Goal: Task Accomplishment & Management: Complete application form

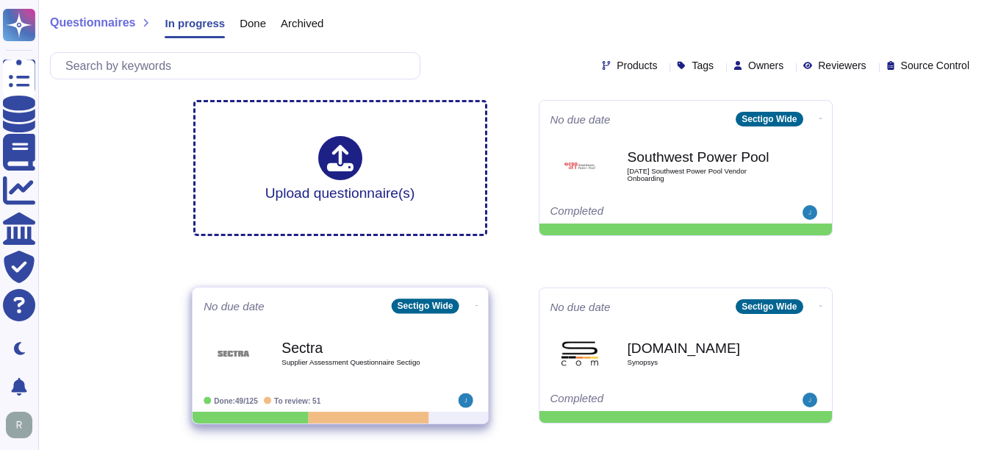
click at [317, 381] on div "Sectra Supplier Assessment Questionnaire Sectigo" at bounding box center [355, 353] width 148 height 60
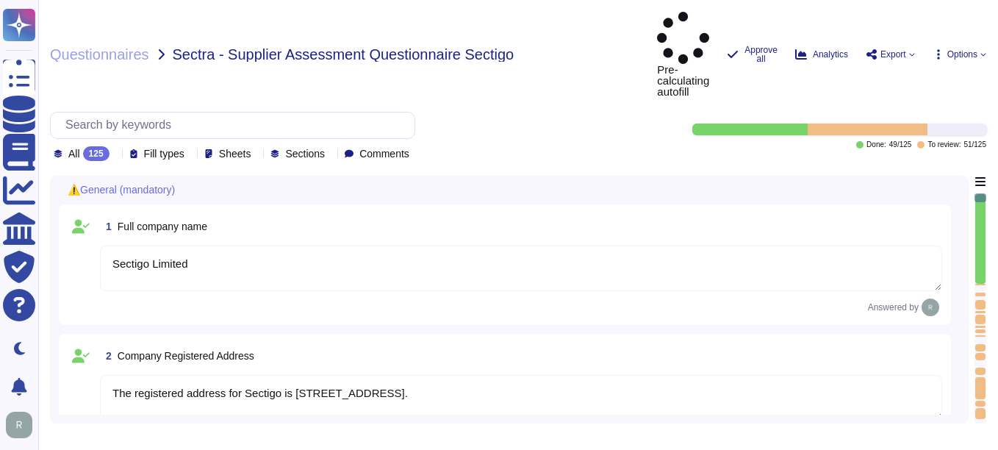
type textarea "Sectigo Limited"
type textarea "The registered address for Sectigo is [STREET_ADDRESS]."
type textarea "Sectigo provides the following services and products: 1. Digital identity solut…"
type textarea "Sectigo"
type textarea "The registration number for Sectigo is 04058690."
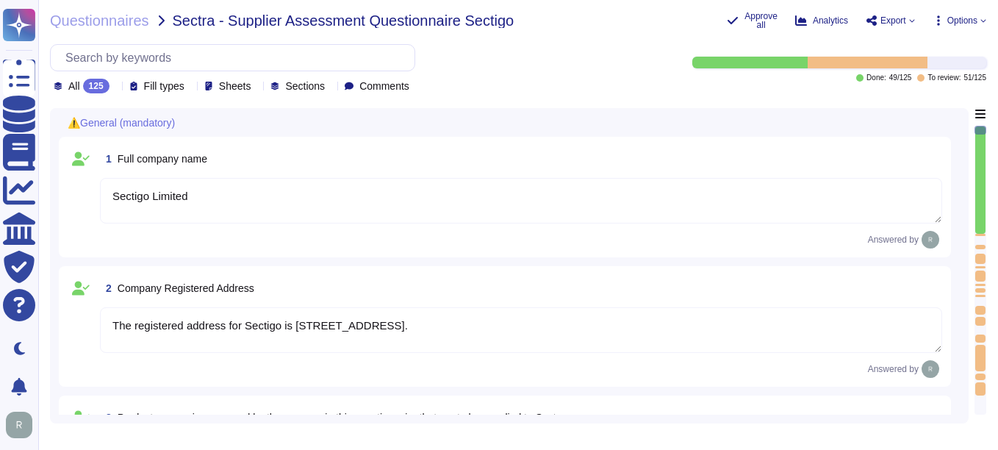
type textarea "The registration number for Sectigo is 04058690."
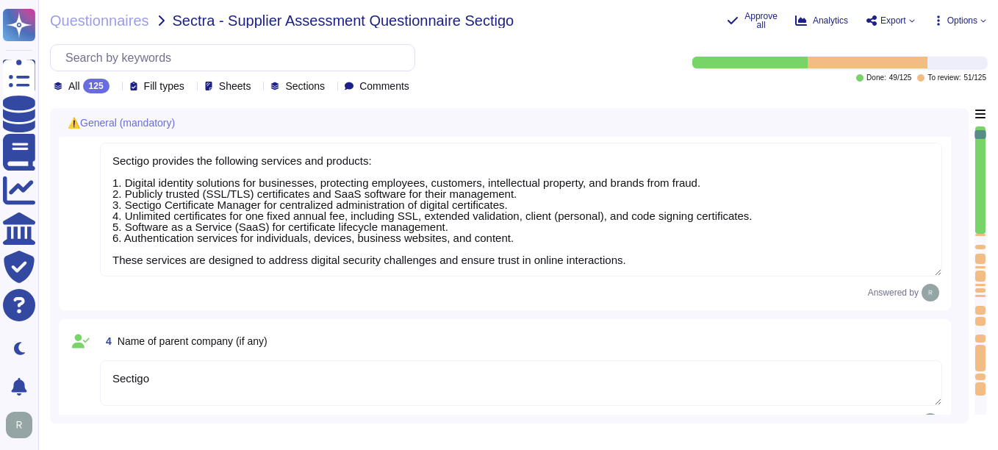
type textarea "The VAT number is EU372028368. The VAT Registration is also EU372028368. The TA…"
type textarea "Sectigo is a privately held company. It is incorporated in the [GEOGRAPHIC_DATA…"
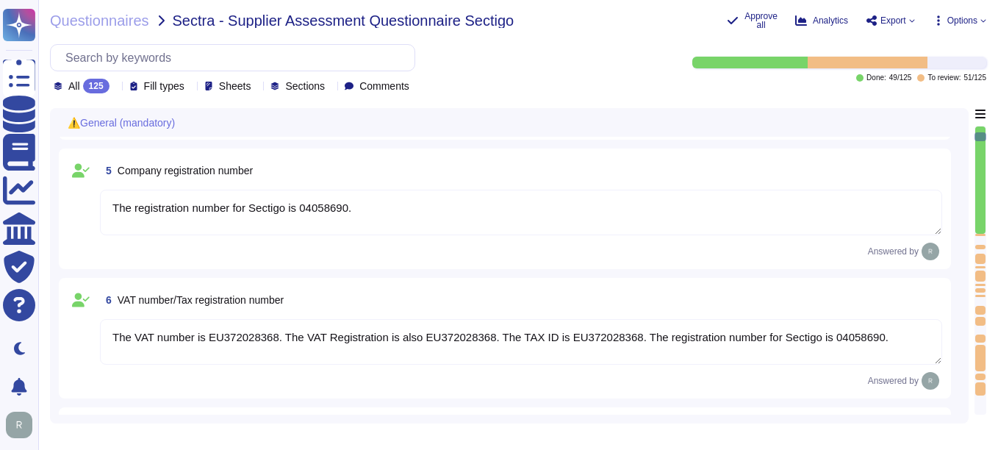
type textarea "The Chief Executive Officer (CEO) is part of Sectigo's executive management tea…"
type textarea "Your enterprise sales representative will share the details."
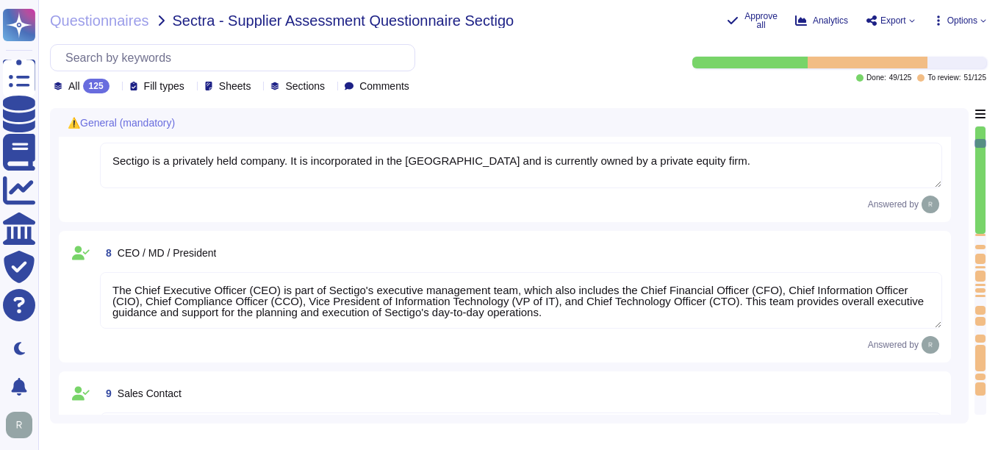
type textarea "Your enterprise sales representative will share the details."
type textarea "[PERSON_NAME] - CCO"
type textarea "The Information Security Officer is [PERSON_NAME], who holds the title of Chief…"
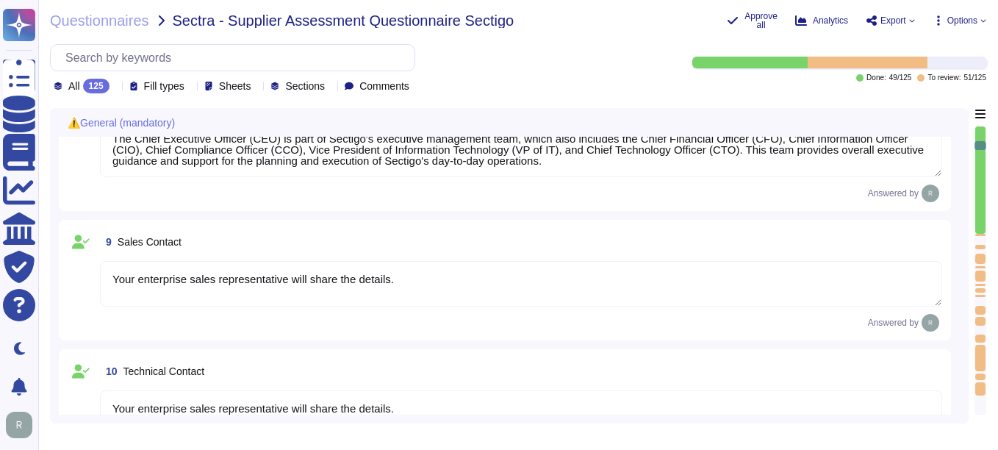
type textarea "The Data Protection Officer (DPO) is [PERSON_NAME]."
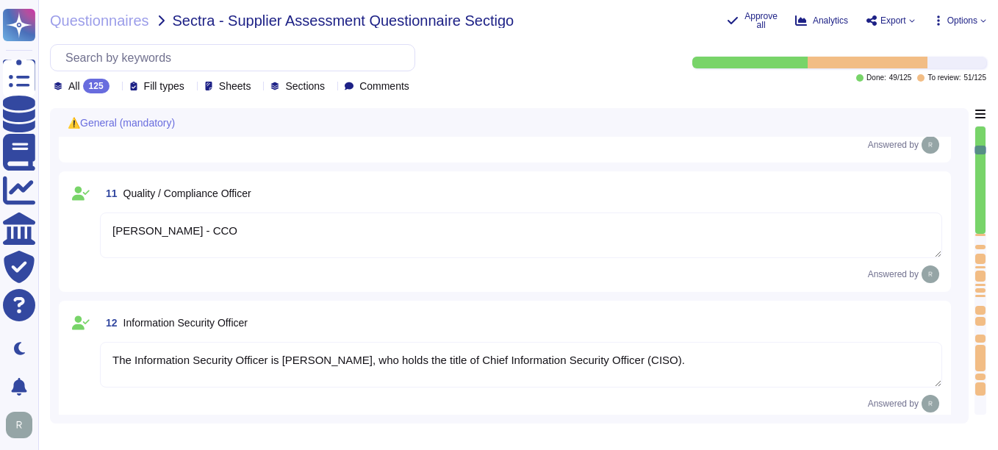
type textarea "[PERSON_NAME] - CCO"
type textarea "N/A"
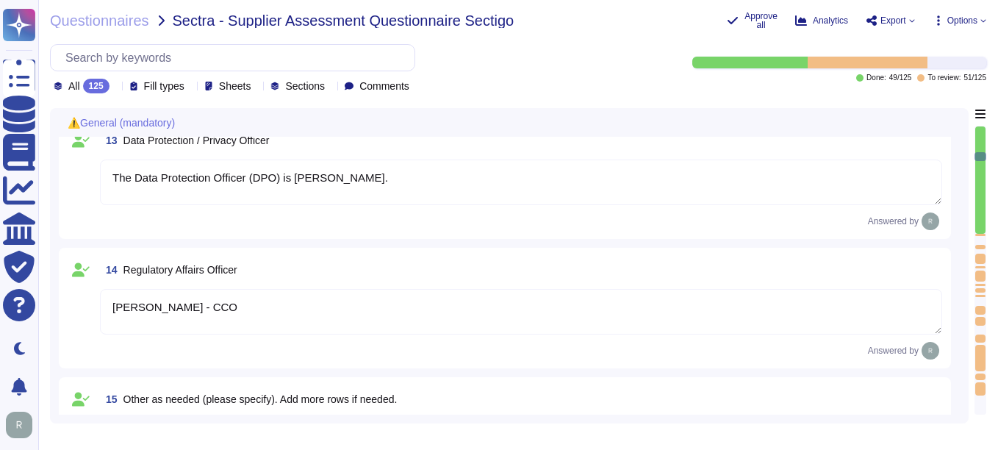
type textarea "Yes, a background check for criminal conviction is performed for all employees,…"
type textarea "Yes, the entire supplier chain is considered. Sectigo and Sectigo both perform …"
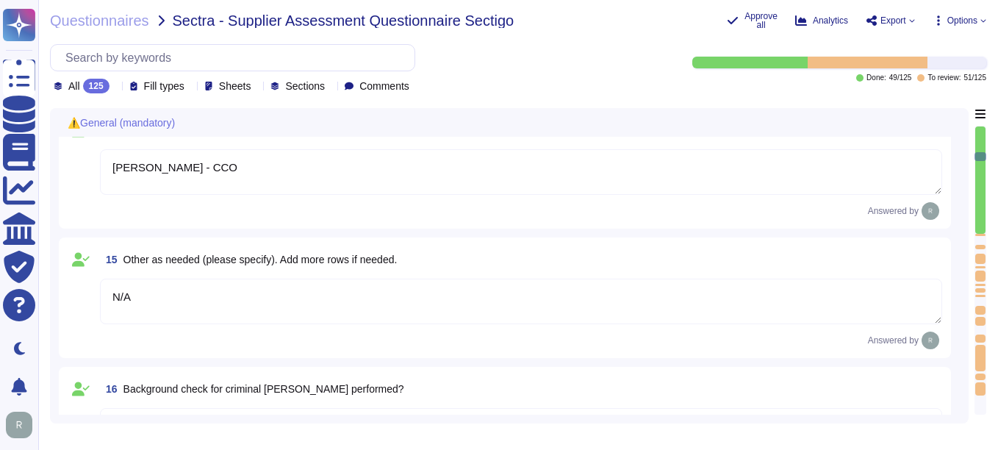
scroll to position [1837, 0]
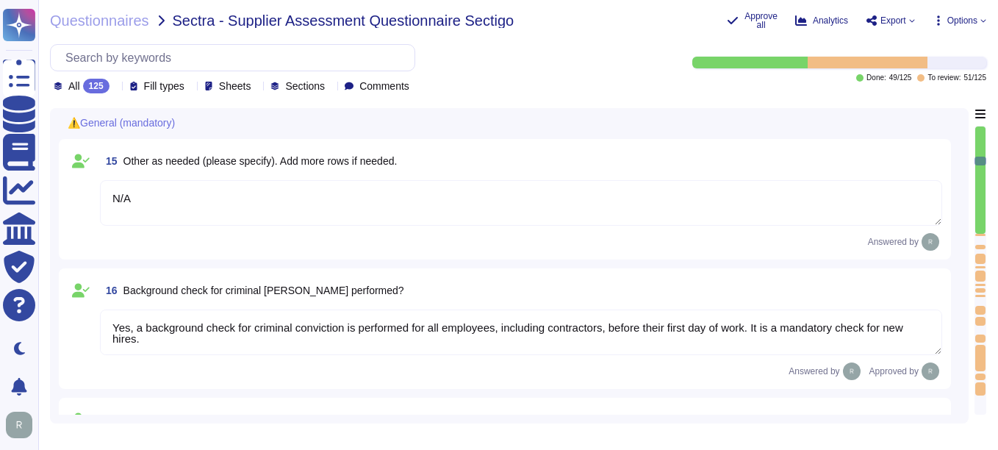
type textarea "No, we do not obtain ISO 9001 certification and have no plans for it. Our organ…"
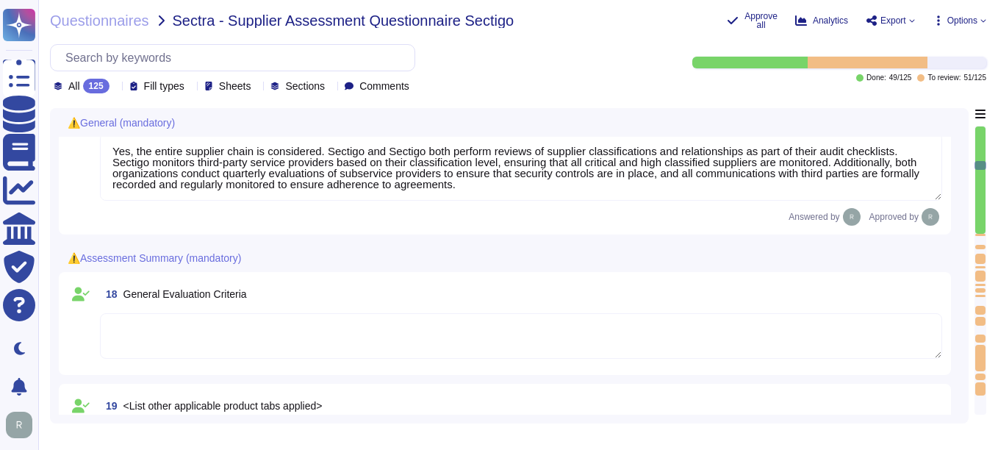
type textarea "Yes, Sectigo has established documented quality control processes as part of ou…"
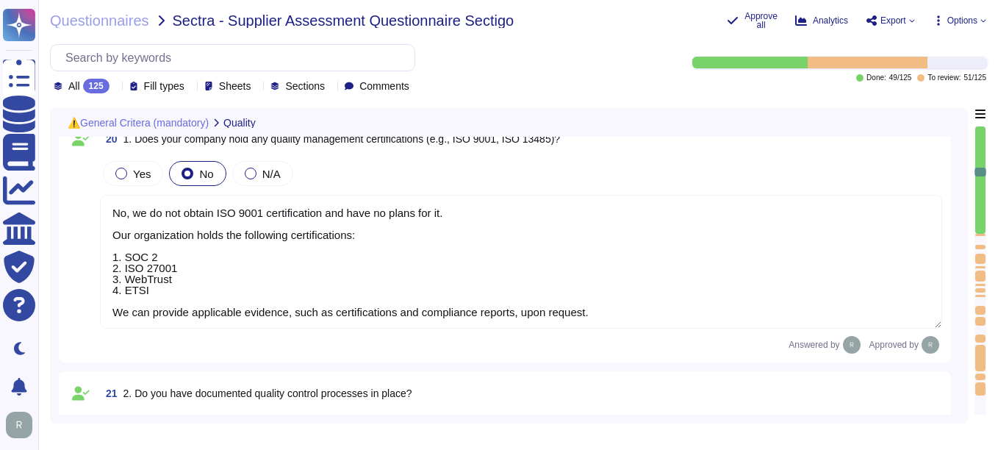
type textarea "At [GEOGRAPHIC_DATA], we welcome any questions or feedback you may have regardi…"
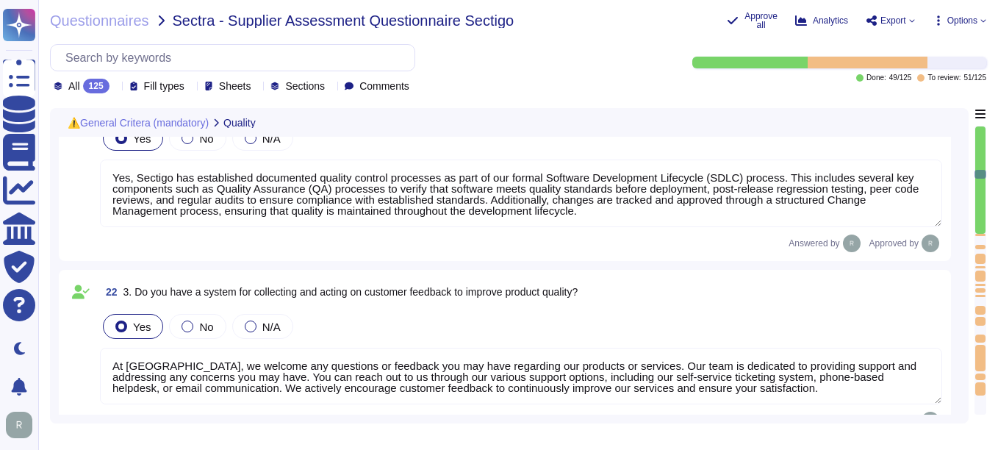
type textarea "We are privately held and we do not share this information."
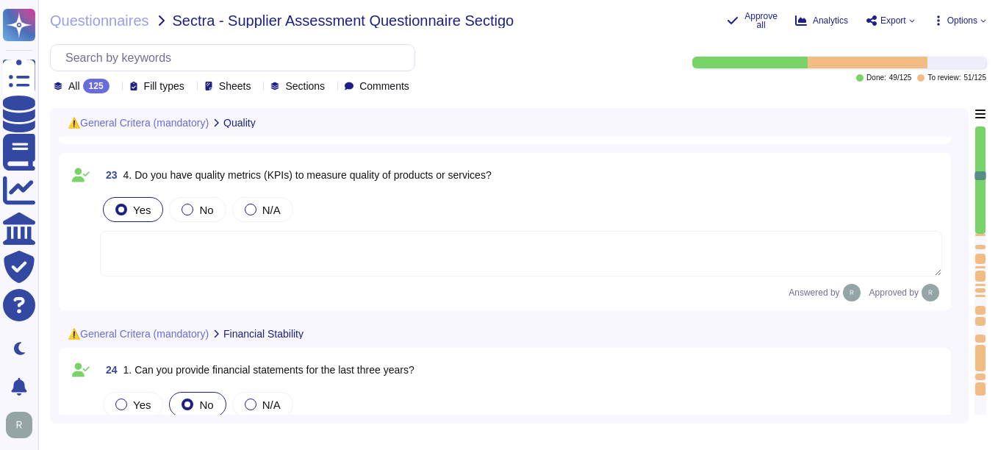
type textarea "The DUN & [PERSON_NAME] (D&B) Number for Sectigo is 220567130."
type textarea "We are privately held and do not share this information."
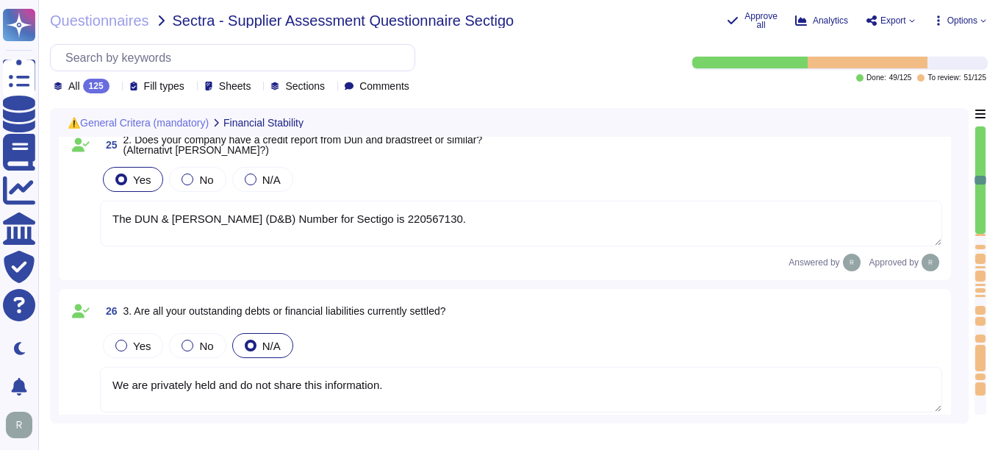
type textarea "Yes, Sectigo maintains insurance coverage for general liability, cyber insuranc…"
type textarea "We are privately held and do not share this information."
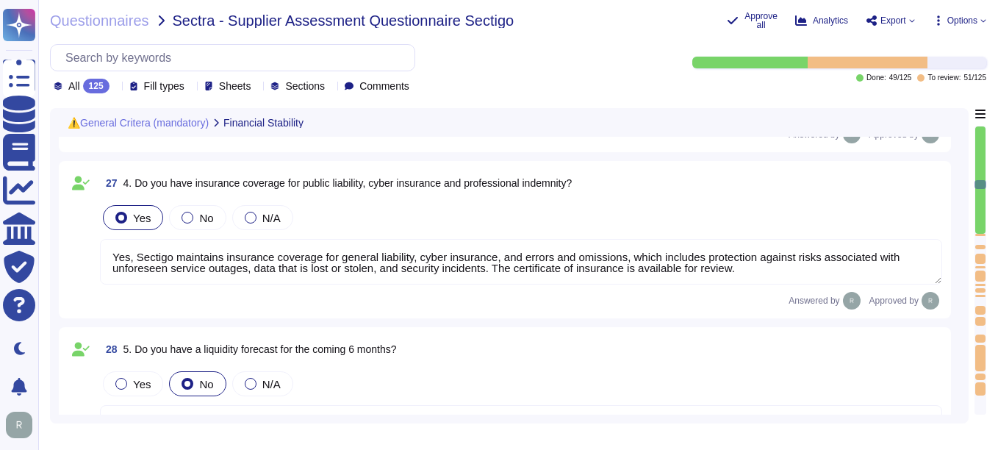
type textarea "Yes, we have undergone compliance audits, including SOC 2, ISO 27001, and WebTr…"
type textarea "Yes, Sectigo has a defined Risk Management process that includes a comprehensiv…"
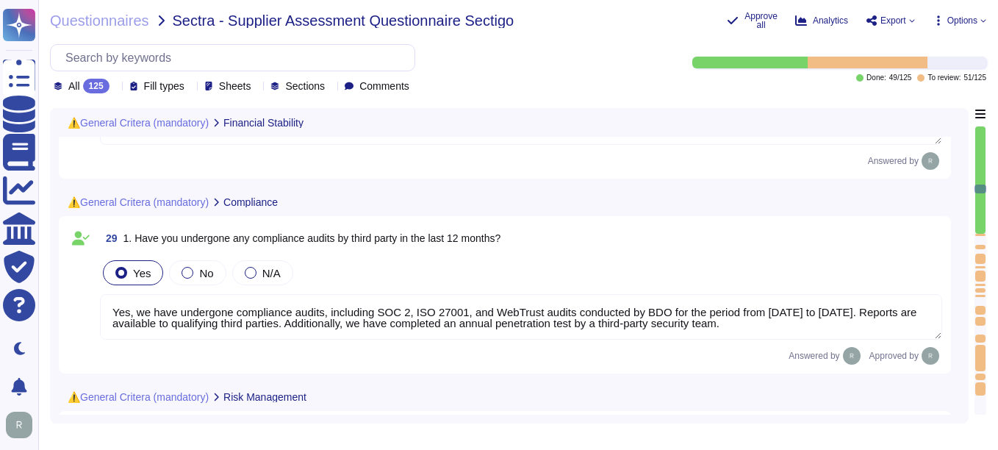
type textarea "Yes, we have a comprehensive contingency plan in place for potential disruption…"
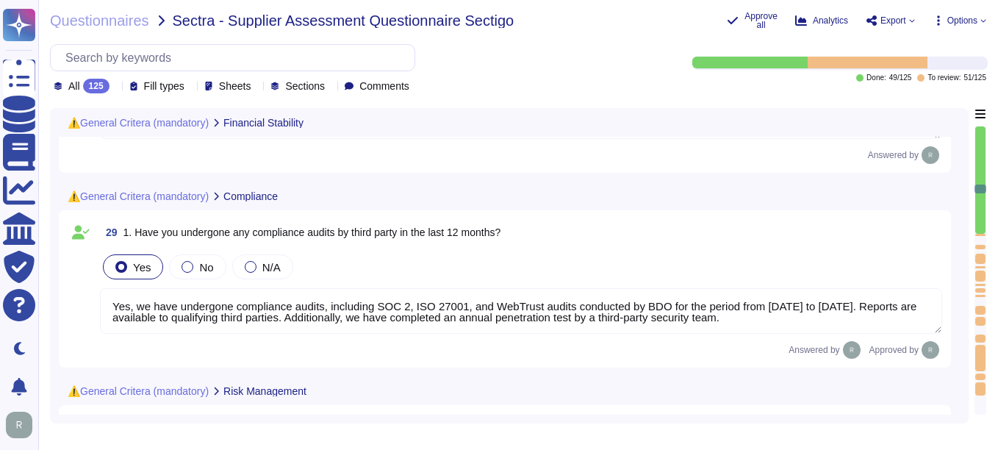
type textarea "Yes, we manage supplier risks by monitoring our third-party service providers b…"
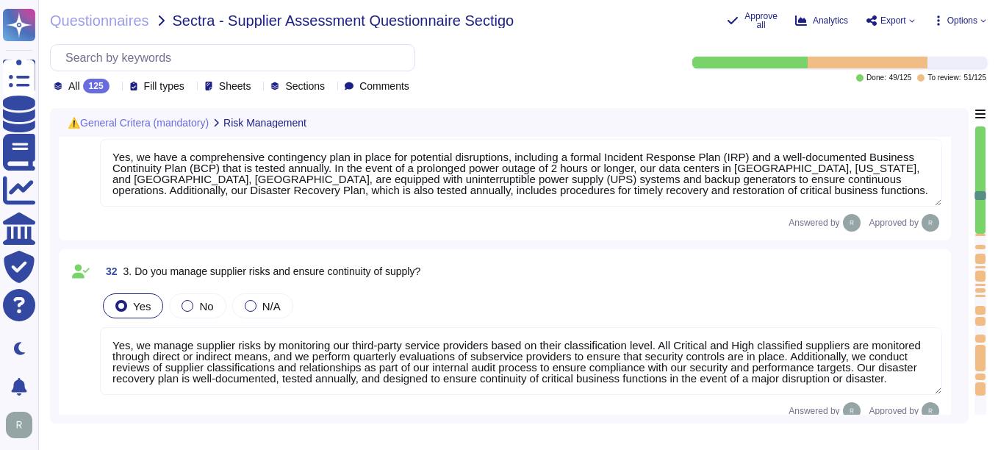
type textarea "Yes, we conduct regular risk assessments. A full risk assessment is performed a…"
type textarea "Yes, Sectigo provides support to handle and resolve customer issues promptly. O…"
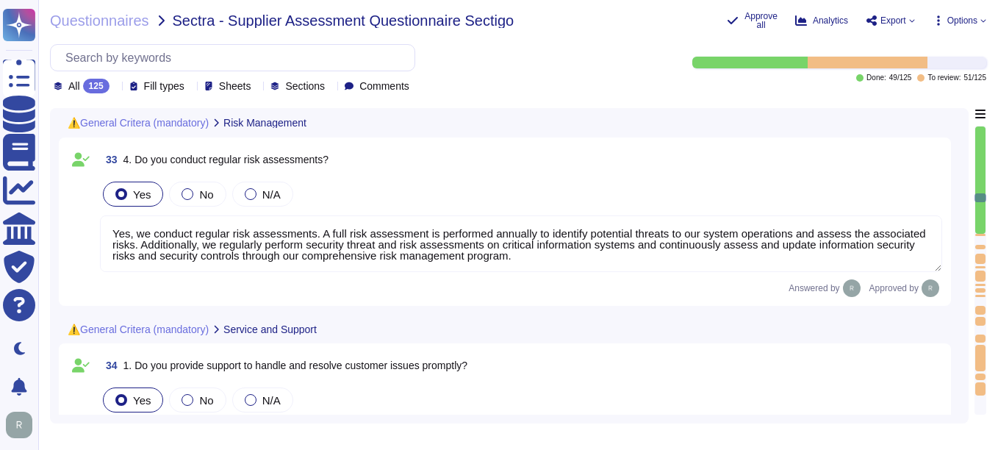
type textarea "Yes, Sectigo has a centralized incident management tool in place for logging an…"
type textarea "We offer CLM (SCM) and digital Certificates. SCM is developed by Sectigo. It is…"
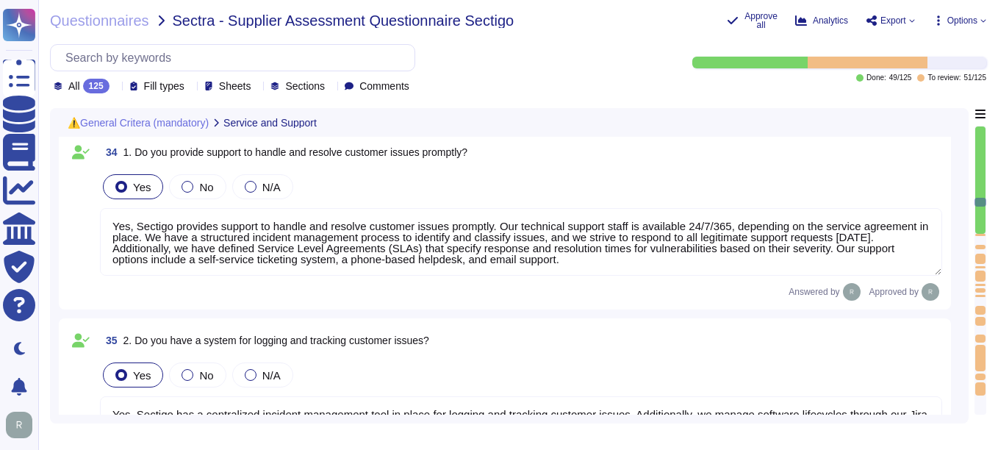
type textarea "No, we have not implemented any new applications, technology solutions, service…"
type textarea "Yes, Sectigo has a continuous quality improvement process integrated into our f…"
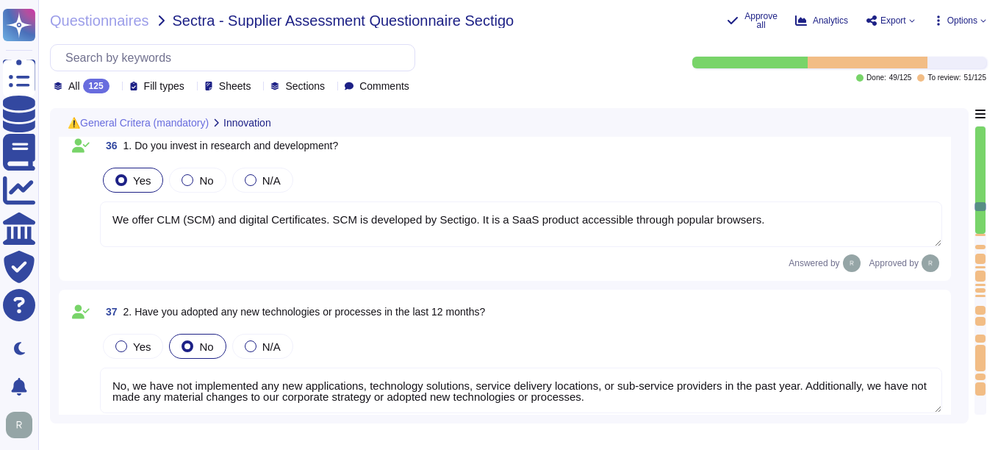
type textarea "Due to our growth in the past years and the competitive market, it is important…"
type textarea "Our office in [GEOGRAPHIC_DATA] is [GEOGRAPHIC_DATA] certified, and our office …"
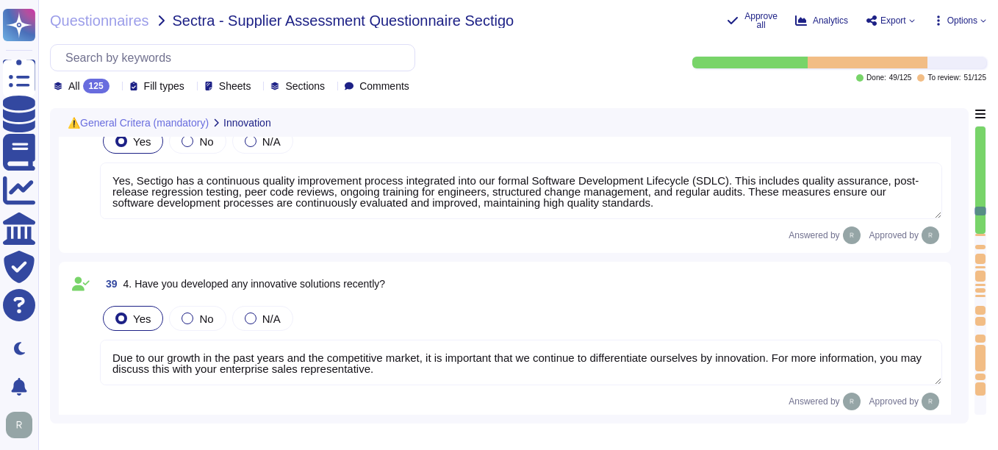
type textarea "Yes, Sectigo is committed to an environmental strategy that includes implementi…"
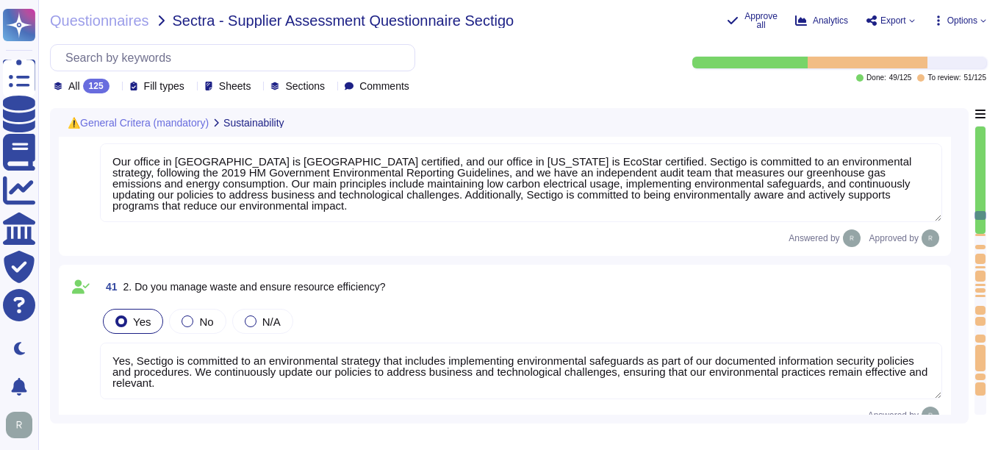
type textarea "Yes, Sectigo has several measures in place to reduce our carbon footprint, incl…"
type textarea "Yes, we are committed to ensuring sustainable practices throughout our supply c…"
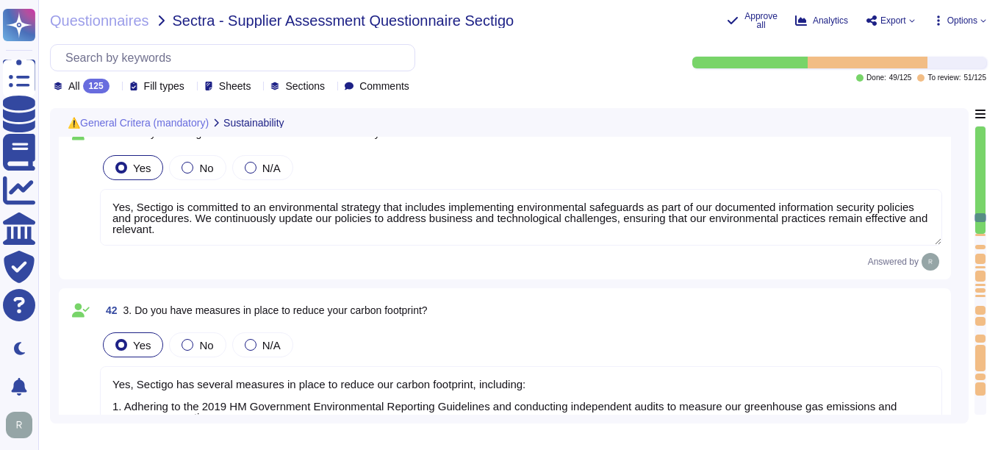
type textarea "Our company is committed to providing safe working conditions for all employees…"
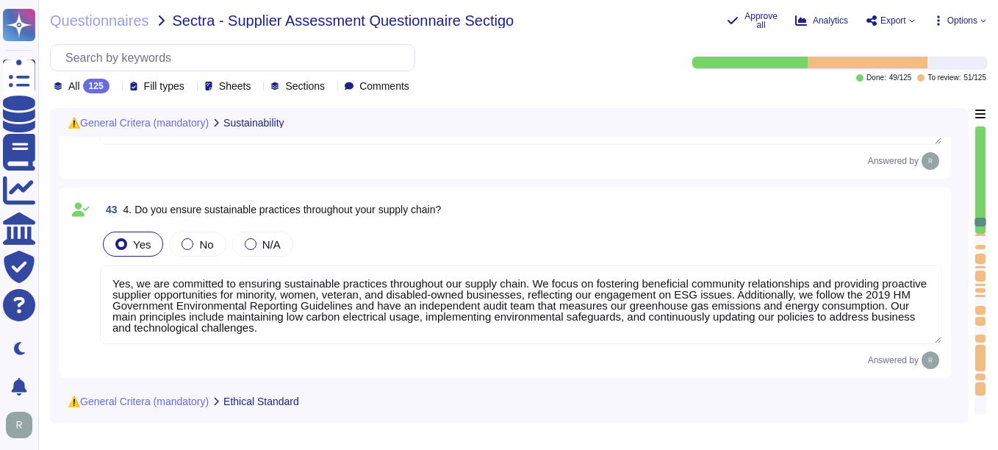
type textarea "Yes, we have documented policies and procedures in place that address the preve…"
type textarea "We undergo extensive internal audits year-round as a WebTrust audited public CA…"
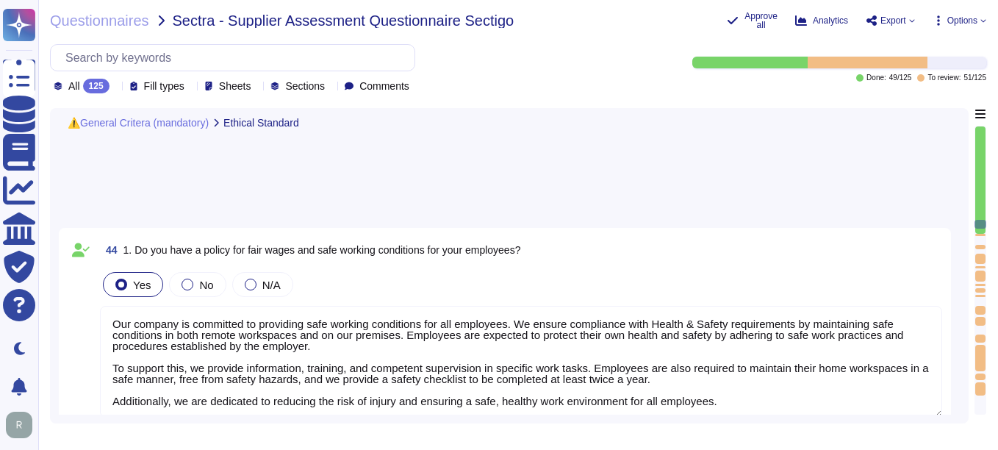
type textarea "Yes, we have a compliance program and a set of policies and procedures in place…"
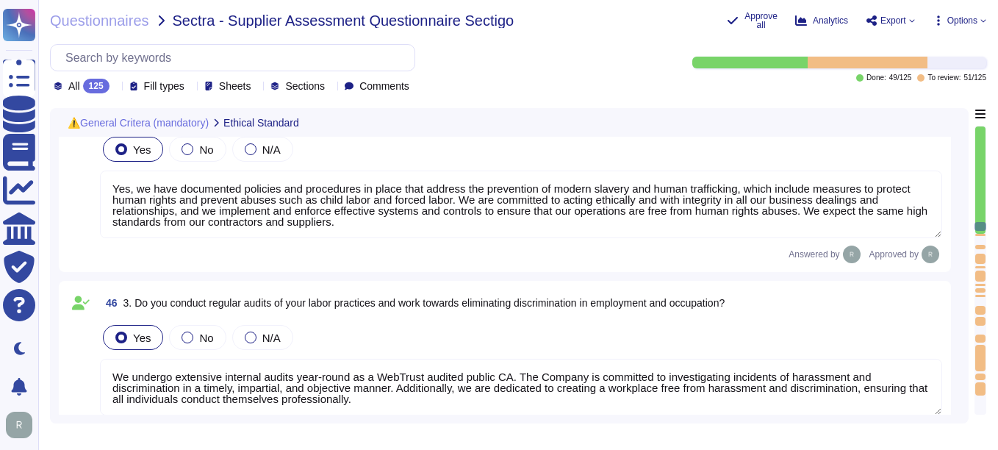
type textarea "Yes, our organization holds the following information security certifications: …"
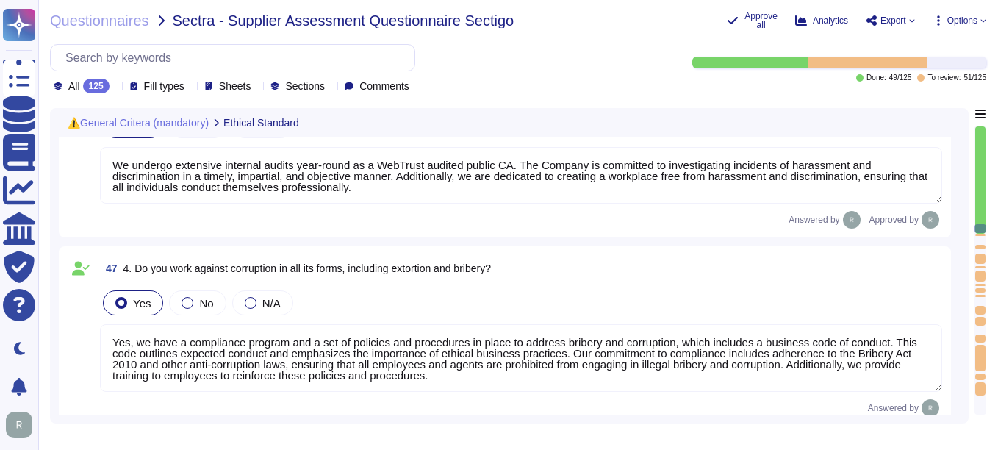
type textarea "Yes, we have documented information security policies that have been approved b…"
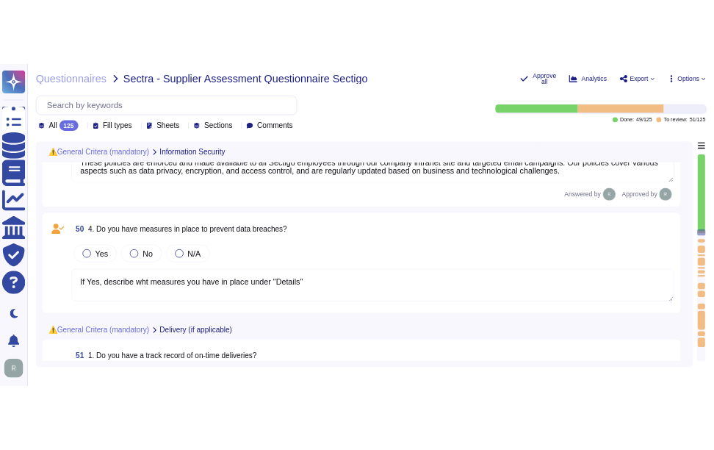
scroll to position [8043, 0]
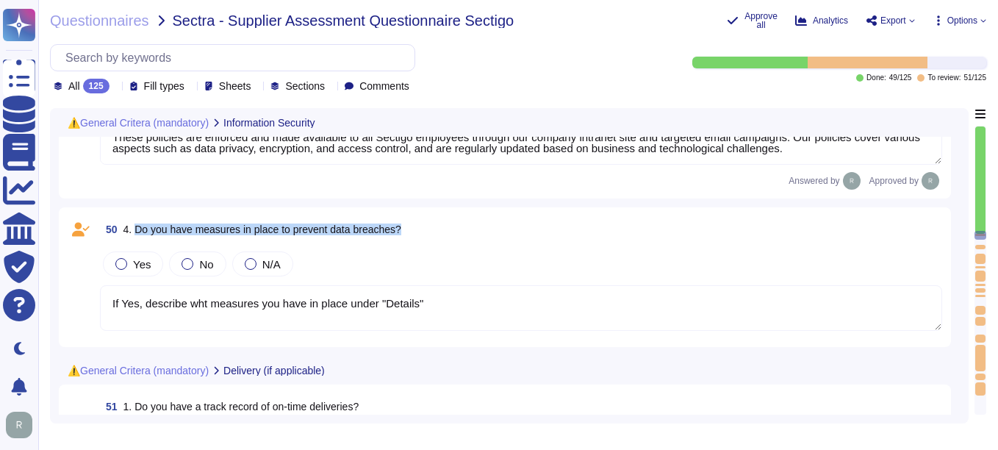
drag, startPoint x: 135, startPoint y: 234, endPoint x: 485, endPoint y: 232, distance: 349.8
click at [485, 232] on div "50 4. Do you have measures in place to prevent data breaches?" at bounding box center [521, 229] width 842 height 26
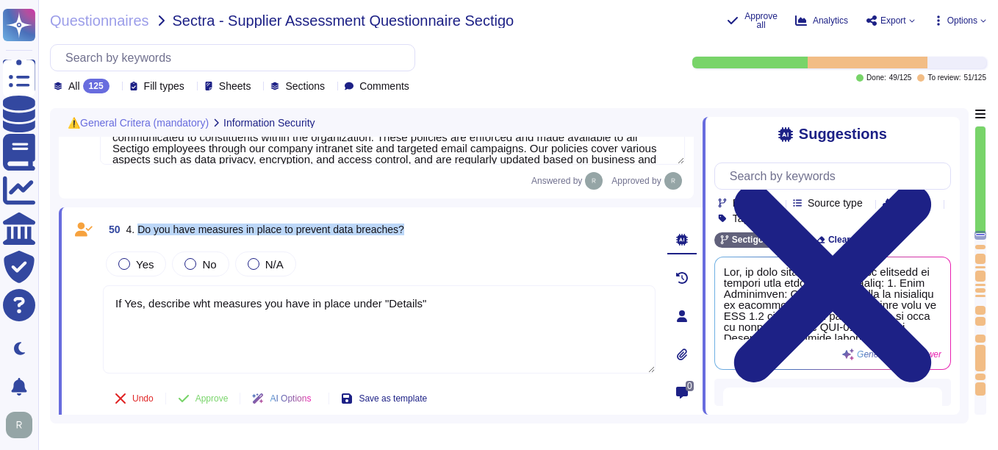
drag, startPoint x: 138, startPoint y: 232, endPoint x: 425, endPoint y: 232, distance: 286.6
click at [425, 232] on div "50 4. Do you have measures in place to prevent data breaches?" at bounding box center [379, 229] width 553 height 26
click at [954, 134] on div "Suggestions Products Source type Section Tags Sectigo Wide Clear filters Genera…" at bounding box center [831, 266] width 257 height 298
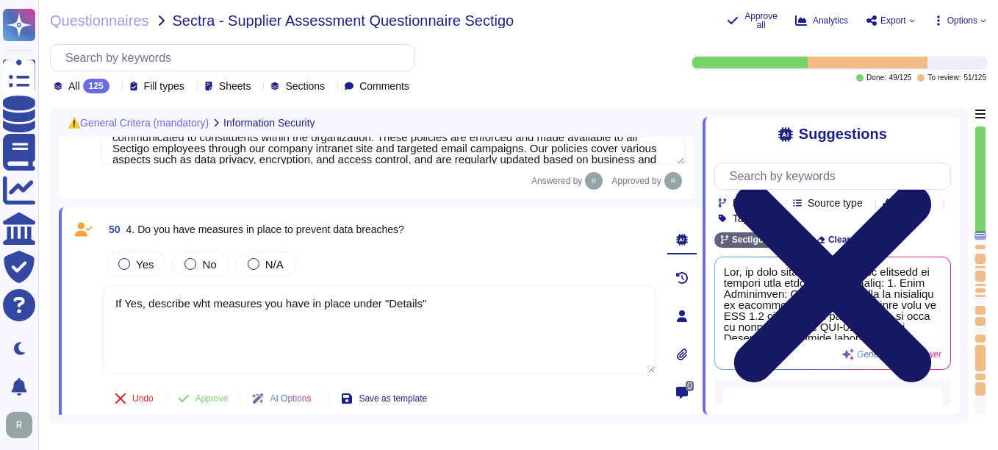
click at [950, 128] on icon at bounding box center [832, 284] width 237 height 316
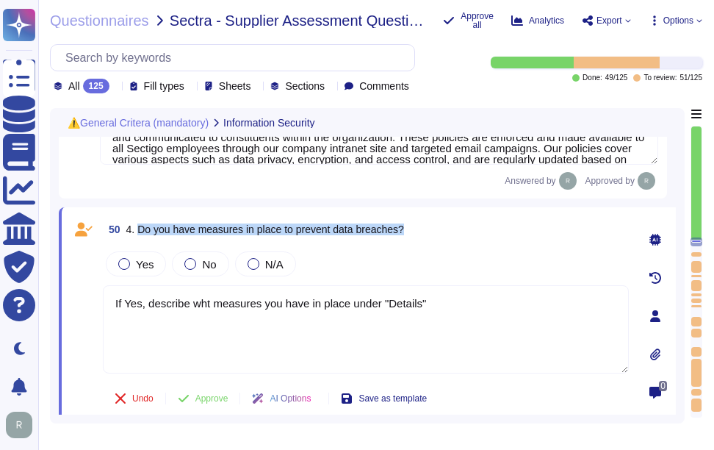
drag, startPoint x: 137, startPoint y: 234, endPoint x: 492, endPoint y: 233, distance: 354.2
click at [492, 233] on div "50 4. Do you have measures in place to prevent data breaches?" at bounding box center [366, 229] width 526 height 26
click at [150, 229] on span "4. Do you have measures in place to prevent data breaches?" at bounding box center [265, 229] width 278 height 12
drag, startPoint x: 137, startPoint y: 234, endPoint x: 436, endPoint y: 232, distance: 298.4
click at [436, 232] on div "50 4. Do you have measures in place to prevent data breaches?" at bounding box center [366, 229] width 526 height 26
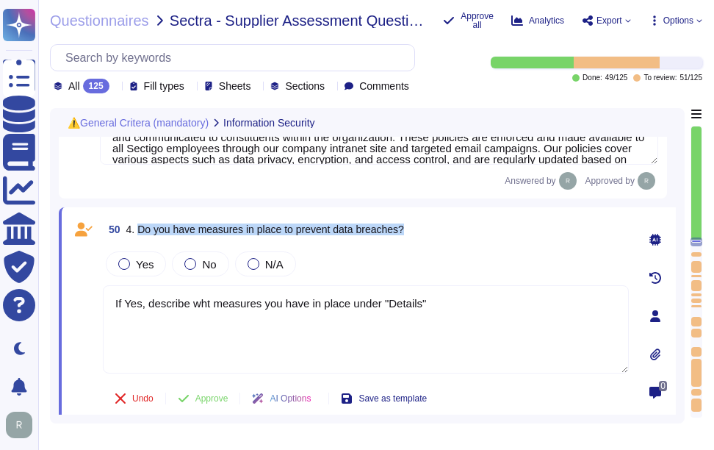
click at [519, 312] on textarea "If Yes, describe wht measures you have in place under "Details"" at bounding box center [366, 329] width 526 height 88
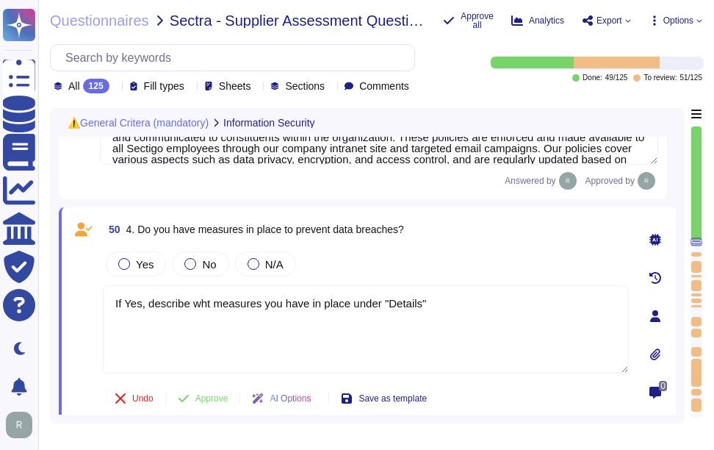
click at [519, 312] on textarea "If Yes, describe wht measures you have in place under "Details"" at bounding box center [366, 329] width 526 height 88
paste textarea "Yes, we have several measures in place to prevent data breaches, including: 1. …"
type textarea "Yes, we have several measures in place to prevent data breaches, including: 1. …"
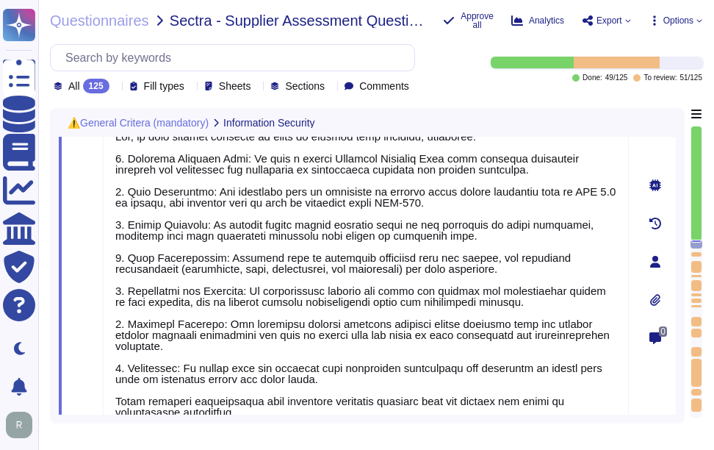
type textarea "Yes, our organization holds the following information security certifications: …"
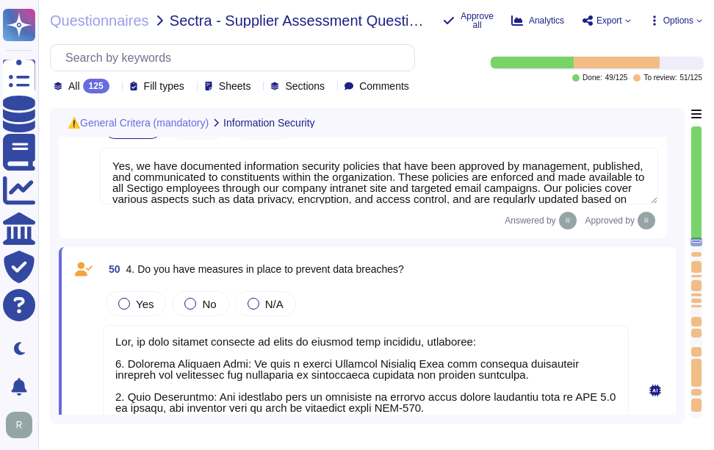
scroll to position [8008, 0]
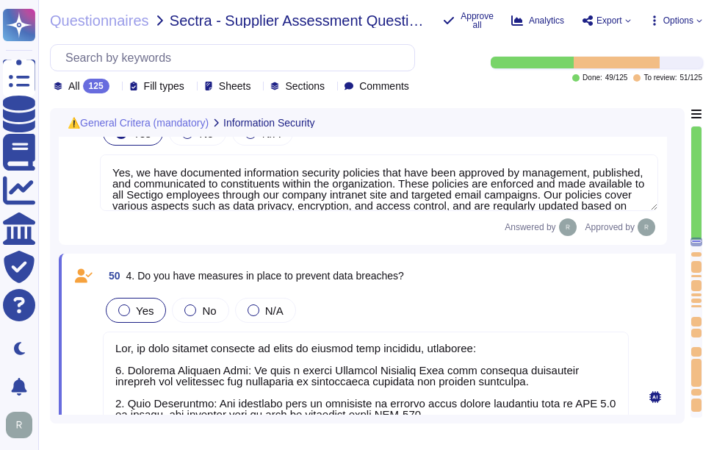
type textarea "Yes, we have several measures in place to prevent data breaches, including: 1. …"
click at [143, 317] on span "Yes" at bounding box center [145, 310] width 18 height 12
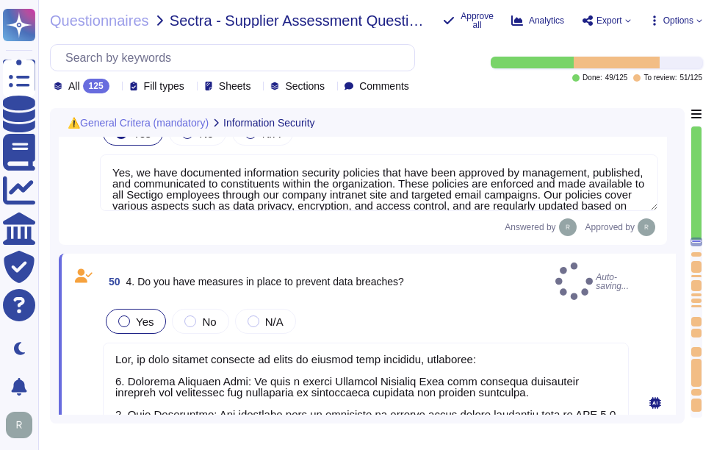
click at [147, 315] on span "Yes" at bounding box center [145, 321] width 18 height 12
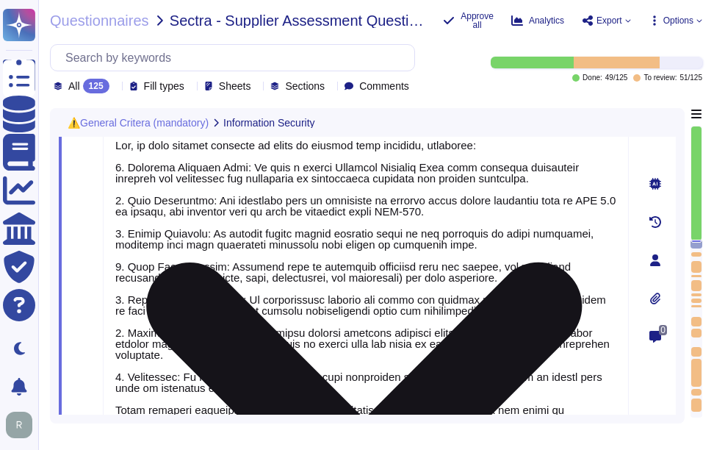
scroll to position [8302, 0]
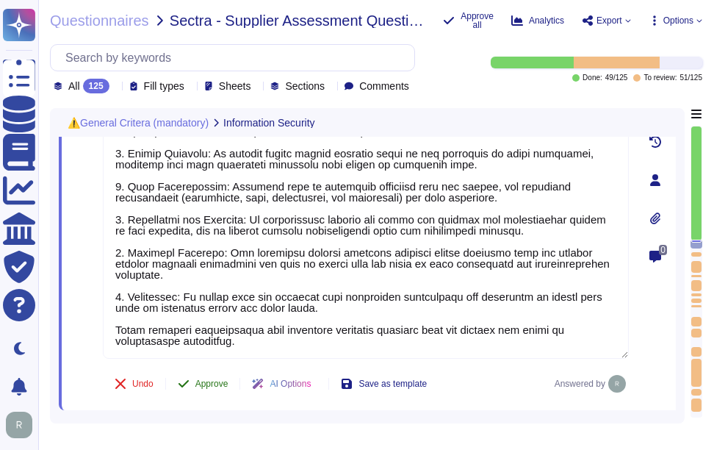
click at [214, 379] on span "Approve" at bounding box center [211, 383] width 33 height 9
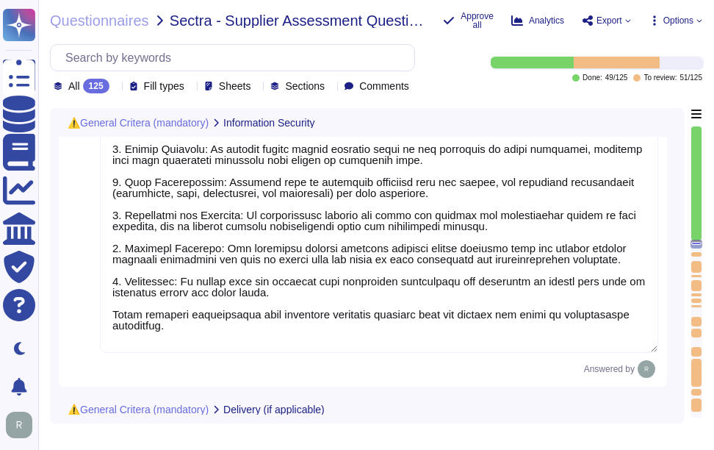
scroll to position [0, 0]
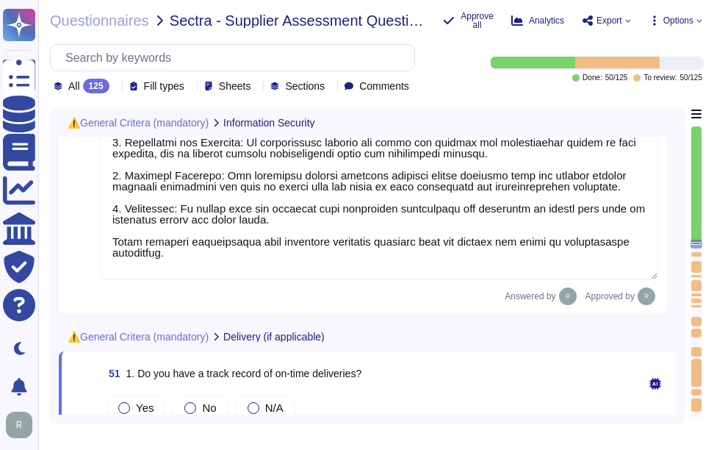
type textarea "Yes, we have documented information security policies that have been approved b…"
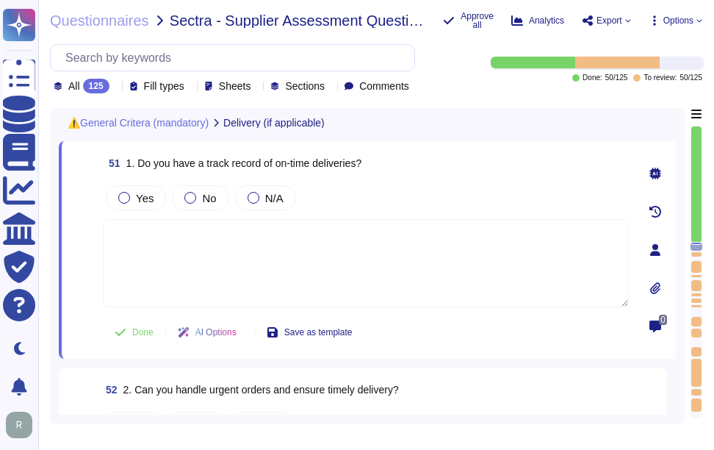
scroll to position [8586, 0]
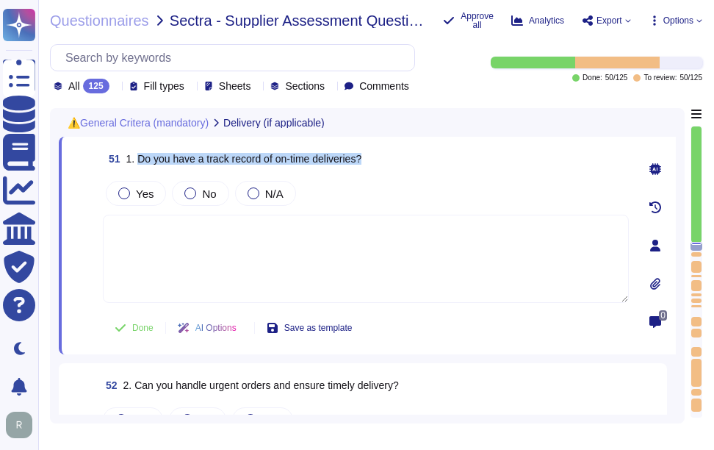
drag, startPoint x: 137, startPoint y: 158, endPoint x: 414, endPoint y: 159, distance: 277.1
click at [414, 159] on div "51 1. Do you have a track record of on-time deliveries?" at bounding box center [366, 159] width 526 height 26
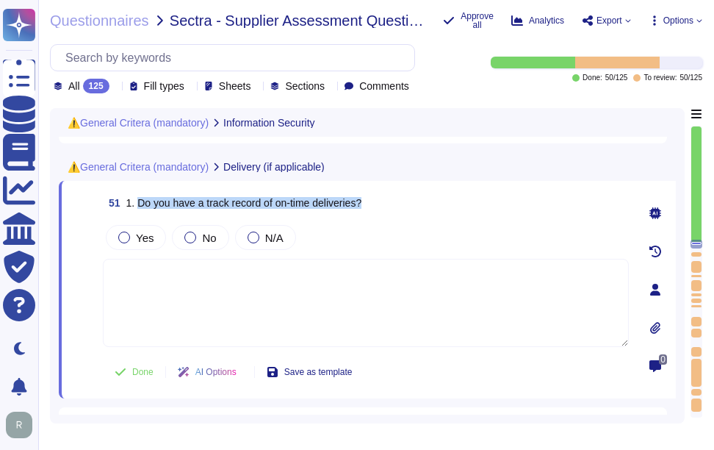
type textarea "Yes, we have several measures in place to prevent data breaches, including: 1. …"
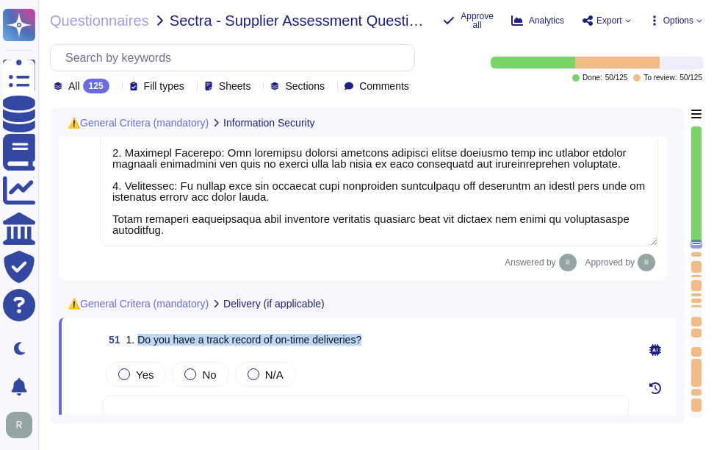
type textarea "Yes, we have documented information security policies that have been approved b…"
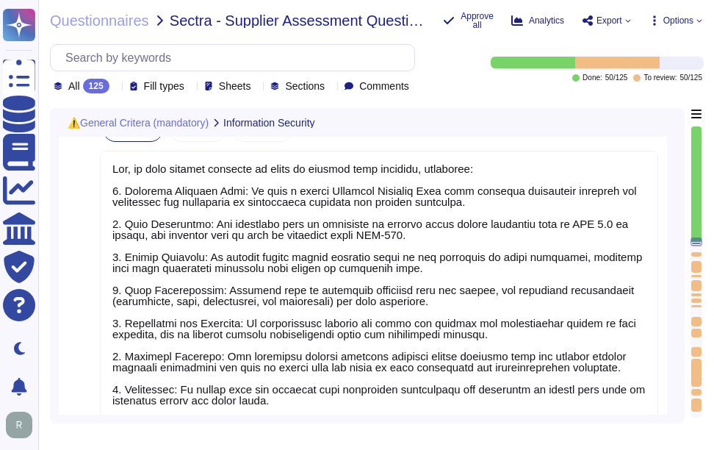
scroll to position [8131, 0]
type textarea "Yes, our organization holds the following information security certifications: …"
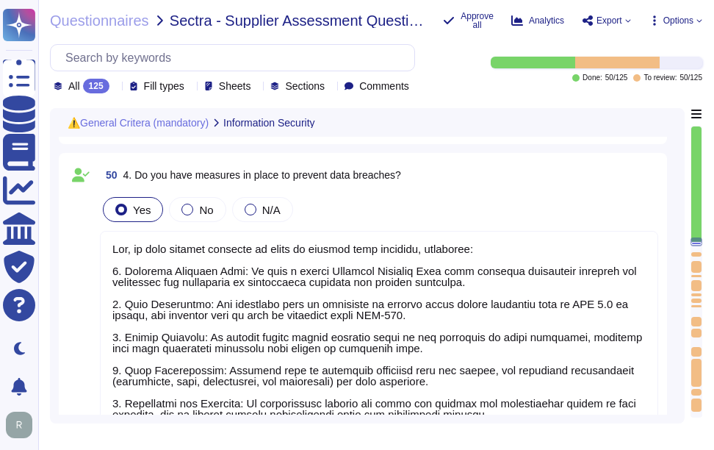
scroll to position [1, 0]
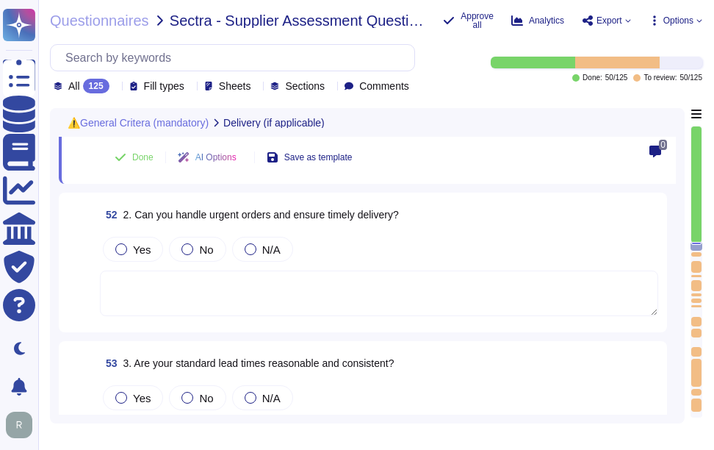
type textarea "If yes, please list the countries."
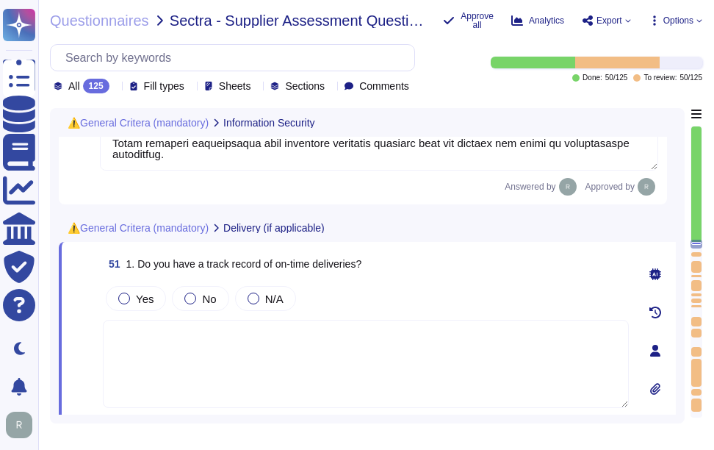
type textarea "Yes, we have several measures in place to prevent data breaches, including: 1. …"
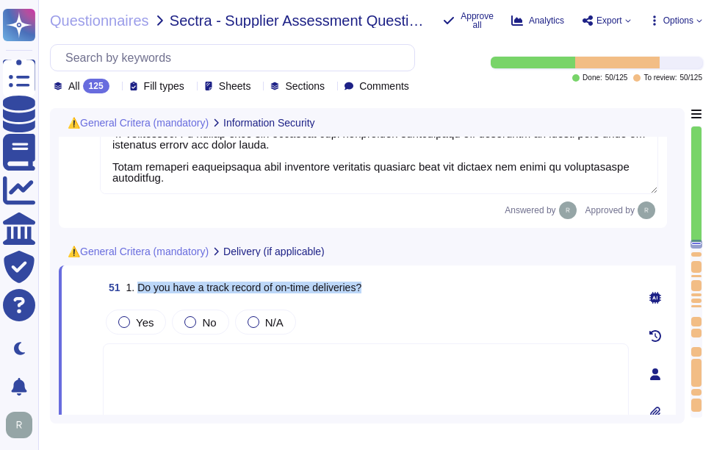
drag, startPoint x: 135, startPoint y: 284, endPoint x: 460, endPoint y: 279, distance: 324.9
click at [460, 279] on div "51 1. Do you have a track record of on-time deliveries?" at bounding box center [366, 287] width 526 height 26
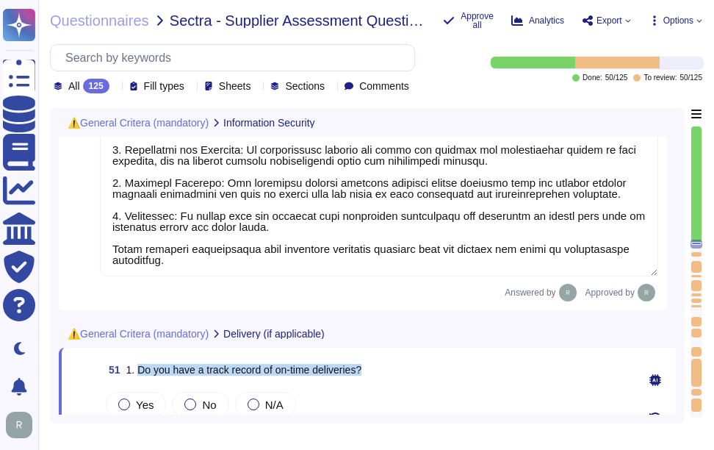
type textarea "Yes, we have documented information security policies that have been approved b…"
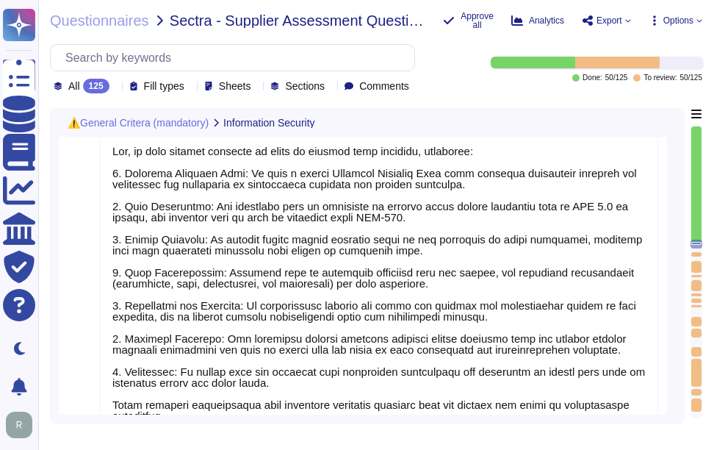
type textarea "Yes, our organization holds the following information security certifications: …"
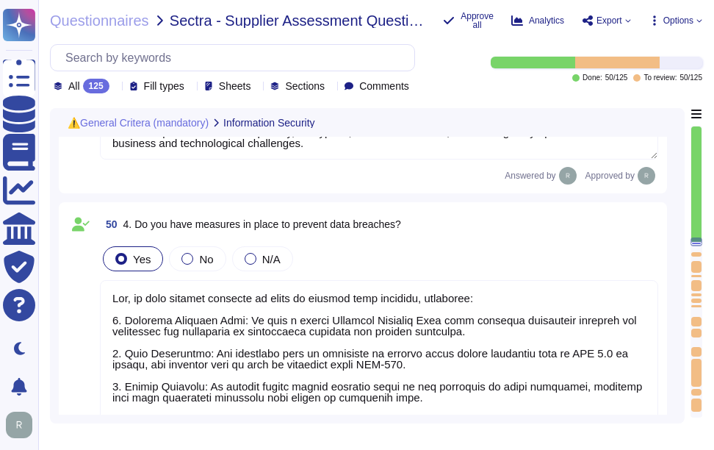
scroll to position [1, 0]
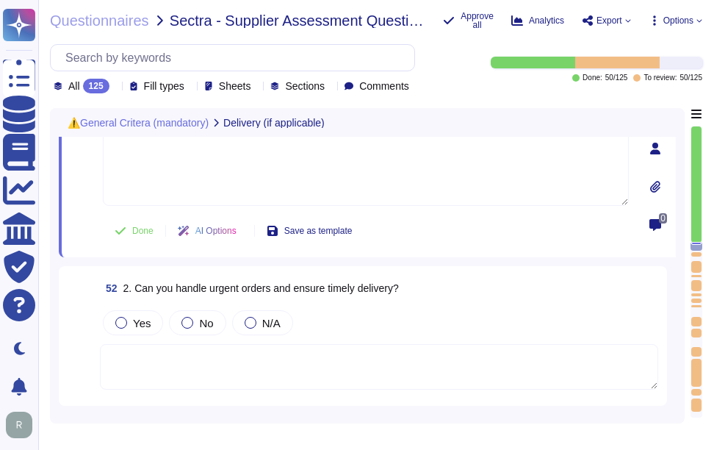
type textarea "If yes, please list the countries."
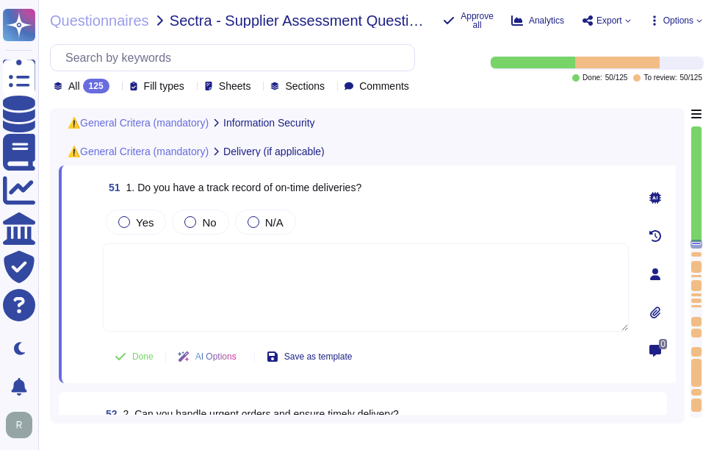
type textarea "Yes, we have several measures in place to prevent data breaches, including: 1. …"
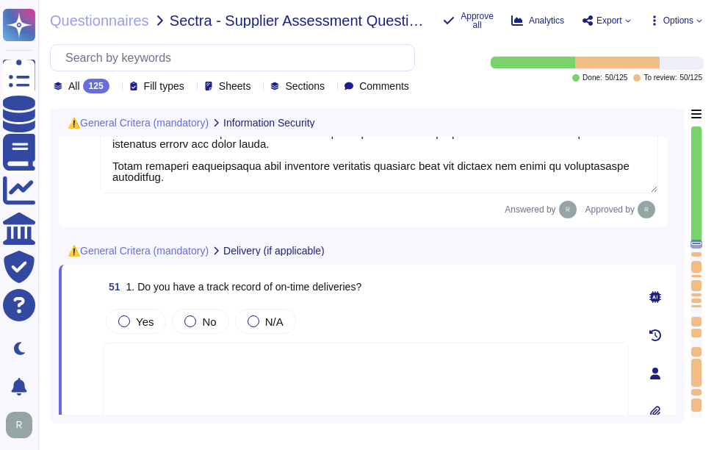
type textarea "Yes, we have documented information security policies that have been approved b…"
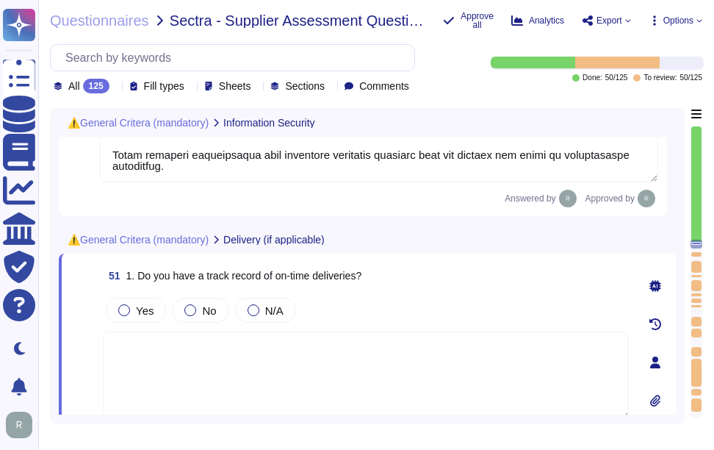
scroll to position [8470, 0]
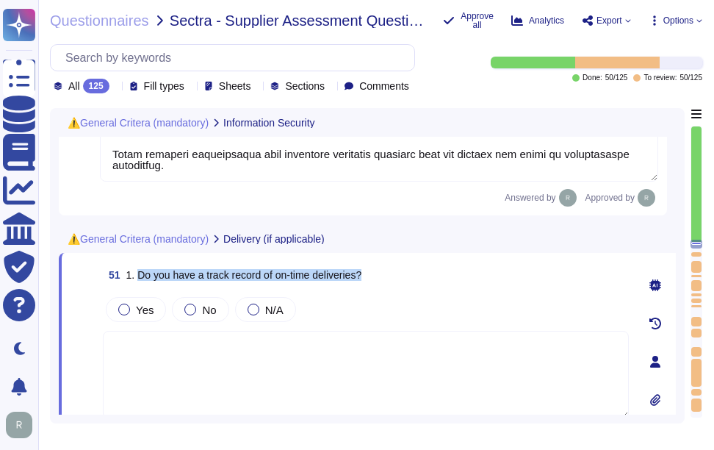
drag, startPoint x: 137, startPoint y: 273, endPoint x: 455, endPoint y: 270, distance: 318.2
click at [455, 270] on div "51 1. Do you have a track record of on-time deliveries?" at bounding box center [366, 275] width 526 height 26
click at [332, 273] on span "1. Do you have a track record of on-time deliveries?" at bounding box center [244, 275] width 236 height 12
drag, startPoint x: 278, startPoint y: 274, endPoint x: 365, endPoint y: 274, distance: 86.7
click at [362, 274] on span "1. Do you have a track record of on-time deliveries?" at bounding box center [244, 275] width 236 height 12
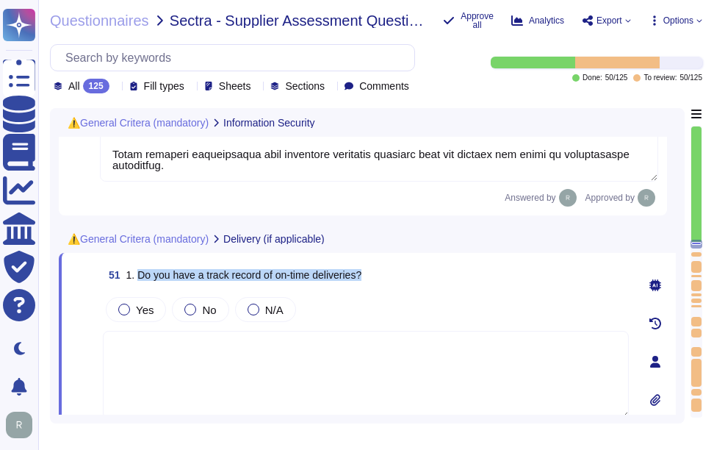
drag, startPoint x: 135, startPoint y: 275, endPoint x: 470, endPoint y: 279, distance: 334.4
click at [470, 279] on div "51 1. Do you have a track record of on-time deliveries?" at bounding box center [366, 275] width 526 height 26
click at [150, 312] on span "Yes" at bounding box center [145, 310] width 18 height 12
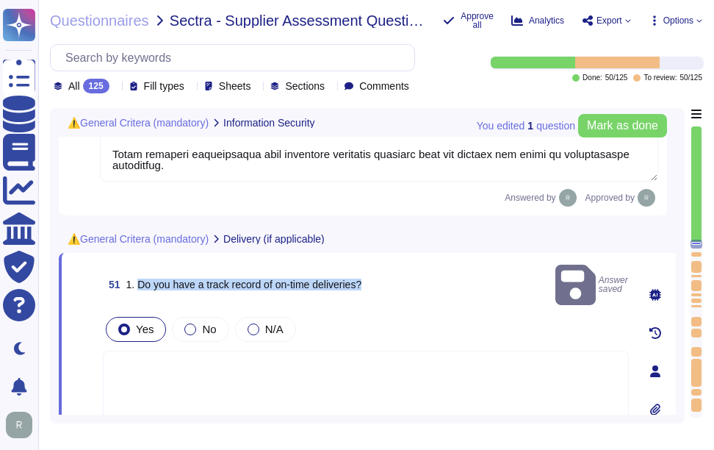
click at [448, 284] on div "51 1. Do you have a track record of on-time deliveries? Answer saved" at bounding box center [366, 285] width 526 height 46
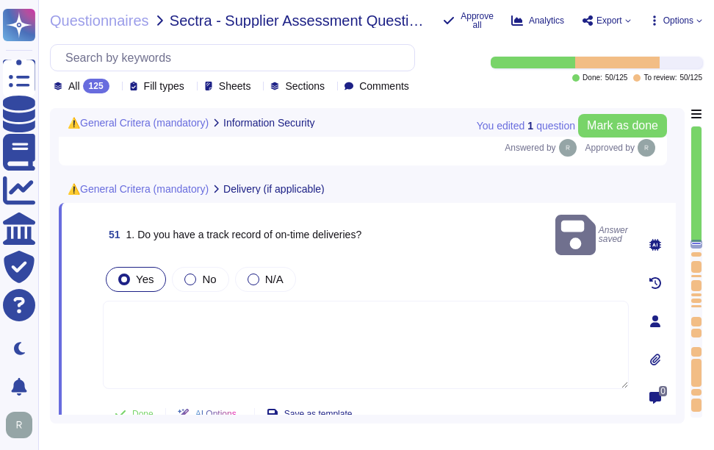
scroll to position [8544, 0]
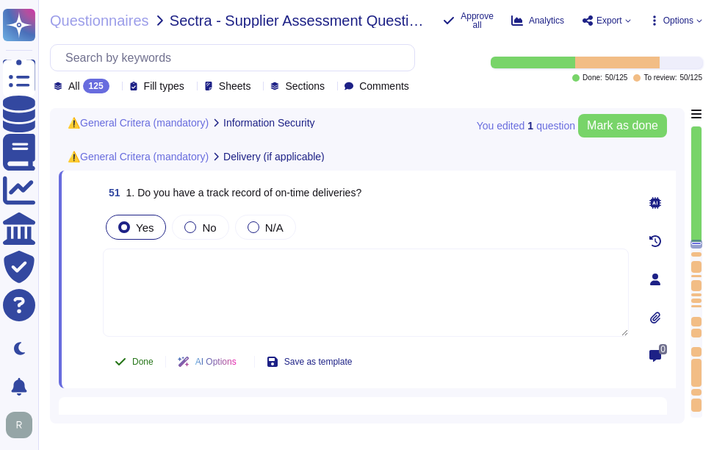
click at [139, 360] on span "Done" at bounding box center [142, 361] width 21 height 9
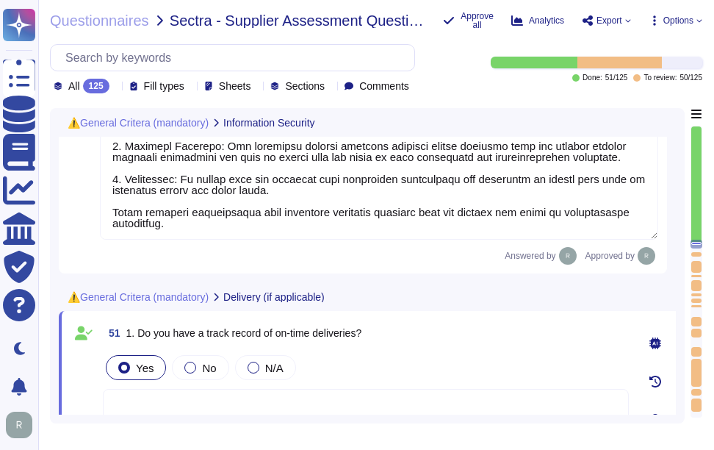
type textarea "Yes, we have documented information security policies that have been approved b…"
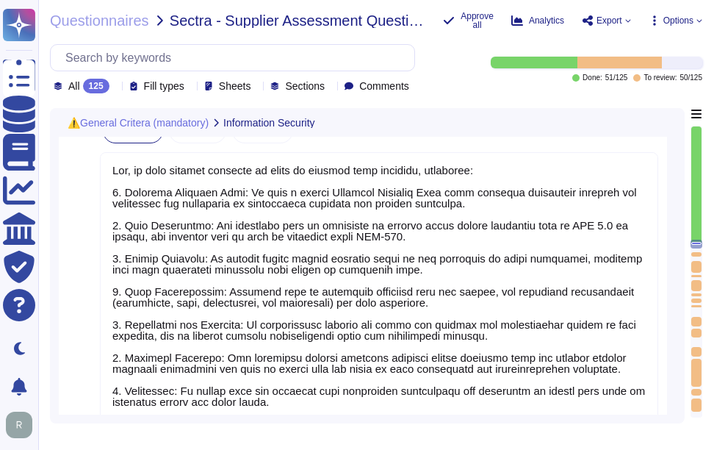
type textarea "Yes, our organization holds the following information security certifications: …"
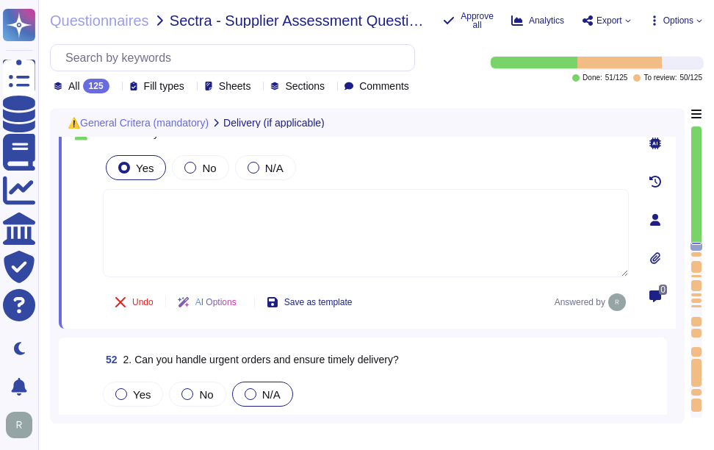
scroll to position [8568, 0]
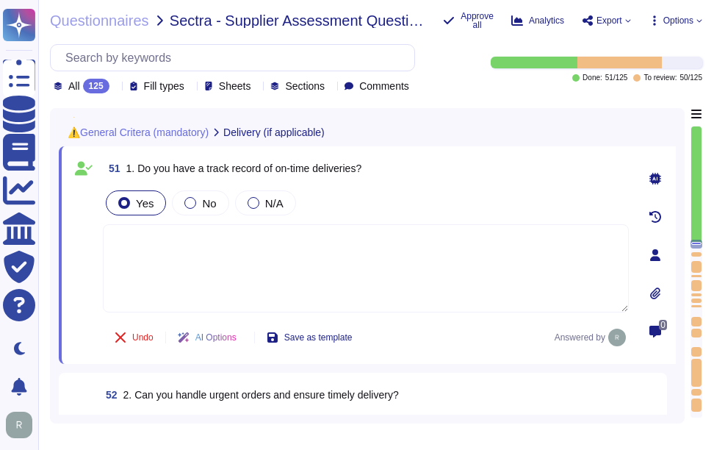
type textarea "Yes, we have several measures in place to prevent data breaches, including: 1. …"
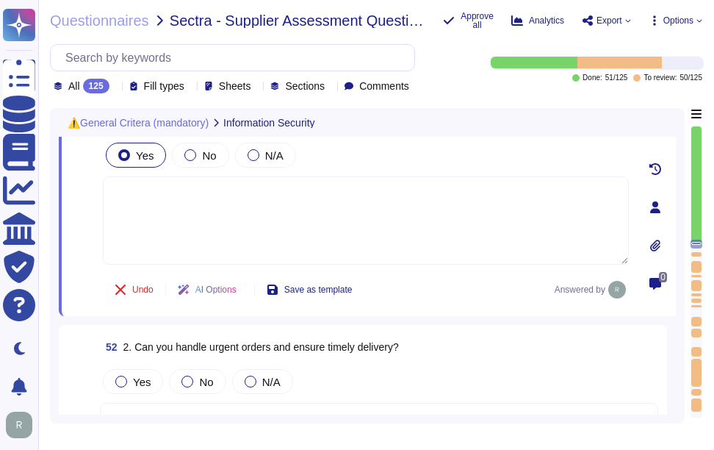
scroll to position [8641, 0]
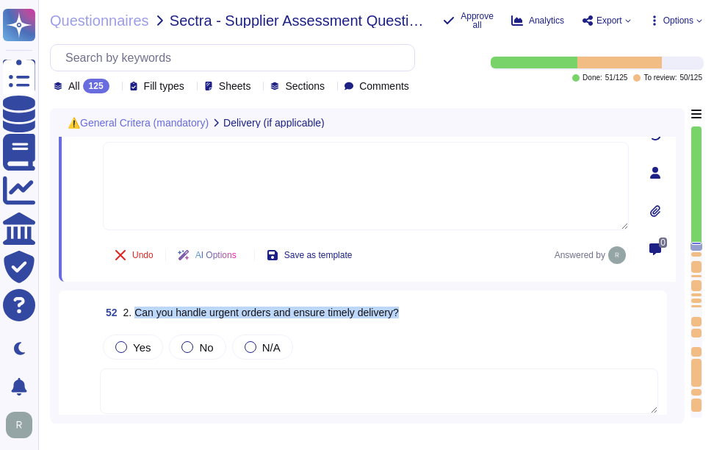
drag, startPoint x: 136, startPoint y: 309, endPoint x: 484, endPoint y: 309, distance: 348.4
click at [484, 309] on div "52 2. Can you handle urgent orders and ensure timely delivery?" at bounding box center [379, 312] width 559 height 26
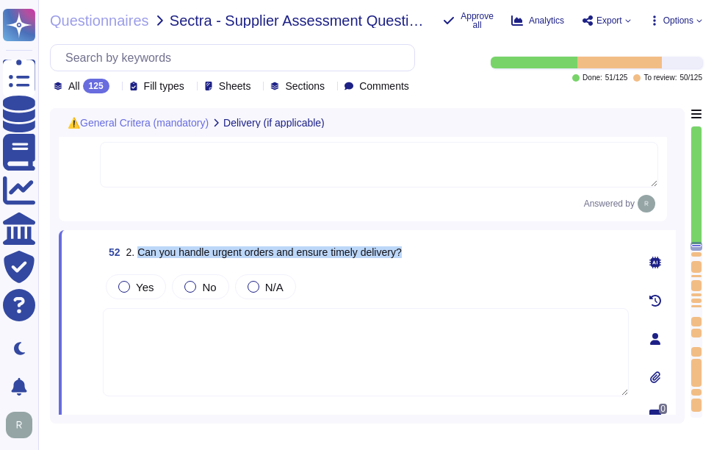
drag, startPoint x: 181, startPoint y: 250, endPoint x: 476, endPoint y: 251, distance: 294.7
click at [476, 251] on div "52 2. Can you handle urgent orders and ensure timely delivery?" at bounding box center [366, 252] width 526 height 26
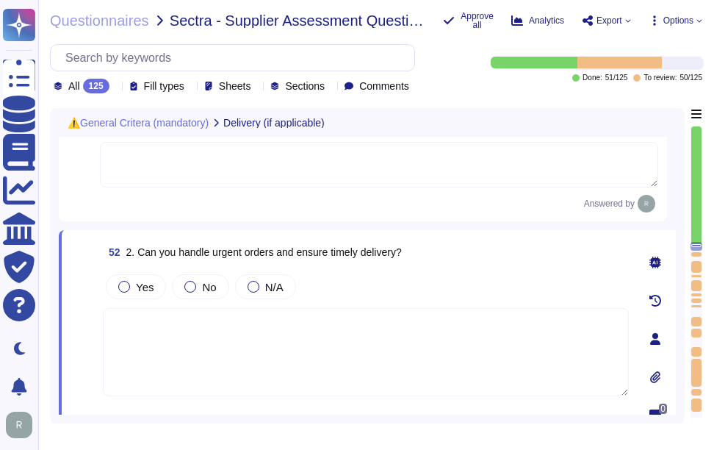
click at [371, 389] on textarea at bounding box center [366, 352] width 526 height 88
click at [142, 287] on span "Yes" at bounding box center [145, 287] width 18 height 12
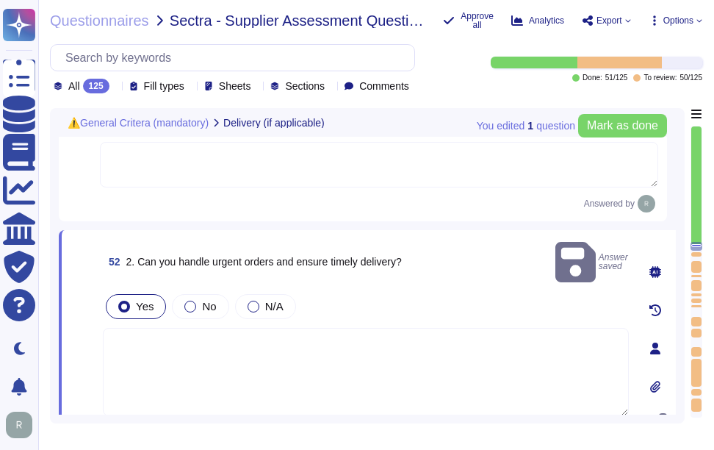
click at [206, 329] on textarea at bounding box center [366, 372] width 526 height 88
paste textarea "Yes, we have a robust patch management program that ensures timely updates whil…"
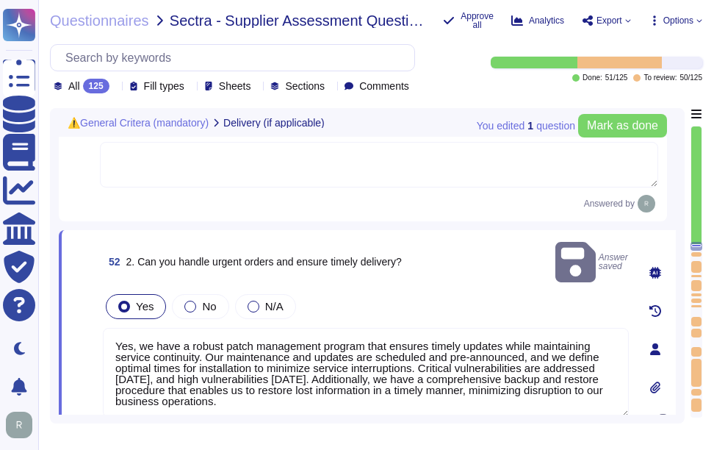
type textarea "Yes, we have a robust patch management program that ensures timely updates whil…"
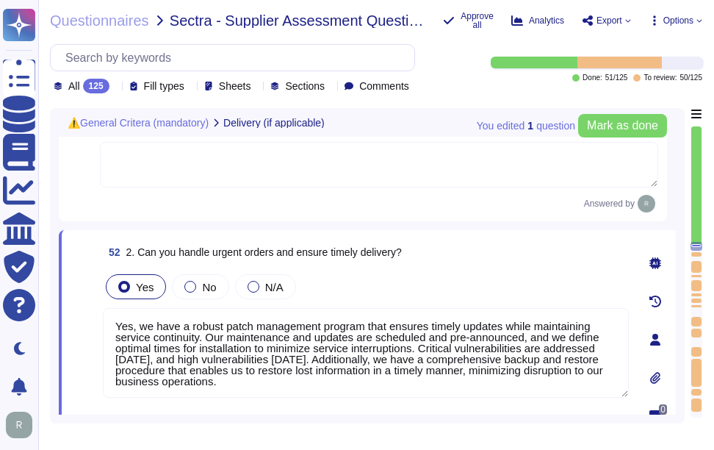
drag, startPoint x: 367, startPoint y: 384, endPoint x: 117, endPoint y: 326, distance: 256.4
click at [117, 326] on textarea "Yes, we have a robust patch management program that ensures timely updates whil…" at bounding box center [366, 353] width 526 height 90
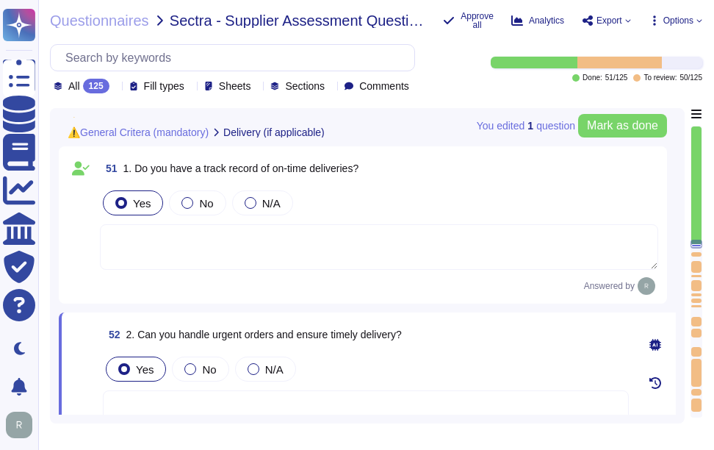
type textarea "Yes, we have several measures in place to prevent data breaches, including: 1. …"
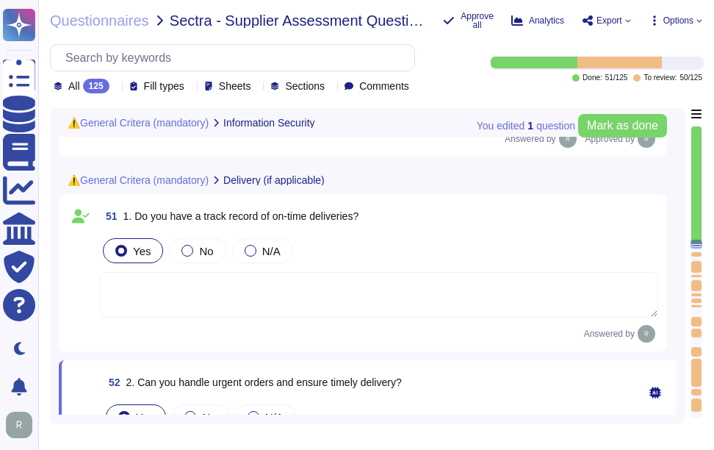
scroll to position [8494, 0]
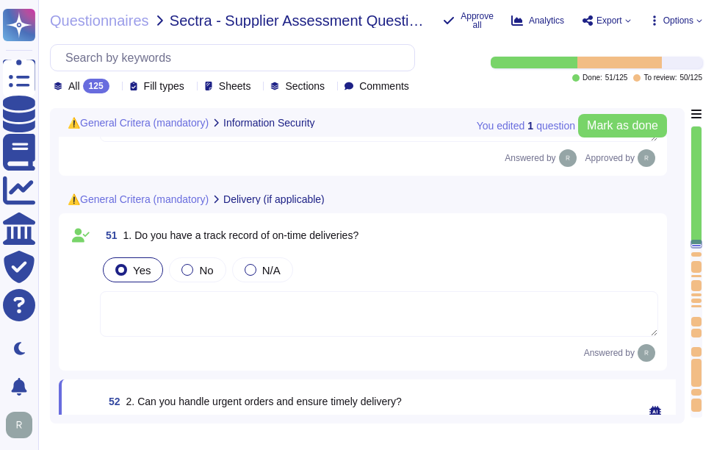
type textarea "Yes, we have several measures in place to prevent data breaches, including: 1. …"
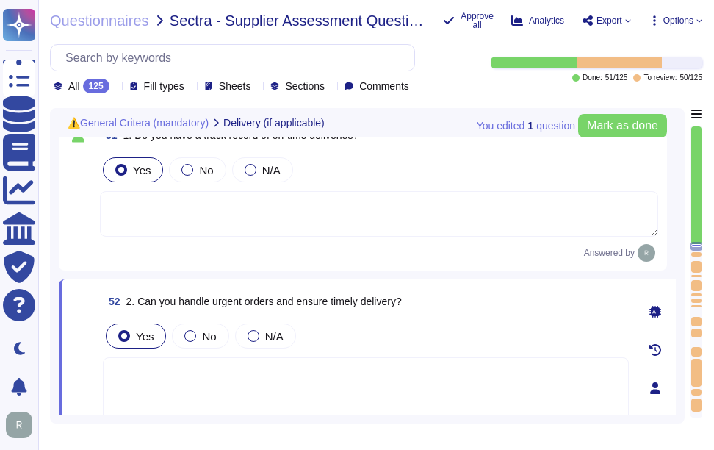
scroll to position [8641, 0]
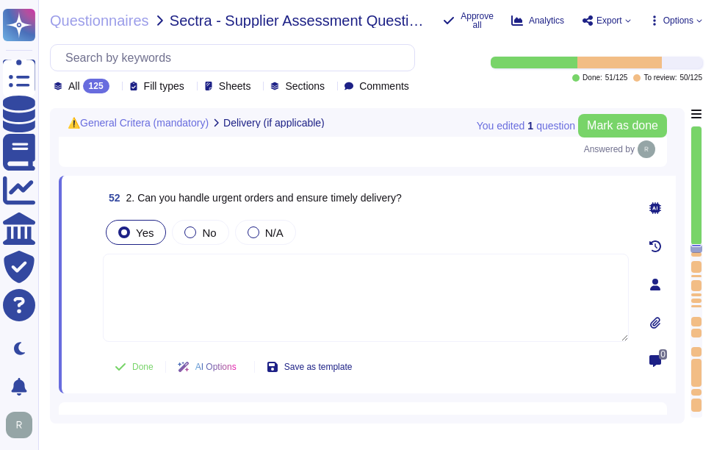
type textarea "If yes, please list the countries."
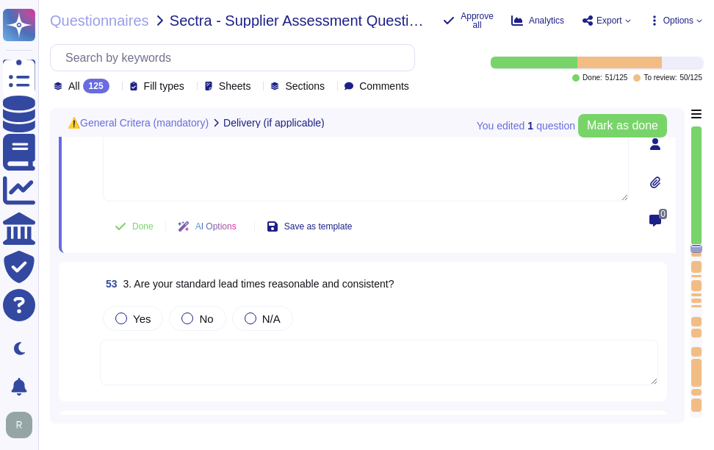
scroll to position [8862, 0]
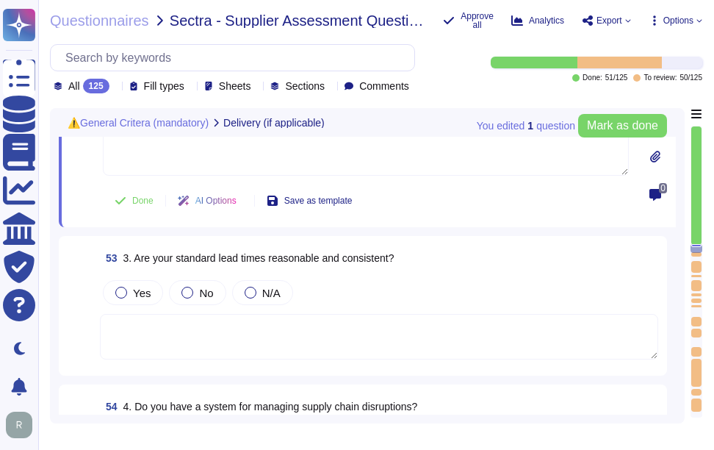
type textarea "If yes, please list the countries."
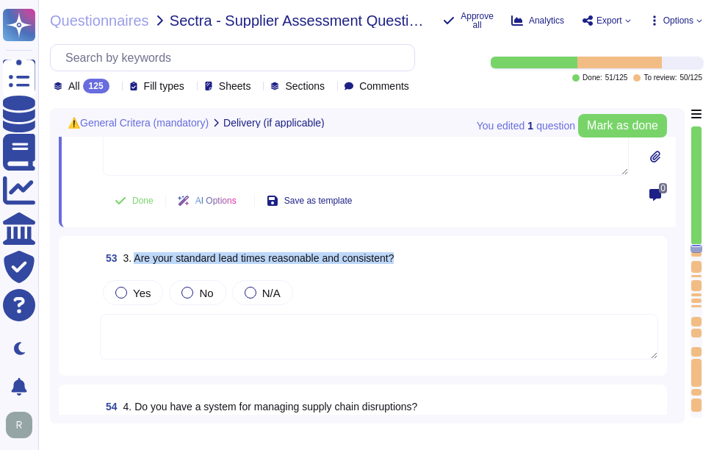
drag, startPoint x: 135, startPoint y: 258, endPoint x: 506, endPoint y: 257, distance: 370.4
click at [506, 257] on div "53 3. Are your standard lead times reasonable and consistent?" at bounding box center [379, 258] width 559 height 26
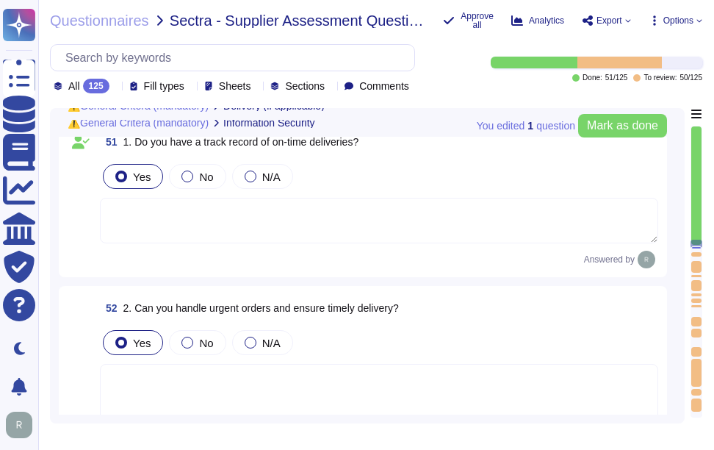
scroll to position [8568, 0]
type textarea "Yes, we have several measures in place to prevent data breaches, including: 1. …"
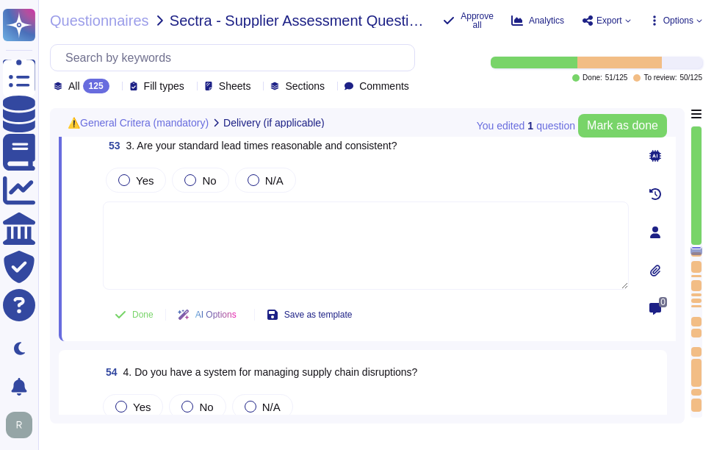
type textarea "If yes, please list the countries."
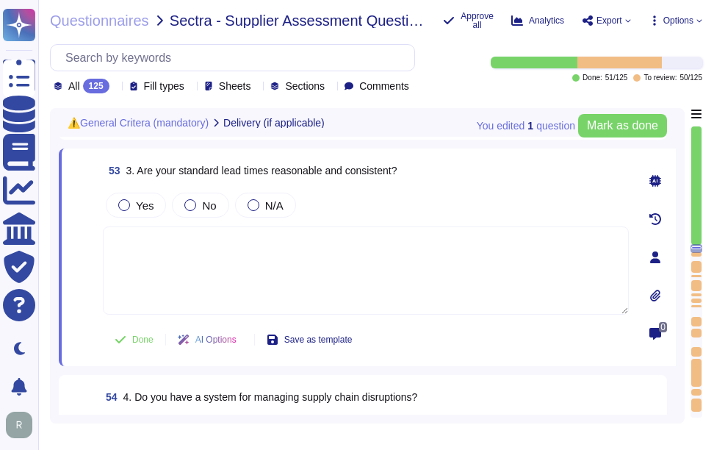
scroll to position [8886, 0]
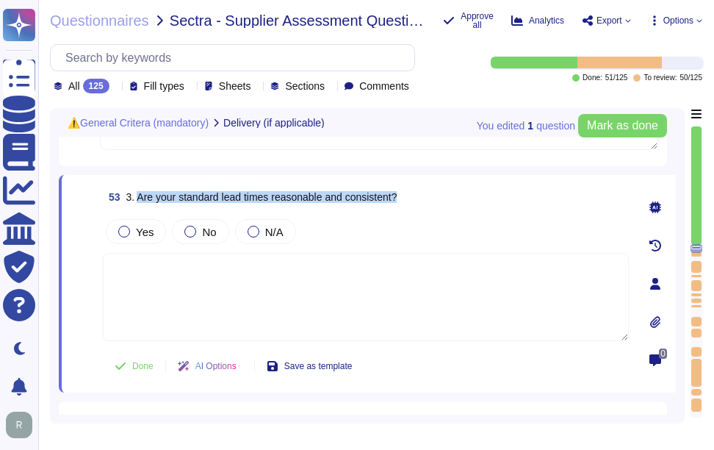
drag, startPoint x: 139, startPoint y: 193, endPoint x: 428, endPoint y: 195, distance: 288.8
click at [428, 195] on div "53 3. Are your standard lead times reasonable and consistent?" at bounding box center [366, 197] width 526 height 26
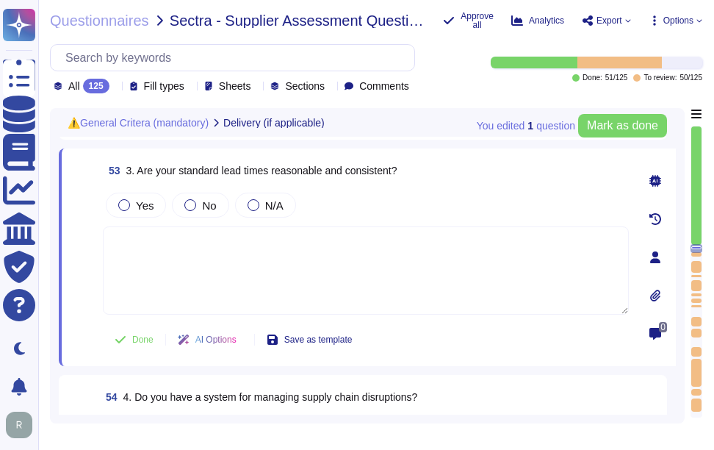
type textarea "If yes, please list the countries."
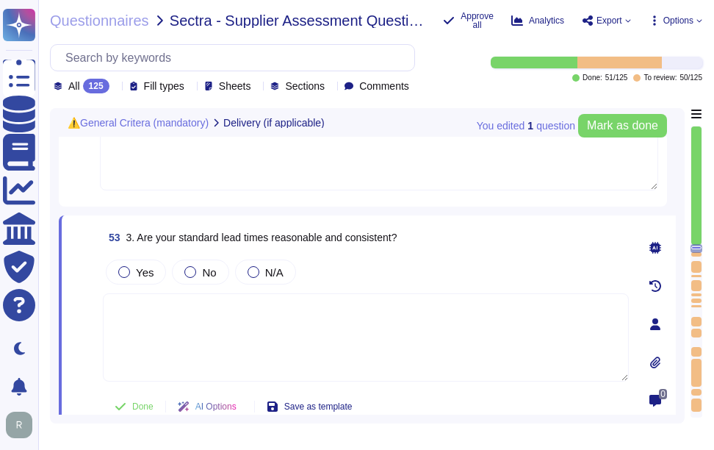
scroll to position [8839, 0]
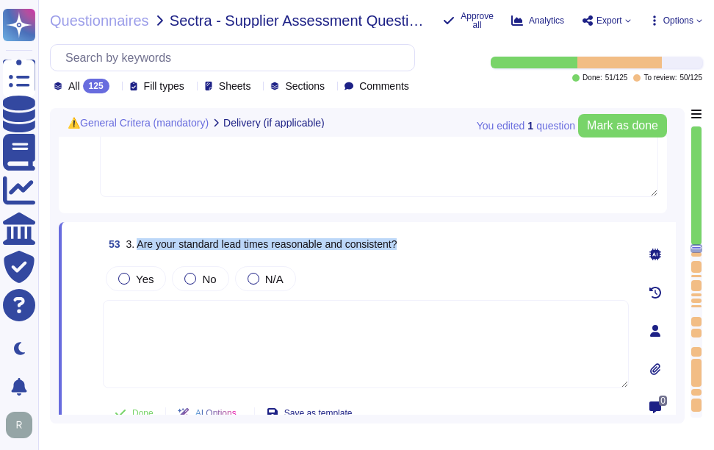
drag, startPoint x: 137, startPoint y: 240, endPoint x: 467, endPoint y: 232, distance: 330.1
click at [467, 232] on div "53 3. Are your standard lead times reasonable and consistent?" at bounding box center [366, 244] width 526 height 26
click at [148, 277] on span "Yes" at bounding box center [145, 279] width 18 height 12
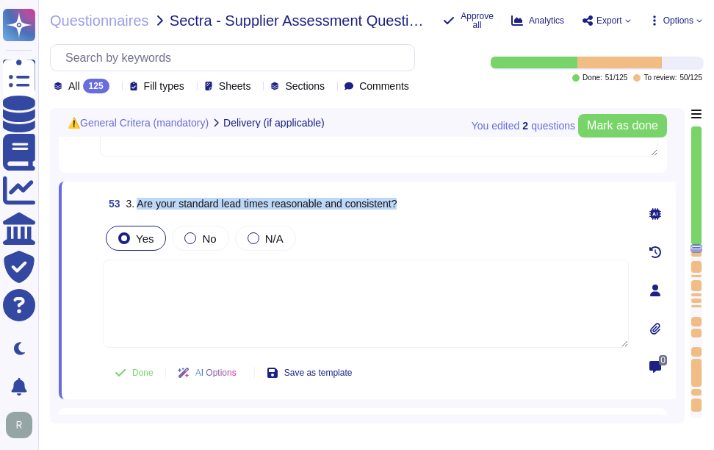
scroll to position [8913, 0]
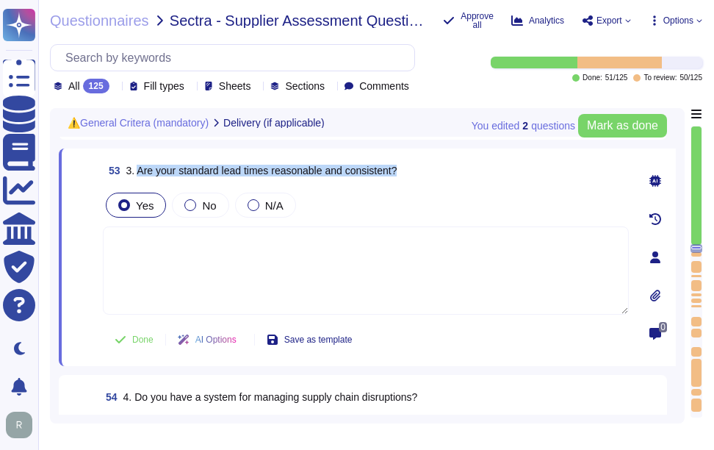
type textarea "If yes, please list the countries."
click at [140, 335] on span "Done" at bounding box center [142, 339] width 21 height 9
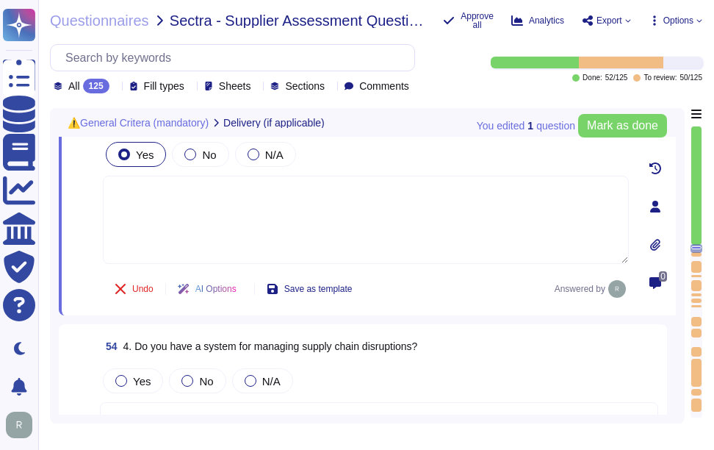
scroll to position [8986, 0]
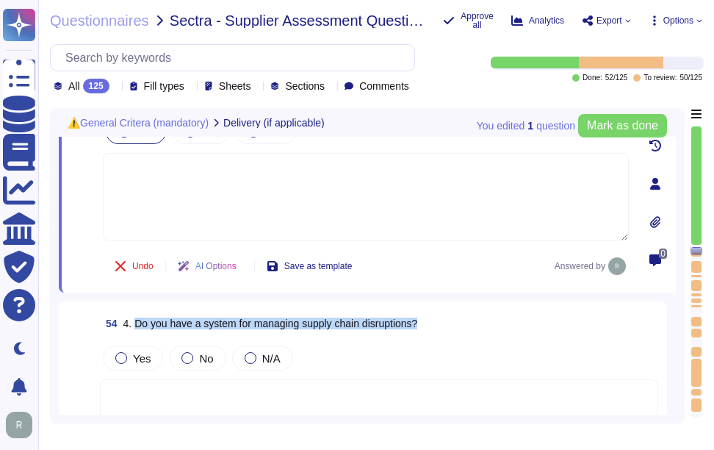
drag, startPoint x: 135, startPoint y: 325, endPoint x: 479, endPoint y: 326, distance: 344.0
click at [479, 326] on div "54 4. Do you have a system for managing supply chain disruptions?" at bounding box center [379, 323] width 559 height 26
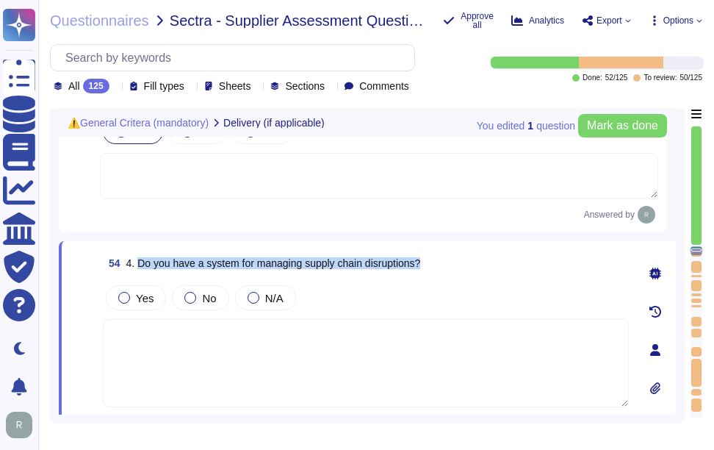
drag, startPoint x: 138, startPoint y: 261, endPoint x: 500, endPoint y: 264, distance: 361.6
click at [500, 264] on div "54 4. Do you have a system for managing supply chain disruptions?" at bounding box center [366, 263] width 526 height 26
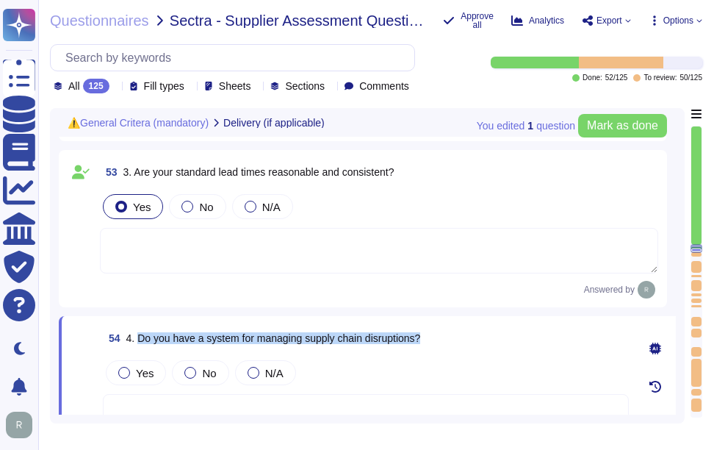
scroll to position [8839, 0]
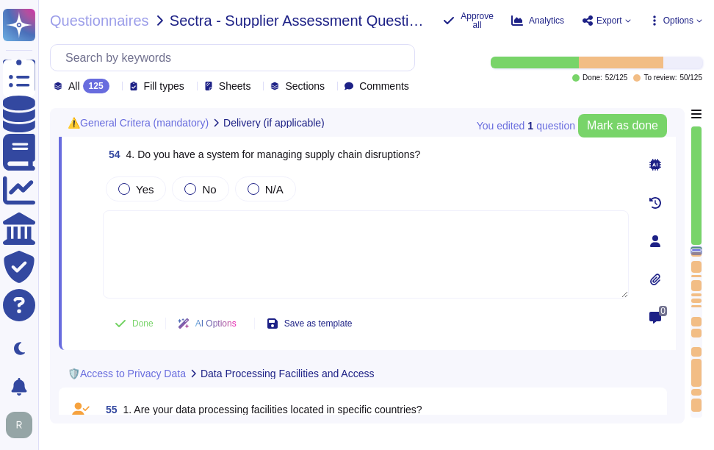
type textarea "If yes, please list the countries."
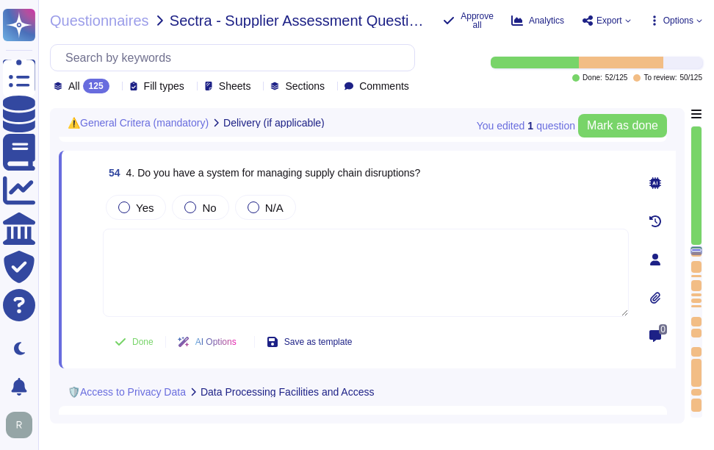
scroll to position [9013, 0]
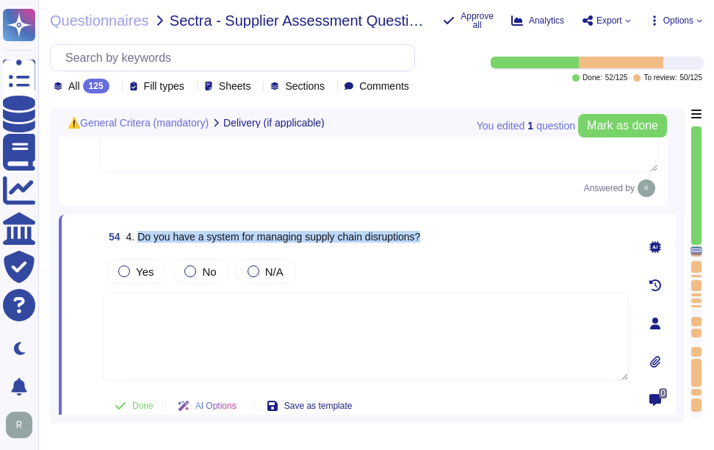
drag, startPoint x: 138, startPoint y: 234, endPoint x: 461, endPoint y: 233, distance: 322.6
click at [461, 233] on div "54 4. Do you have a system for managing supply chain disruptions?" at bounding box center [366, 236] width 526 height 26
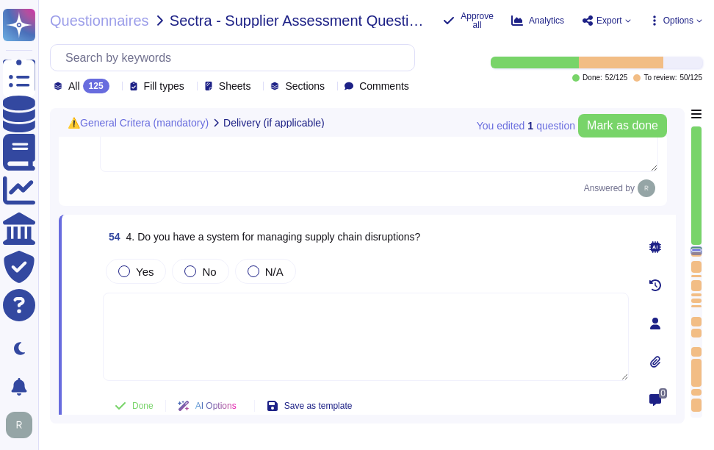
click at [317, 362] on textarea at bounding box center [366, 337] width 526 height 88
paste textarea "Yes, we have a formal Incident Response Plan (IRP) in place that covers all sor…"
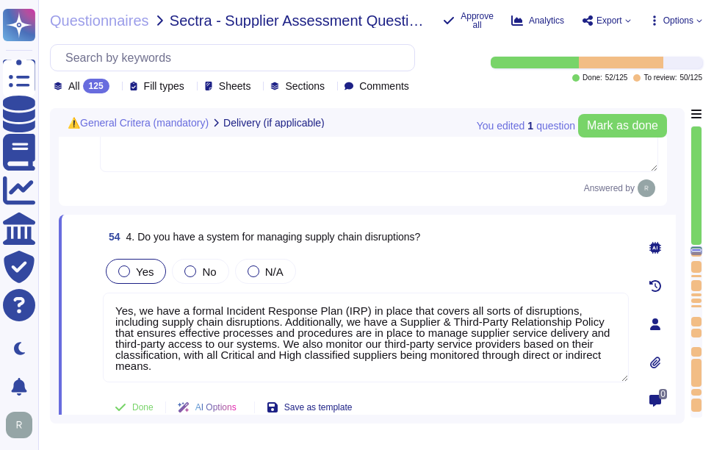
type textarea "Yes, we have a formal Incident Response Plan (IRP) in place that covers all sor…"
click at [142, 274] on span "Yes" at bounding box center [145, 271] width 18 height 12
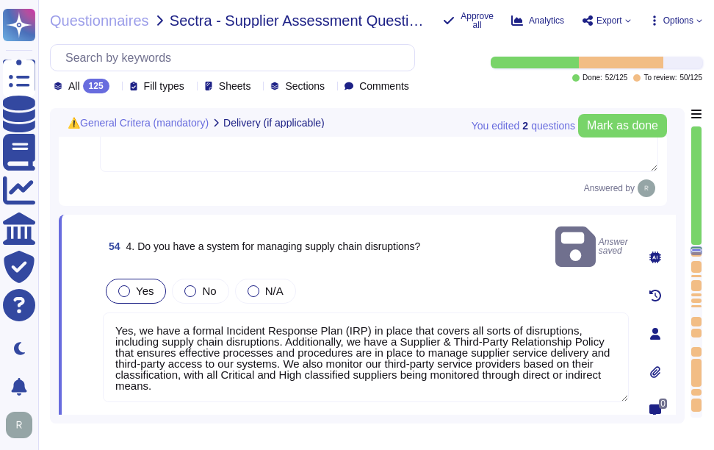
click at [147, 284] on span "Yes" at bounding box center [145, 290] width 18 height 12
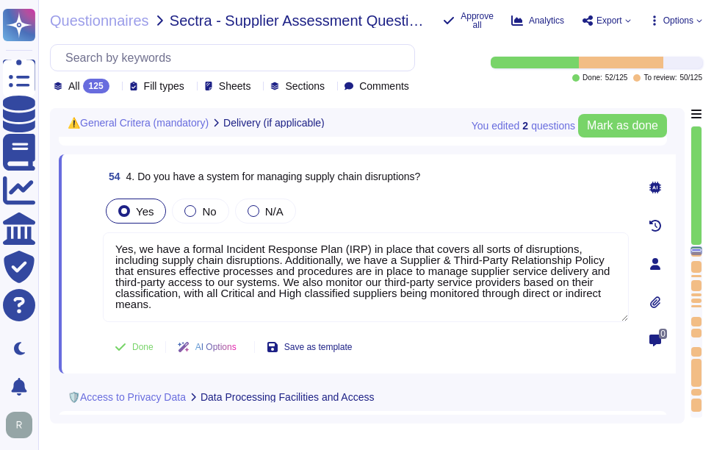
scroll to position [9086, 0]
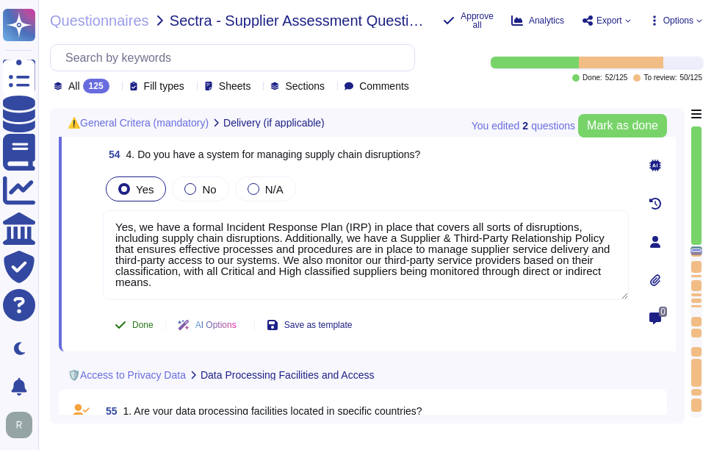
click at [145, 324] on span "Done" at bounding box center [142, 324] width 21 height 9
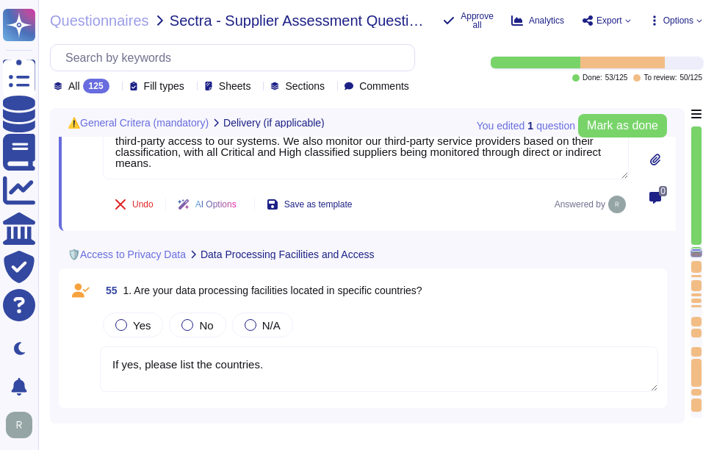
scroll to position [9233, 0]
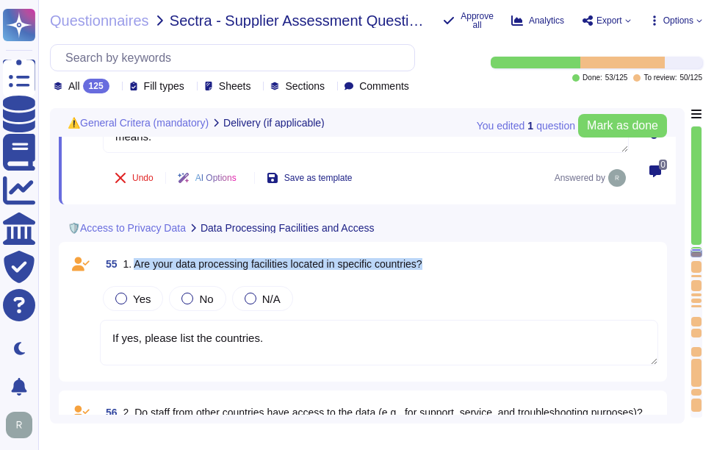
drag, startPoint x: 132, startPoint y: 263, endPoint x: 479, endPoint y: 260, distance: 346.9
click at [479, 260] on div "55 1. Are your data processing facilities located in specific countries?" at bounding box center [379, 264] width 559 height 26
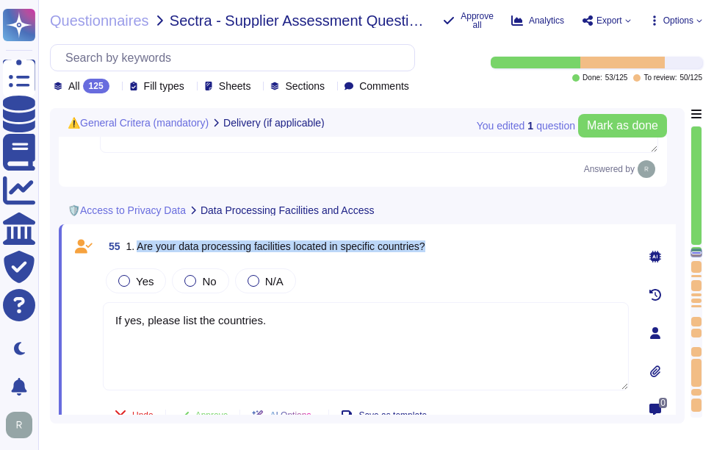
drag, startPoint x: 137, startPoint y: 245, endPoint x: 492, endPoint y: 243, distance: 355.0
click at [492, 243] on div "55 1. Are your data processing facilities located in specific countries?" at bounding box center [366, 246] width 526 height 26
drag, startPoint x: 295, startPoint y: 320, endPoint x: 100, endPoint y: 315, distance: 195.6
click at [100, 315] on div "55 1. Are your data processing facilities located in specific countries? Yes No…" at bounding box center [350, 333] width 559 height 200
paste textarea "Yes, our data processing facilities are located in the [GEOGRAPHIC_DATA] ([GEOG…"
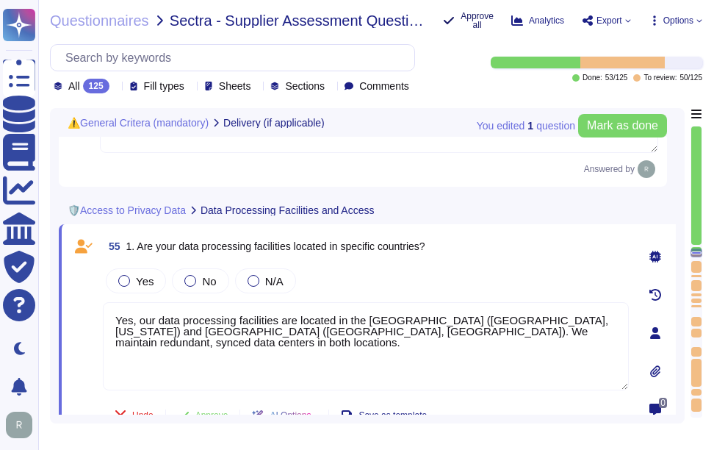
type textarea "Yes, our data processing facilities are located in the [GEOGRAPHIC_DATA] ([GEOG…"
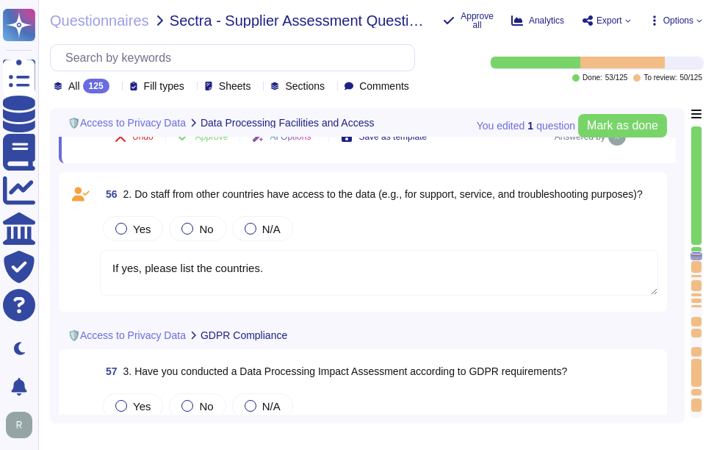
type textarea "If yes, please provide the statement or a reference to it."
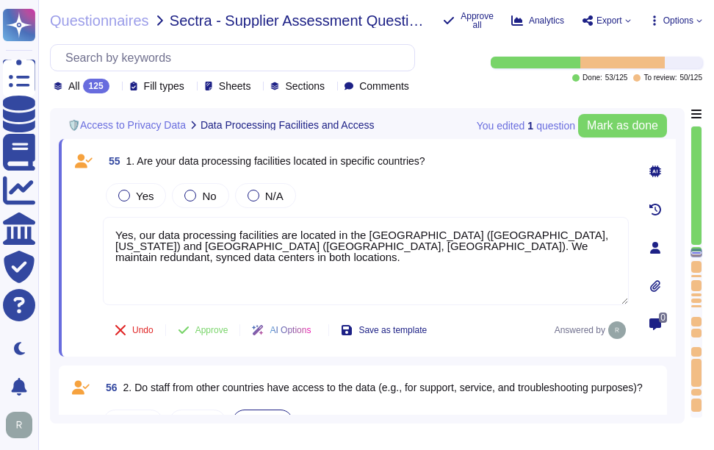
scroll to position [9254, 0]
type textarea "Yes, we have a formal Incident Response Plan (IRP) in place that covers all sor…"
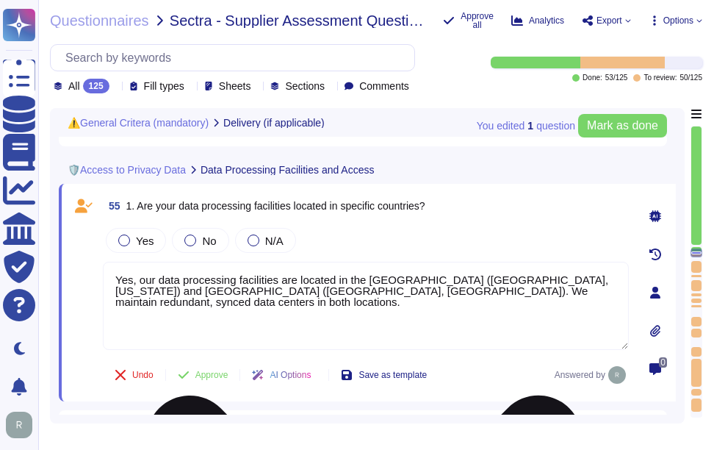
click at [620, 292] on textarea "Yes, our data processing facilities are located in the [GEOGRAPHIC_DATA] ([GEOG…" at bounding box center [366, 306] width 526 height 88
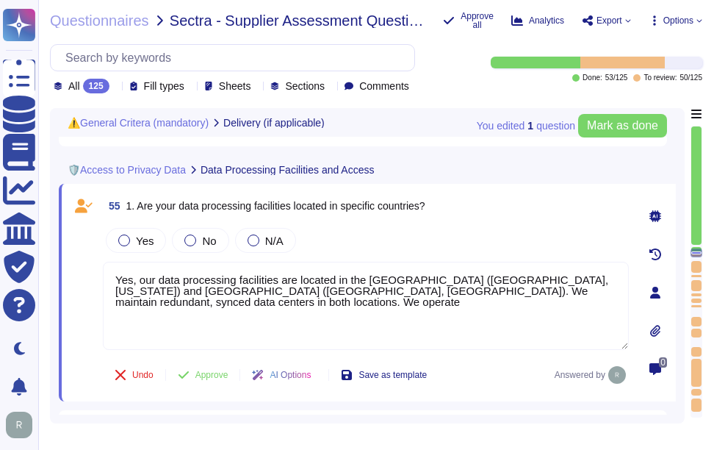
paste textarea "The countries are: [GEOGRAPHIC_DATA], [GEOGRAPHIC_DATA], [GEOGRAPHIC_DATA], [GE…"
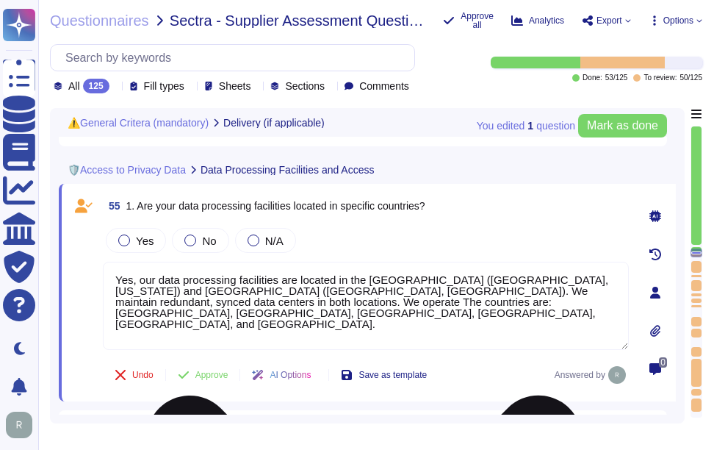
drag, startPoint x: 173, startPoint y: 303, endPoint x: 257, endPoint y: 306, distance: 83.8
click at [257, 306] on textarea "Yes, our data processing facilities are located in the [GEOGRAPHIC_DATA] ([GEOG…" at bounding box center [366, 306] width 526 height 88
drag, startPoint x: 419, startPoint y: 301, endPoint x: 118, endPoint y: 306, distance: 301.4
click at [118, 306] on textarea "Yes, our data processing facilities are located in the [GEOGRAPHIC_DATA] ([GEOG…" at bounding box center [366, 306] width 526 height 88
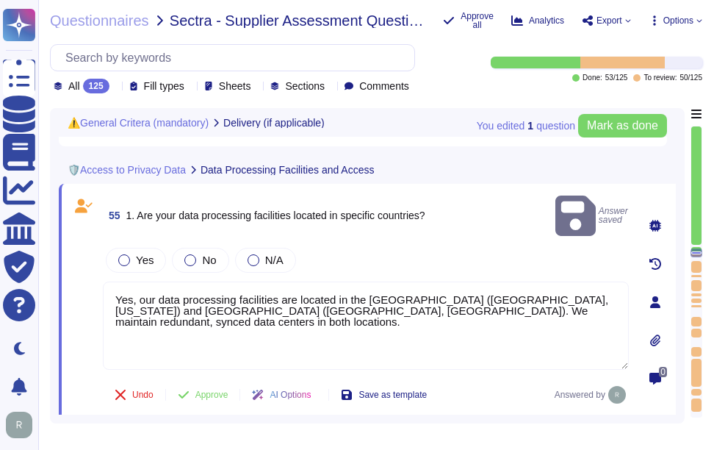
click at [415, 209] on span "1. Are your data processing facilities located in specific countries?" at bounding box center [275, 215] width 299 height 12
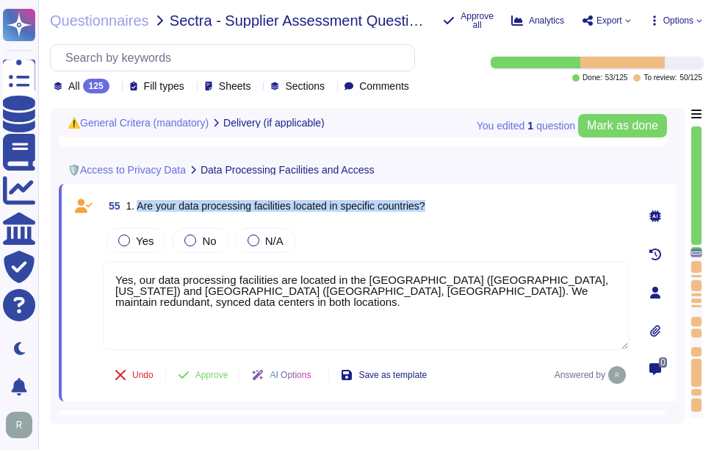
drag, startPoint x: 137, startPoint y: 207, endPoint x: 469, endPoint y: 201, distance: 332.3
click at [469, 201] on div "55 1. Are your data processing facilities located in specific countries?" at bounding box center [366, 206] width 526 height 26
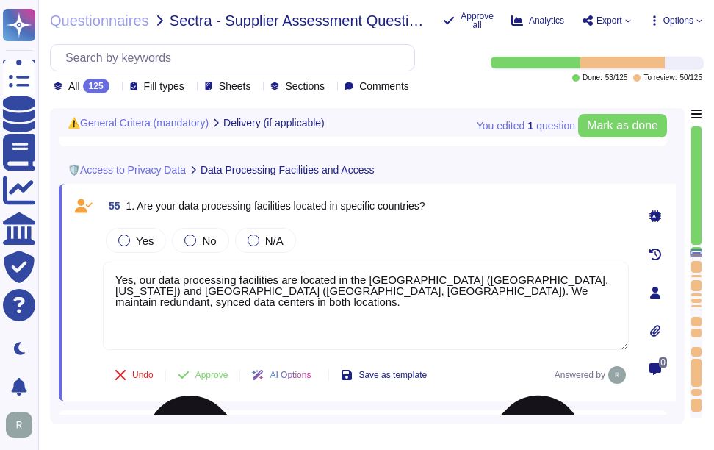
click at [617, 293] on textarea "Yes, our data processing facilities are located in the [GEOGRAPHIC_DATA] ([GEOG…" at bounding box center [366, 306] width 526 height 88
paste textarea "Additionally, we have development and support centers in [GEOGRAPHIC_DATA], the…"
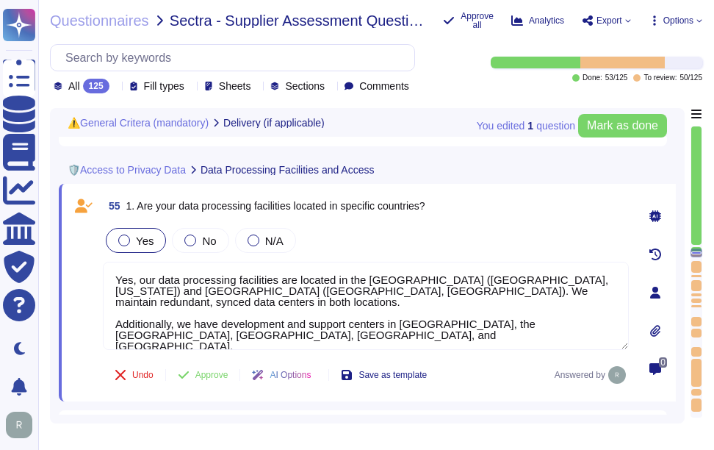
type textarea "Yes, our data processing facilities are located in the [GEOGRAPHIC_DATA] ([GEOG…"
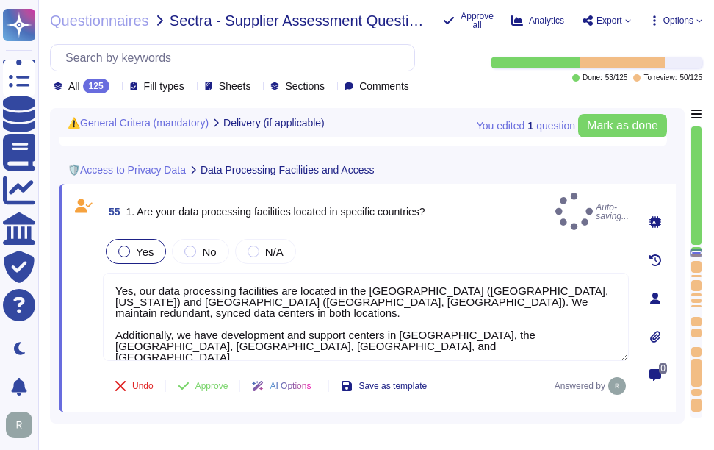
click at [150, 245] on span "Yes" at bounding box center [145, 251] width 18 height 12
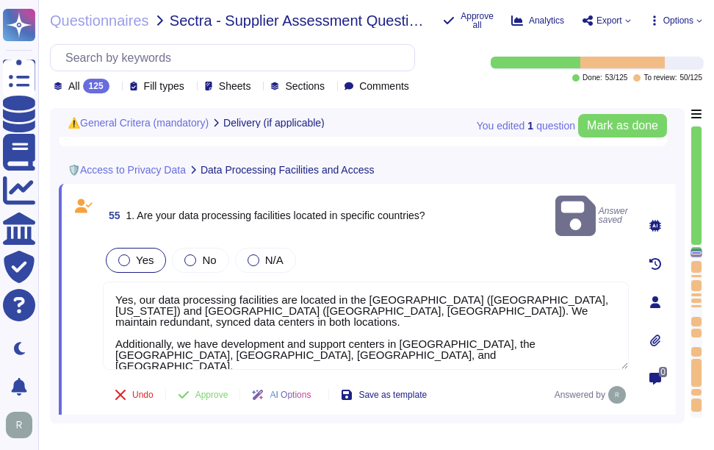
click at [149, 254] on span "Yes" at bounding box center [145, 260] width 18 height 12
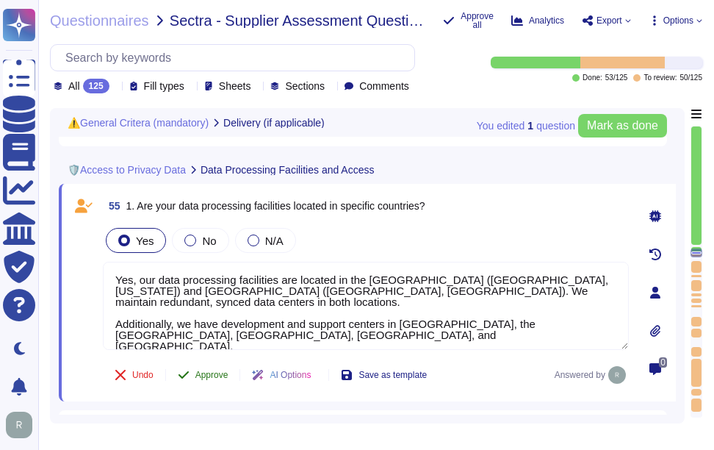
click at [212, 370] on span "Approve" at bounding box center [211, 374] width 33 height 9
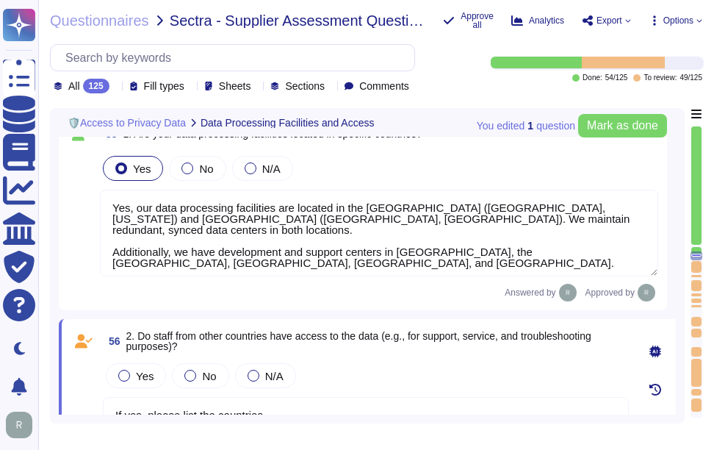
scroll to position [9261, 0]
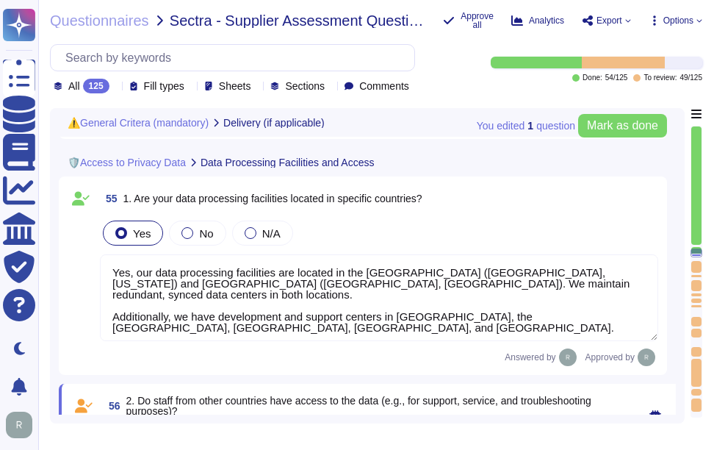
type textarea "Yes, we have a formal Incident Response Plan (IRP) in place that covers all sor…"
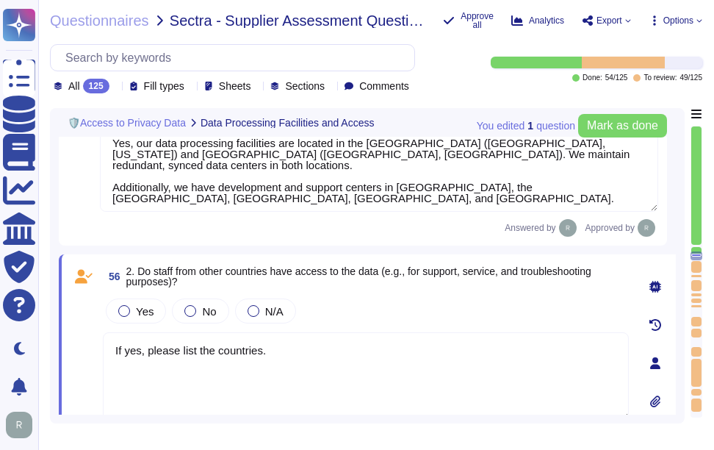
scroll to position [9408, 0]
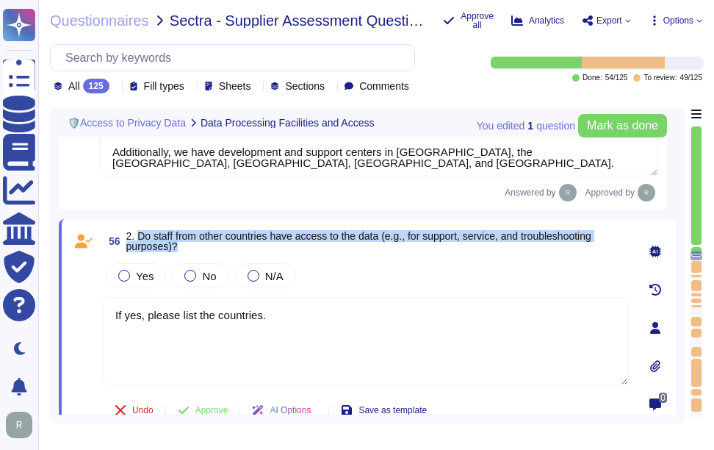
drag, startPoint x: 138, startPoint y: 232, endPoint x: 195, endPoint y: 244, distance: 58.0
click at [195, 244] on span "2. Do staff from other countries have access to the data (e.g., for support, se…" at bounding box center [377, 241] width 503 height 21
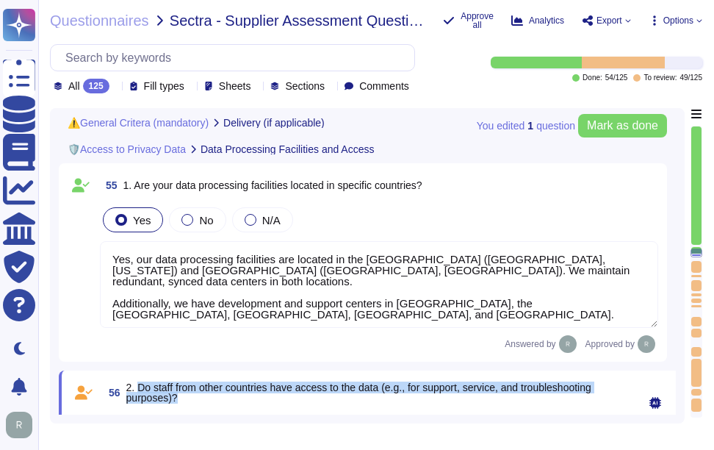
type textarea "Yes, we have a formal Incident Response Plan (IRP) in place that covers all sor…"
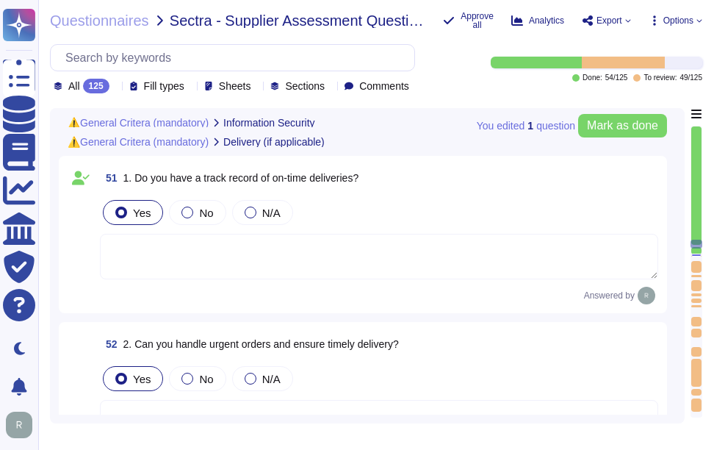
type textarea "Yes, we have several measures in place to prevent data breaches, including: 1. …"
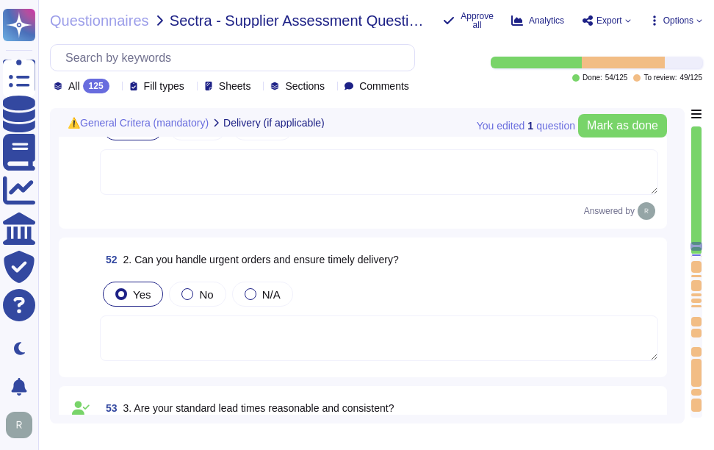
type textarea "Yes, our data processing facilities are located in the [GEOGRAPHIC_DATA] ([GEOG…"
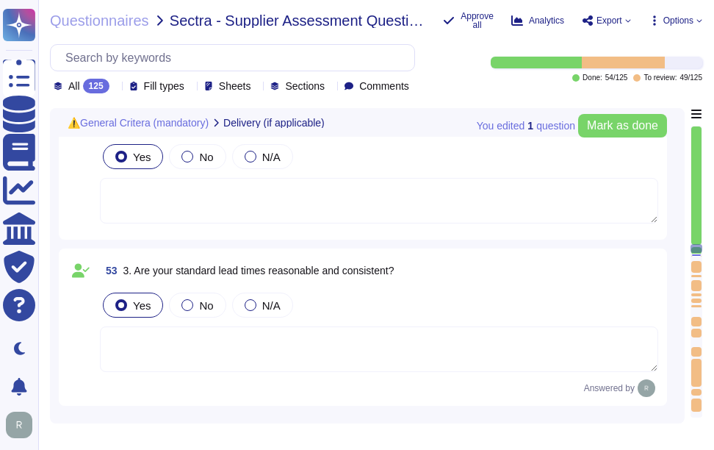
type textarea "If yes, please list the countries."
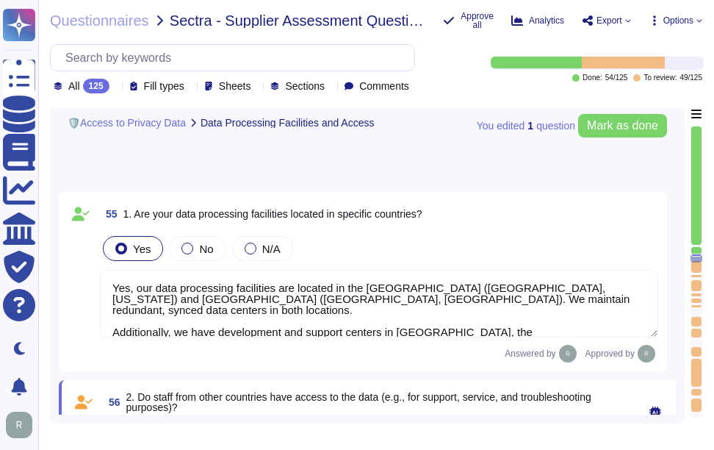
type textarea "If yes, please provide the statement or a reference to it."
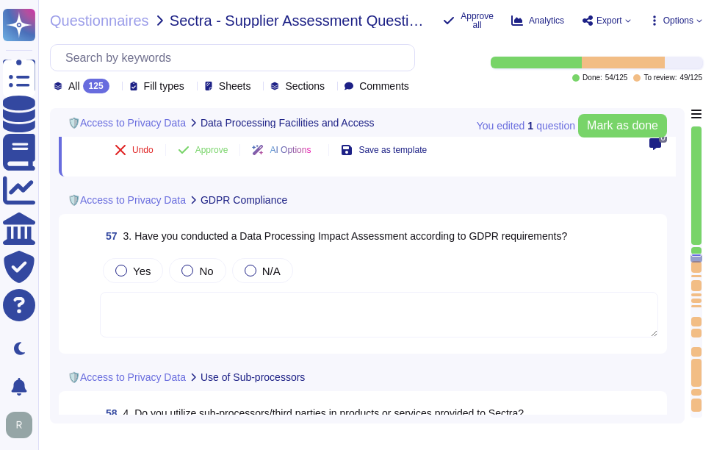
type textarea "If yes, please provide the registration number if applicable"
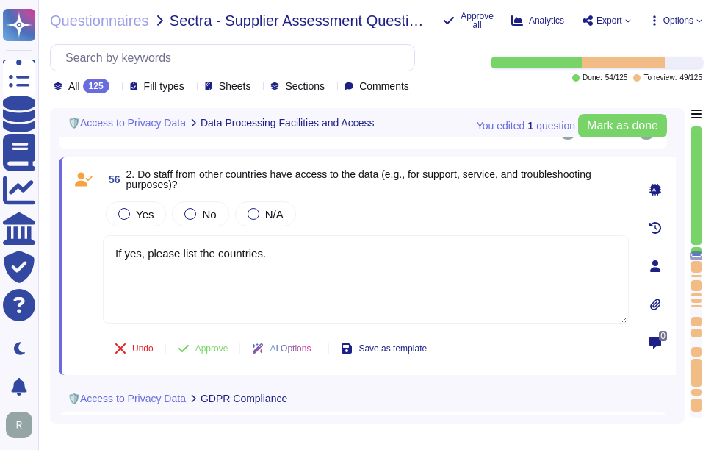
scroll to position [9387, 0]
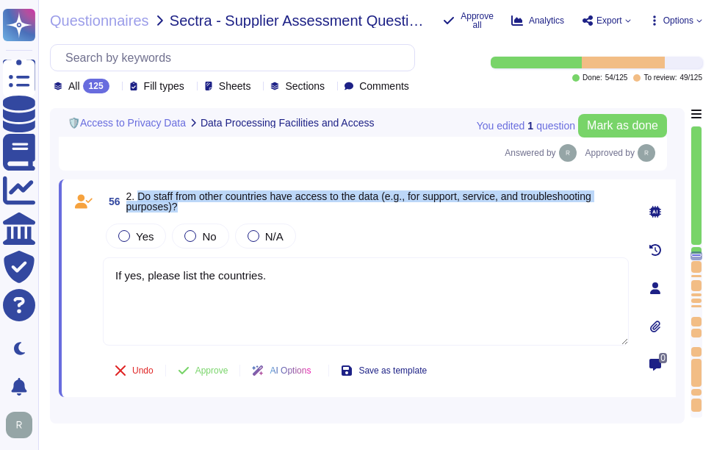
drag, startPoint x: 137, startPoint y: 195, endPoint x: 224, endPoint y: 204, distance: 87.2
click at [224, 204] on span "2. Do staff from other countries have access to the data (e.g., for support, se…" at bounding box center [377, 201] width 503 height 21
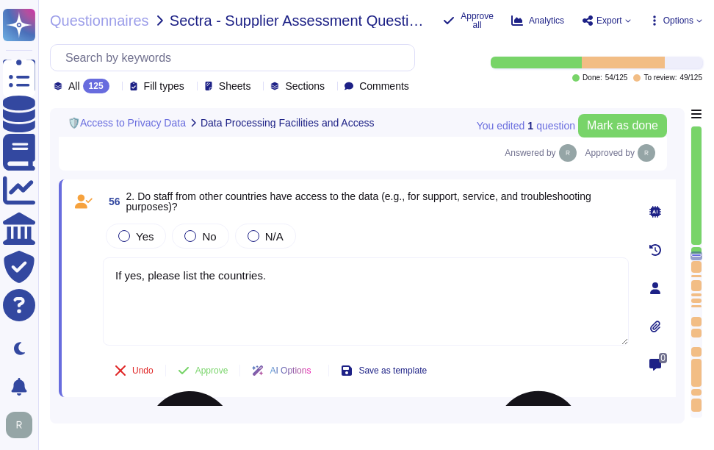
drag, startPoint x: 297, startPoint y: 287, endPoint x: 155, endPoint y: 278, distance: 142.2
click at [155, 278] on textarea "If yes, please list the countries." at bounding box center [366, 301] width 526 height 88
click at [258, 280] on textarea "If yes, please list the countries." at bounding box center [366, 301] width 526 height 88
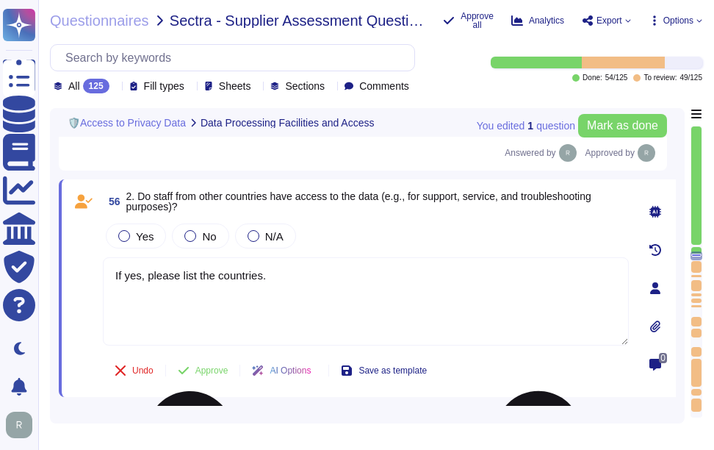
paste textarea "Only senior staff with trusted privileges may have access to production data. S…"
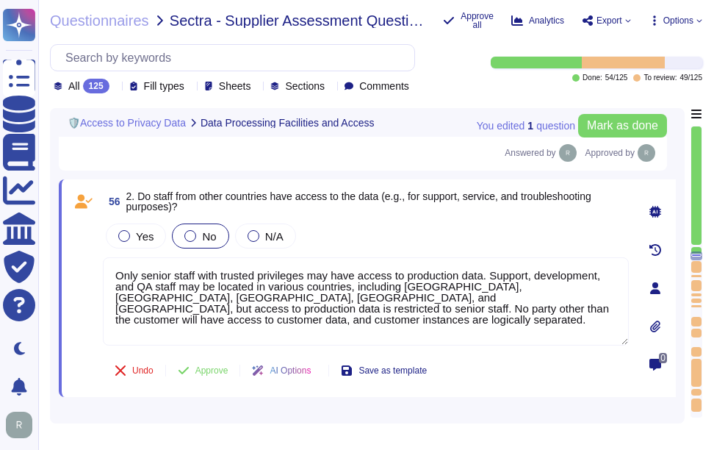
type textarea "Only senior staff with trusted privileges may have access to production data. S…"
click at [207, 240] on span "No" at bounding box center [209, 236] width 14 height 12
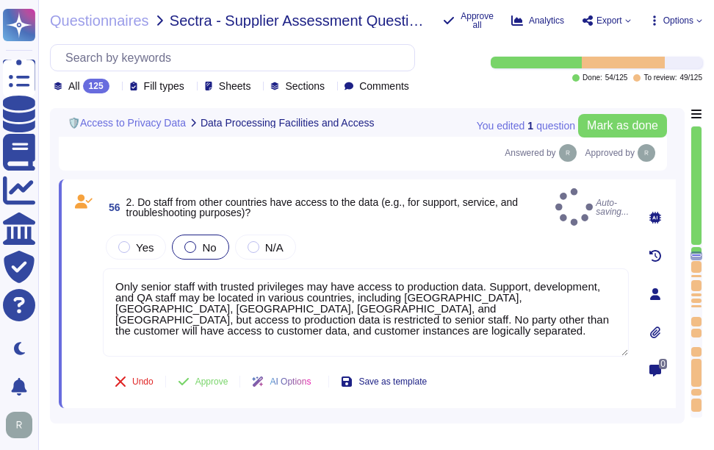
click at [198, 241] on label "No" at bounding box center [200, 247] width 32 height 12
click at [206, 242] on span "No" at bounding box center [209, 247] width 14 height 12
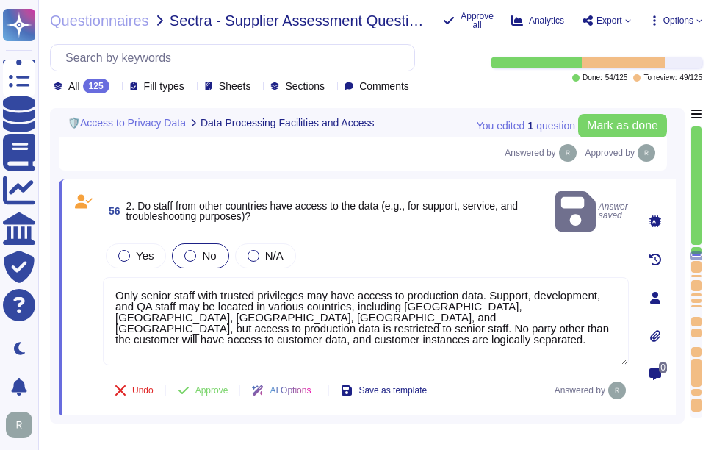
click at [196, 250] on label "No" at bounding box center [200, 256] width 32 height 12
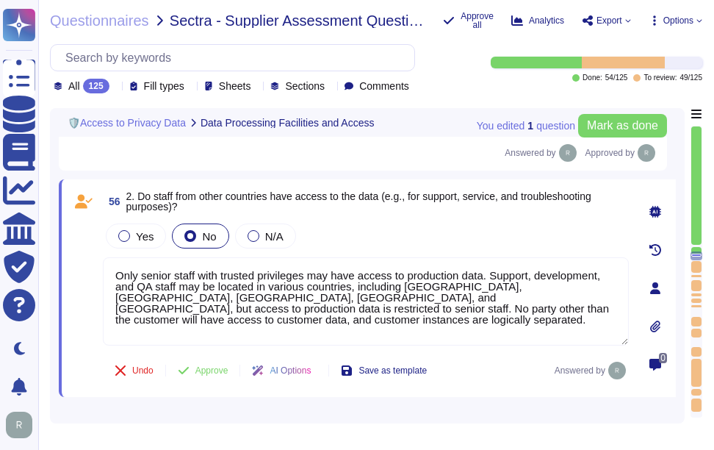
click at [397, 248] on div "Yes No N/A" at bounding box center [366, 235] width 526 height 31
click at [214, 373] on span "Approve" at bounding box center [211, 370] width 33 height 9
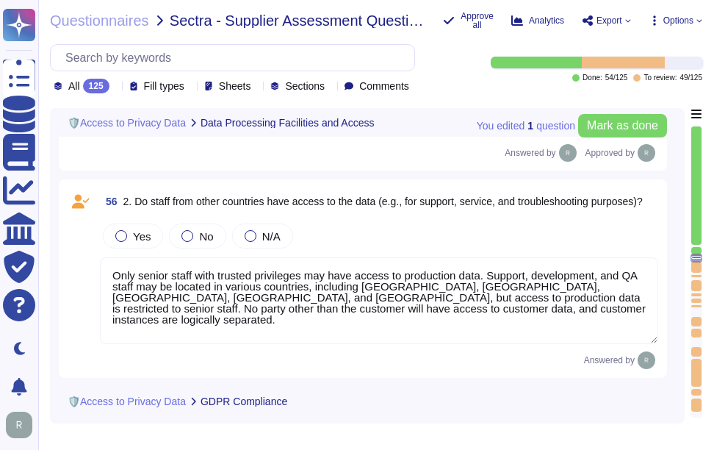
type textarea "If yes, please provide the statement or a reference to it."
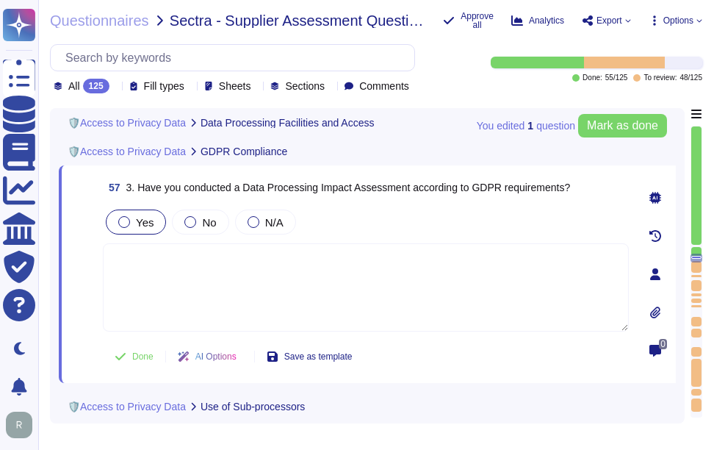
scroll to position [9648, 0]
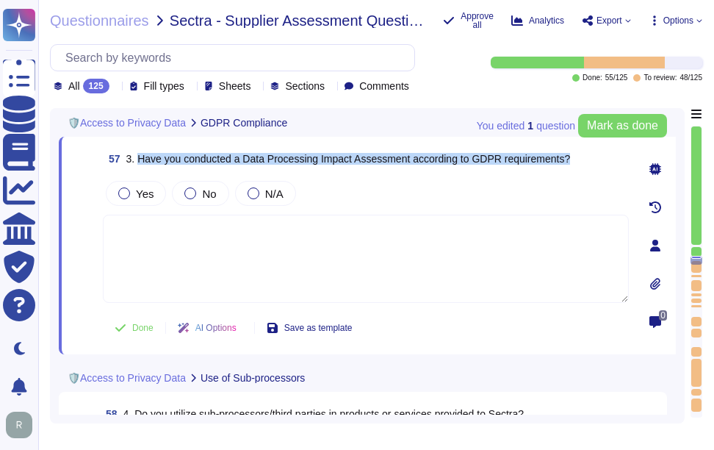
drag, startPoint x: 138, startPoint y: 158, endPoint x: 577, endPoint y: 156, distance: 438.8
click at [577, 156] on div "57 3. Have you conducted a Data Processing Impact Assessment according to GDPR …" at bounding box center [366, 159] width 526 height 26
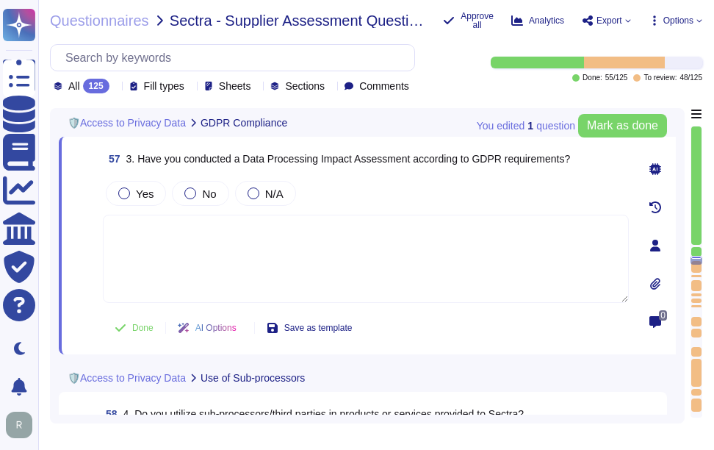
click at [279, 284] on textarea at bounding box center [366, 259] width 526 height 88
paste textarea "DPIAs are typically conducted in connection with new products and product enhan…"
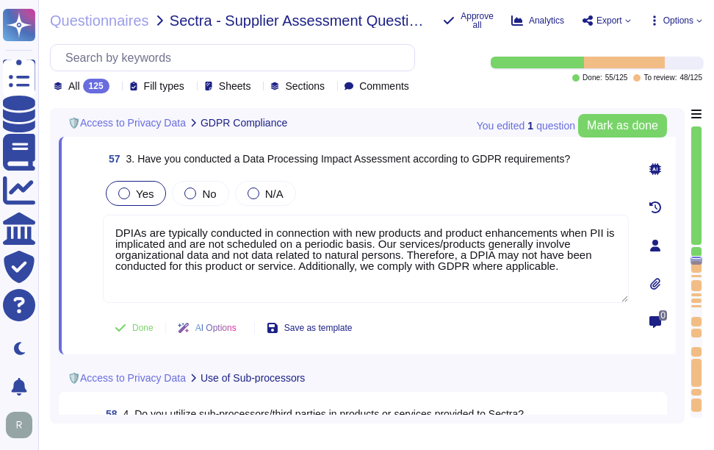
type textarea "DPIAs are typically conducted in connection with new products and product enhan…"
click at [144, 191] on span "Yes" at bounding box center [145, 193] width 18 height 12
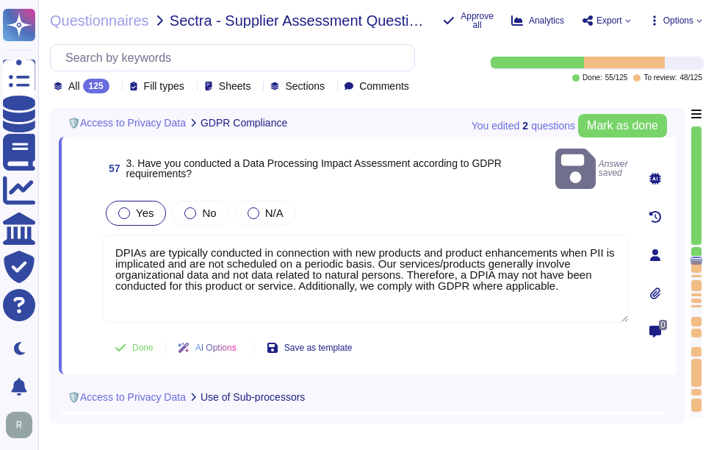
click at [141, 207] on span "Yes" at bounding box center [145, 213] width 18 height 12
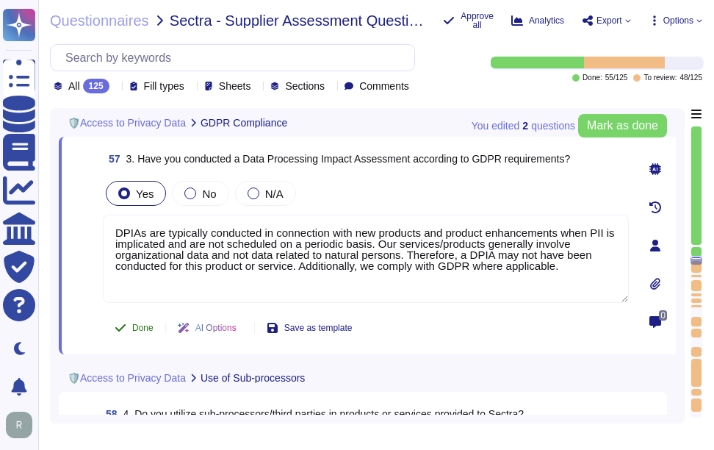
click at [137, 325] on span "Done" at bounding box center [142, 327] width 21 height 9
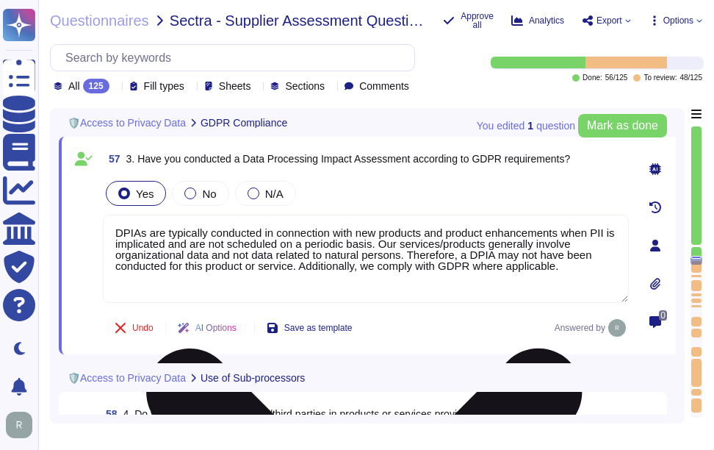
type textarea "If yes, please provide the registration number if applicable"
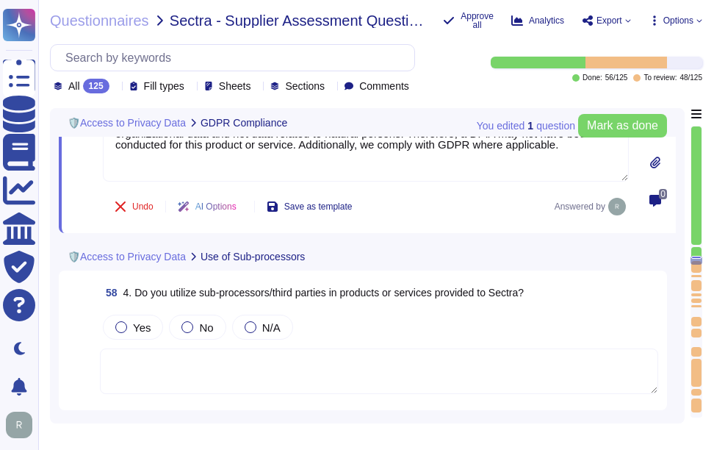
scroll to position [9795, 0]
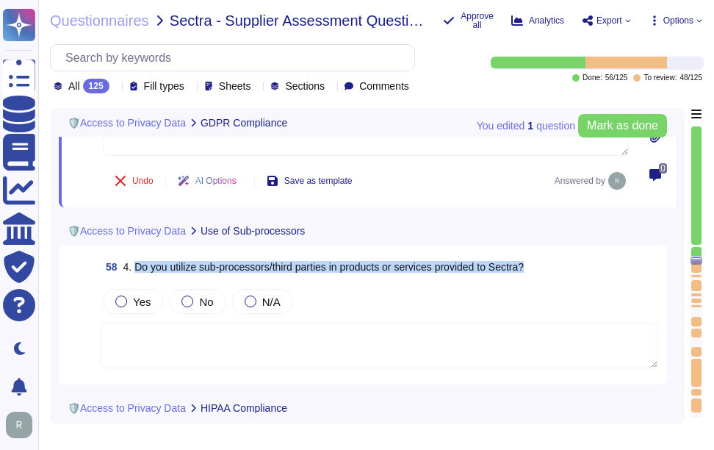
drag, startPoint x: 134, startPoint y: 265, endPoint x: 550, endPoint y: 262, distance: 416.0
click at [550, 262] on div "58 4. Do you utilize sub-processors/third parties in products or services provi…" at bounding box center [379, 267] width 559 height 26
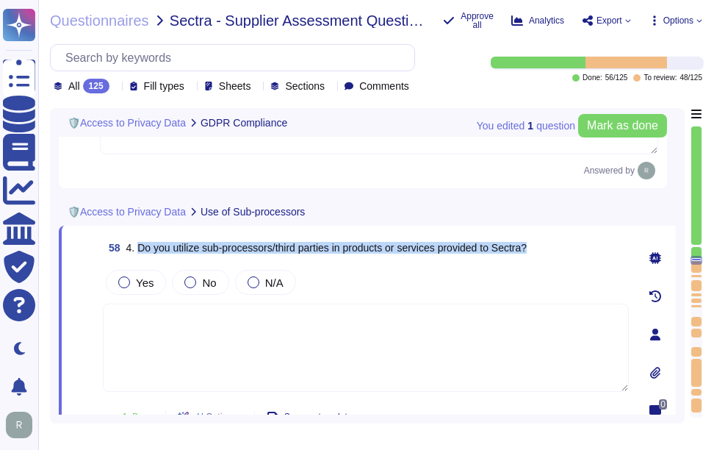
drag, startPoint x: 138, startPoint y: 248, endPoint x: 538, endPoint y: 245, distance: 399.8
click at [527, 245] on span "4. Do you utilize sub-processors/third parties in products or services provided…" at bounding box center [326, 248] width 401 height 12
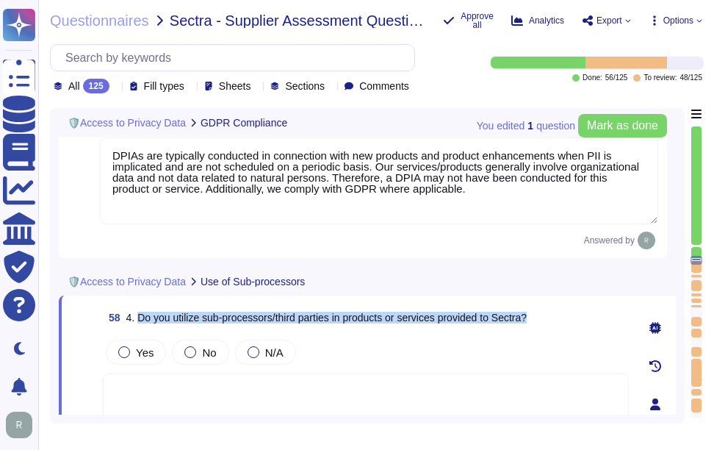
scroll to position [9648, 0]
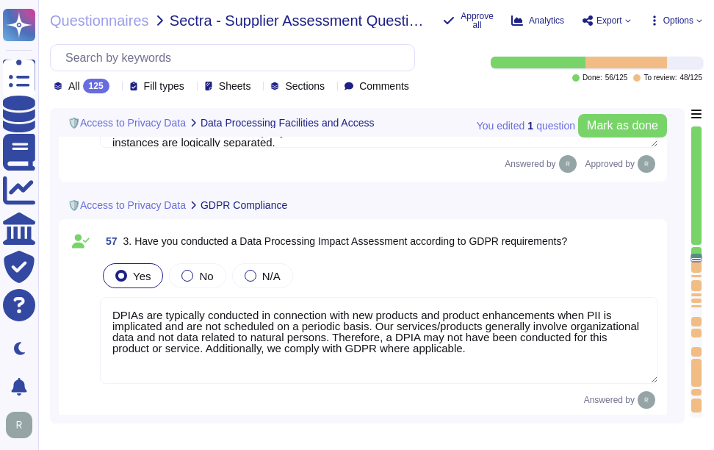
type textarea "Yes, our data processing facilities are located in the [GEOGRAPHIC_DATA] ([GEOG…"
type textarea "Only senior staff with trusted privileges may have access to production data. S…"
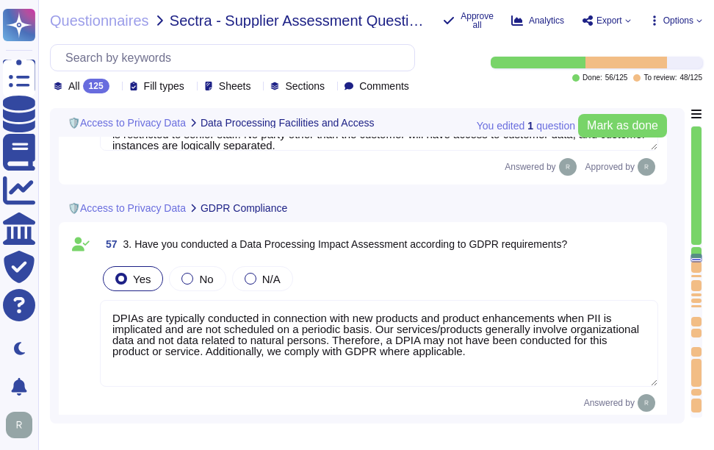
type textarea "If yes, please provide the statement or a reference to it."
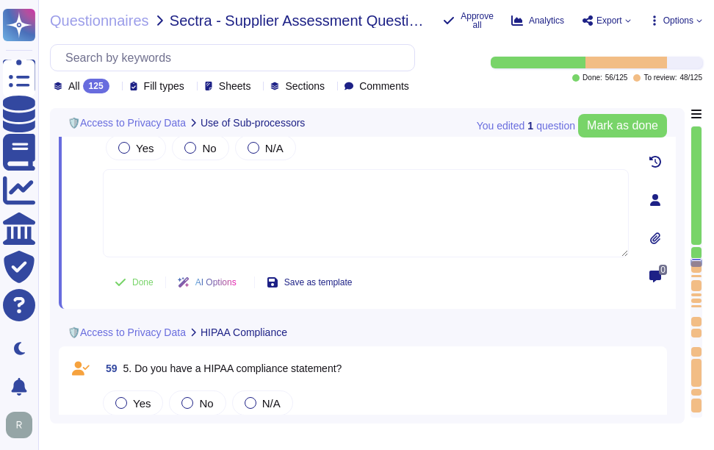
type textarea "If yes, please provide the registration number if applicable"
type textarea "If yes, which company and when was it last performed?"
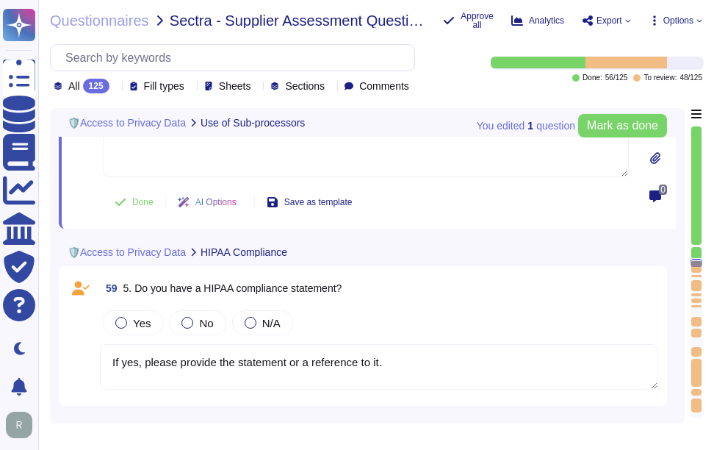
type textarea "If yes, explain how (full reports, management summary only, in a meeting, etc.)."
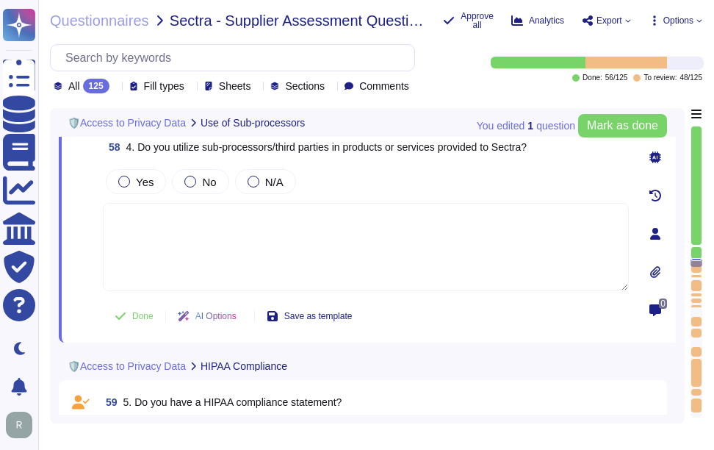
scroll to position [9870, 0]
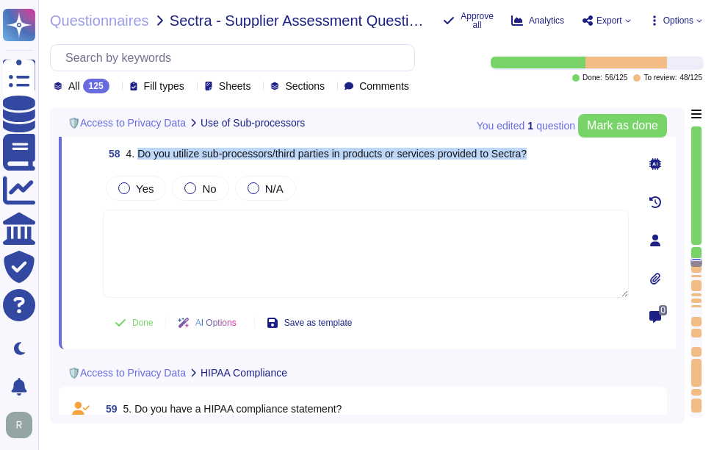
drag, startPoint x: 139, startPoint y: 151, endPoint x: 547, endPoint y: 157, distance: 407.9
click at [547, 157] on div "58 4. Do you utilize sub-processors/third parties in products or services provi…" at bounding box center [366, 153] width 526 height 26
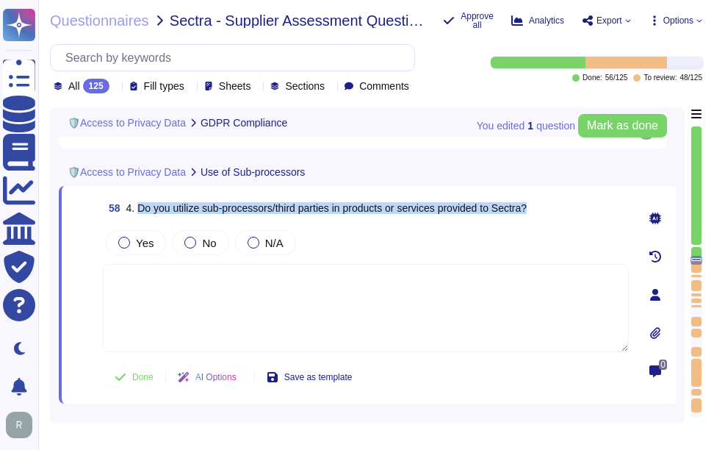
type textarea "DPIAs are typically conducted in connection with new products and product enhan…"
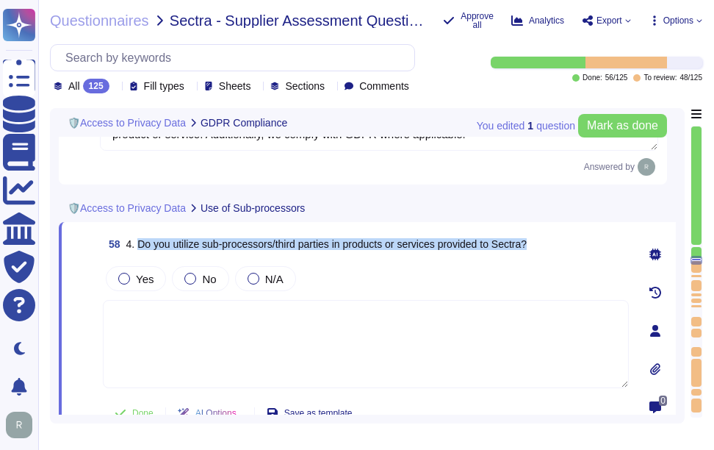
scroll to position [9775, 0]
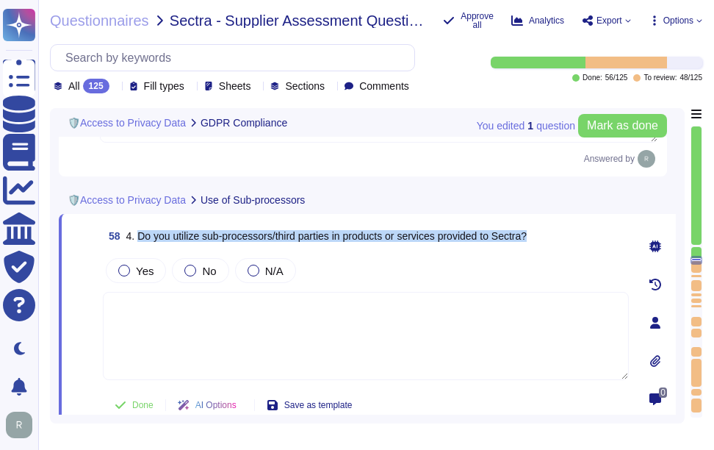
click at [227, 234] on span "4. Do you utilize sub-processors/third parties in products or services provided…" at bounding box center [326, 236] width 401 height 12
drag, startPoint x: 204, startPoint y: 237, endPoint x: 488, endPoint y: 236, distance: 283.7
click at [488, 236] on span "4. Do you utilize sub-processors/third parties in products or services provided…" at bounding box center [326, 236] width 401 height 12
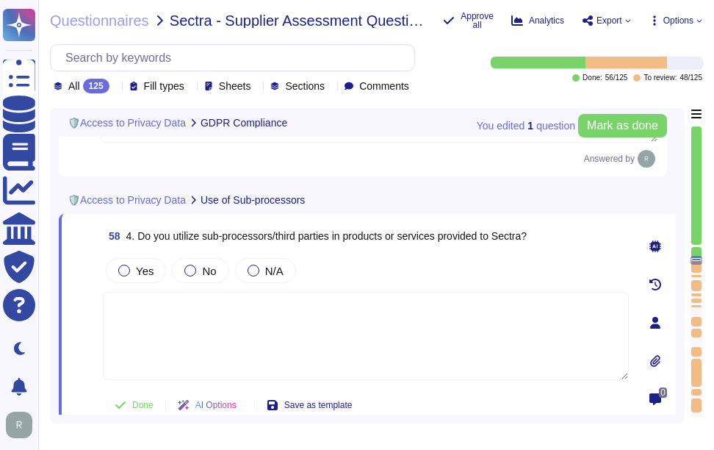
click at [295, 319] on textarea at bounding box center [366, 336] width 526 height 88
paste textarea "Sectigo does not engage sub-processors or subcontractors for the services provi…"
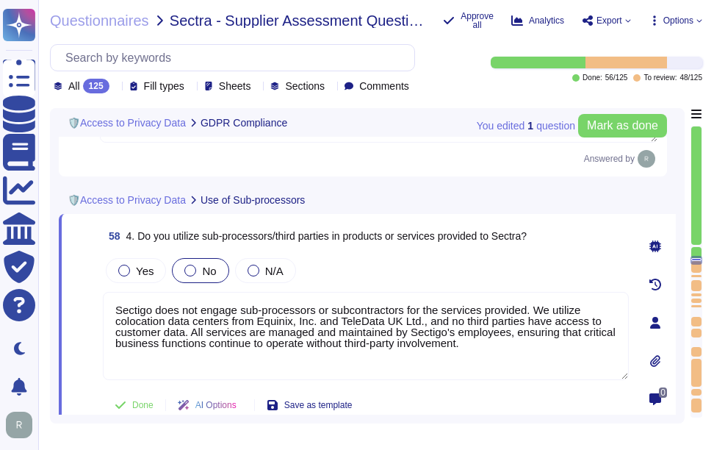
type textarea "Sectigo does not engage sub-processors or subcontractors for the services provi…"
click at [184, 273] on div at bounding box center [190, 271] width 12 height 12
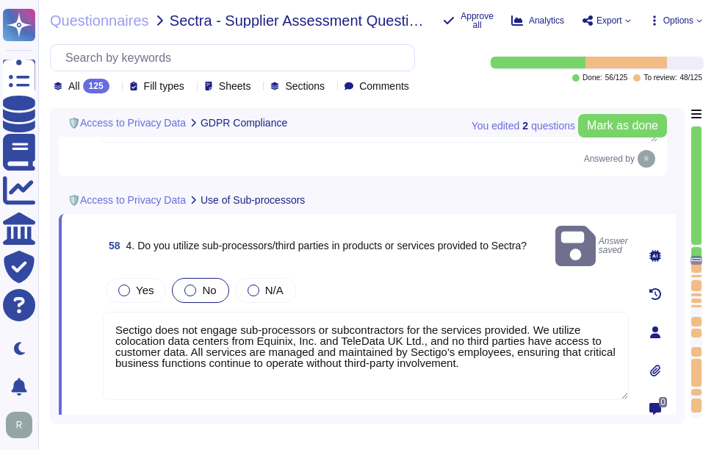
click at [206, 284] on span "No" at bounding box center [209, 290] width 14 height 12
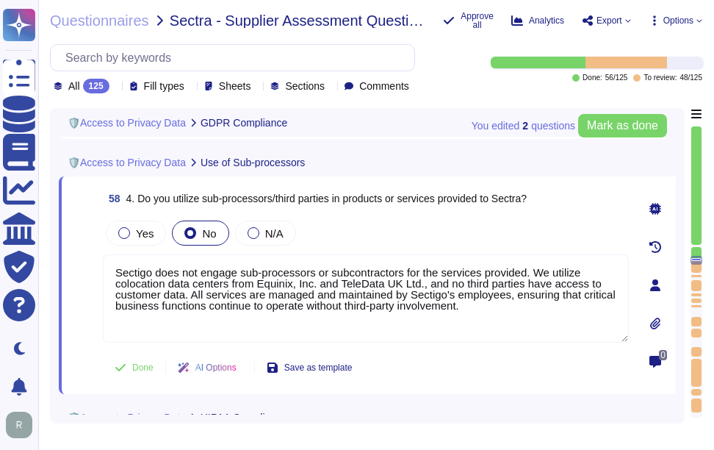
scroll to position [9848, 0]
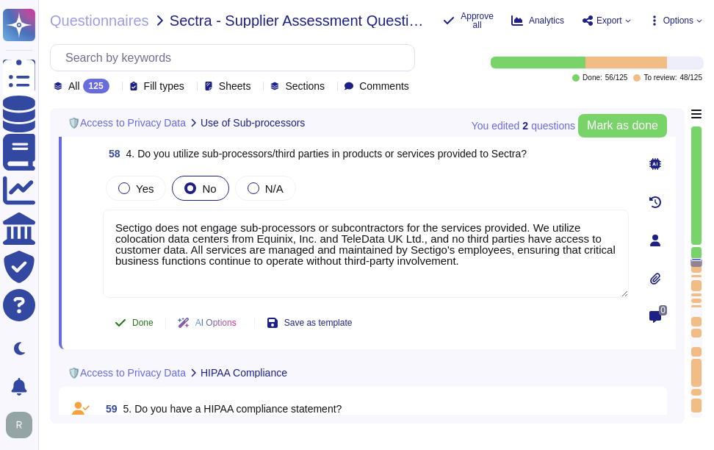
click at [137, 318] on span "Done" at bounding box center [142, 322] width 21 height 9
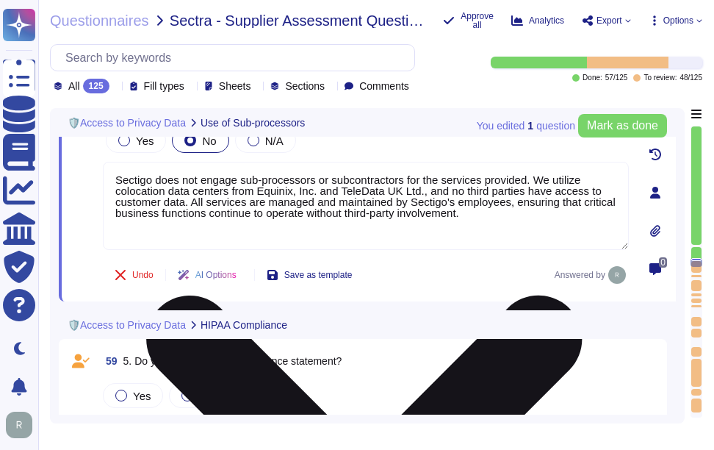
type textarea "If yes, which company and when was it last performed?"
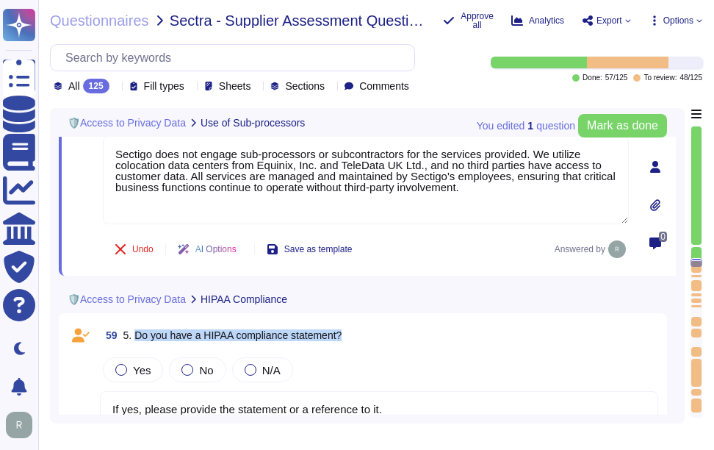
drag, startPoint x: 135, startPoint y: 331, endPoint x: 376, endPoint y: 331, distance: 240.3
click at [376, 331] on div "59 5. Do you have a HIPAA compliance statement?" at bounding box center [379, 335] width 559 height 26
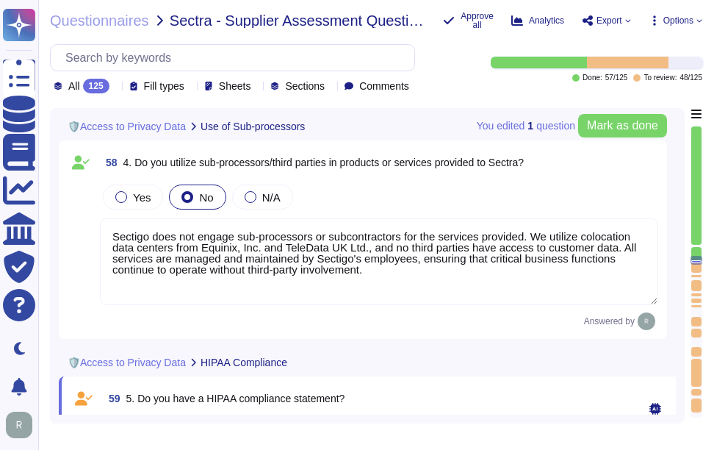
type textarea "DPIAs are typically conducted in connection with new products and product enhan…"
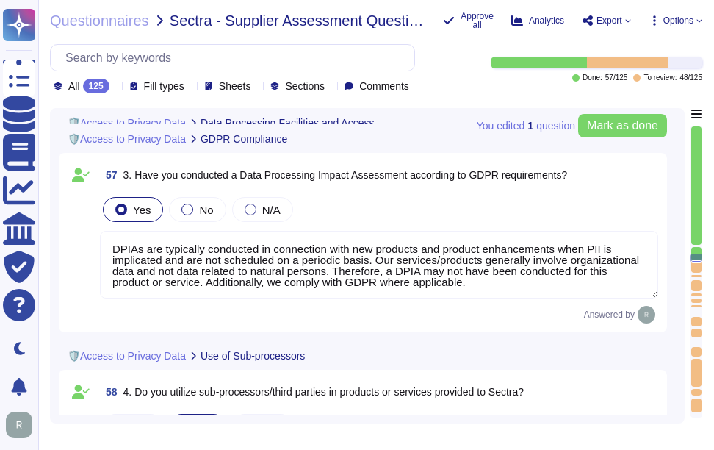
type textarea "Yes, our data processing facilities are located in the [GEOGRAPHIC_DATA] ([GEOG…"
type textarea "Only senior staff with trusted privileges may have access to production data. S…"
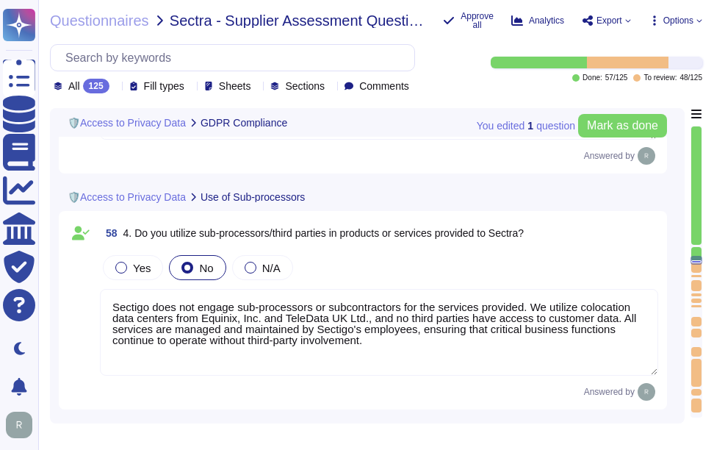
type textarea "If yes, please provide the registration number if applicable"
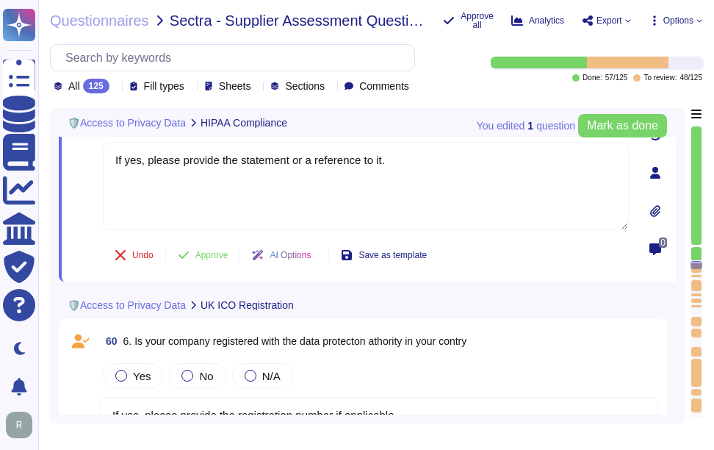
type textarea "If yes, which company and when was it last performed?"
type textarea "If yes, explain how (full reports, management summary only, in a meeting, etc.)."
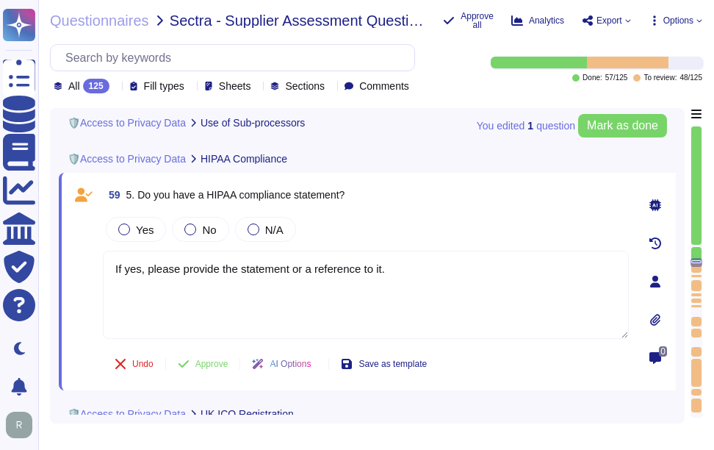
type textarea "Sectigo does not engage sub-processors or subcontractors for the services provi…"
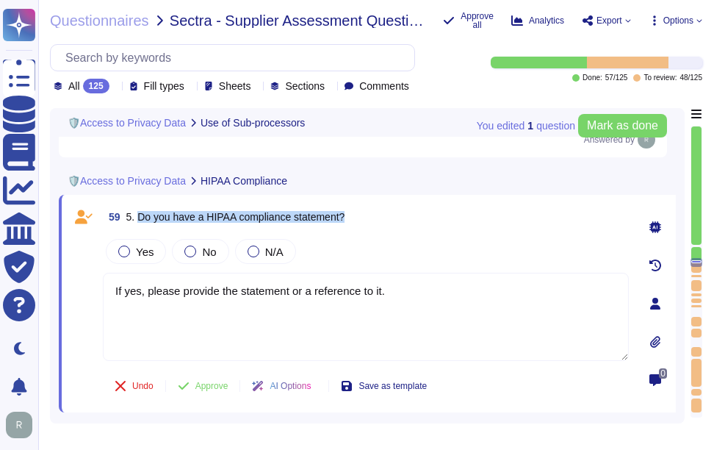
drag, startPoint x: 139, startPoint y: 220, endPoint x: 426, endPoint y: 215, distance: 287.4
click at [426, 215] on div "59 5. Do you have a HIPAA compliance statement?" at bounding box center [366, 217] width 526 height 26
click at [202, 257] on span "No" at bounding box center [209, 251] width 14 height 12
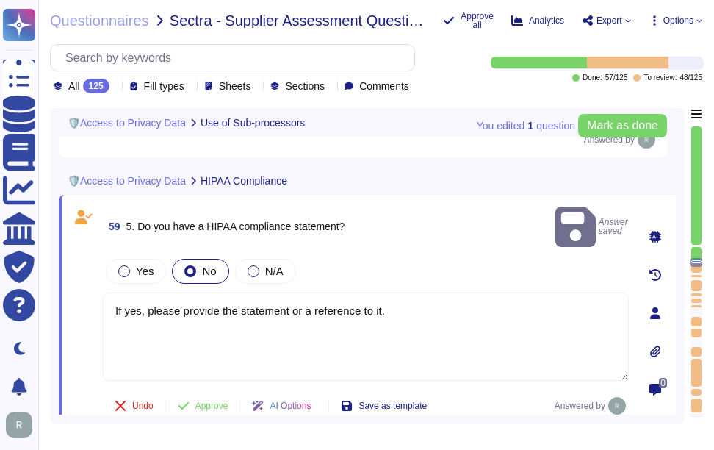
click at [441, 300] on textarea "If yes, please provide the statement or a reference to it." at bounding box center [366, 337] width 526 height 88
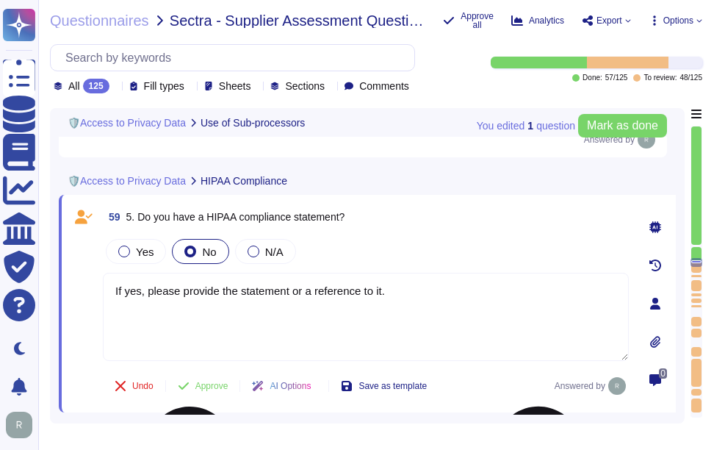
drag, startPoint x: 461, startPoint y: 304, endPoint x: 107, endPoint y: 301, distance: 354.3
click at [107, 301] on textarea "If yes, please provide the statement or a reference to it." at bounding box center [366, 317] width 526 height 88
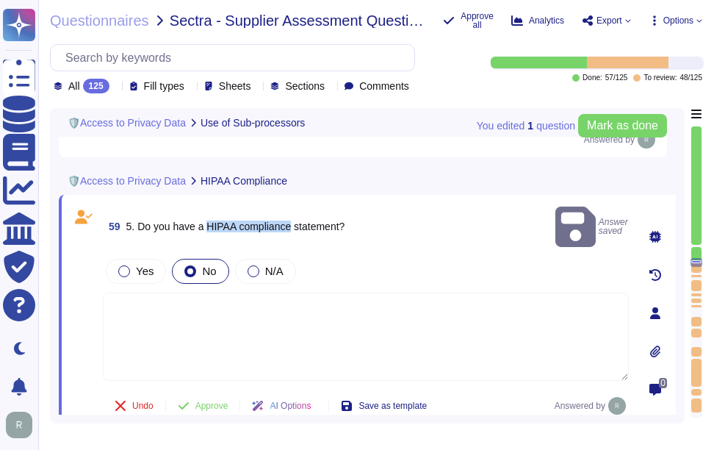
drag, startPoint x: 207, startPoint y: 218, endPoint x: 293, endPoint y: 218, distance: 86.0
click at [293, 220] on span "5. Do you have a HIPAA compliance statement?" at bounding box center [235, 226] width 219 height 12
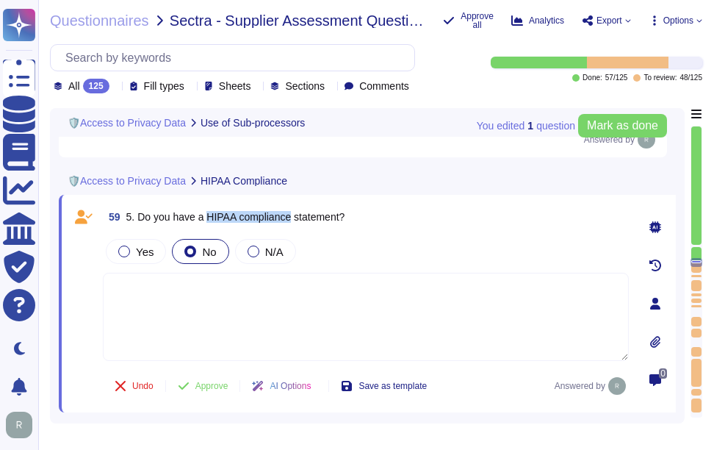
click at [292, 215] on span "5. Do you have a HIPAA compliance statement?" at bounding box center [235, 217] width 219 height 12
drag, startPoint x: 208, startPoint y: 217, endPoint x: 450, endPoint y: 218, distance: 241.8
click at [450, 218] on div "59 5. Do you have a HIPAA compliance statement?" at bounding box center [366, 217] width 526 height 26
click at [254, 257] on div at bounding box center [254, 251] width 12 height 12
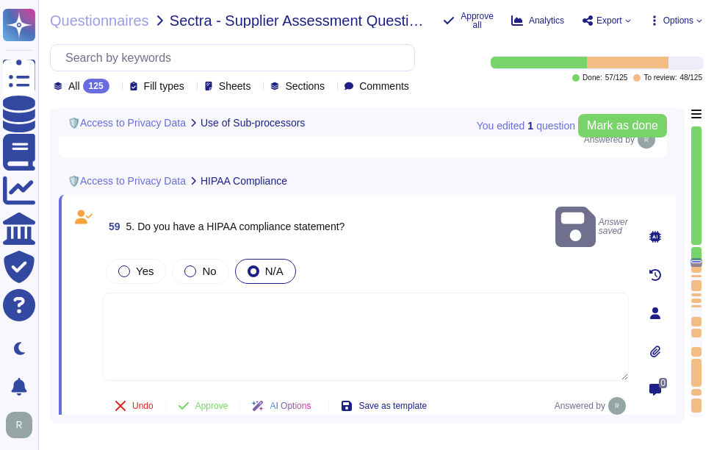
click at [428, 256] on div "Yes No N/A" at bounding box center [366, 271] width 526 height 31
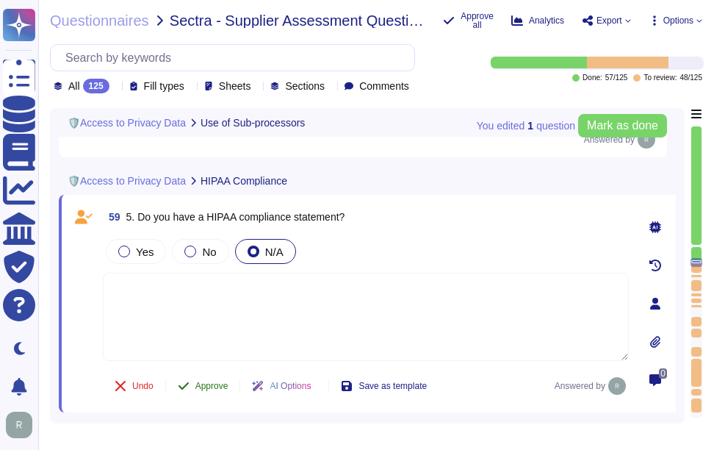
click at [208, 386] on span "Approve" at bounding box center [211, 385] width 33 height 9
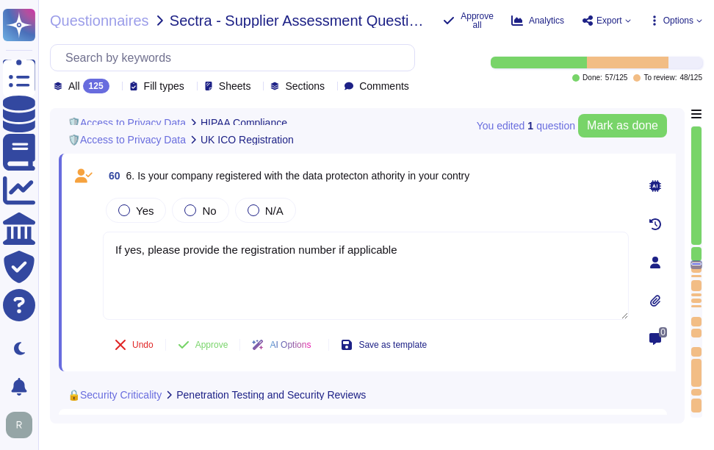
type textarea "If yes, explain how (full reports, management summary only, in a meeting, etc.)."
type textarea "If yes, please describe the type and frequency."
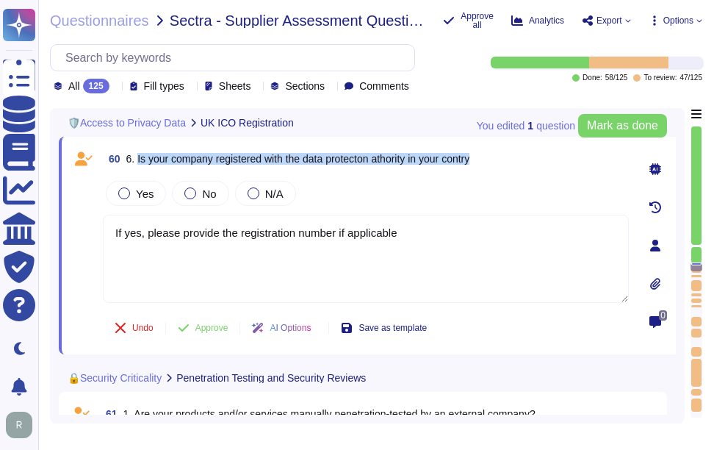
drag, startPoint x: 138, startPoint y: 156, endPoint x: 505, endPoint y: 158, distance: 366.7
click at [505, 158] on div "60 6. Is your company registered with the data protecton athority in your contry" at bounding box center [366, 159] width 526 height 26
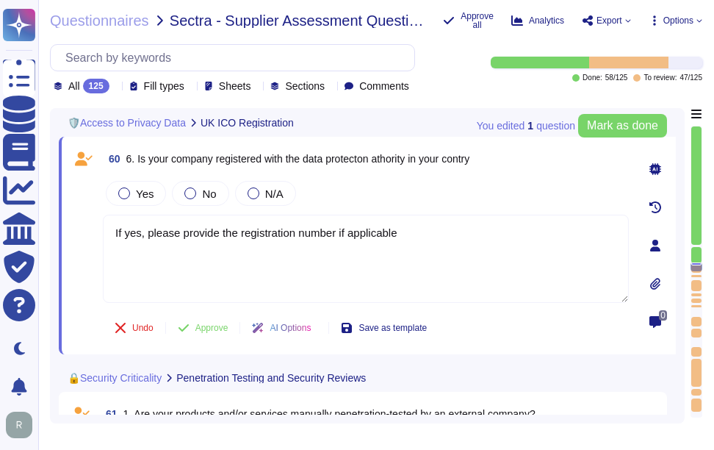
drag, startPoint x: 444, startPoint y: 237, endPoint x: 92, endPoint y: 240, distance: 352.0
click at [92, 240] on div "60 6. Is your company registered with the data protecton athority in your contr…" at bounding box center [350, 246] width 559 height 200
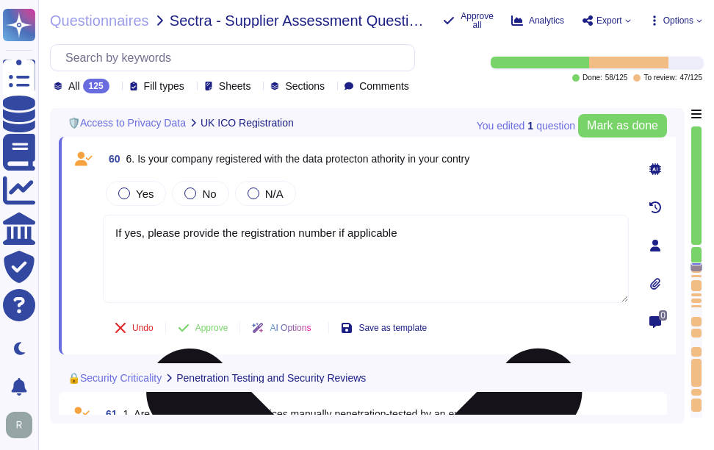
paste textarea "Yes, our ICO number is ZA210483, indicating our registration with the data prot…"
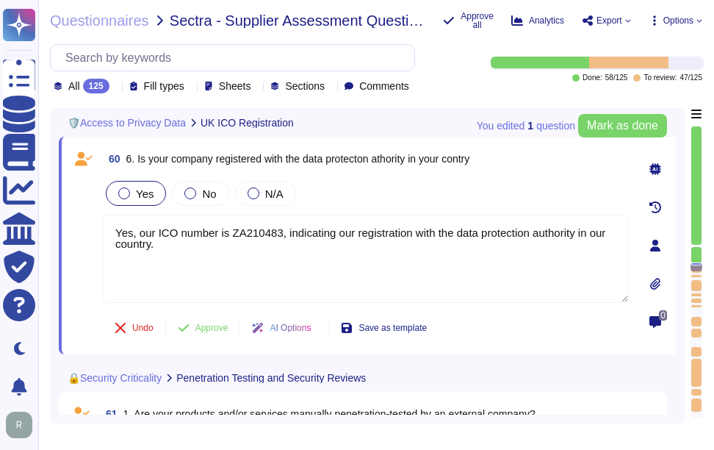
type textarea "Yes, our ICO number is ZA210483, indicating our registration with the data prot…"
click at [151, 195] on span "Yes" at bounding box center [145, 193] width 18 height 12
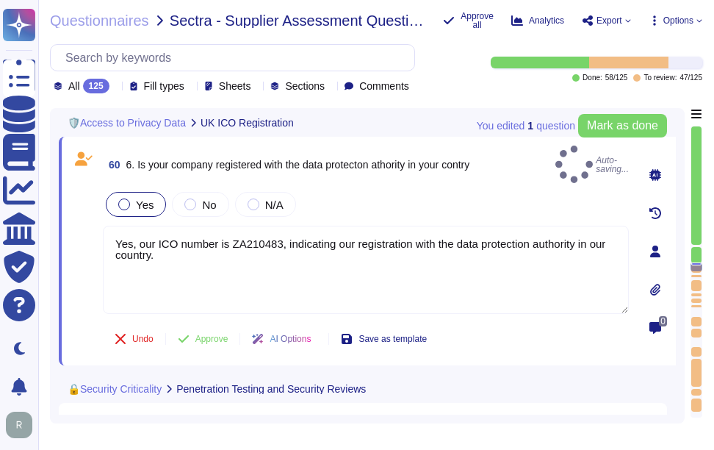
drag, startPoint x: 128, startPoint y: 190, endPoint x: 136, endPoint y: 201, distance: 14.3
click at [128, 198] on div at bounding box center [124, 204] width 12 height 12
click at [143, 198] on span "Yes" at bounding box center [145, 204] width 18 height 12
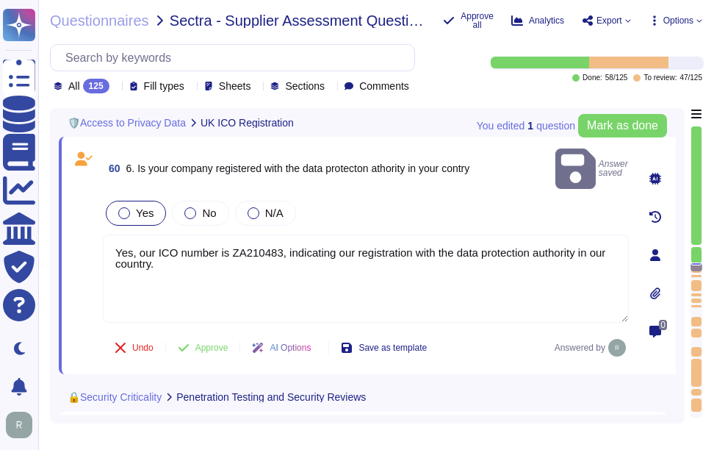
click at [154, 201] on div "Yes" at bounding box center [136, 213] width 60 height 25
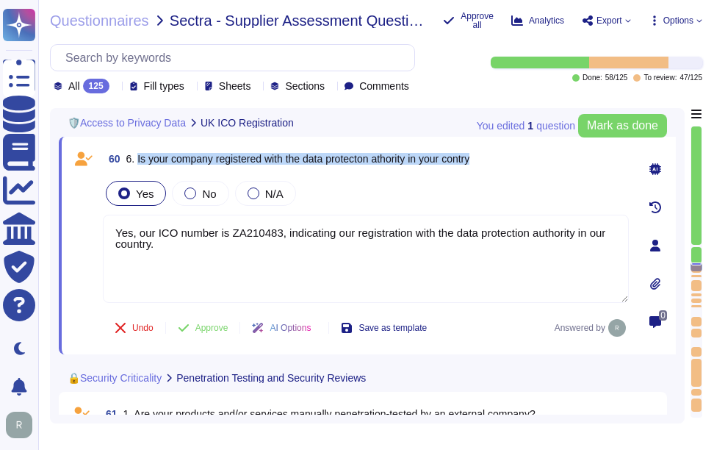
drag, startPoint x: 137, startPoint y: 157, endPoint x: 528, endPoint y: 156, distance: 390.3
click at [528, 156] on div "60 6. Is your company registered with the data protecton athority in your contry" at bounding box center [366, 159] width 526 height 26
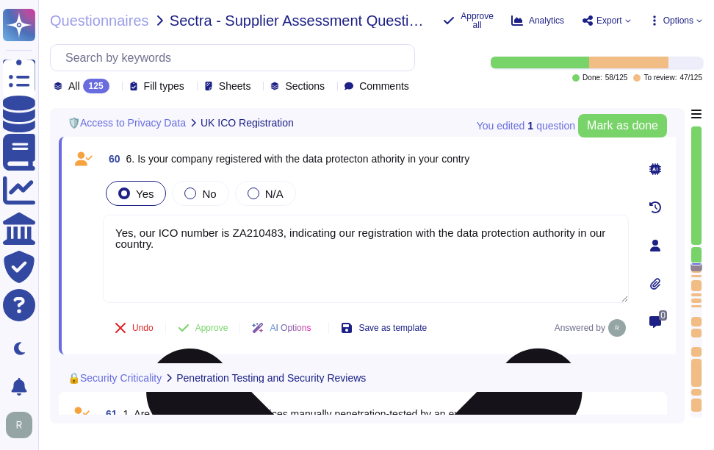
click at [373, 254] on textarea "Yes, our ICO number is ZA210483, indicating our registration with the data prot…" at bounding box center [366, 259] width 526 height 88
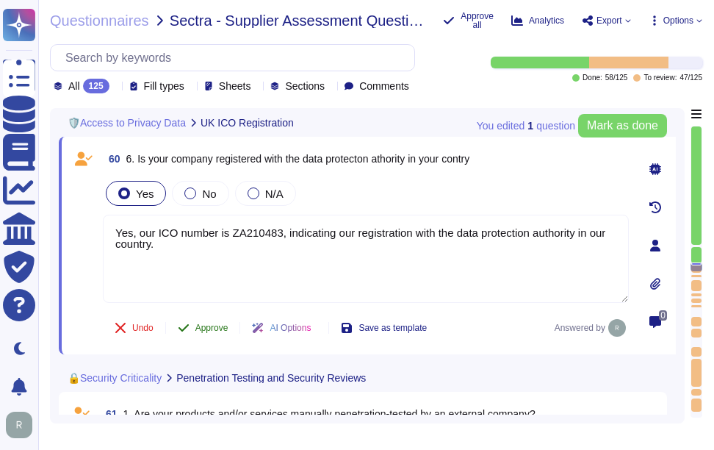
click at [202, 324] on span "Approve" at bounding box center [211, 327] width 33 height 9
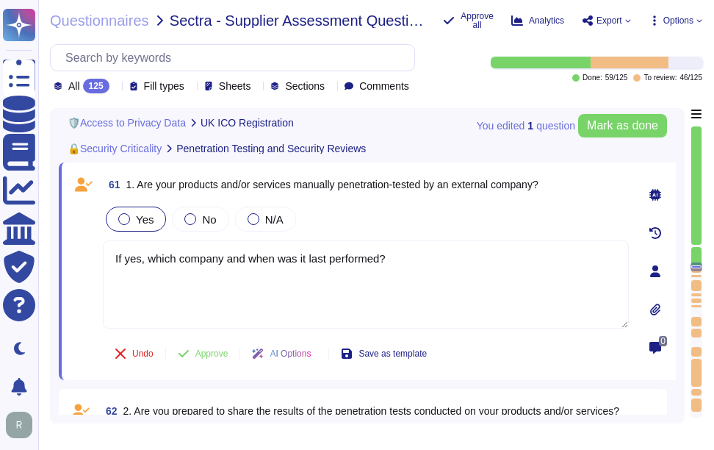
scroll to position [10517, 0]
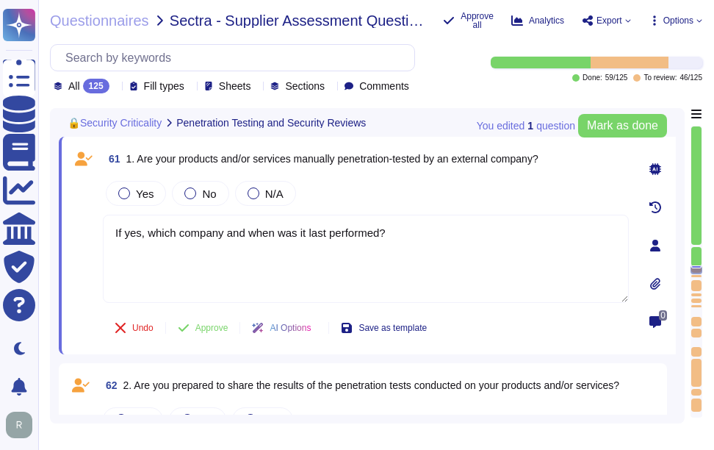
drag, startPoint x: 137, startPoint y: 156, endPoint x: 571, endPoint y: 157, distance: 433.6
click at [571, 157] on div "61 1. Are your products and/or services manually penetration-tested by an exter…" at bounding box center [366, 159] width 526 height 26
click at [138, 190] on span "Yes" at bounding box center [145, 193] width 18 height 12
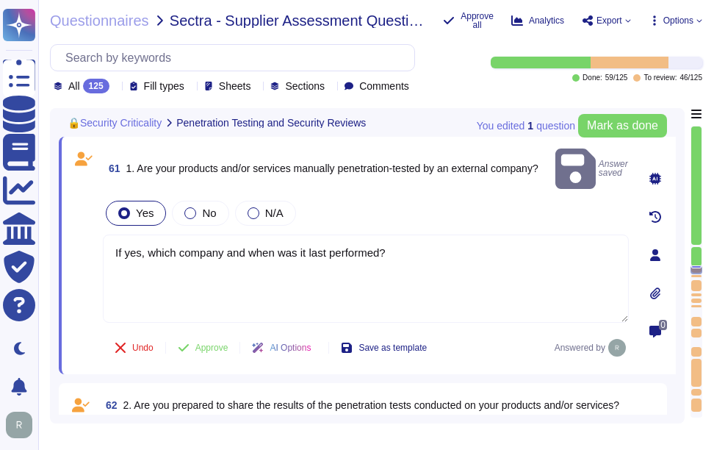
drag, startPoint x: 407, startPoint y: 232, endPoint x: 98, endPoint y: 226, distance: 308.7
click at [91, 221] on div "61 1. Are your products and/or services manually penetration-tested by an exter…" at bounding box center [350, 256] width 559 height 220
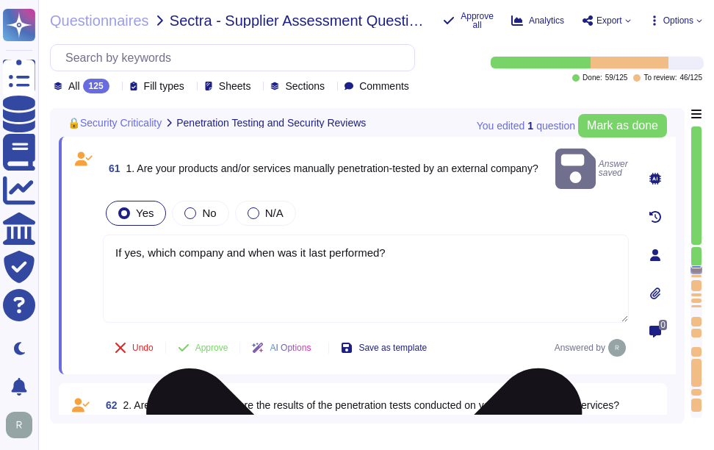
paste textarea "Yes, our products and services undergo annual penetration testing conducted by …"
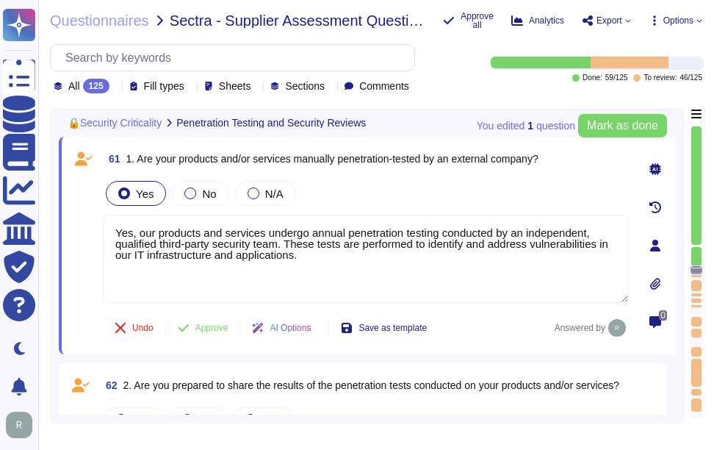
type textarea "Yes, our products and services undergo annual penetration testing conducted by …"
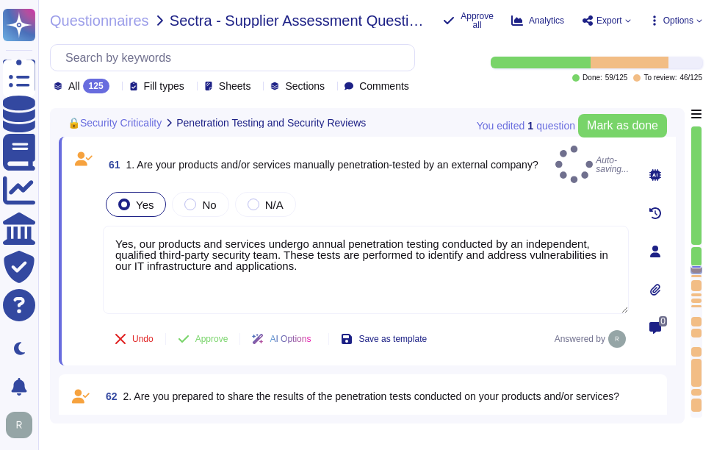
click at [501, 192] on div "Yes No N/A" at bounding box center [366, 204] width 526 height 31
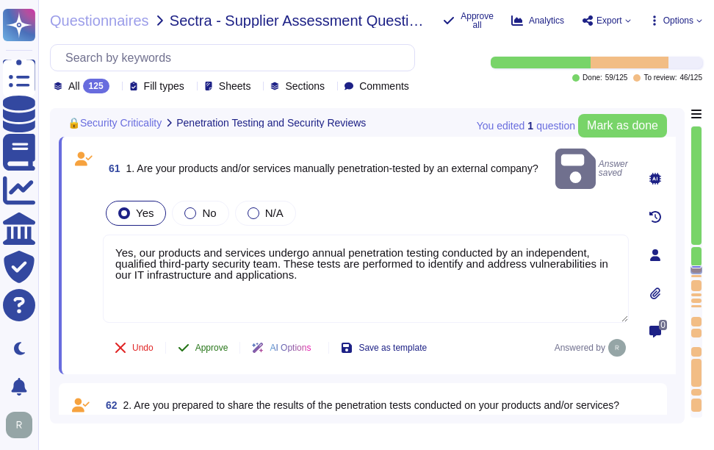
click at [222, 343] on span "Approve" at bounding box center [211, 347] width 33 height 9
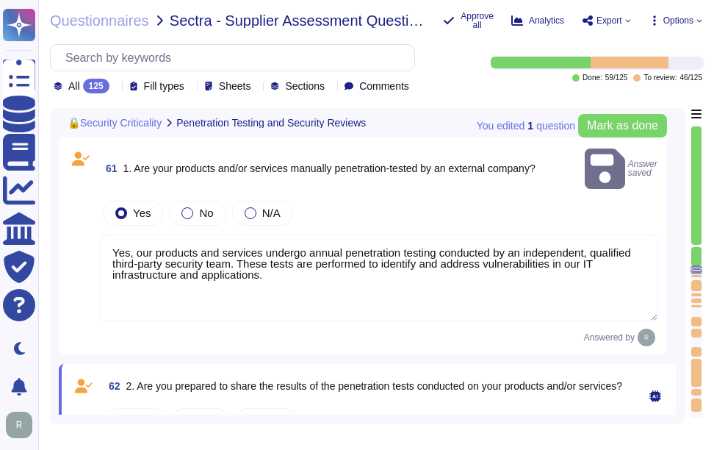
type textarea "If yes, describe the process, frequency, etc."
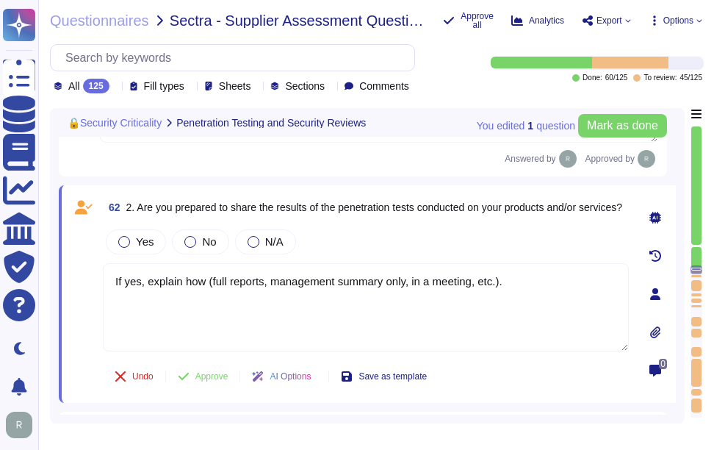
scroll to position [10715, 0]
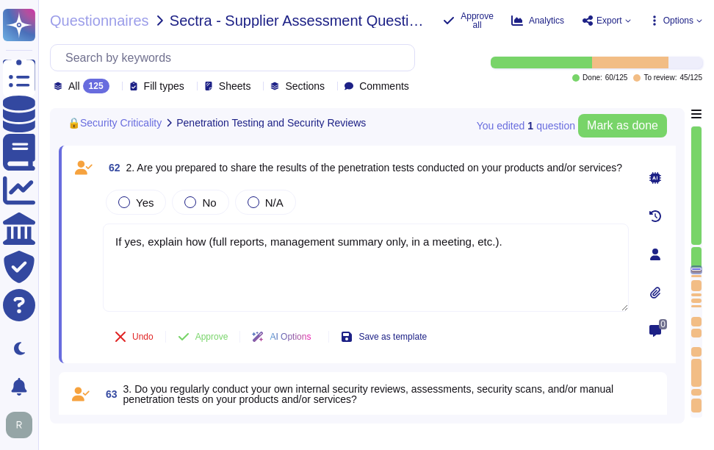
drag, startPoint x: 139, startPoint y: 162, endPoint x: 204, endPoint y: 172, distance: 65.5
click at [204, 172] on span "2. Are you prepared to share the results of the penetration tests conducted on …" at bounding box center [374, 167] width 497 height 10
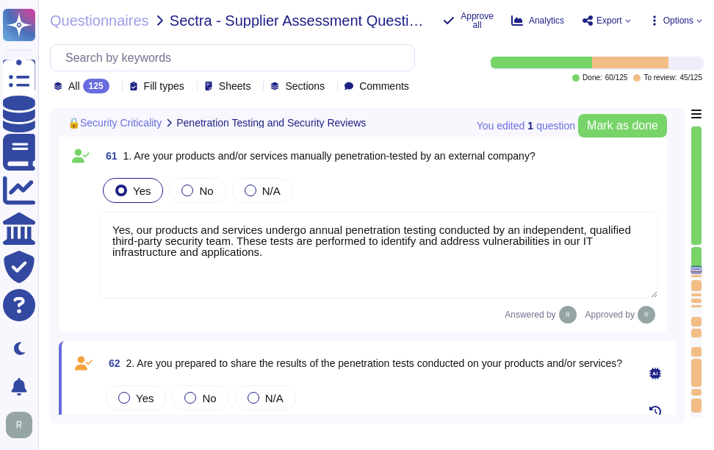
scroll to position [10451, 0]
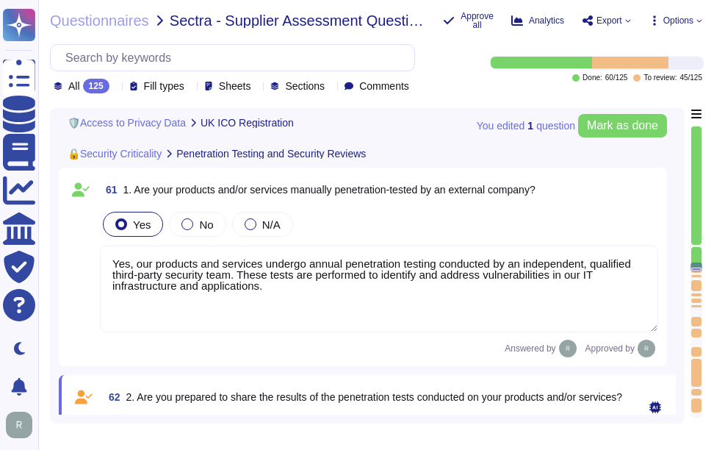
type textarea "Yes, our ICO number is ZA210483, indicating our registration with the data prot…"
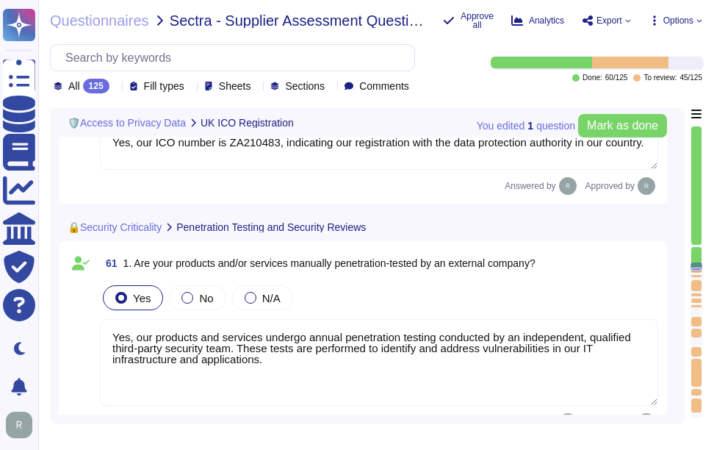
type textarea "If yes, please describe the type and frequency."
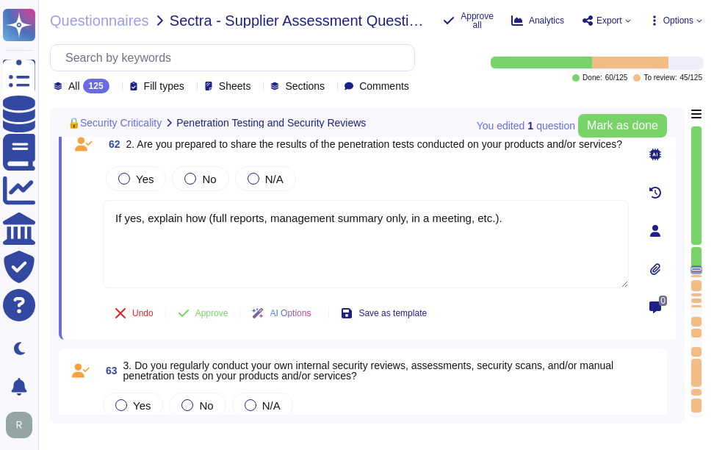
type textarea "If yes, describe the process, frequency, etc."
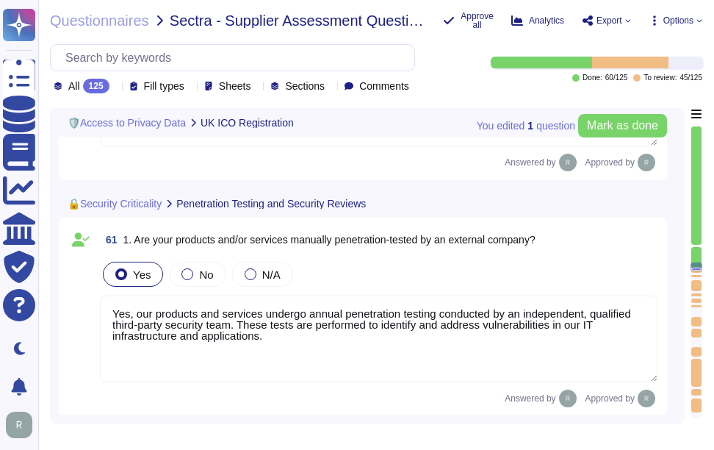
type textarea "Yes, our ICO number is ZA210483, indicating our registration with the data prot…"
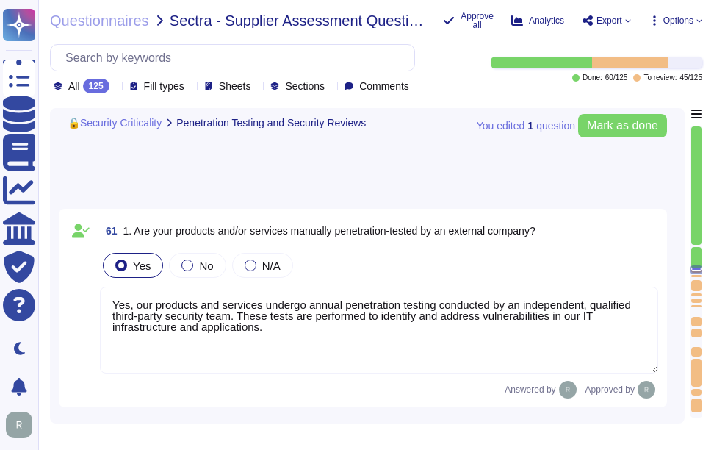
type textarea "If yes, describe the process, frequency, etc."
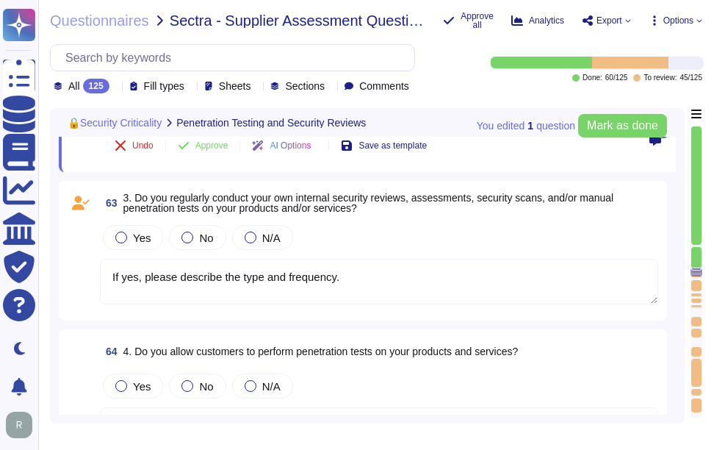
scroll to position [10820, 0]
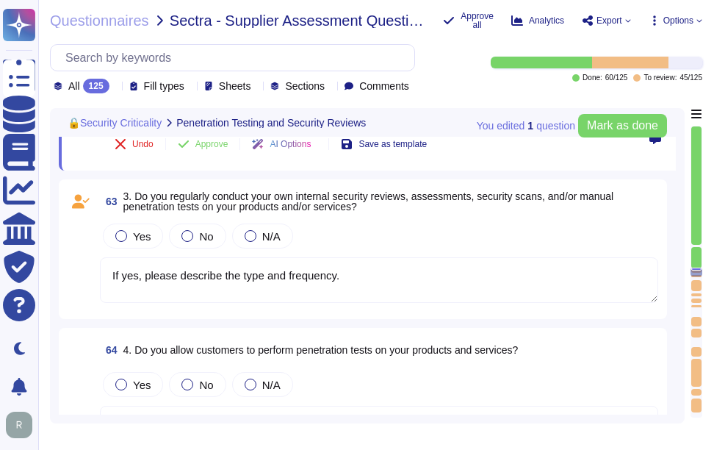
drag, startPoint x: 136, startPoint y: 195, endPoint x: 435, endPoint y: 207, distance: 299.4
click at [435, 207] on span "3. Do you regularly conduct your own internal security reviews, assessments, se…" at bounding box center [390, 201] width 535 height 21
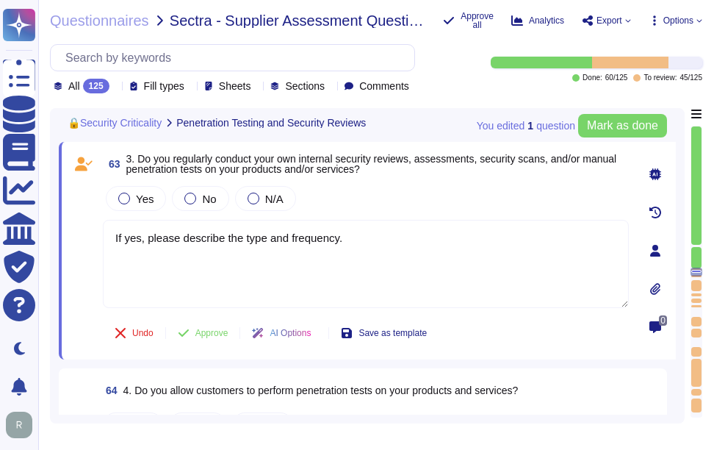
scroll to position [10746, 0]
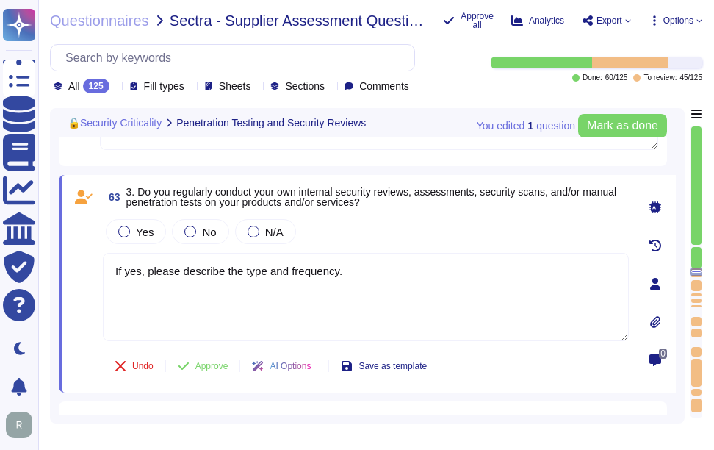
drag, startPoint x: 139, startPoint y: 191, endPoint x: 390, endPoint y: 202, distance: 250.9
click at [390, 202] on span "3. Do you regularly conduct your own internal security reviews, assessments, se…" at bounding box center [377, 197] width 503 height 21
click at [146, 234] on span "Yes" at bounding box center [145, 232] width 18 height 12
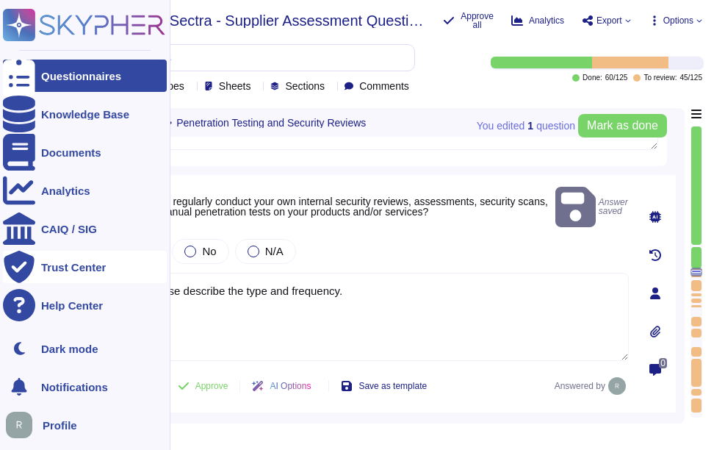
drag, startPoint x: 382, startPoint y: 270, endPoint x: 31, endPoint y: 270, distance: 351.3
click at [31, 270] on div "Questionnaires Knowledge Base Documents Analytics CAIQ / SIG Trust Center Help …" at bounding box center [357, 225] width 714 height 450
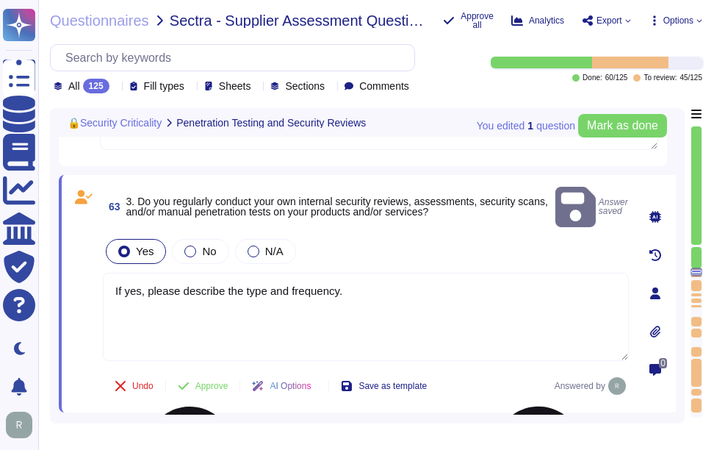
paste textarea "Yes, we conduct regular internal security reviews, assessments, and security sc…"
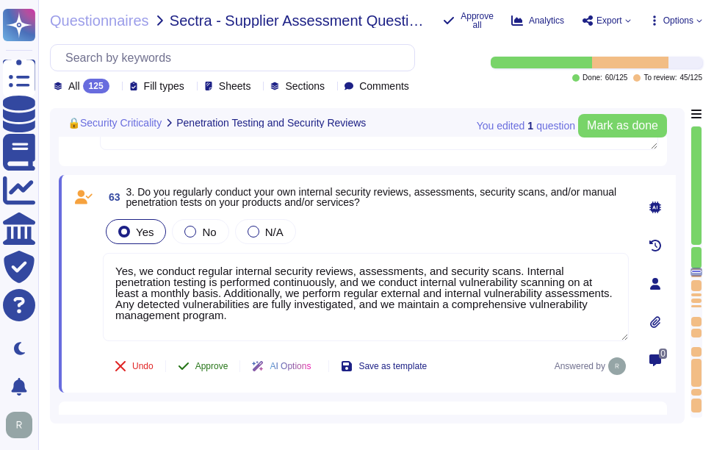
type textarea "Yes, we conduct regular internal security reviews, assessments, and security sc…"
click at [215, 366] on span "Approve" at bounding box center [211, 366] width 33 height 9
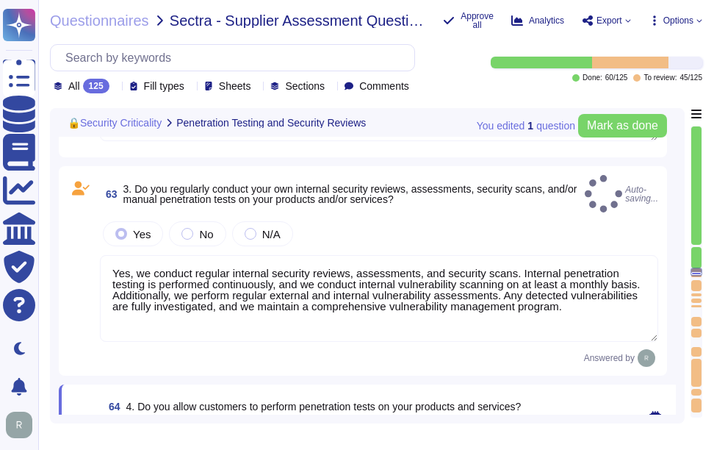
type textarea "If yes, describe how authentication and authorization are handled for these int…"
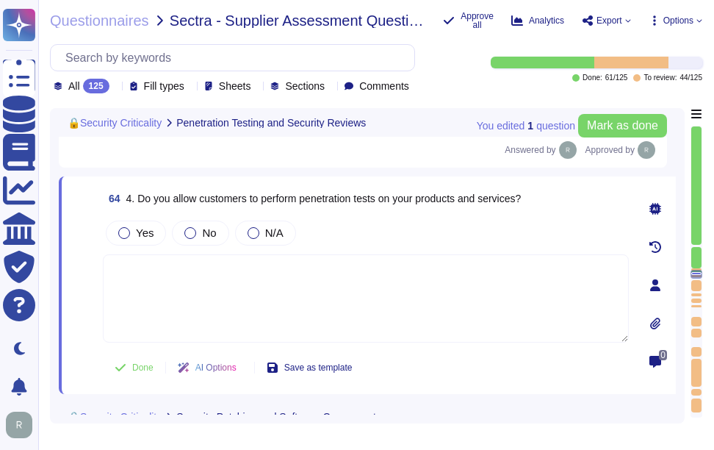
scroll to position [10965, 0]
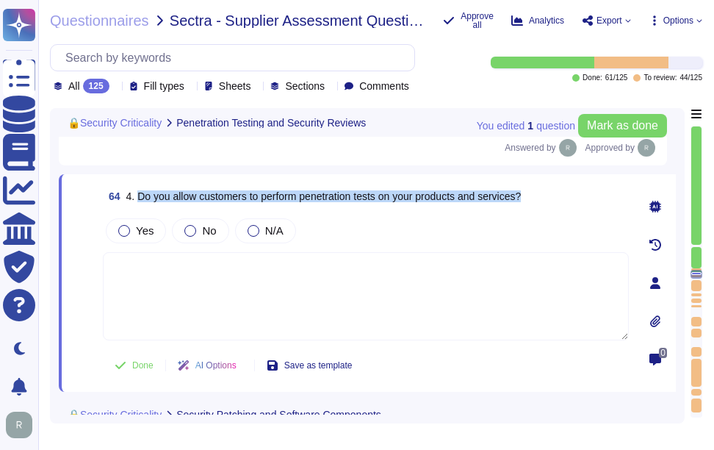
drag, startPoint x: 140, startPoint y: 175, endPoint x: 545, endPoint y: 183, distance: 405.0
click at [545, 183] on div "64 4. Do you allow customers to perform penetration tests on your products and …" at bounding box center [366, 196] width 526 height 26
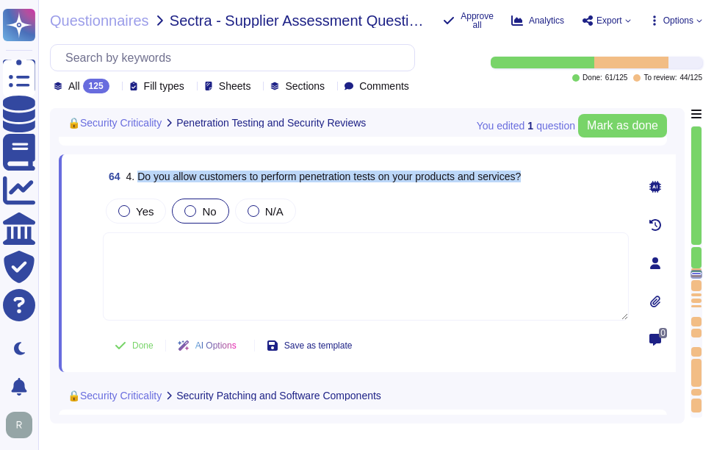
click at [205, 210] on span "No" at bounding box center [209, 211] width 14 height 12
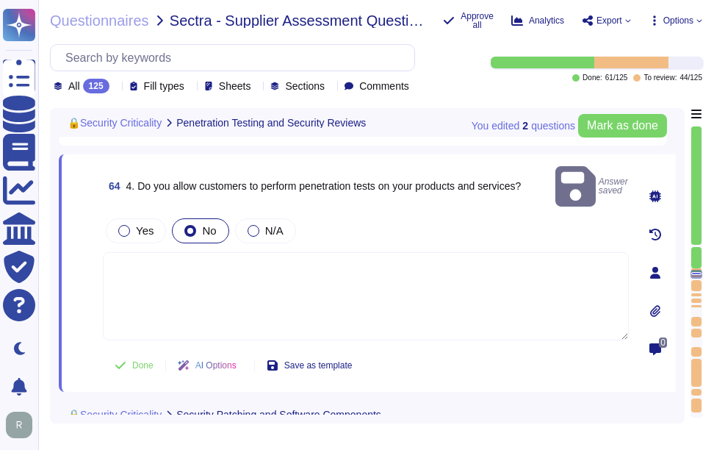
click at [370, 269] on textarea at bounding box center [366, 296] width 526 height 88
paste textarea "No, we do not allow our customers to perform any of the testing, including pene…"
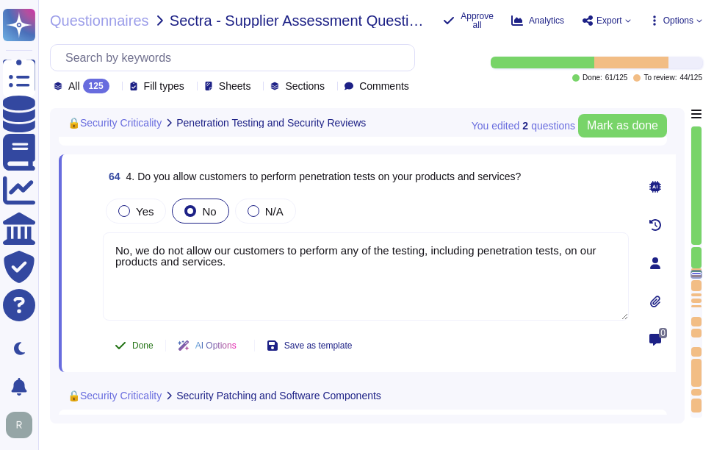
type textarea "No, we do not allow our customers to perform any of the testing, including pene…"
click at [139, 345] on span "Done" at bounding box center [142, 345] width 21 height 9
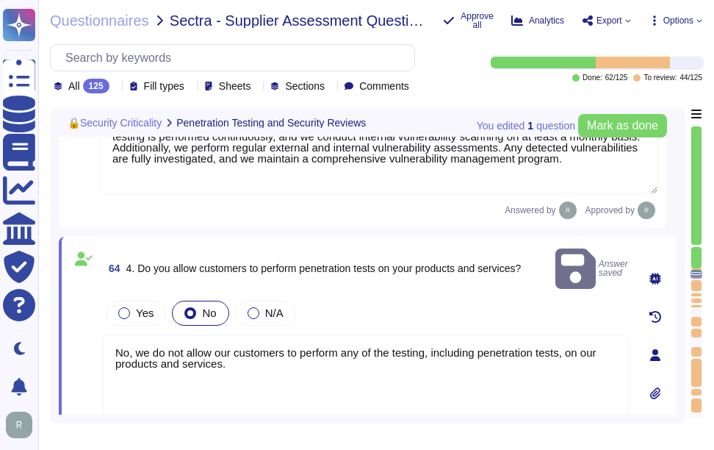
type textarea "Yes, our products and services undergo annual penetration testing conducted by …"
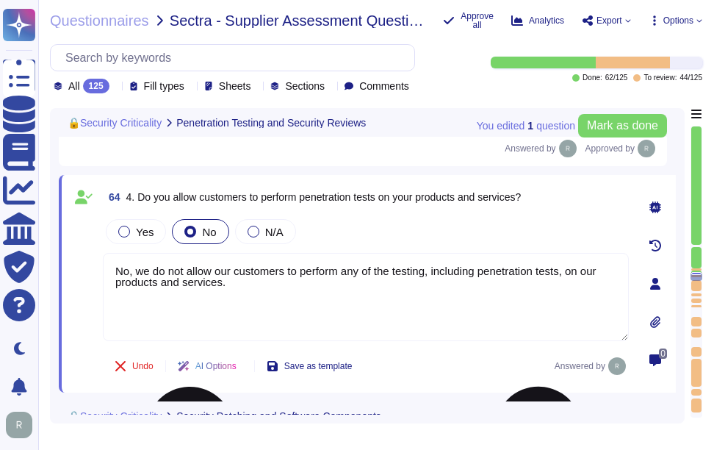
type textarea "If yes, describe how authentication and authorization are handled for these int…"
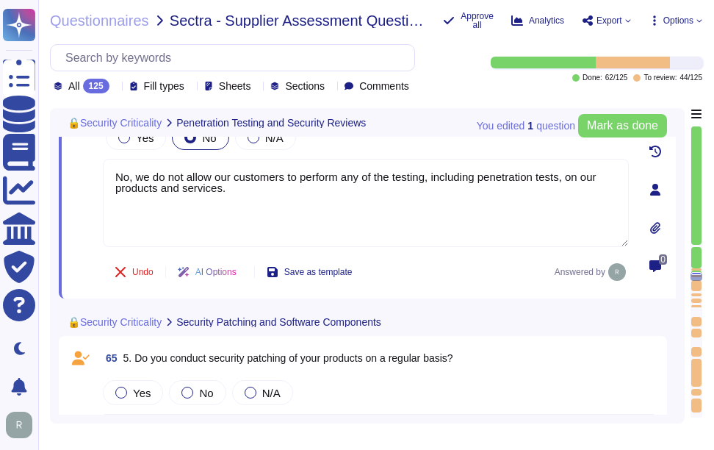
scroll to position [11082, 0]
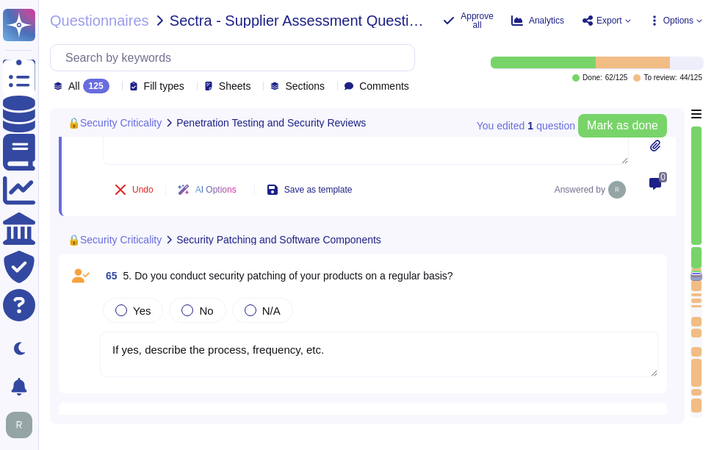
type textarea "If yes, what password hashing algorithm is used?"
drag, startPoint x: 134, startPoint y: 274, endPoint x: 486, endPoint y: 274, distance: 351.3
click at [486, 274] on div "65 5. Do you conduct security patching of your products on a regular basis?" at bounding box center [379, 275] width 559 height 26
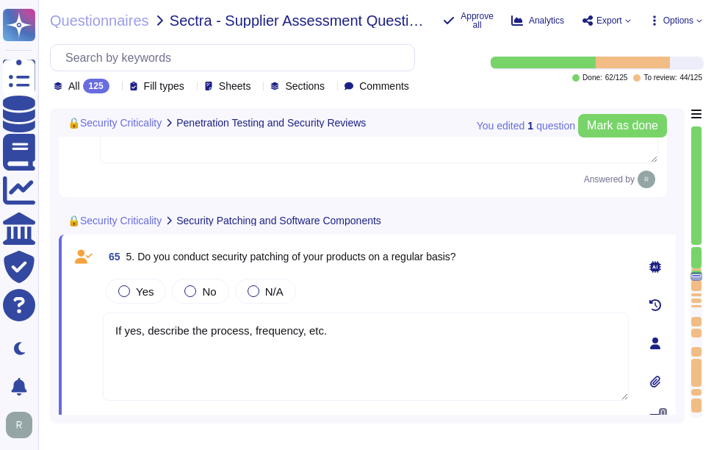
drag, startPoint x: 139, startPoint y: 256, endPoint x: 526, endPoint y: 256, distance: 387.3
click at [526, 256] on div "65 5. Do you conduct security patching of your products on a regular basis?" at bounding box center [366, 256] width 526 height 26
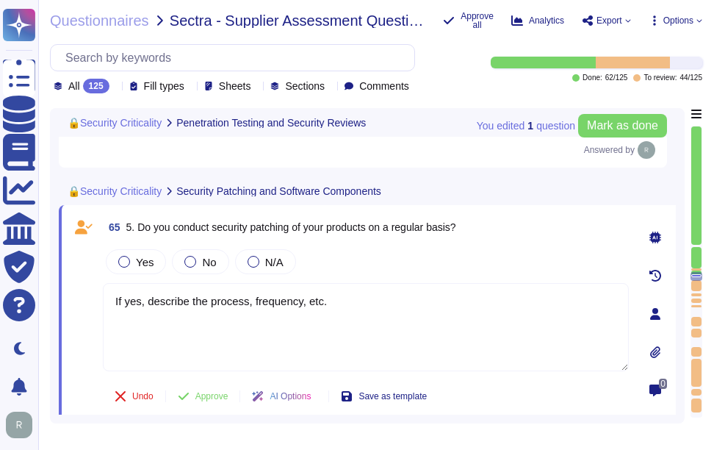
scroll to position [11156, 0]
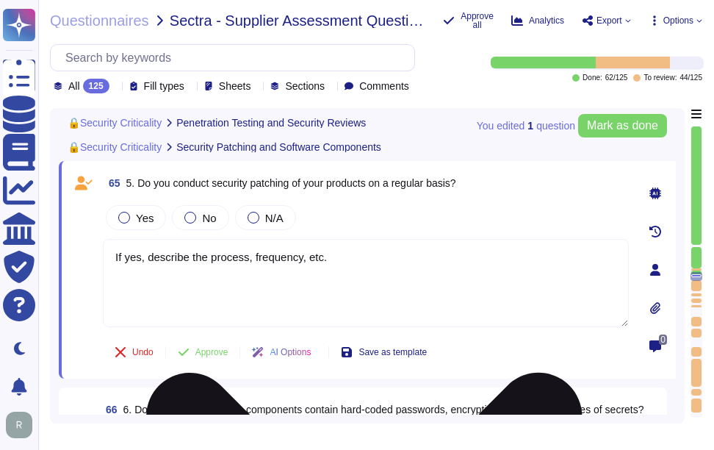
type textarea "If yes, what password hashing algorithm is used?"
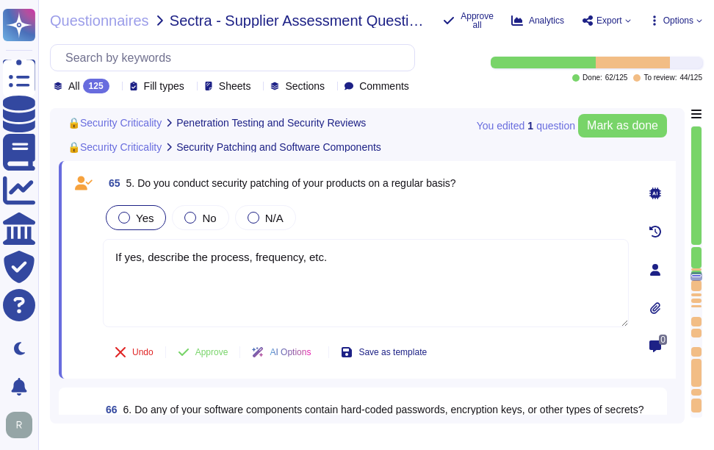
click at [126, 215] on div at bounding box center [124, 218] width 12 height 12
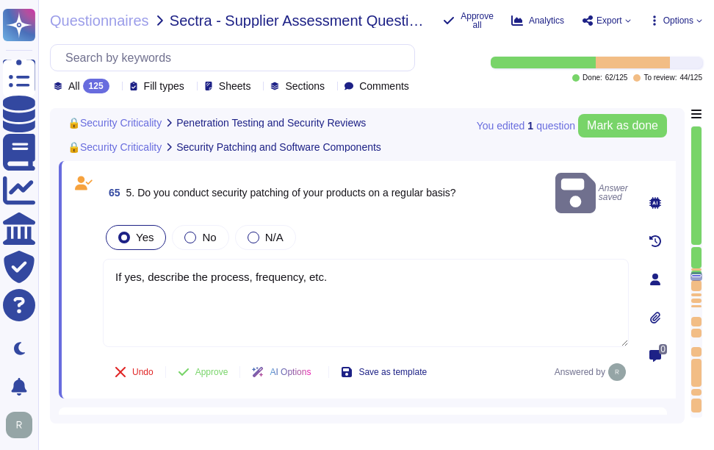
drag, startPoint x: 203, startPoint y: 250, endPoint x: 85, endPoint y: 247, distance: 117.6
click at [85, 247] on div "65 5. Do you conduct security patching of your products on a regular basis? Ans…" at bounding box center [350, 280] width 559 height 220
paste textarea "Yes, we conduct security patching of our products on a regular basis. High-risk…"
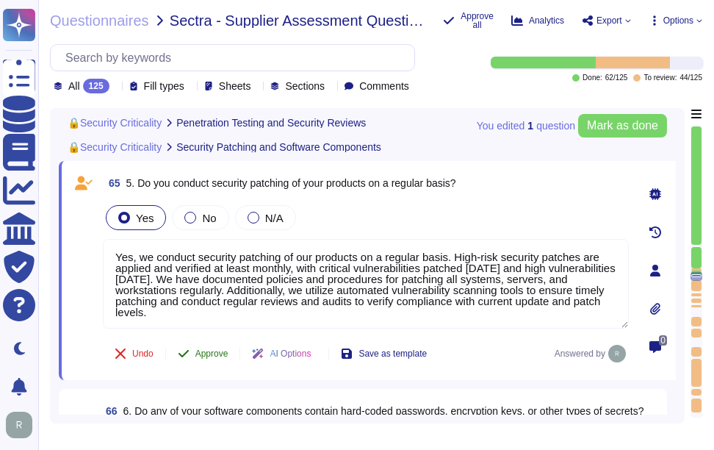
type textarea "Yes, we conduct security patching of our products on a regular basis. High-risk…"
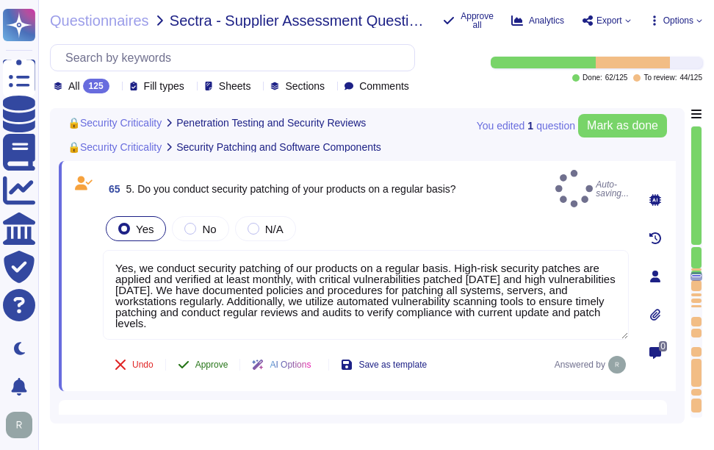
click at [218, 360] on span "Approve" at bounding box center [211, 364] width 33 height 9
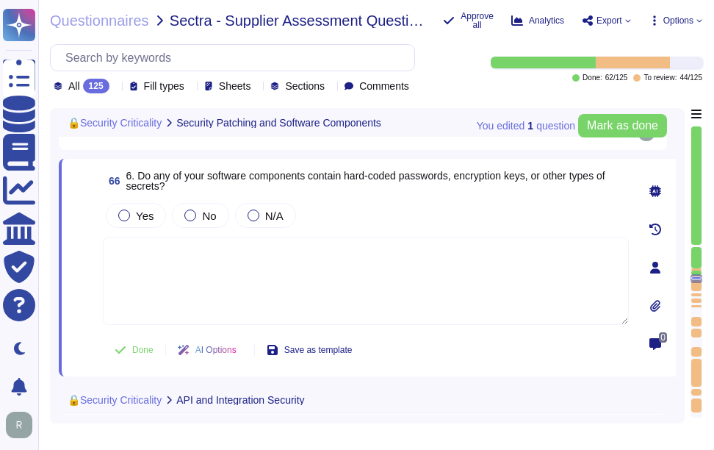
type textarea "If yes, provide details."
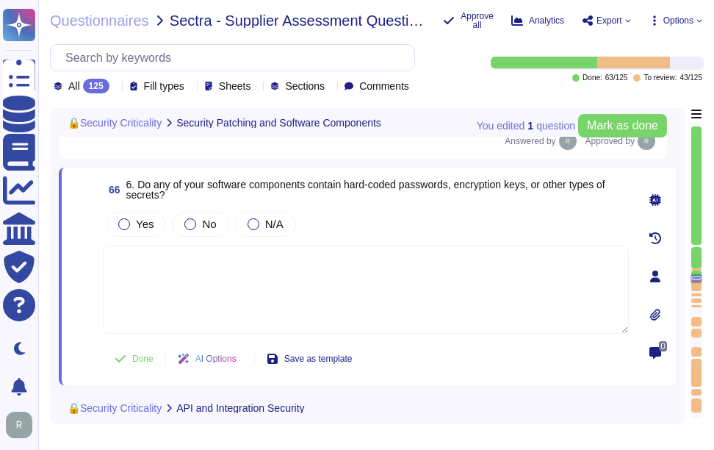
scroll to position [11364, 0]
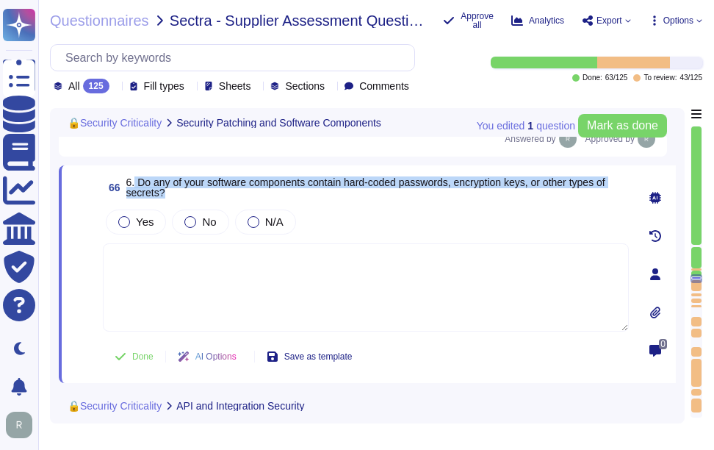
drag, startPoint x: 136, startPoint y: 161, endPoint x: 193, endPoint y: 171, distance: 57.4
click at [193, 177] on span "6. Do any of your software components contain hard-coded passwords, encryption …" at bounding box center [377, 187] width 503 height 21
click at [142, 176] on span "6. Do any of your software components contain hard-coded passwords, encryption …" at bounding box center [365, 187] width 479 height 22
click at [145, 176] on span "6. Do any of your software components contain hard-coded passwords, encryption …" at bounding box center [365, 187] width 479 height 22
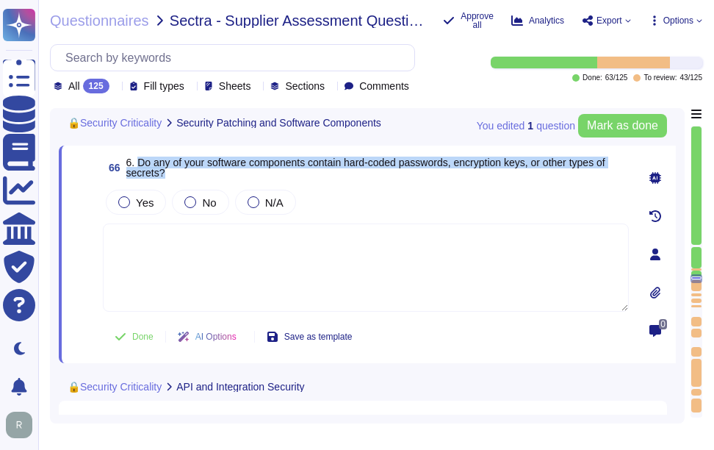
drag, startPoint x: 137, startPoint y: 159, endPoint x: 184, endPoint y: 169, distance: 48.7
click at [184, 169] on span "6. Do any of your software components contain hard-coded passwords, encryption …" at bounding box center [377, 167] width 503 height 21
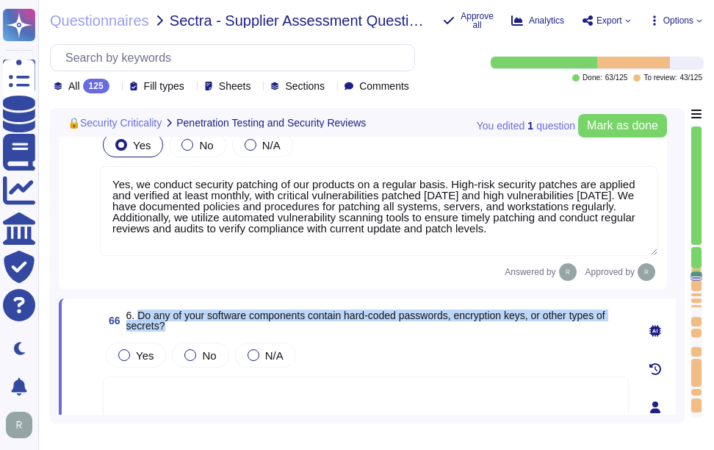
scroll to position [11083, 0]
type textarea "Yes, we conduct regular internal security reviews, assessments, and security sc…"
type textarea "No, we do not allow our customers to perform any of the testing, including pene…"
type textarea "If yes, what password hashing algorithm is used?"
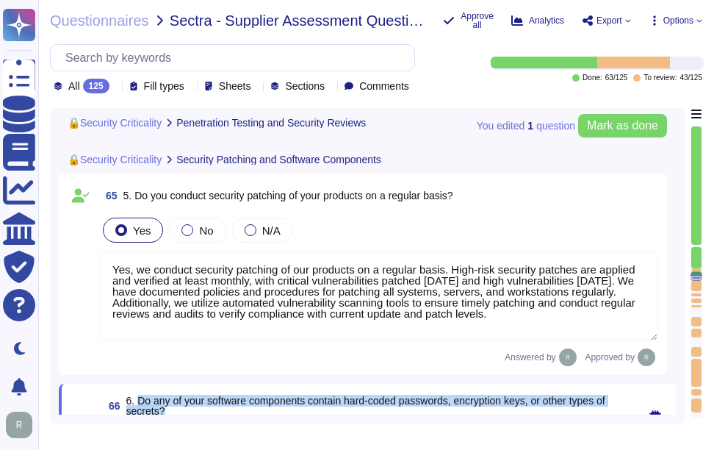
scroll to position [11156, 0]
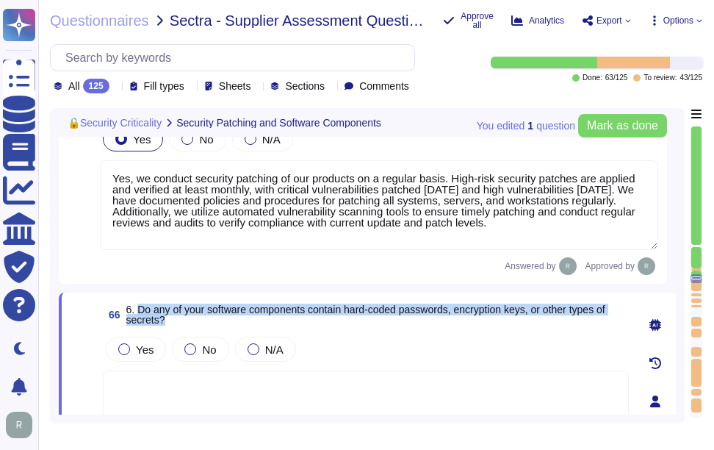
type textarea "If yes, what password hashing algorithm is used?"
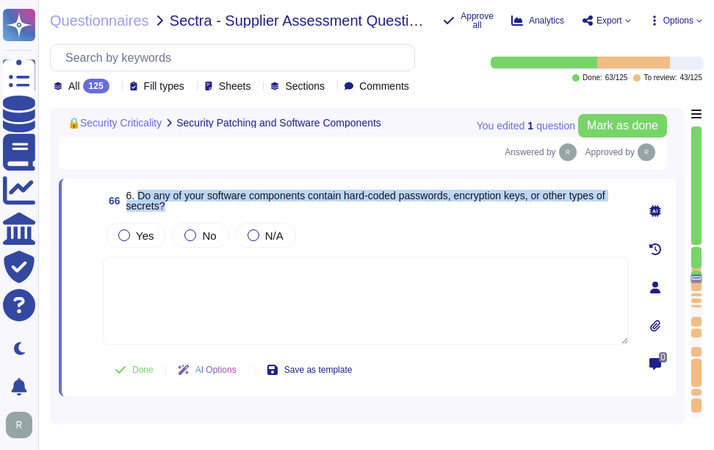
scroll to position [11303, 0]
type textarea "If yes, provide details."
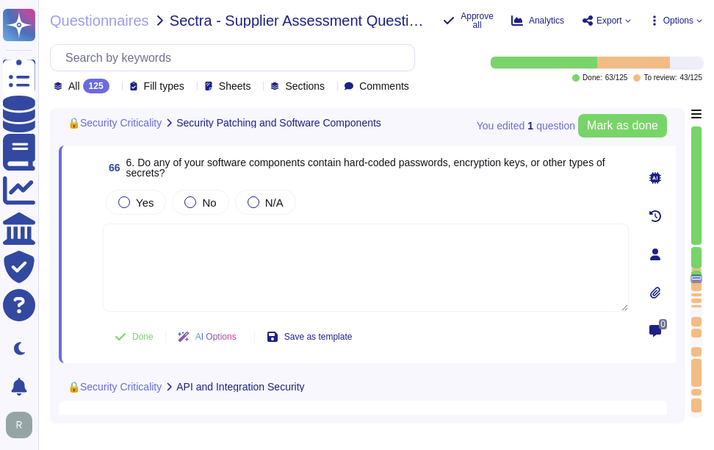
click at [305, 258] on textarea at bounding box center [366, 267] width 526 height 88
paste textarea "No, user application passwords shall not be hard coded or stored unencrypted in…"
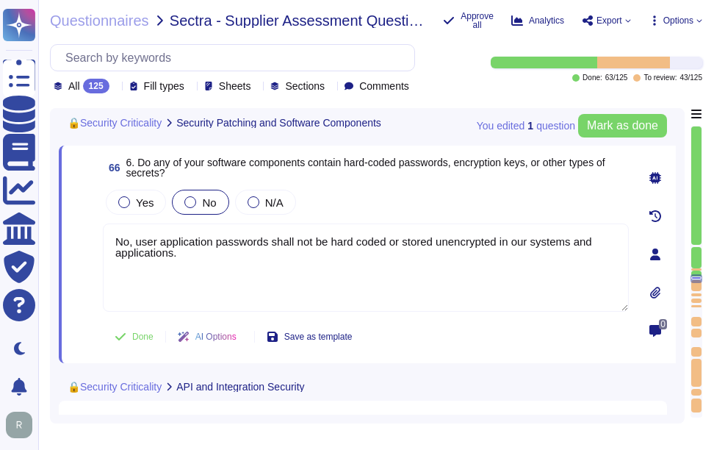
type textarea "No, user application passwords shall not be hard coded or stored unencrypted in…"
click at [206, 208] on span "No" at bounding box center [209, 202] width 14 height 12
click at [208, 204] on span "No" at bounding box center [209, 202] width 14 height 12
drag, startPoint x: 225, startPoint y: 265, endPoint x: 87, endPoint y: 229, distance: 142.3
click at [87, 229] on div "66 6. Do any of your software components contain hard-coded passwords, encrypti…" at bounding box center [350, 254] width 559 height 200
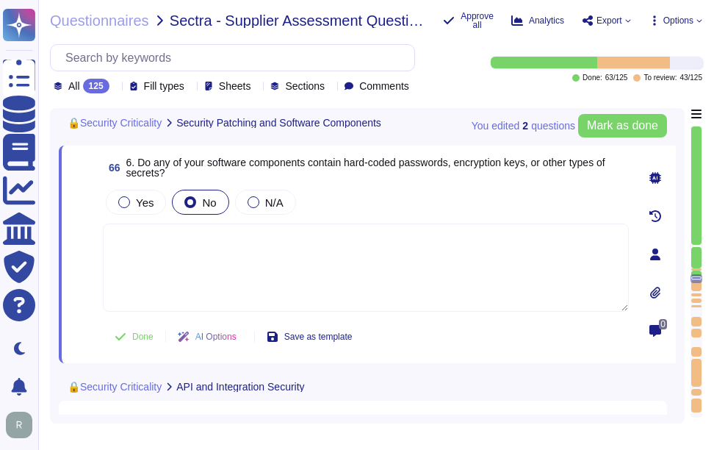
click at [530, 209] on div "Yes No N/A" at bounding box center [366, 202] width 526 height 31
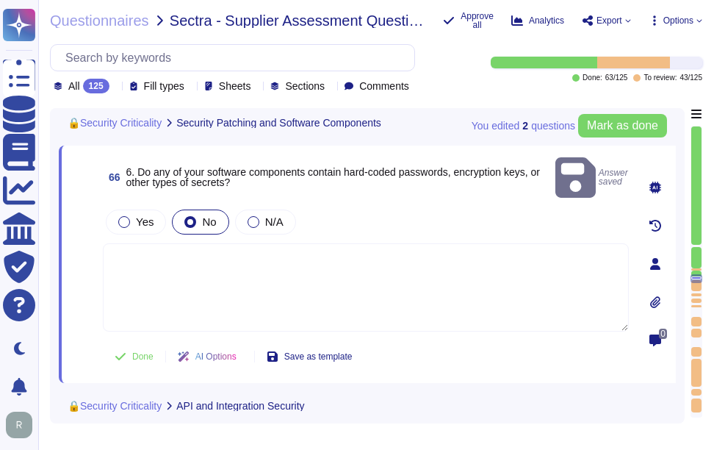
click at [364, 207] on div "Yes No N/A" at bounding box center [366, 222] width 526 height 31
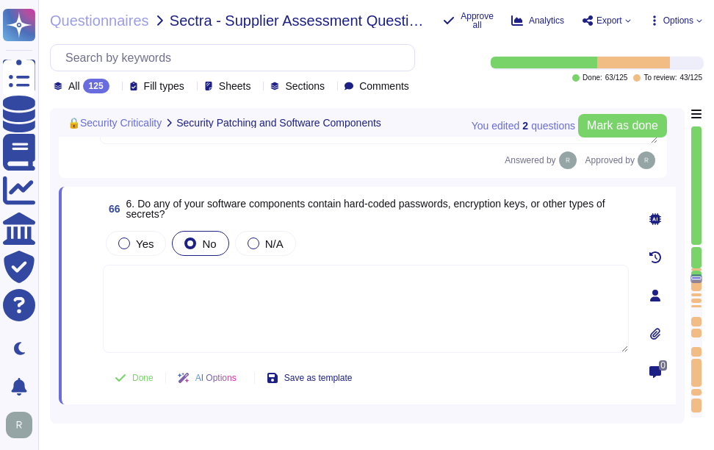
scroll to position [11230, 0]
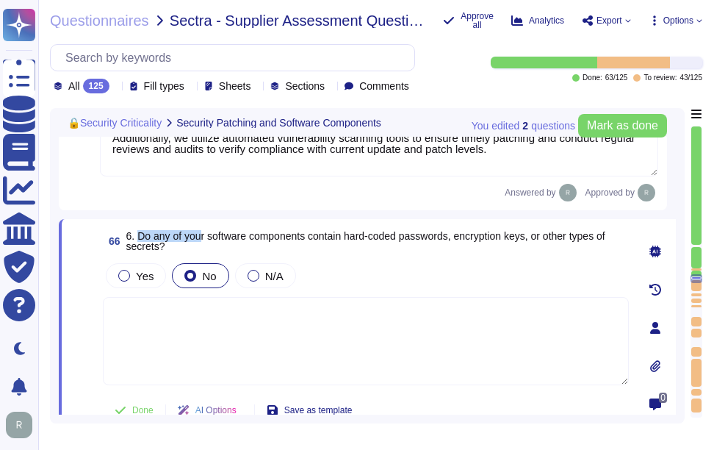
drag, startPoint x: 137, startPoint y: 233, endPoint x: 201, endPoint y: 242, distance: 63.8
click at [201, 242] on span "6. Do any of your software components contain hard-coded passwords, encryption …" at bounding box center [365, 241] width 479 height 22
drag, startPoint x: 201, startPoint y: 242, endPoint x: 151, endPoint y: 248, distance: 49.7
click at [151, 248] on span "6. Do any of your software components contain hard-coded passwords, encryption …" at bounding box center [365, 241] width 479 height 22
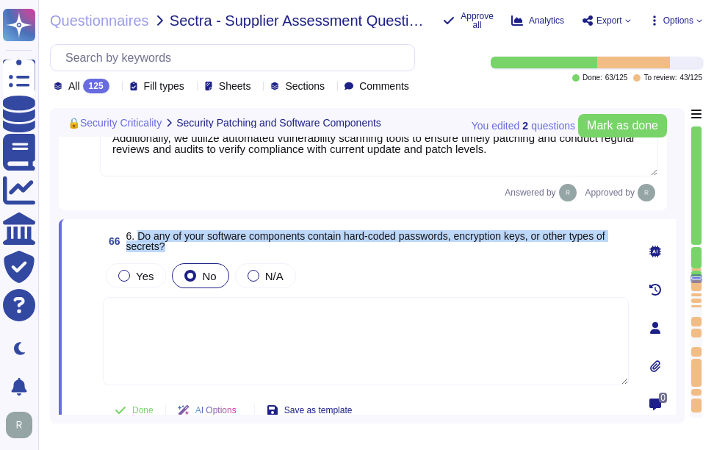
drag, startPoint x: 139, startPoint y: 234, endPoint x: 179, endPoint y: 246, distance: 41.6
click at [179, 246] on span "6. Do any of your software components contain hard-coded passwords, encryption …" at bounding box center [377, 241] width 503 height 21
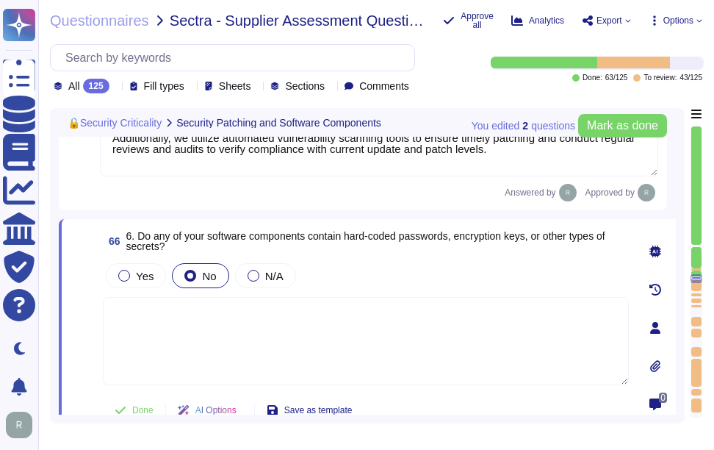
click at [429, 258] on div "66 6. Do any of your software components contain hard-coded passwords, encrypti…" at bounding box center [350, 328] width 559 height 200
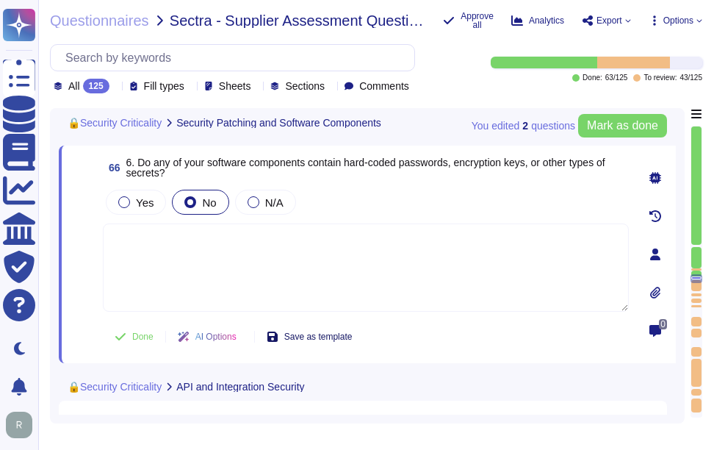
type textarea "If yes, provide details."
click at [144, 338] on span "Done" at bounding box center [142, 336] width 21 height 9
click at [115, 87] on icon at bounding box center [115, 87] width 0 height 0
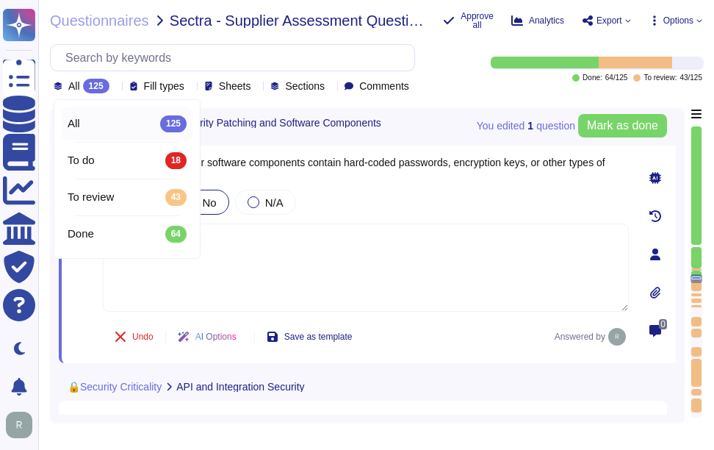
click at [115, 87] on icon at bounding box center [115, 87] width 0 height 0
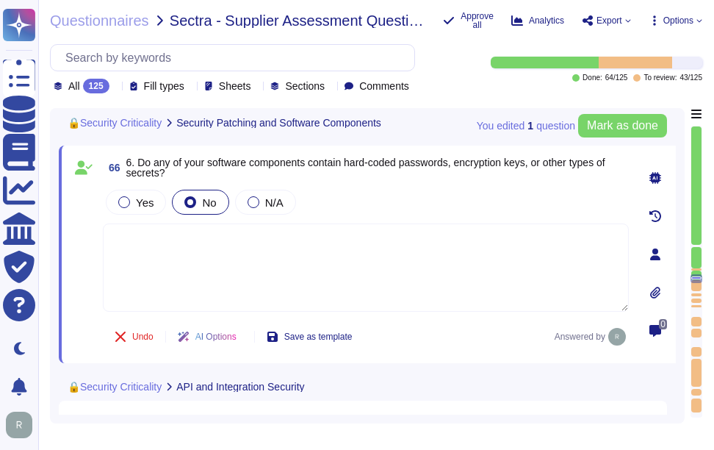
click at [386, 204] on div "Yes No N/A" at bounding box center [366, 202] width 526 height 31
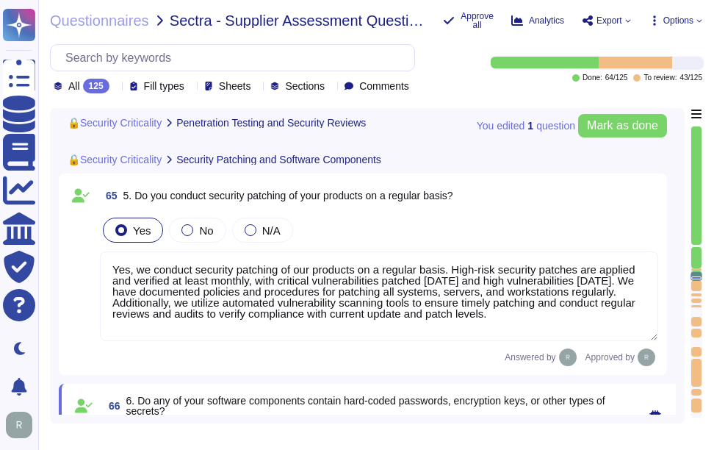
type textarea "Yes, we conduct regular internal security reviews, assessments, and security sc…"
type textarea "No, we do not allow our customers to perform any of the testing, including pene…"
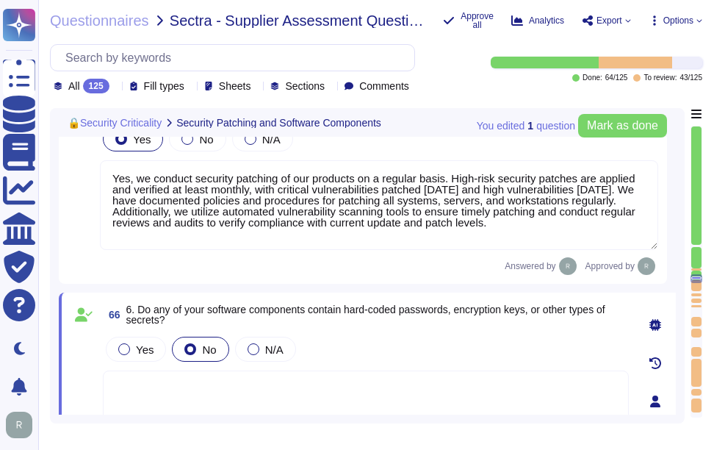
type textarea "If yes, what password hashing algorithm is used?"
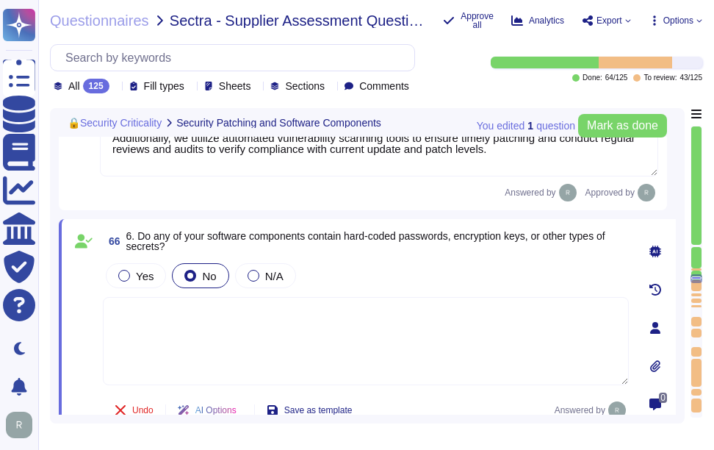
type textarea "If yes, provide details."
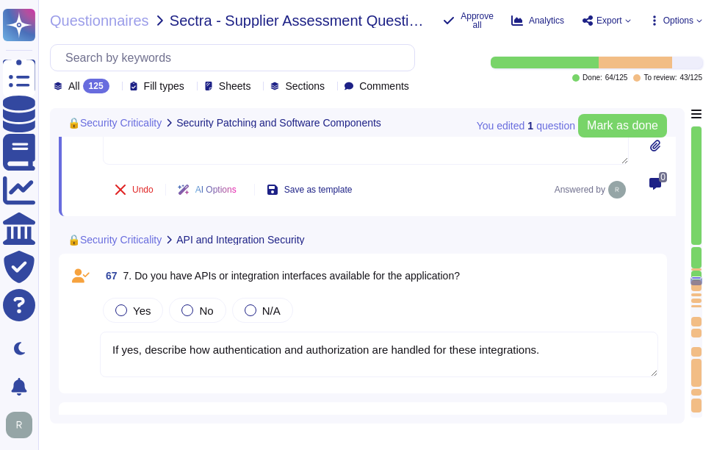
type textarea "If yes, how are encryption keys managed? What cipher suite or algorithm is used?"
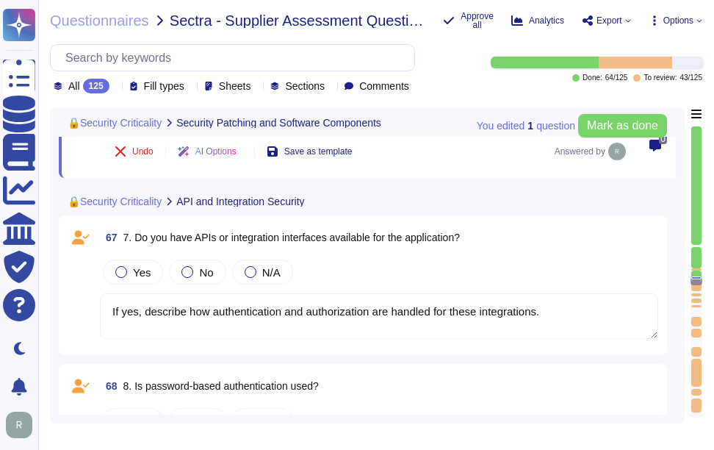
scroll to position [11524, 0]
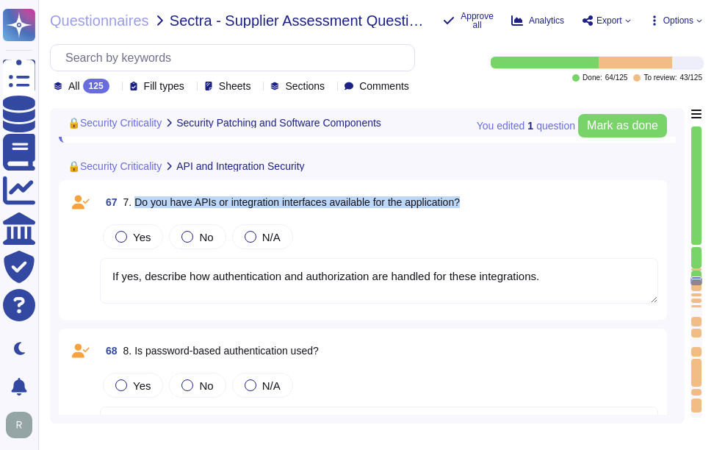
drag, startPoint x: 135, startPoint y: 201, endPoint x: 487, endPoint y: 201, distance: 351.3
click at [487, 201] on div "67 7. Do you have APIs or integration interfaces available for the application?" at bounding box center [379, 202] width 559 height 26
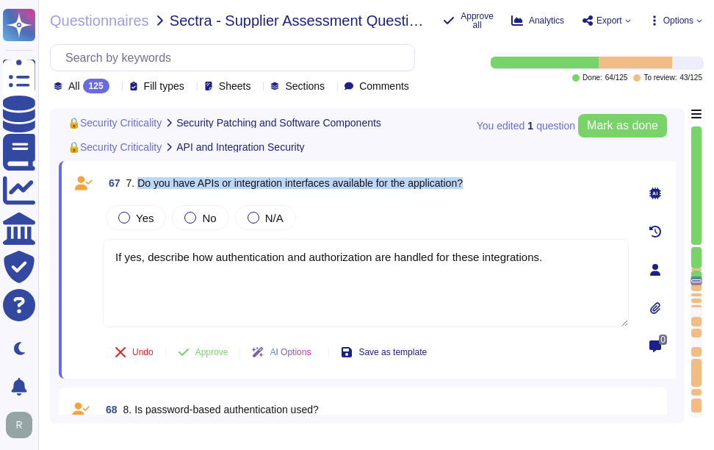
drag, startPoint x: 137, startPoint y: 181, endPoint x: 499, endPoint y: 179, distance: 362.3
click at [499, 179] on div "67 7. Do you have APIs or integration interfaces available for the application?" at bounding box center [366, 183] width 526 height 26
click at [135, 218] on label "Yes" at bounding box center [135, 218] width 35 height 12
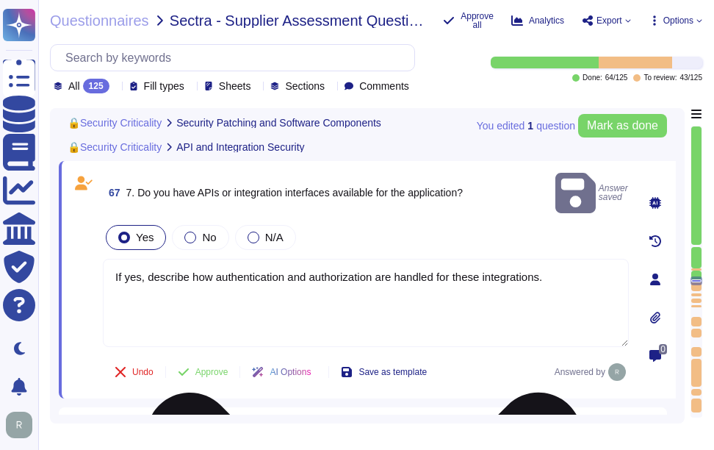
click at [281, 259] on textarea "If yes, describe how authentication and authorization are handled for these int…" at bounding box center [366, 303] width 526 height 88
paste textarea "Yes, we offer a comprehensive and documented RESTful API that supports various …"
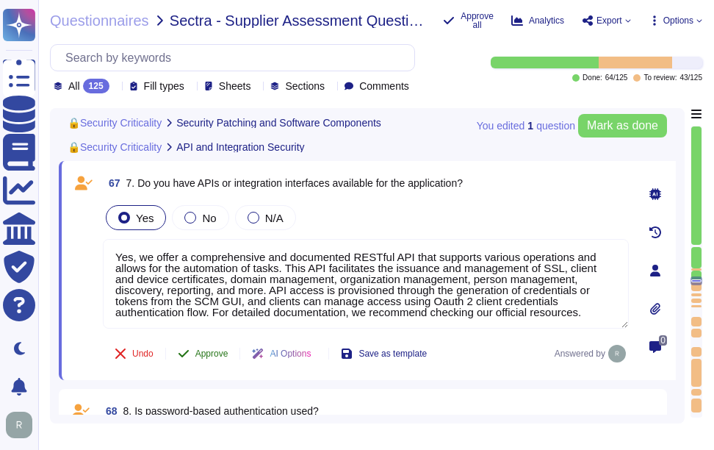
type textarea "Yes, we offer a comprehensive and documented RESTful API that supports various …"
click at [212, 354] on span "Approve" at bounding box center [211, 353] width 33 height 9
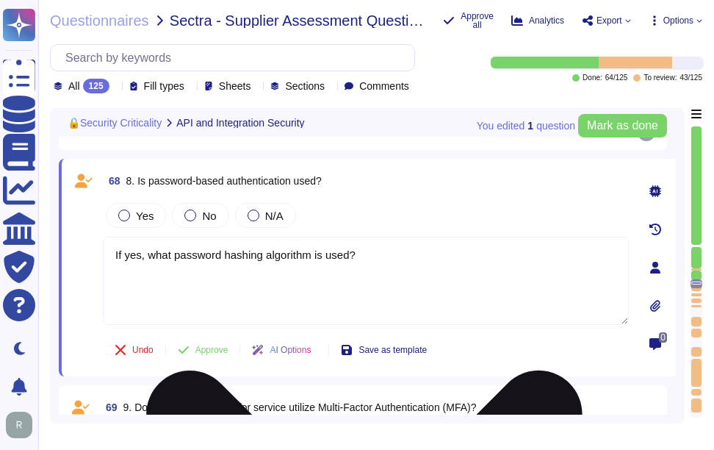
type textarea "If yes, how are encryption keys managed? What cipher suite or algorithm is used?"
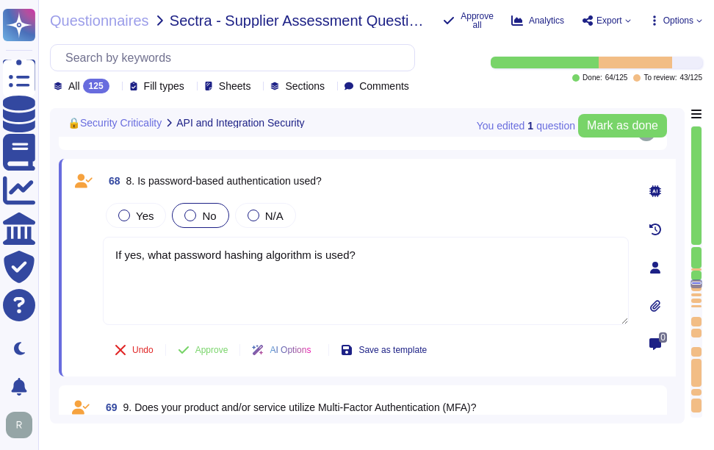
scroll to position [11732, 0]
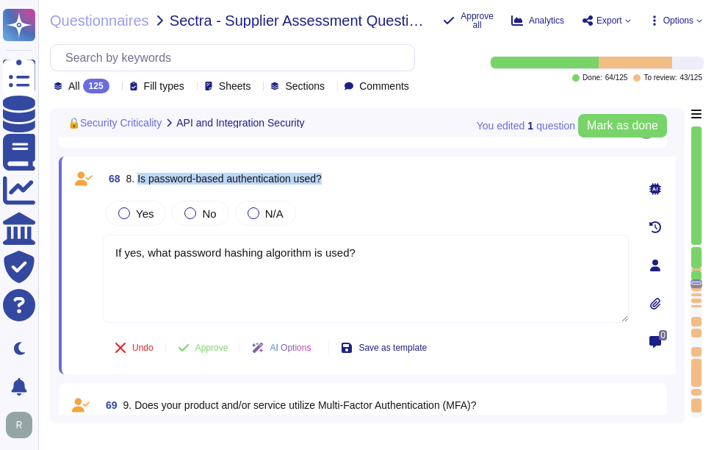
type textarea "Yes, we offer a comprehensive and documented RESTful API that supports various …"
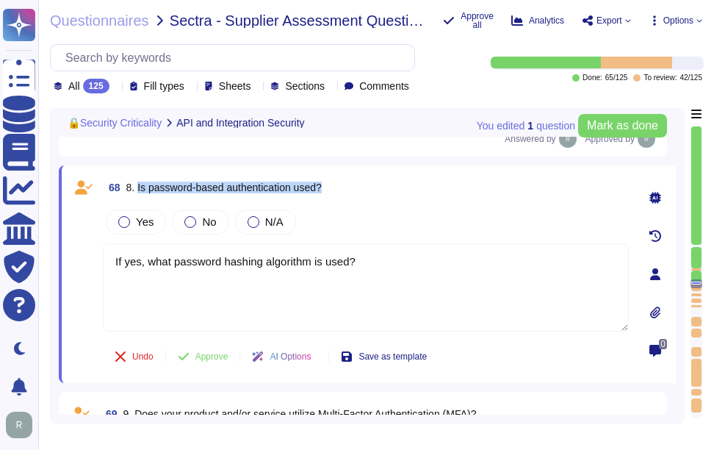
drag, startPoint x: 138, startPoint y: 165, endPoint x: 362, endPoint y: 162, distance: 224.2
click at [362, 174] on div "68 8. Is password-based authentication used?" at bounding box center [366, 187] width 526 height 26
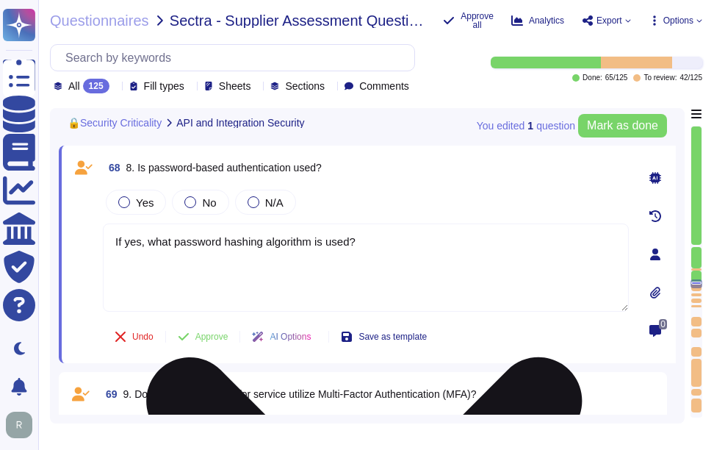
click at [417, 247] on textarea "If yes, what password hashing algorithm is used?" at bounding box center [366, 267] width 526 height 88
paste textarea "Yes, password-based authentication is used. Passwords must meet specific comple…"
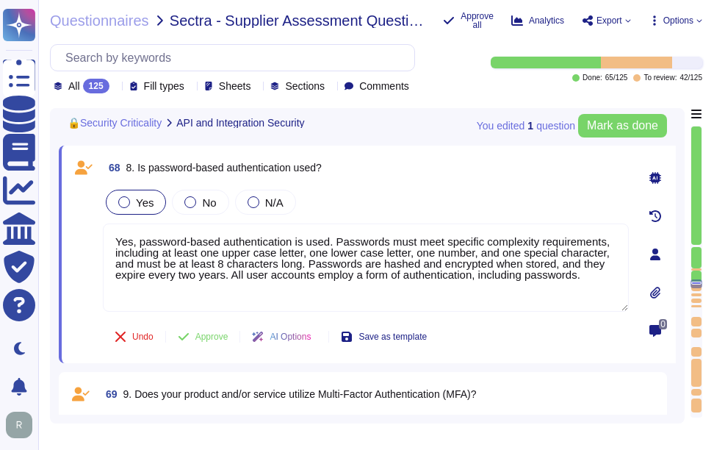
type textarea "Yes, password-based authentication is used. Passwords must meet specific comple…"
click at [143, 201] on span "Yes" at bounding box center [145, 202] width 18 height 12
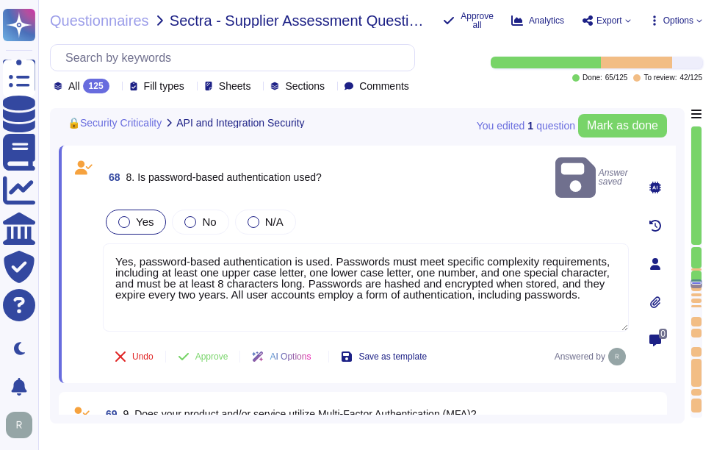
click at [149, 215] on span "Yes" at bounding box center [145, 221] width 18 height 12
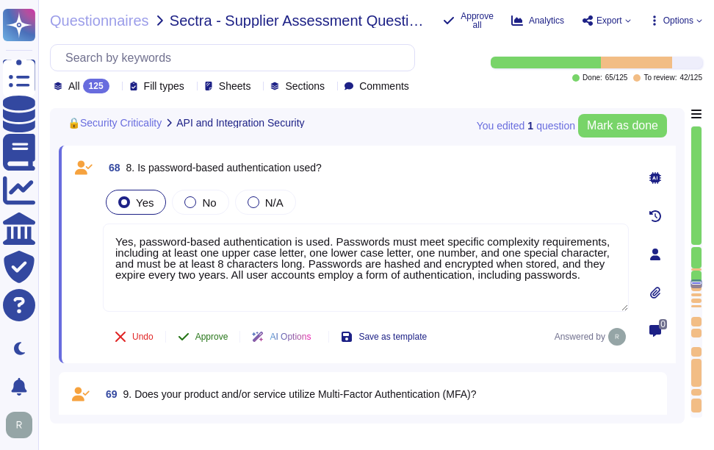
click at [220, 332] on span "Approve" at bounding box center [211, 336] width 33 height 9
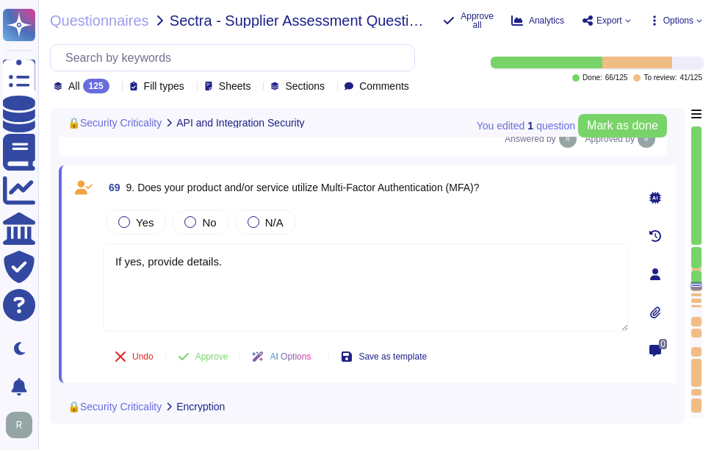
scroll to position [11930, 0]
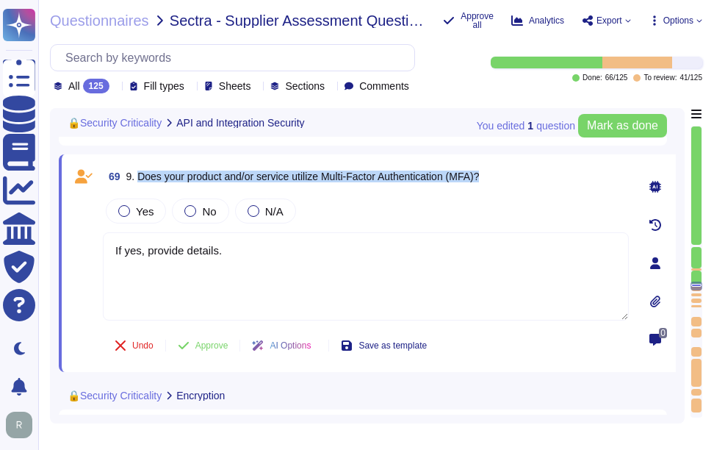
drag, startPoint x: 139, startPoint y: 177, endPoint x: 498, endPoint y: 176, distance: 358.7
click at [498, 176] on div "69 9. Does your product and/or service utilize Multi-Factor Authentication (MFA…" at bounding box center [366, 176] width 526 height 26
click at [144, 212] on span "Yes" at bounding box center [145, 211] width 18 height 12
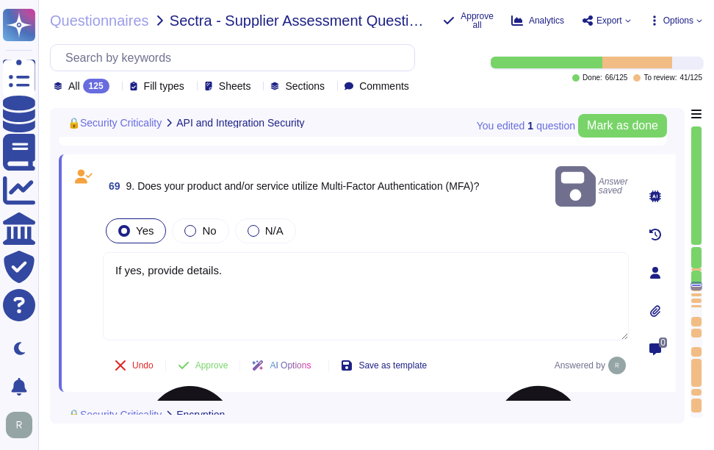
click at [421, 299] on textarea "If yes, provide details." at bounding box center [366, 296] width 526 height 88
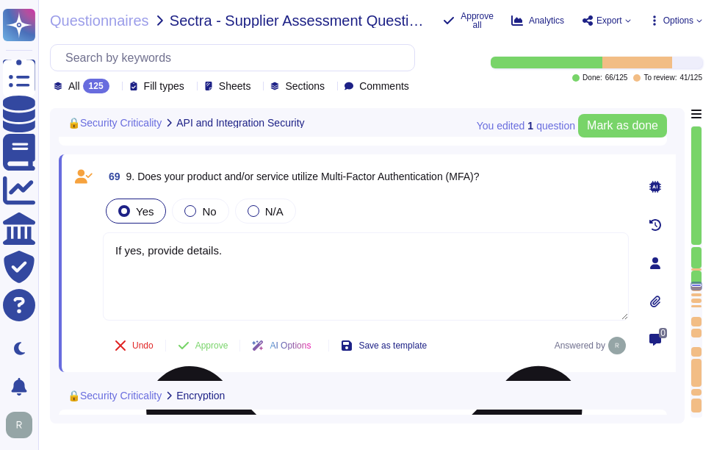
click at [421, 299] on textarea "If yes, provide details." at bounding box center [366, 276] width 526 height 88
paste textarea "Yes, our company utilizes Multi-Factor Authentication (MFA) for access to our s…"
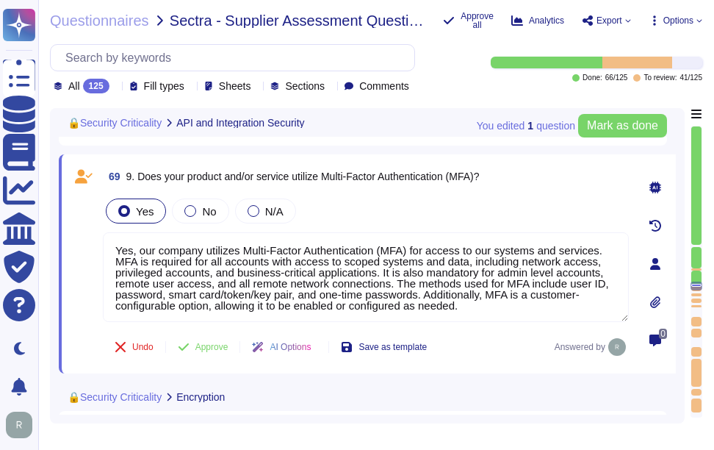
type textarea "Yes, our company utilizes Multi-Factor Authentication (MFA) for access to our s…"
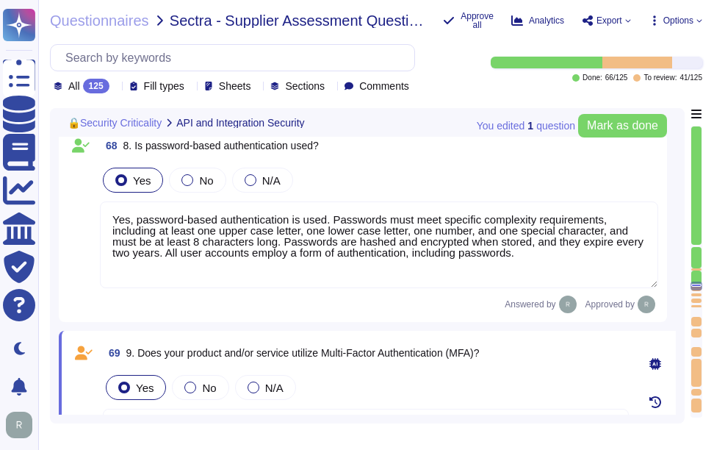
scroll to position [11710, 0]
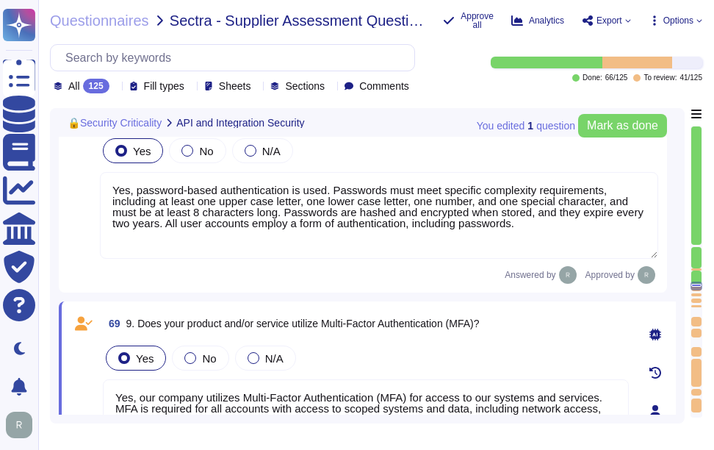
type textarea "If yes, how are encryption keys managed? What cipher suite or algorithm is used?"
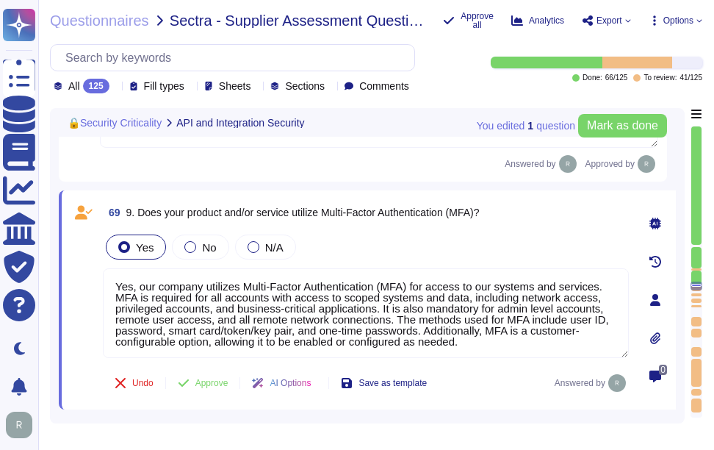
scroll to position [11930, 0]
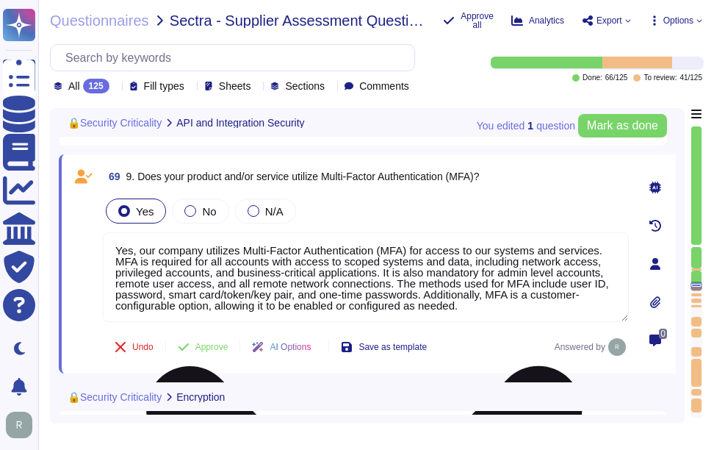
click at [341, 295] on textarea "Yes, our company utilizes Multi-Factor Authentication (MFA) for access to our s…" at bounding box center [366, 277] width 526 height 90
paste textarea "SCM utilizes multi-factor authentication (MFA) for client accounts. MFA is requ…"
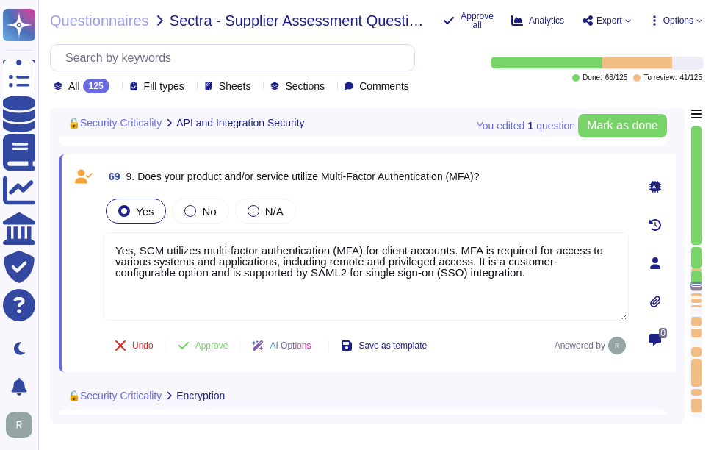
type textarea "Yes, SCM utilizes multi-factor authentication (MFA) for client accounts. MFA is…"
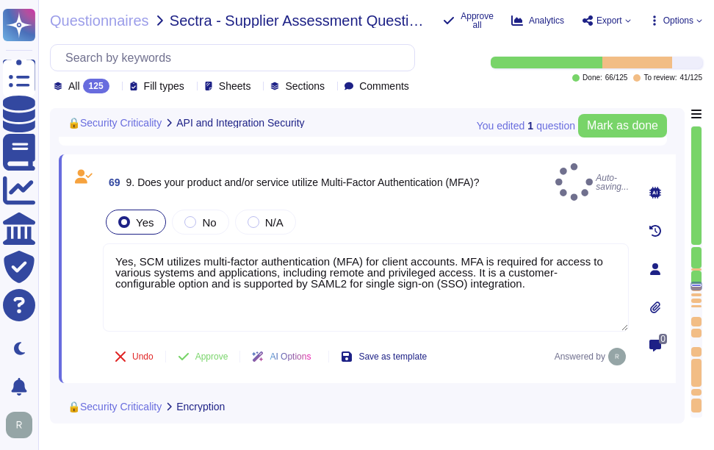
click at [394, 218] on div "Yes No N/A" at bounding box center [366, 222] width 526 height 31
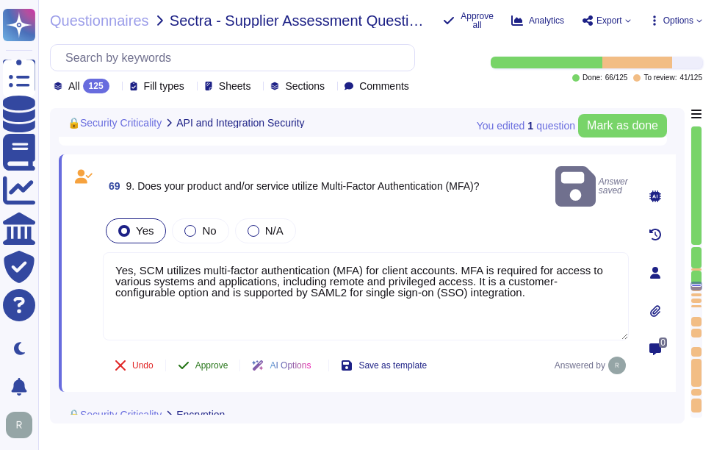
click at [218, 361] on span "Approve" at bounding box center [211, 365] width 33 height 9
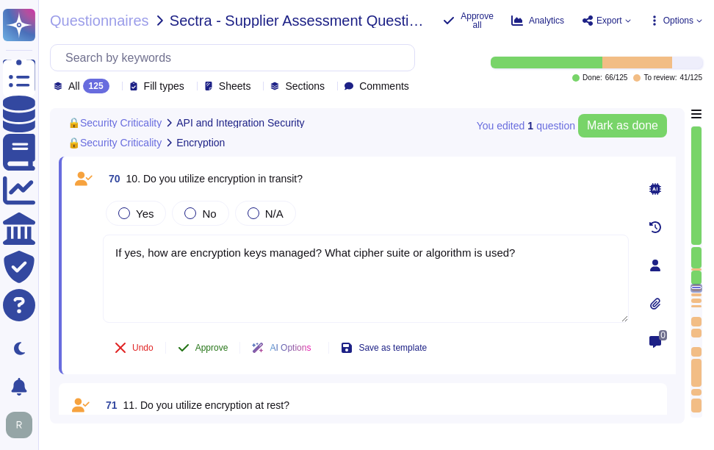
type textarea "If yes, provide details."
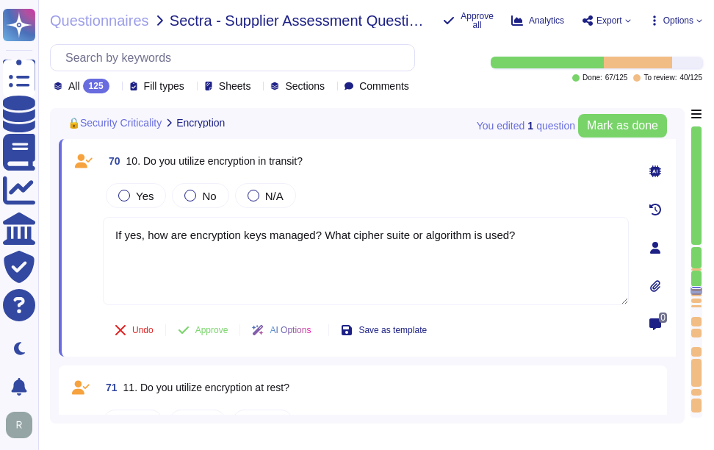
scroll to position [12157, 0]
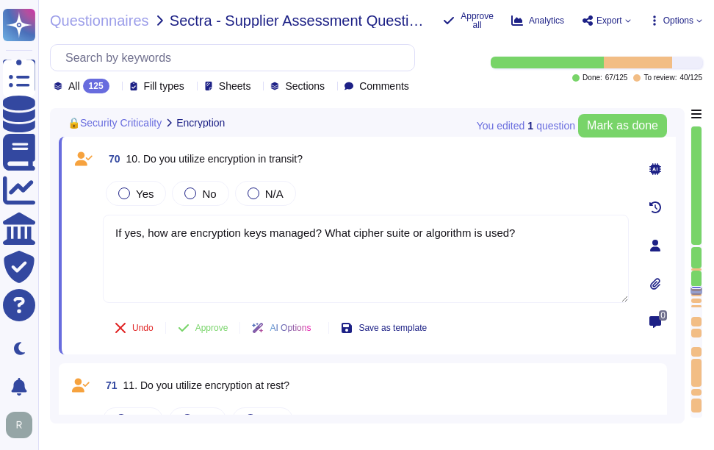
drag, startPoint x: 143, startPoint y: 159, endPoint x: 415, endPoint y: 153, distance: 271.3
click at [415, 153] on div "70 10. Do you utilize encryption in transit?" at bounding box center [366, 159] width 526 height 26
click at [148, 195] on span "Yes" at bounding box center [145, 193] width 18 height 12
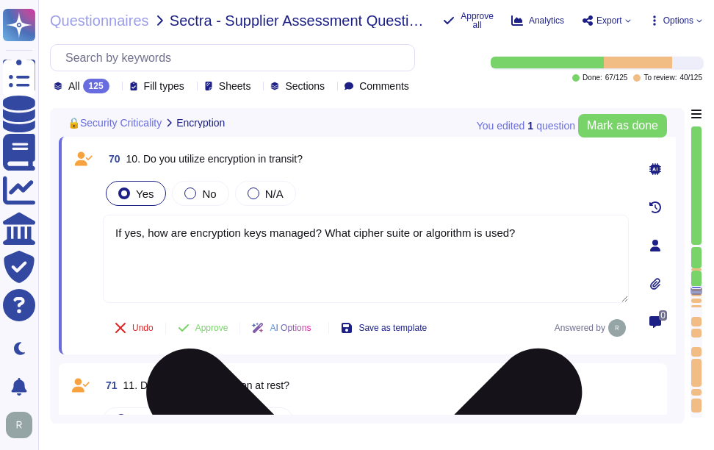
click at [483, 245] on textarea "If yes, how are encryption keys managed? What cipher suite or algorithm is used?" at bounding box center [366, 259] width 526 height 88
paste textarea "Yes, we utilize encryption in transit using secure protocols such as TLS 1.2 or…"
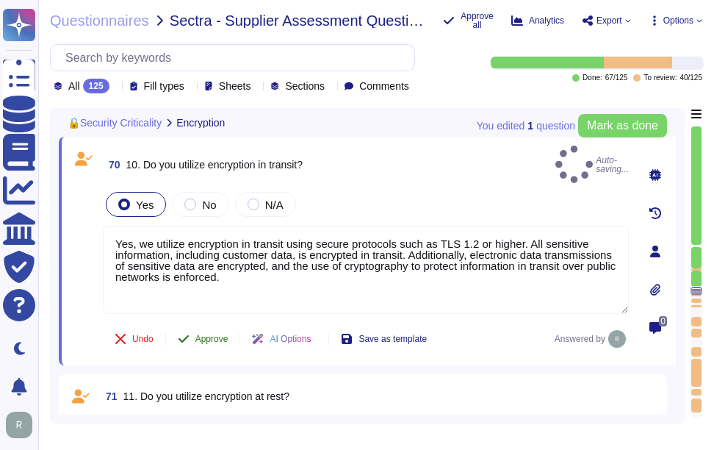
type textarea "Yes, we utilize encryption in transit using secure protocols such as TLS 1.2 or…"
click at [203, 334] on span "Approve" at bounding box center [211, 338] width 33 height 9
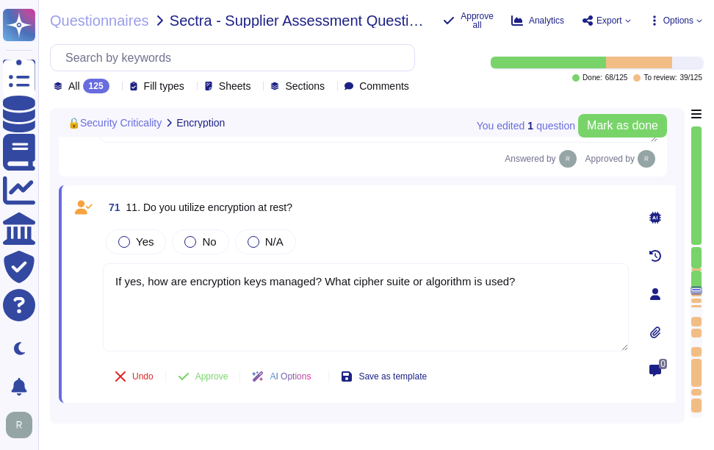
scroll to position [12356, 0]
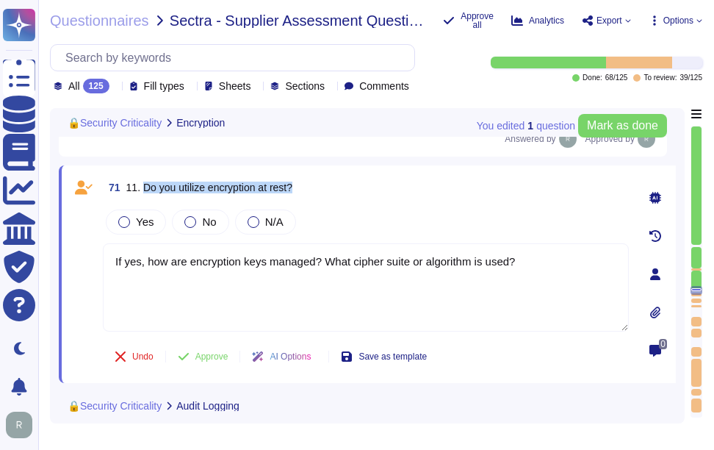
drag, startPoint x: 140, startPoint y: 166, endPoint x: 343, endPoint y: 164, distance: 203.6
click at [343, 174] on div "71 11. Do you utilize encryption at rest?" at bounding box center [366, 187] width 526 height 26
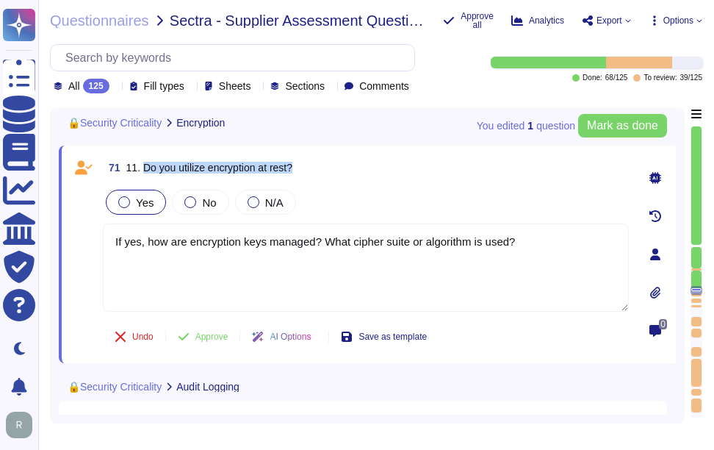
click at [132, 202] on label "Yes" at bounding box center [135, 202] width 35 height 12
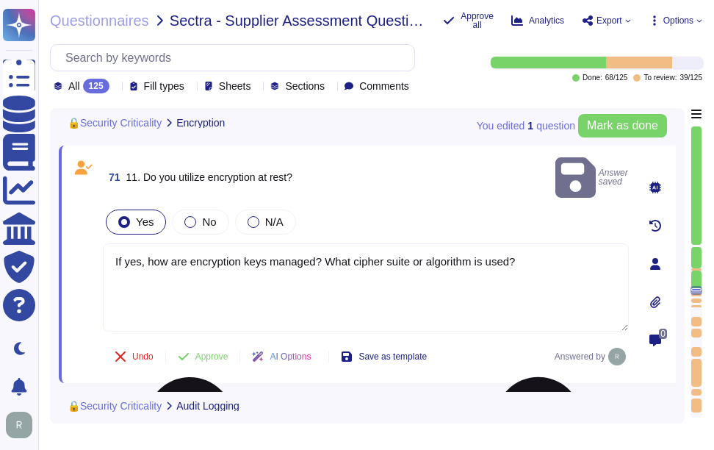
click at [221, 245] on textarea "If yes, how are encryption keys managed? What cipher suite or algorithm is used?" at bounding box center [366, 287] width 526 height 88
click at [229, 249] on textarea "If yes, how are encryption keys managed? What cipher suite or algorithm is used?" at bounding box center [366, 287] width 526 height 88
click at [293, 243] on textarea "If yes, how are encryption keys managed? What cipher suite or algorithm is used?" at bounding box center [366, 287] width 526 height 88
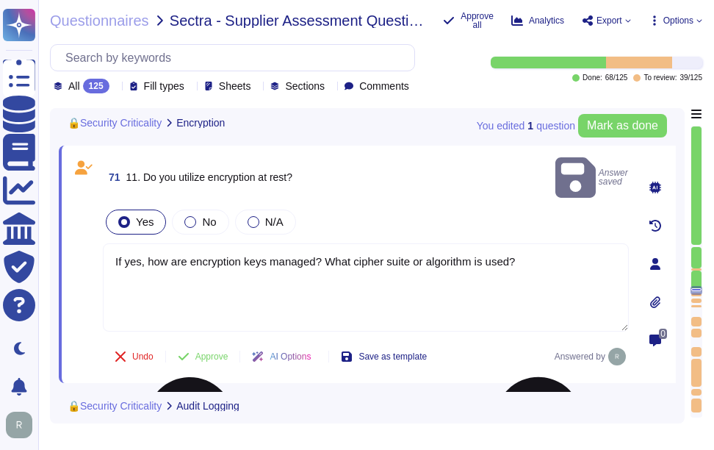
click at [293, 243] on textarea "If yes, how are encryption keys managed? What cipher suite or algorithm is used?" at bounding box center [366, 287] width 526 height 88
paste textarea "Yes, we utilize encryption at rest. All customer data, including backups, is en…"
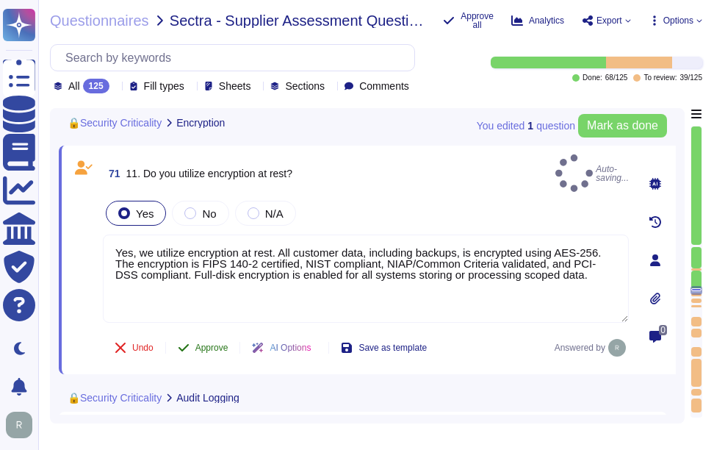
type textarea "Yes, we utilize encryption at rest. All customer data, including backups, is en…"
click at [213, 343] on span "Approve" at bounding box center [211, 347] width 33 height 9
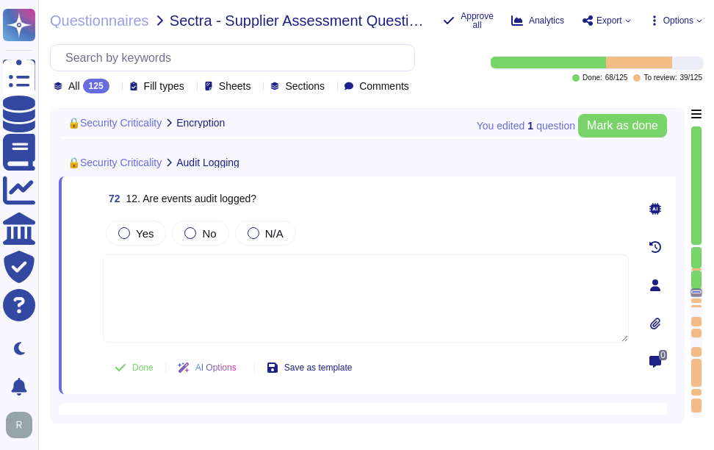
type textarea "If yes, provide details on how those companies and their code have been checked…"
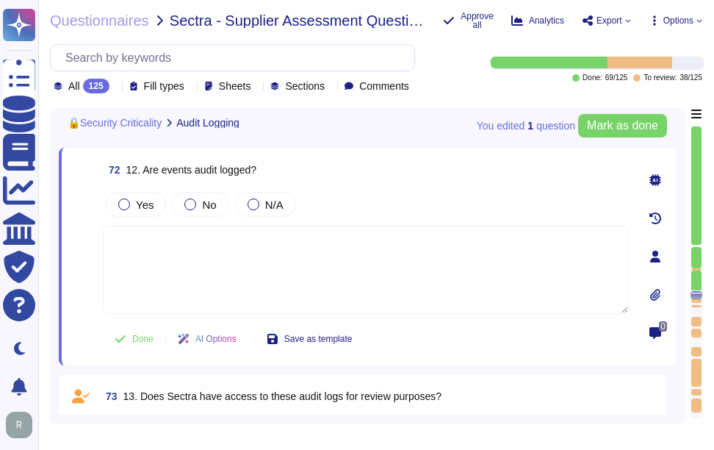
scroll to position [12583, 0]
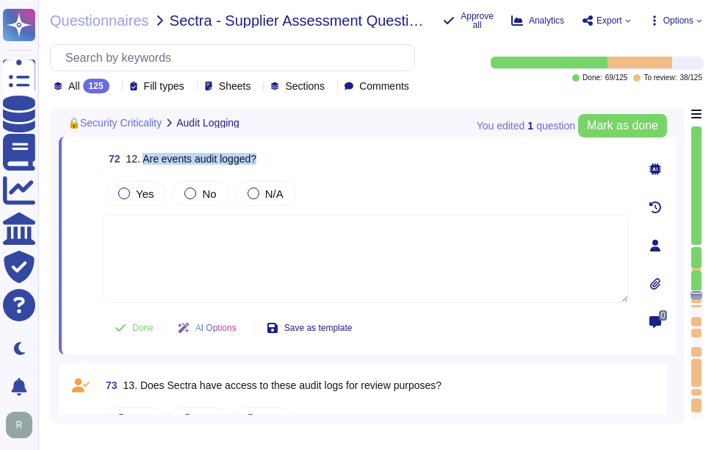
drag, startPoint x: 143, startPoint y: 156, endPoint x: 296, endPoint y: 157, distance: 152.9
click at [296, 157] on div "72 12. Are events audit logged?" at bounding box center [366, 159] width 526 height 26
click at [298, 204] on div "Yes No N/A" at bounding box center [366, 193] width 526 height 31
click at [298, 264] on textarea at bounding box center [366, 259] width 526 height 88
paste textarea "Yes, all security events, including authentication events, SSH session commands…"
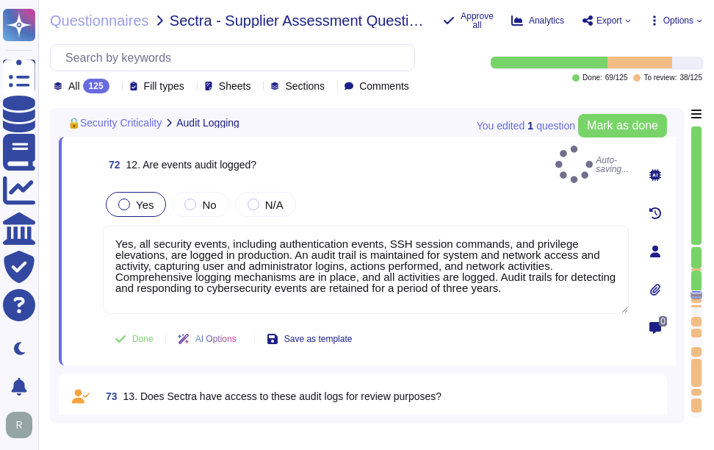
type textarea "Yes, all security events, including authentication events, SSH session commands…"
click at [142, 198] on span "Yes" at bounding box center [145, 204] width 18 height 12
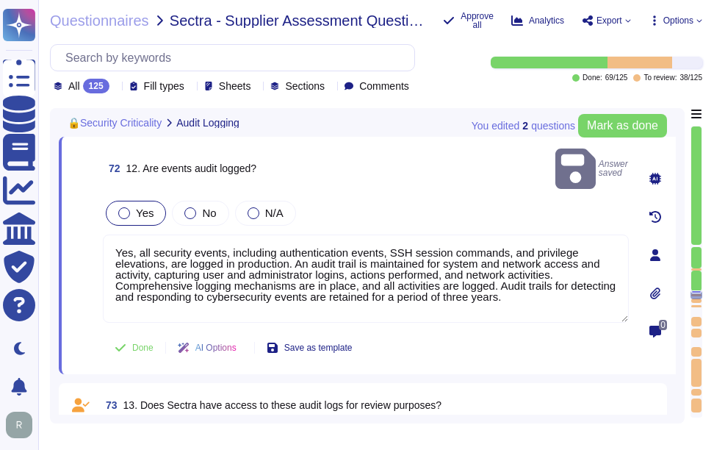
click at [136, 207] on span "Yes" at bounding box center [145, 213] width 18 height 12
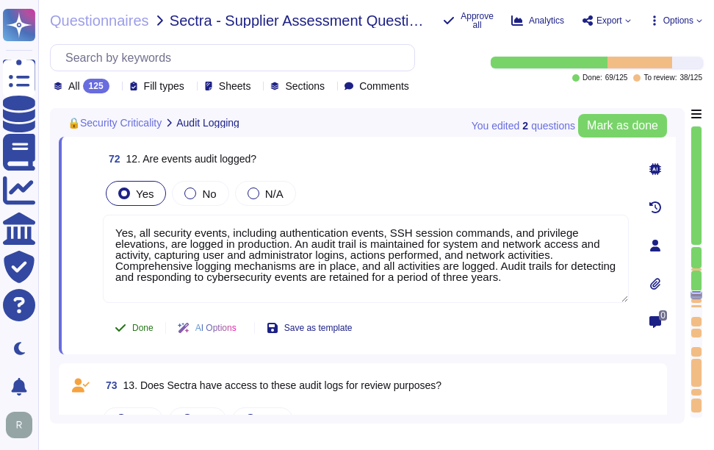
click at [147, 325] on span "Done" at bounding box center [142, 327] width 21 height 9
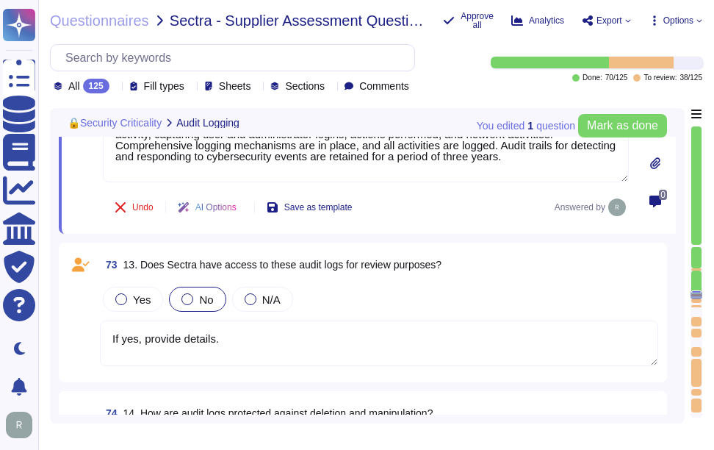
scroll to position [12730, 0]
type textarea "If yes, provide details on how that code is reviewed for security vulnerabiliti…"
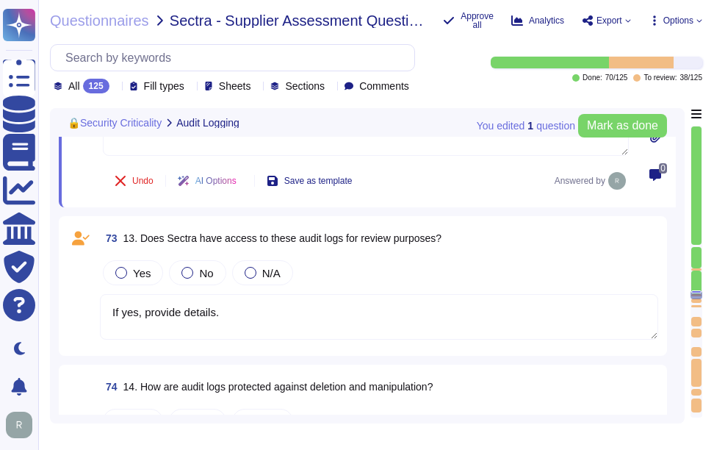
drag, startPoint x: 140, startPoint y: 235, endPoint x: 518, endPoint y: 238, distance: 378.5
click at [518, 238] on div "73 13. Does Sectra have access to these audit logs for review purposes?" at bounding box center [379, 238] width 559 height 26
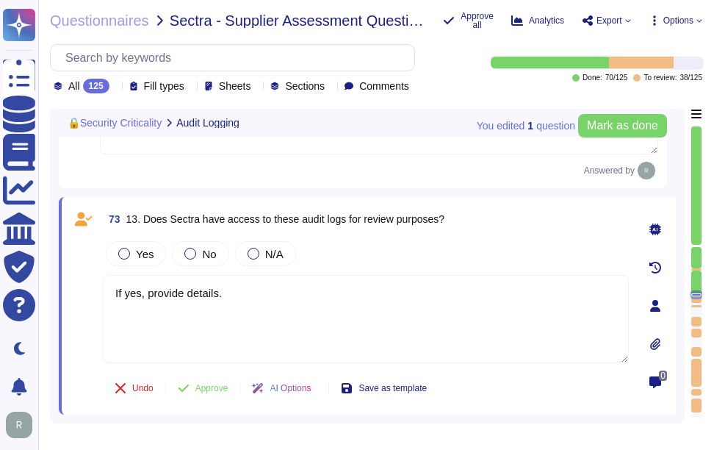
drag, startPoint x: 143, startPoint y: 219, endPoint x: 522, endPoint y: 223, distance: 378.5
click at [522, 223] on div "73 13. Does Sectra have access to these audit logs for review purposes?" at bounding box center [366, 219] width 526 height 26
drag, startPoint x: 522, startPoint y: 223, endPoint x: 521, endPoint y: 249, distance: 26.5
click at [521, 249] on div "Yes No N/A" at bounding box center [366, 253] width 526 height 31
drag, startPoint x: 143, startPoint y: 220, endPoint x: 508, endPoint y: 218, distance: 365.3
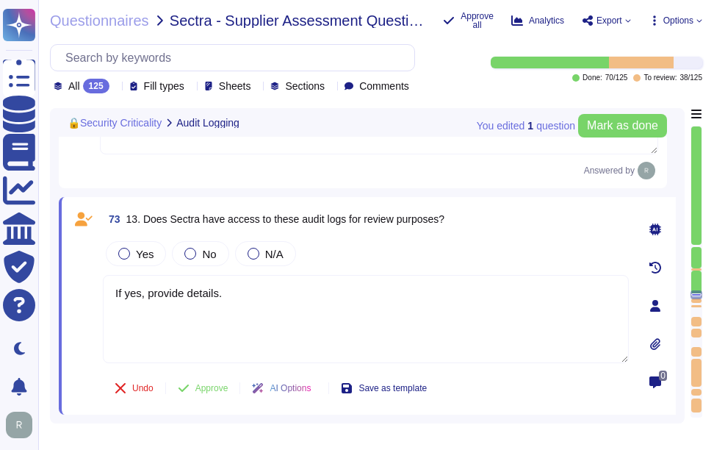
click at [508, 218] on div "73 13. Does Sectra have access to these audit logs for review purposes?" at bounding box center [366, 219] width 526 height 26
click at [160, 221] on span "13. Does Sectra have access to these audit logs for review purposes?" at bounding box center [285, 219] width 318 height 12
click at [141, 222] on span "13. Does Sectra have access to these audit logs for review purposes?" at bounding box center [285, 219] width 318 height 12
drag, startPoint x: 142, startPoint y: 220, endPoint x: 509, endPoint y: 223, distance: 366.7
click at [509, 223] on div "73 13. Does Sectra have access to these audit logs for review purposes?" at bounding box center [366, 219] width 526 height 26
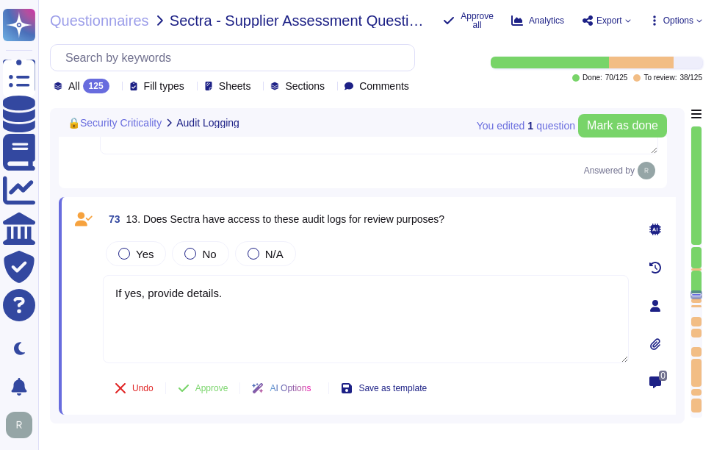
click at [342, 219] on span "13. Does Sectra have access to these audit logs for review purposes?" at bounding box center [285, 219] width 318 height 12
drag, startPoint x: 298, startPoint y: 220, endPoint x: 528, endPoint y: 221, distance: 230.0
click at [528, 221] on div "73 13. Does Sectra have access to these audit logs for review purposes?" at bounding box center [366, 219] width 526 height 26
click at [221, 223] on span "13. Does Sectra have access to these audit logs for review purposes?" at bounding box center [285, 219] width 318 height 12
drag, startPoint x: 169, startPoint y: 219, endPoint x: 472, endPoint y: 233, distance: 303.1
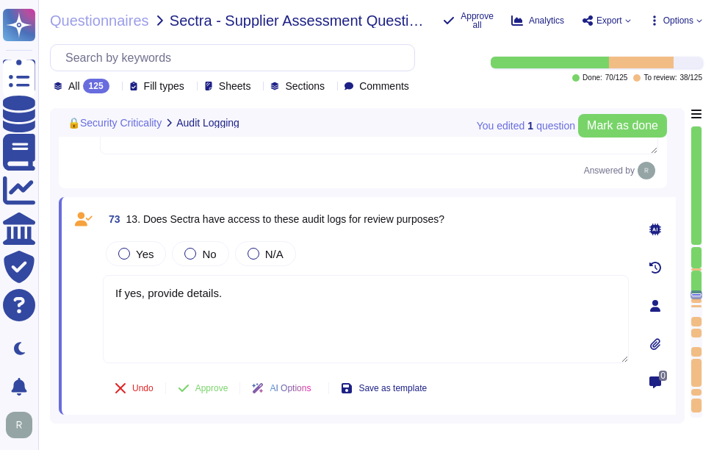
click at [472, 232] on div "73 13. Does Sectra have access to these audit logs for review purposes?" at bounding box center [366, 219] width 526 height 26
click at [351, 298] on textarea "If yes, provide details." at bounding box center [366, 319] width 526 height 88
paste textarea "The audit log can be downloaded from Sectigo SCM. There is an Audit API to inte…"
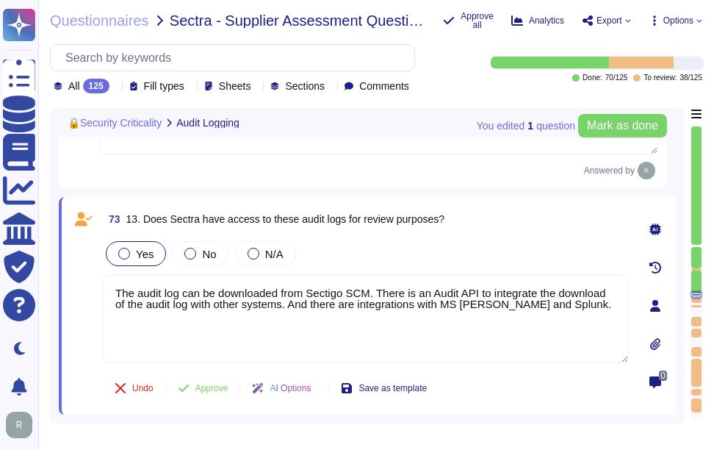
type textarea "The audit log can be downloaded from Sectigo SCM. There is an Audit API to inte…"
click at [147, 254] on span "Yes" at bounding box center [145, 254] width 18 height 12
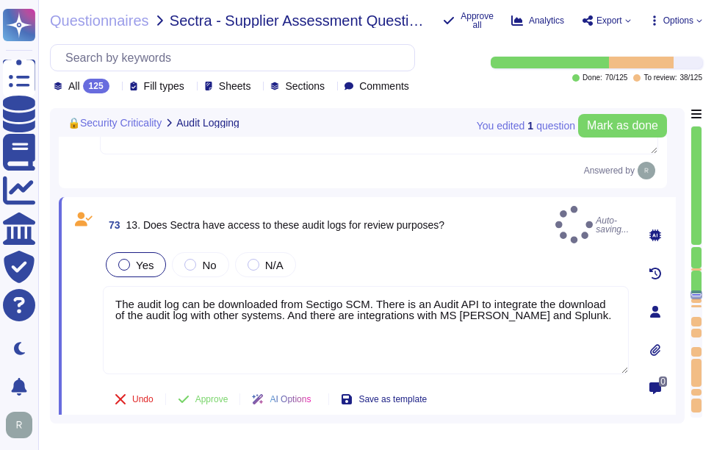
click at [136, 260] on span "Yes" at bounding box center [145, 265] width 18 height 12
click at [153, 255] on div "Yes" at bounding box center [136, 264] width 60 height 25
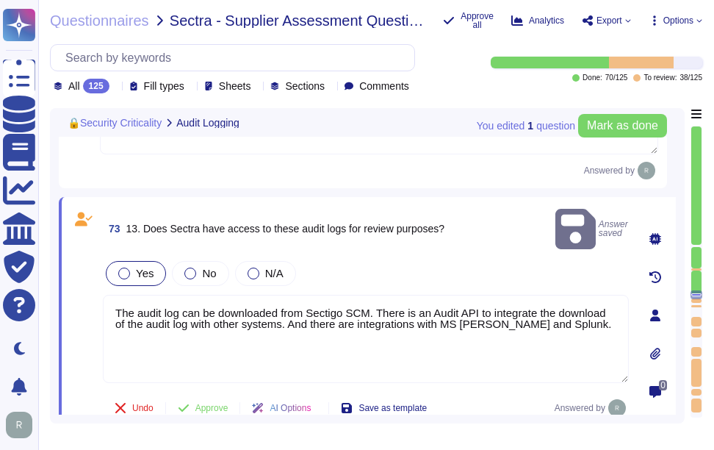
click at [121, 268] on div at bounding box center [124, 274] width 12 height 12
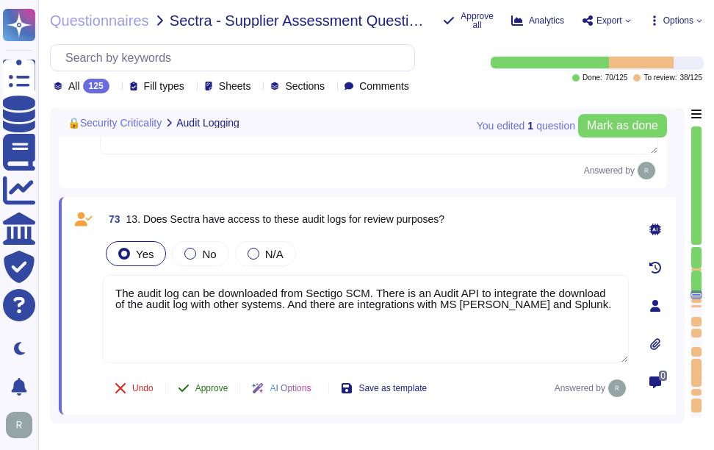
click at [213, 387] on span "Approve" at bounding box center [211, 388] width 33 height 9
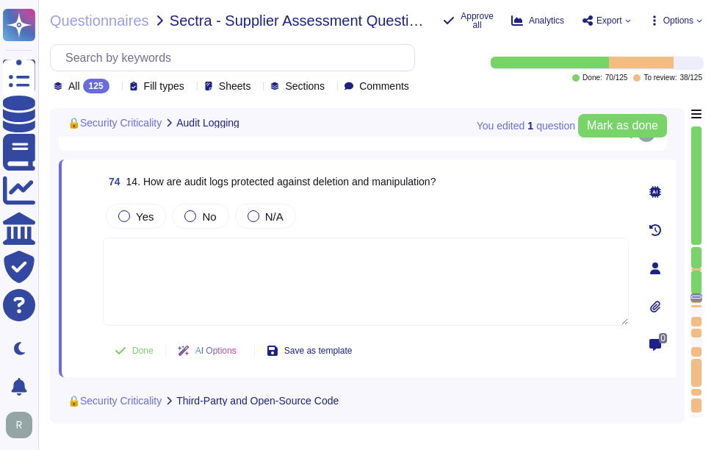
type textarea "If yes, provide details on how that code is reviewed for security vulnerabiliti…"
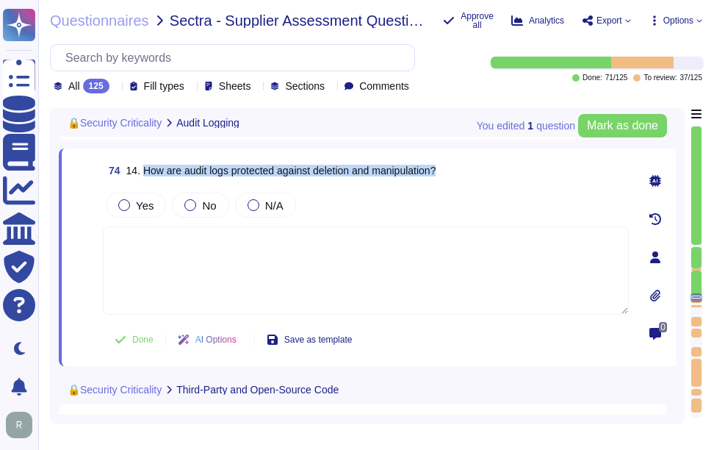
drag, startPoint x: 143, startPoint y: 177, endPoint x: 489, endPoint y: 176, distance: 345.4
click at [489, 176] on div "74 14. How are audit logs protected against deletion and manipulation?" at bounding box center [366, 170] width 526 height 26
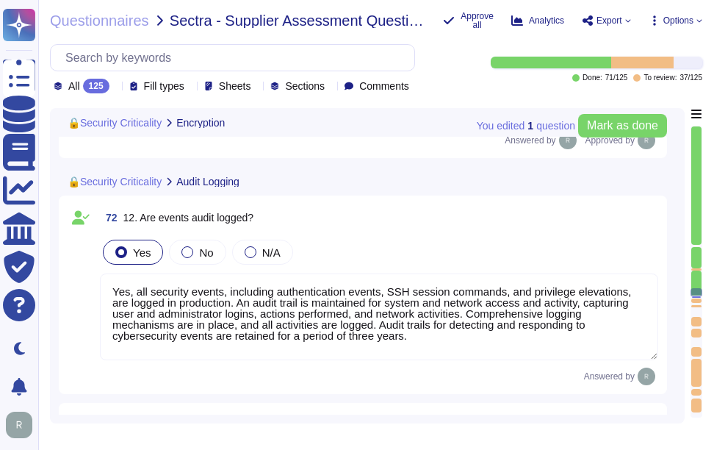
type textarea "Yes, we utilize encryption in transit using secure protocols such as TLS 1.2 or…"
type textarea "Yes, we utilize encryption at rest. All customer data, including backups, is en…"
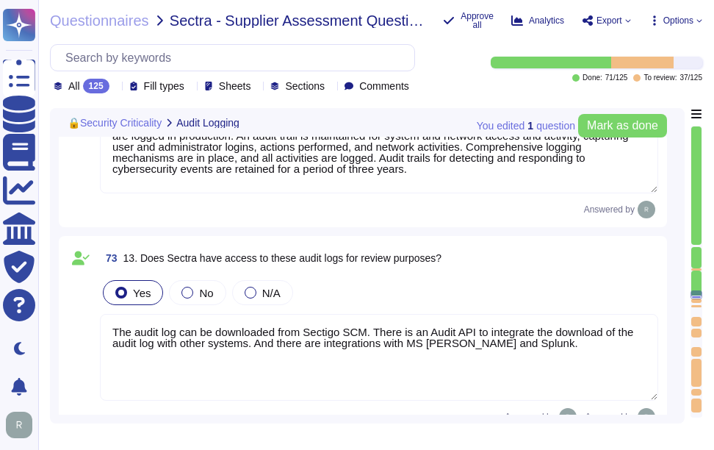
type textarea "If yes, provide details on how those companies and their code have been checked…"
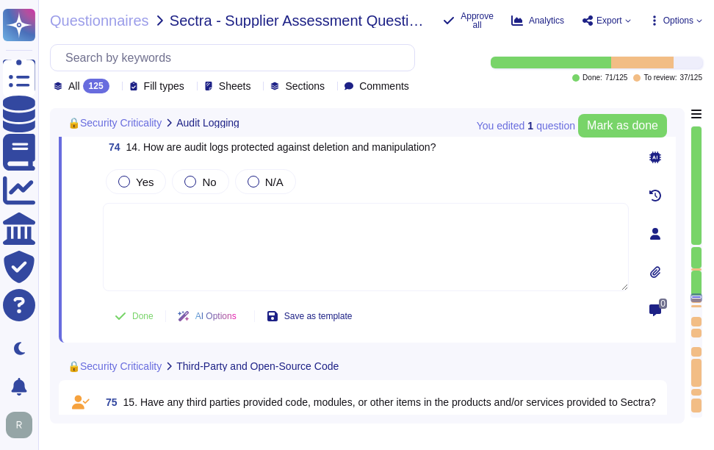
type textarea "If yes, provide details on how that code is reviewed for security vulnerabiliti…"
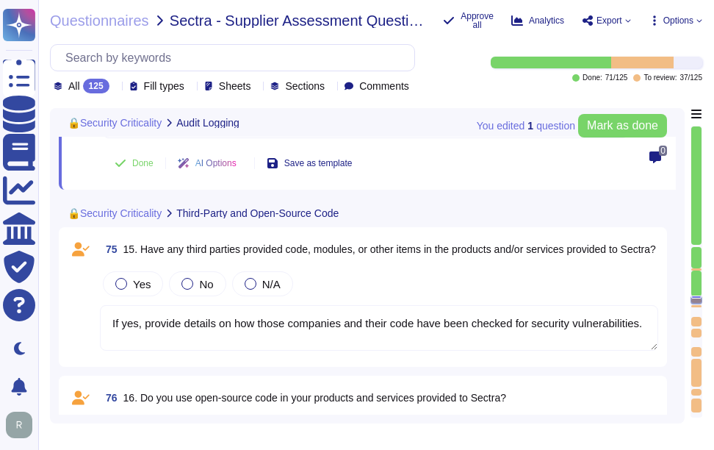
type textarea "If yes, please describe or attach a document."
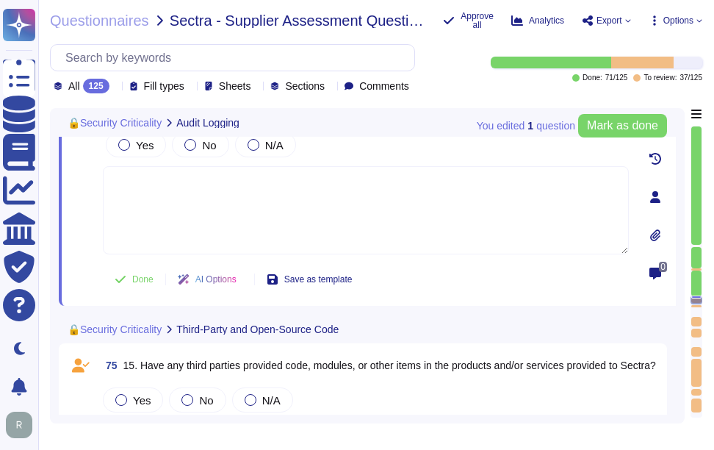
type textarea "Yes, all security events, including authentication events, SSH session commands…"
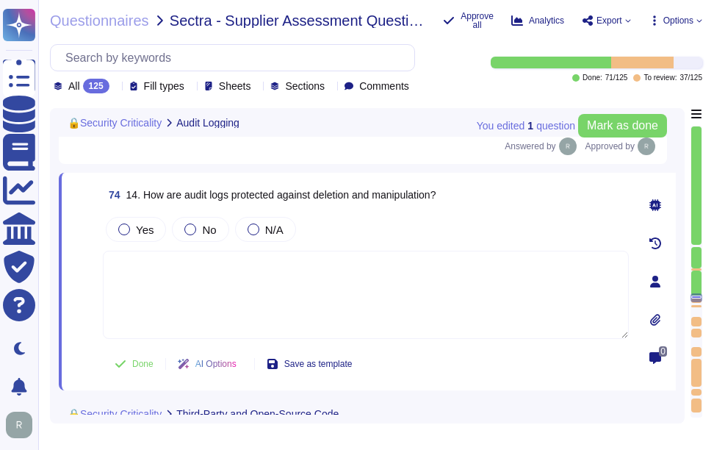
scroll to position [12884, 0]
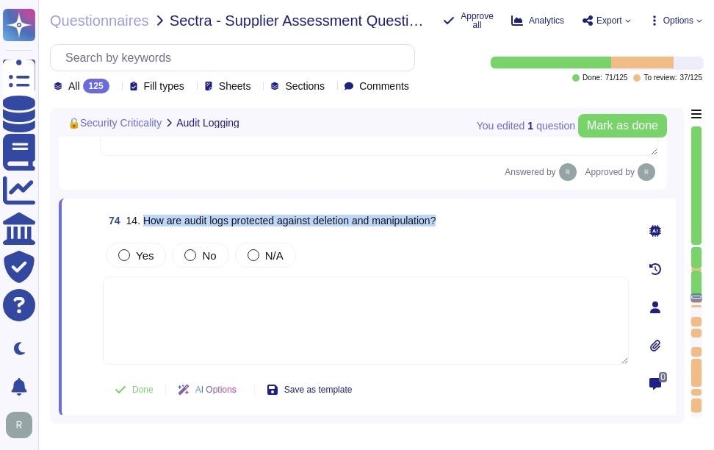
drag, startPoint x: 143, startPoint y: 226, endPoint x: 459, endPoint y: 233, distance: 316.8
click at [459, 233] on div "74 14. How are audit logs protected against deletion and manipulation?" at bounding box center [366, 220] width 526 height 26
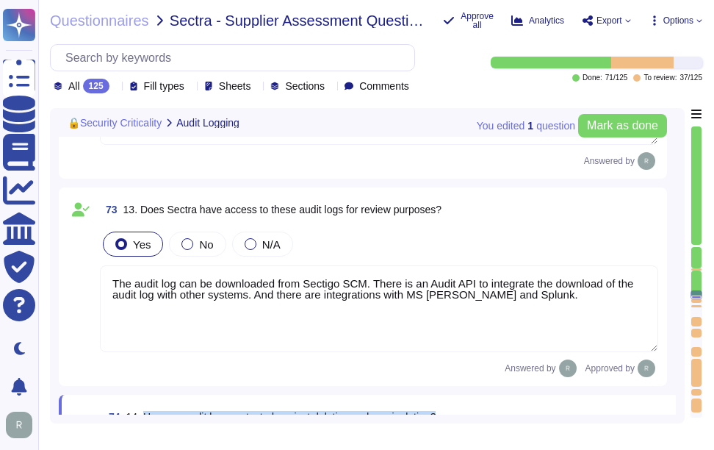
scroll to position [12664, 0]
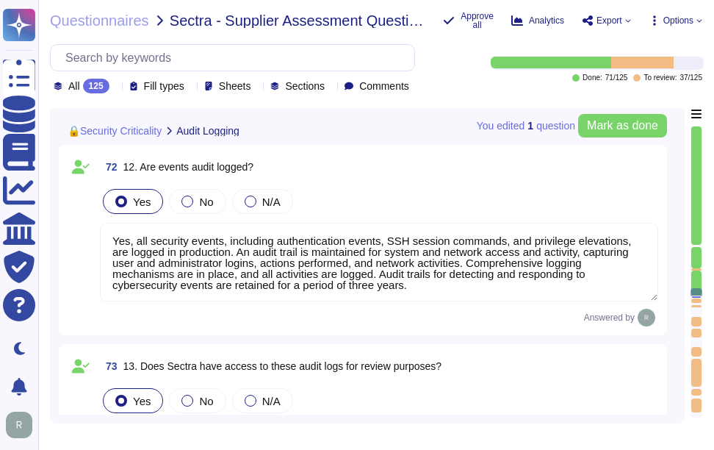
type textarea "Yes, we utilize encryption in transit using secure protocols such as TLS 1.2 or…"
type textarea "Yes, we utilize encryption at rest. All customer data, including backups, is en…"
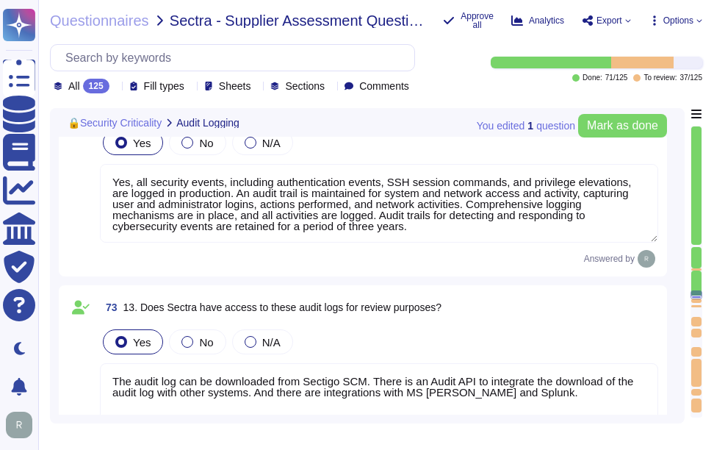
type textarea "If yes, provide details on how those companies and their code have been checked…"
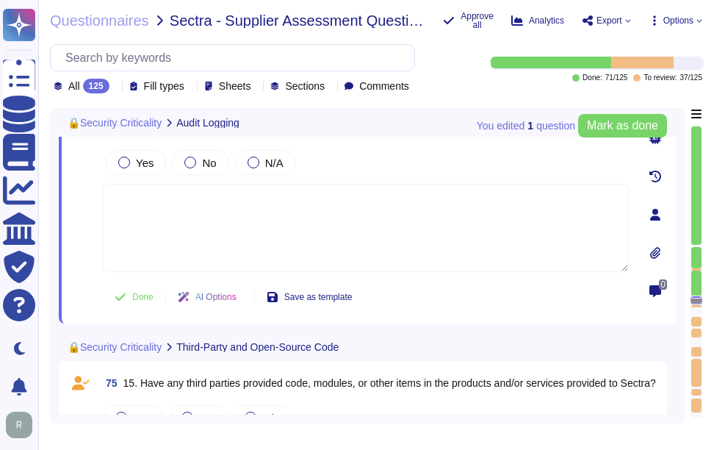
type textarea "If yes, provide details on how that code is reviewed for security vulnerabiliti…"
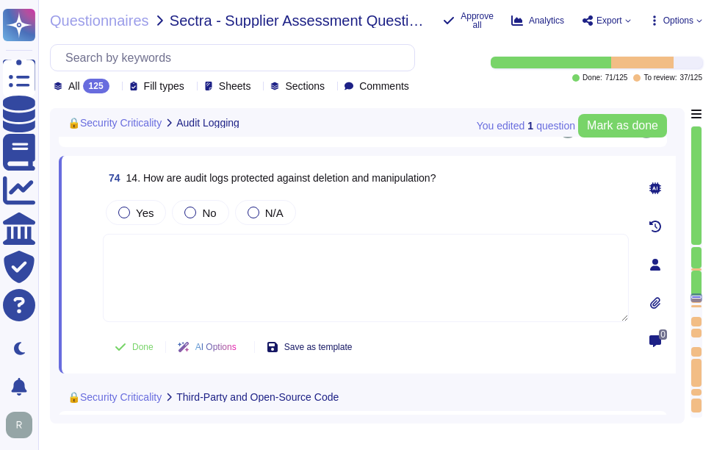
scroll to position [12903, 0]
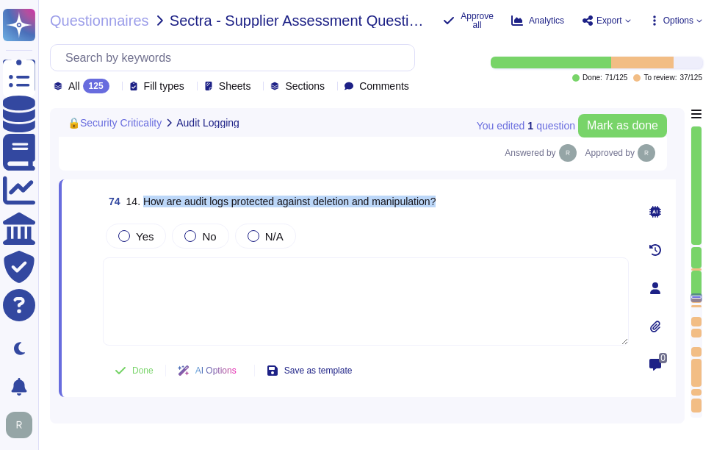
drag, startPoint x: 143, startPoint y: 205, endPoint x: 473, endPoint y: 207, distance: 330.7
click at [473, 207] on div "74 14. How are audit logs protected against deletion and manipulation?" at bounding box center [366, 201] width 526 height 26
click at [345, 272] on textarea at bounding box center [366, 301] width 526 height 88
paste textarea "Audit logs are protected against deletion and manipulation through several key …"
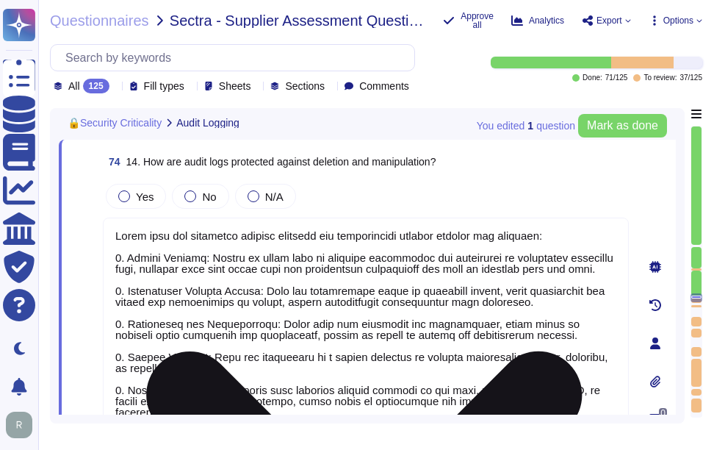
scroll to position [12872, 0]
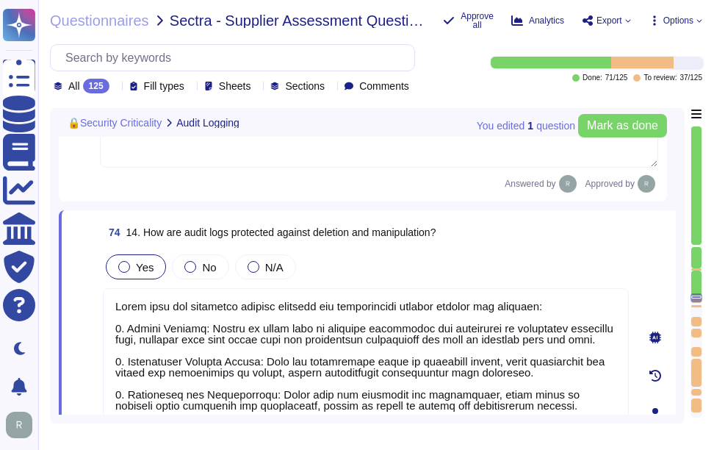
type textarea "Audit logs are protected against deletion and manipulation through several key …"
click at [135, 273] on label "Yes" at bounding box center [135, 267] width 35 height 12
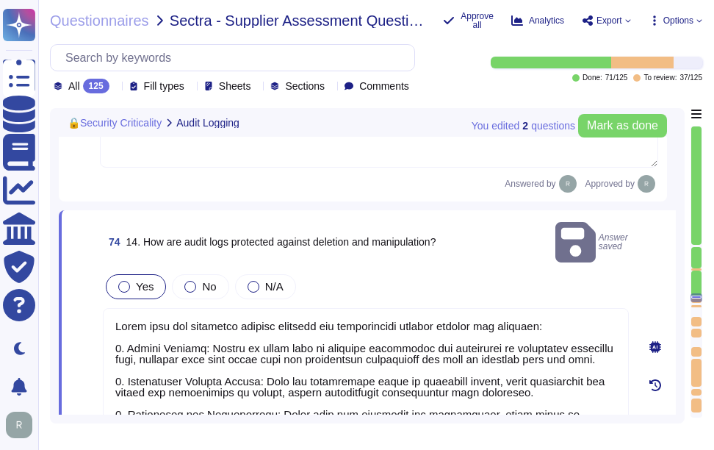
click at [149, 280] on span "Yes" at bounding box center [145, 286] width 18 height 12
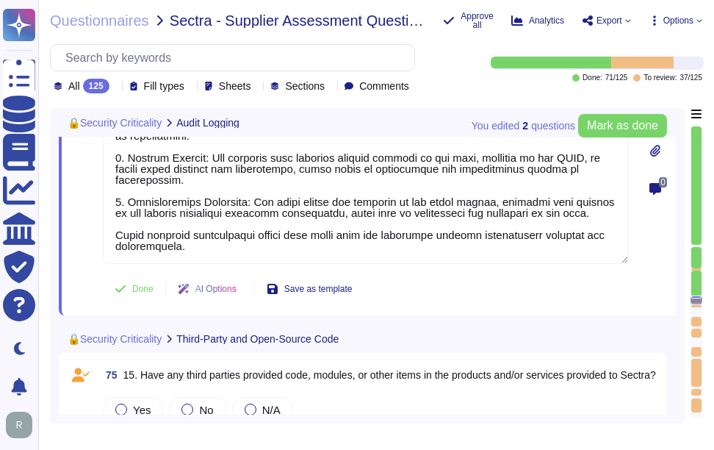
scroll to position [13240, 0]
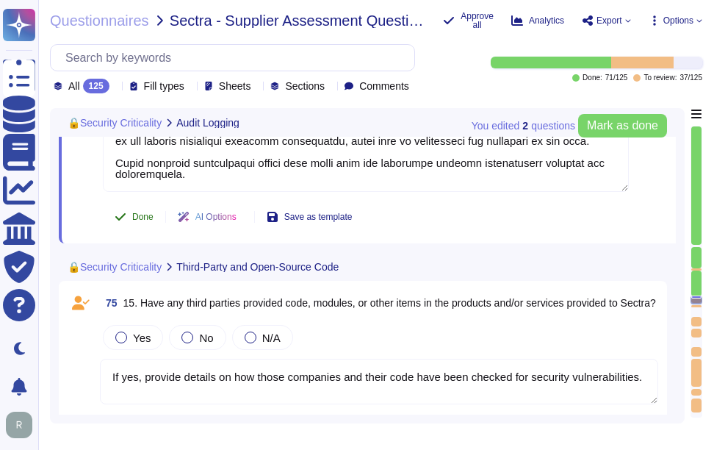
click at [146, 221] on span "Done" at bounding box center [142, 216] width 21 height 9
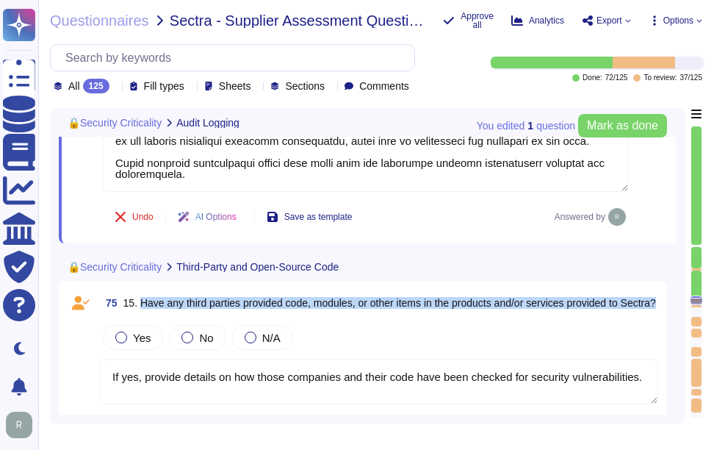
drag, startPoint x: 149, startPoint y: 302, endPoint x: 165, endPoint y: 307, distance: 16.3
click at [165, 307] on span "15. Have any third parties provided code, modules, or other items in the produc…" at bounding box center [389, 303] width 533 height 10
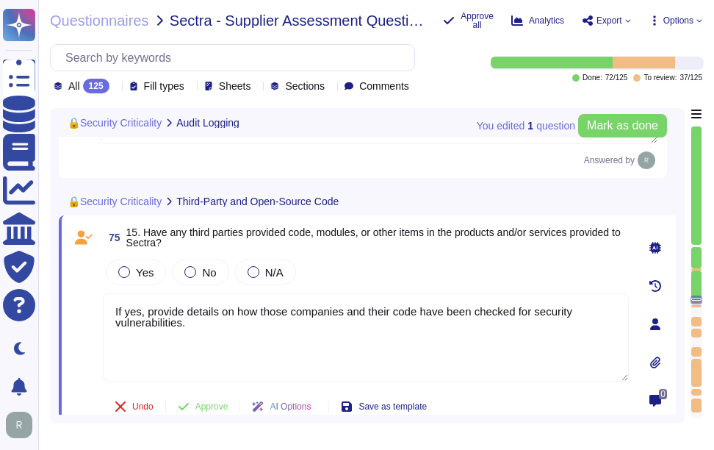
scroll to position [13313, 0]
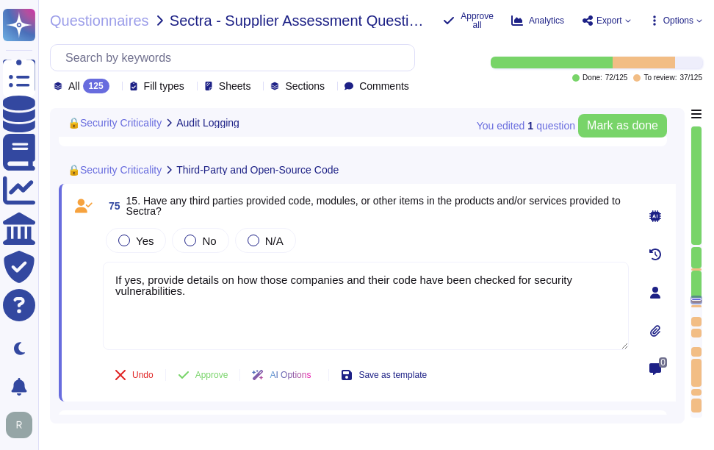
type textarea "If yes, please describe or attach a document."
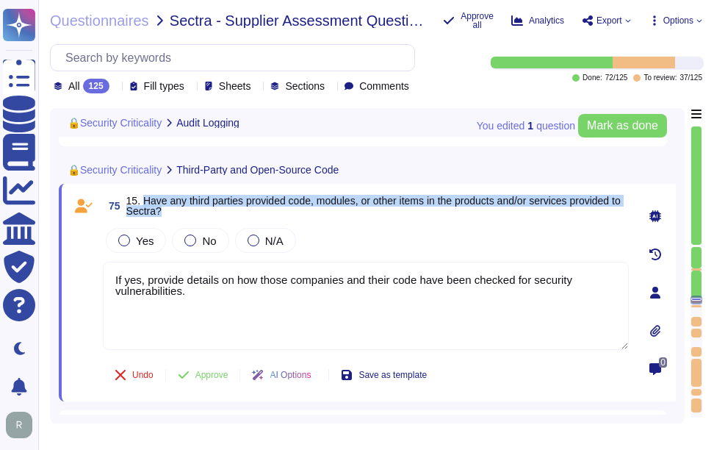
drag, startPoint x: 142, startPoint y: 198, endPoint x: 210, endPoint y: 213, distance: 69.9
click at [210, 213] on span "15. Have any third parties provided code, modules, or other items in the produc…" at bounding box center [377, 205] width 503 height 21
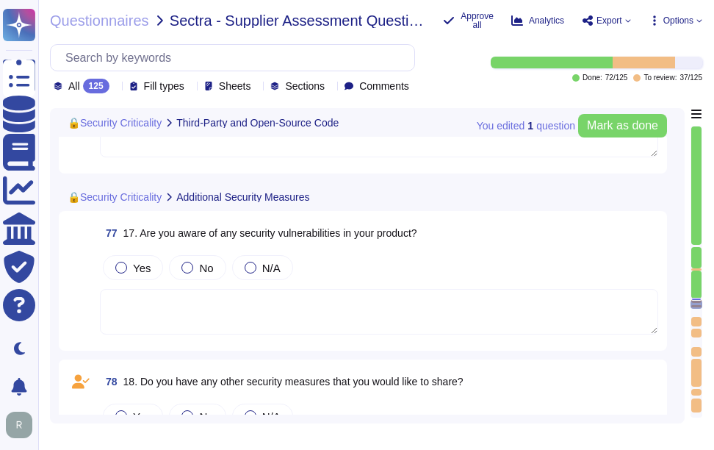
type textarea "If yes, provide details on how those companies and their code have been checked…"
type textarea "If yes, provide details on how that code is reviewed for security vulnerabiliti…"
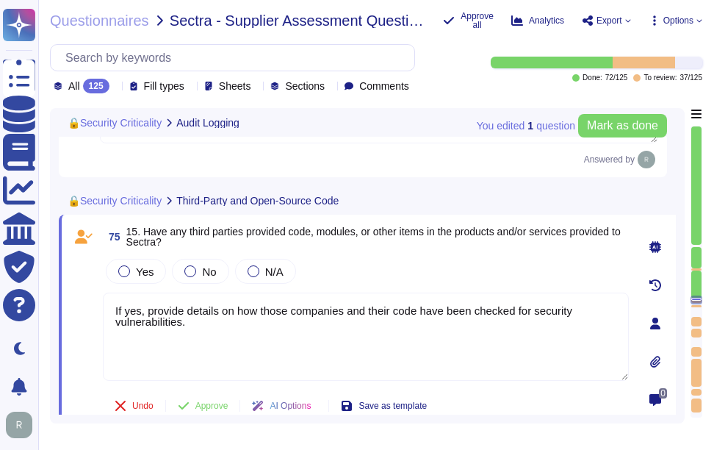
type textarea "Audit logs are protected against deletion and manipulation through several key …"
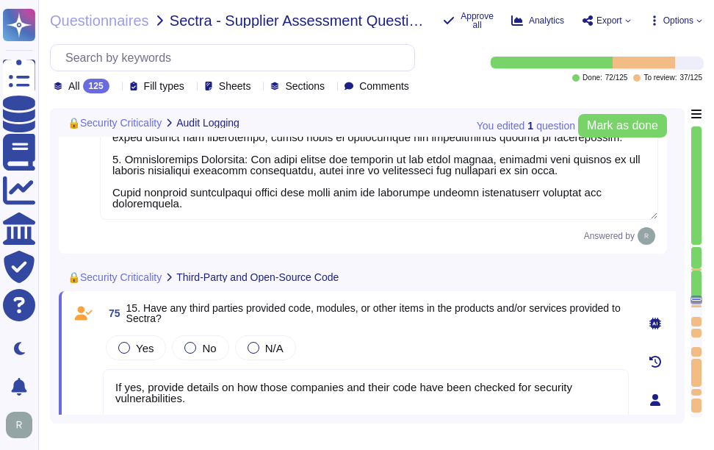
type textarea "The audit log can be downloaded from Sectigo SCM. There is an Audit API to inte…"
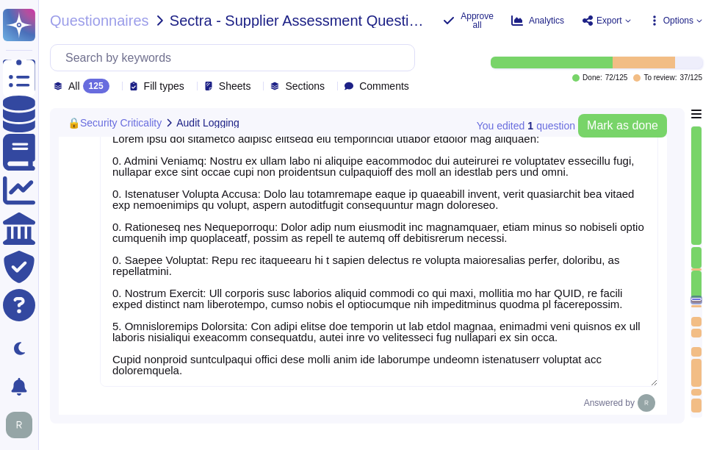
type textarea "Yes, all security events, including authentication events, SSH session commands…"
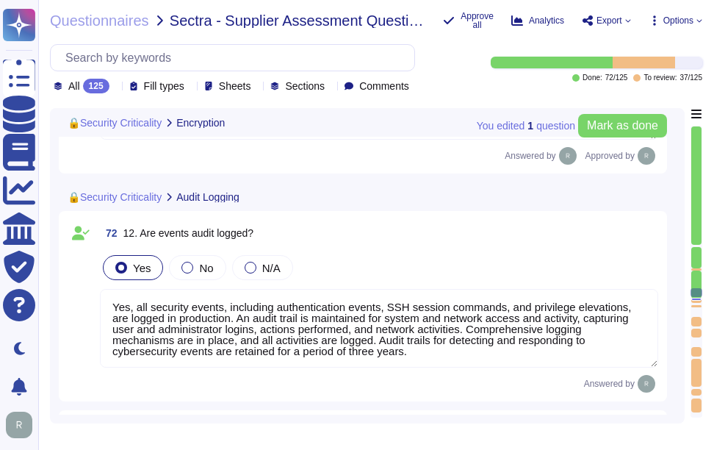
type textarea "Yes, we utilize encryption in transit using secure protocols such as TLS 1.2 or…"
type textarea "Yes, we utilize encryption at rest. All customer data, including backups, is en…"
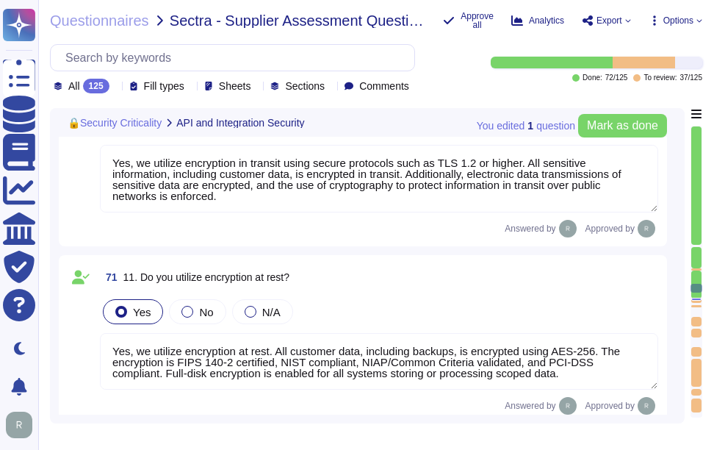
type textarea "Yes, password-based authentication is used. Passwords must meet specific comple…"
type textarea "Yes, SCM utilizes multi-factor authentication (MFA) for client accounts. MFA is…"
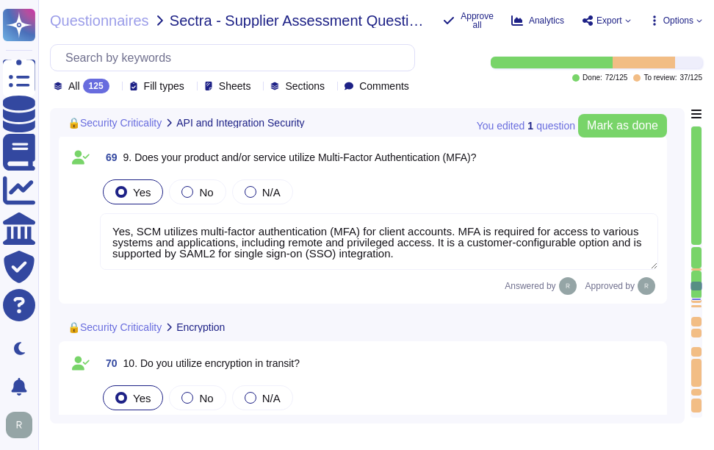
type textarea "Yes, we offer a comprehensive and documented RESTful API that supports various …"
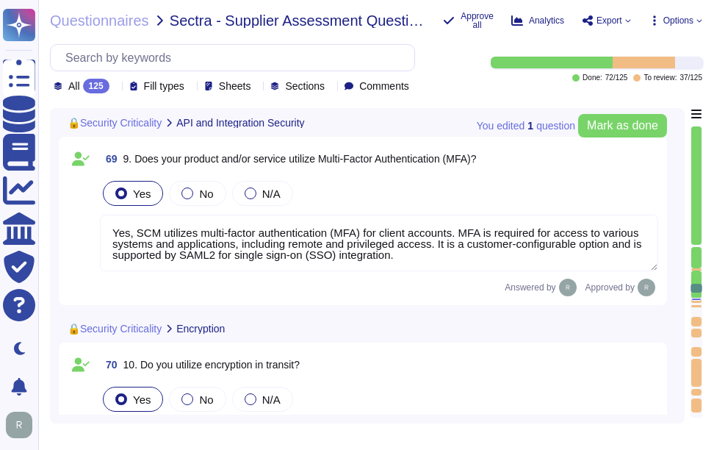
type textarea "Yes, all security events, including authentication events, SSH session commands…"
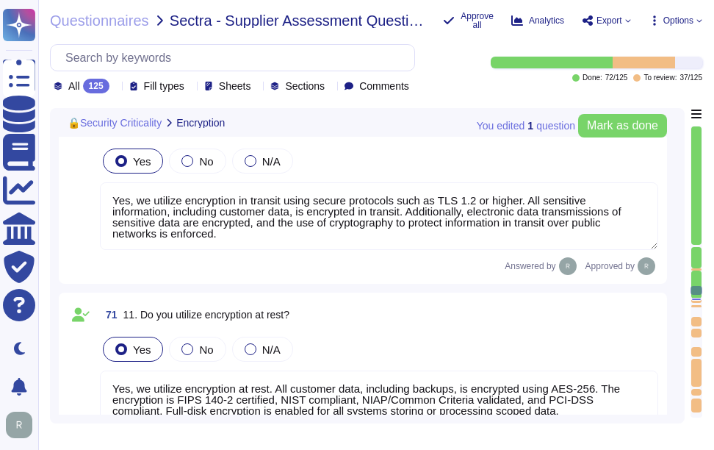
type textarea "The audit log can be downloaded from Sectigo SCM. There is an Audit API to inte…"
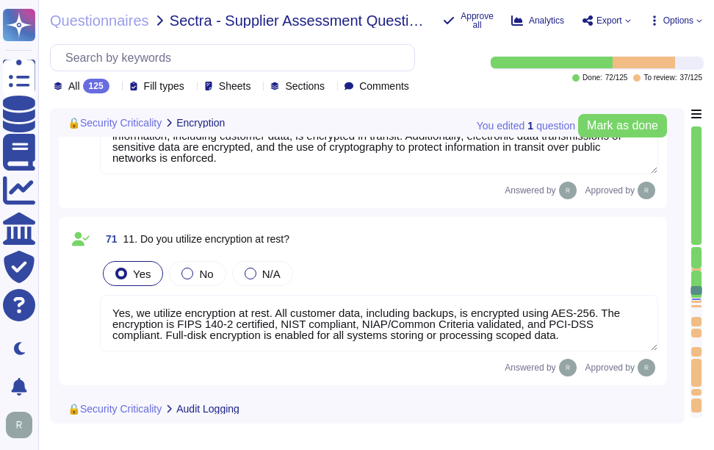
type textarea "Audit logs are protected against deletion and manipulation through several key …"
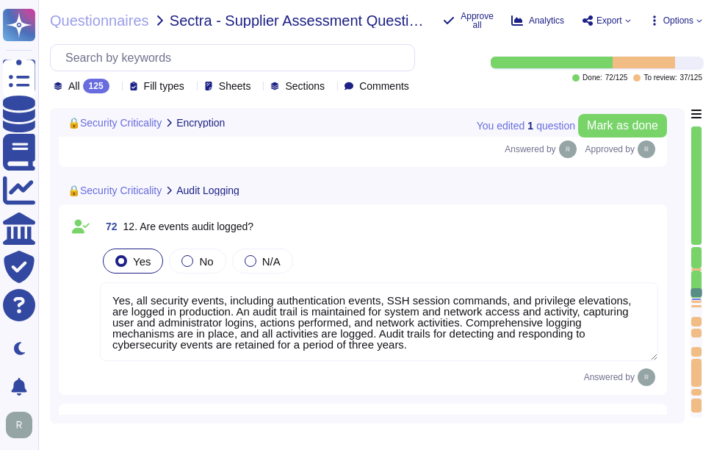
scroll to position [1, 0]
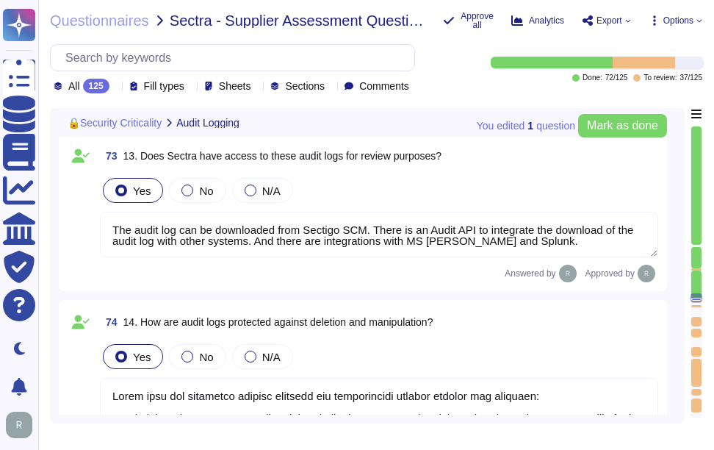
type textarea "If yes, provide details on how those companies and their code have been checked…"
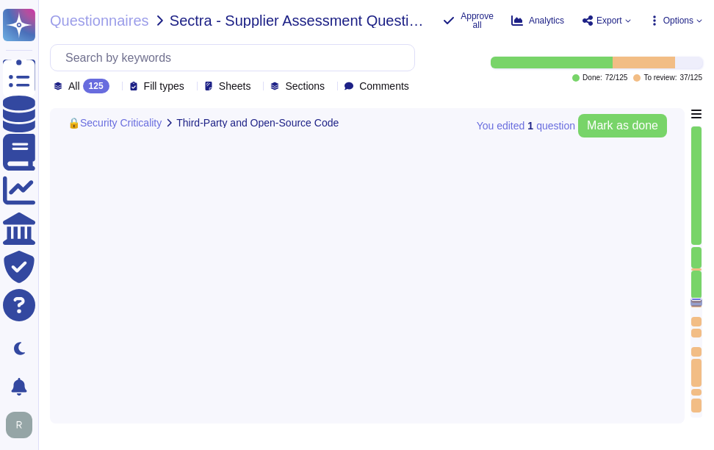
type textarea "If yes, provide details on how that code is reviewed for security vulnerabiliti…"
type textarea "If yes, please describe or attach a document."
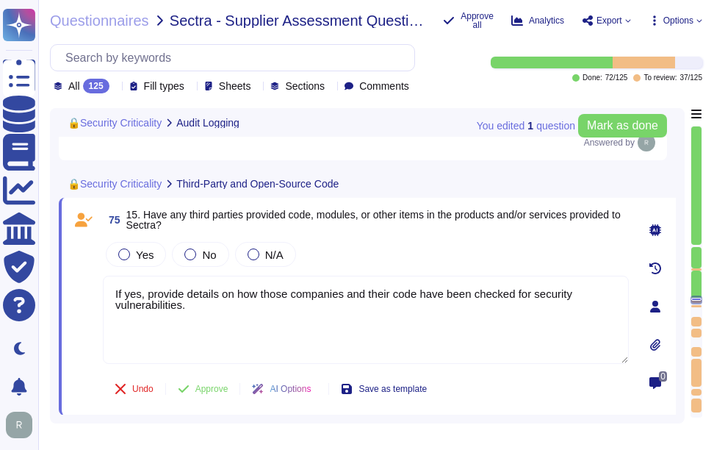
scroll to position [13199, 0]
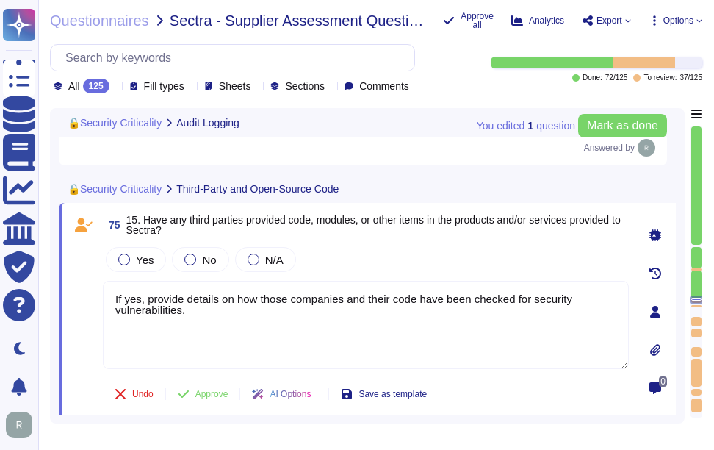
type textarea "Audit logs are protected against deletion and manipulation through several key …"
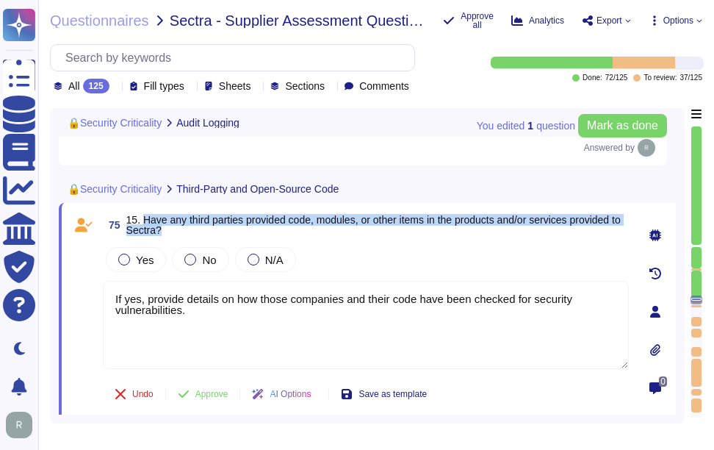
drag, startPoint x: 143, startPoint y: 220, endPoint x: 216, endPoint y: 235, distance: 74.4
click at [216, 235] on span "15. Have any third parties provided code, modules, or other items in the produc…" at bounding box center [377, 225] width 503 height 21
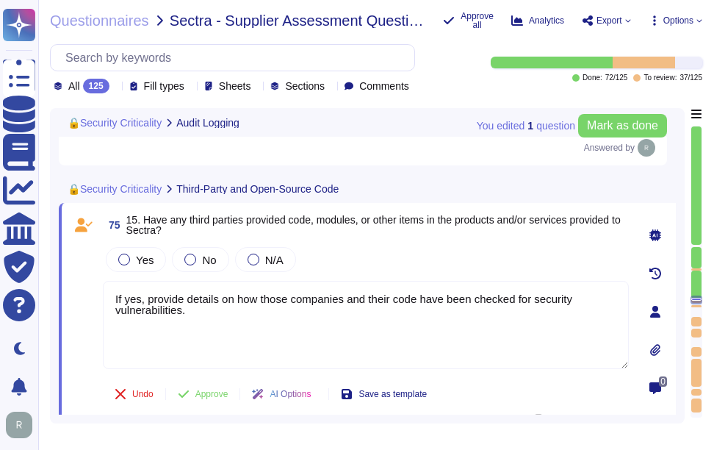
drag, startPoint x: 207, startPoint y: 315, endPoint x: 164, endPoint y: 306, distance: 44.2
click at [106, 300] on textarea "If yes, provide details on how those companies and their code have been checked…" at bounding box center [366, 325] width 526 height 88
paste textarea "No. Our SCM is a SaaS product accessible through popular browsers. The Applicat…"
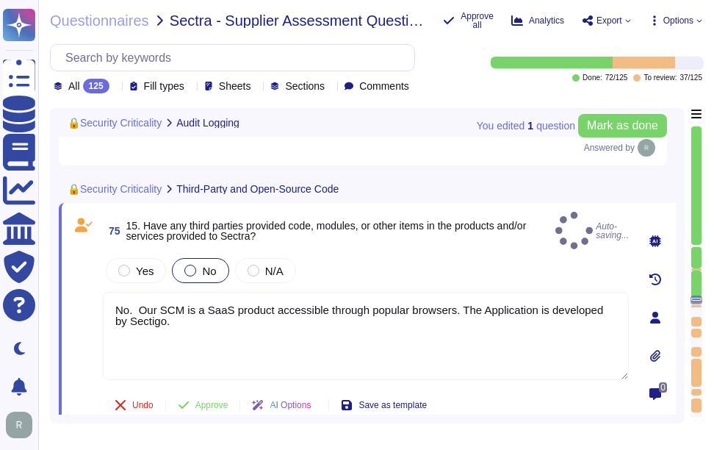
type textarea "No. Our SCM is a SaaS product accessible through popular browsers. The Applicat…"
click at [204, 265] on span "No" at bounding box center [209, 271] width 14 height 12
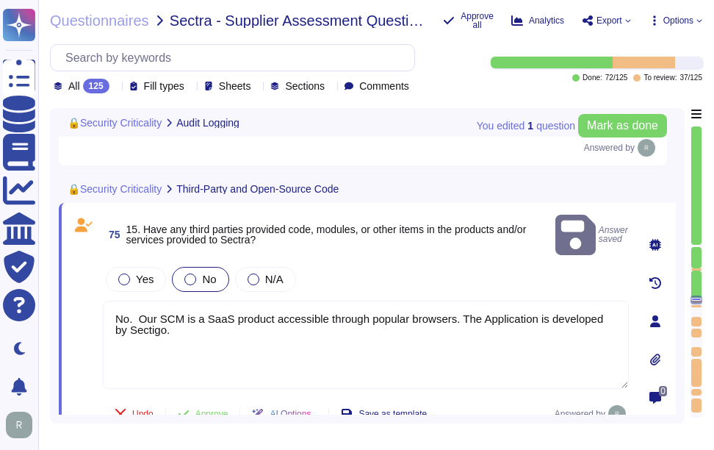
click at [184, 273] on div at bounding box center [190, 279] width 12 height 12
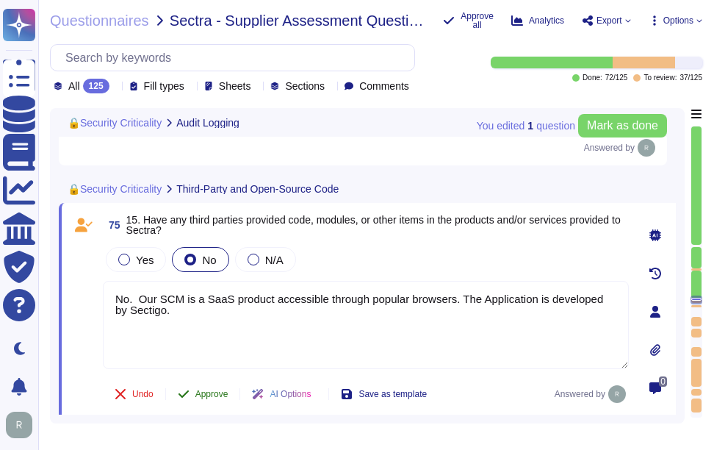
click at [211, 395] on span "Approve" at bounding box center [211, 394] width 33 height 9
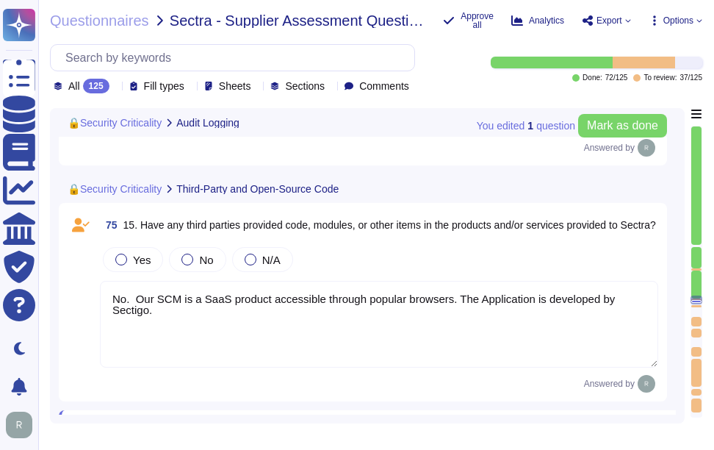
scroll to position [13449, 0]
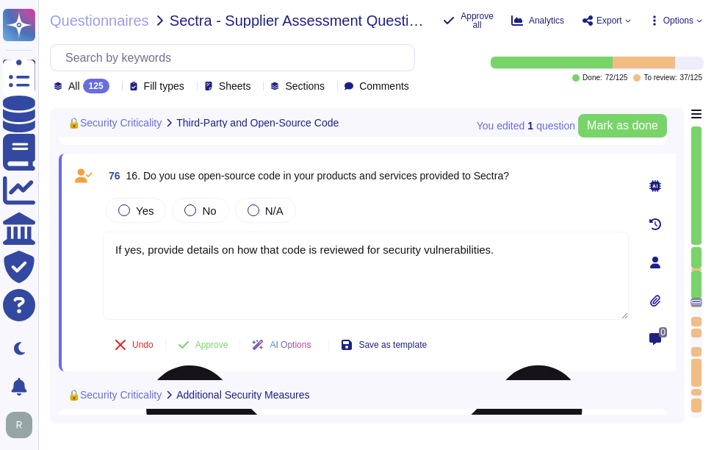
type textarea "If yes, please describe or attach a document."
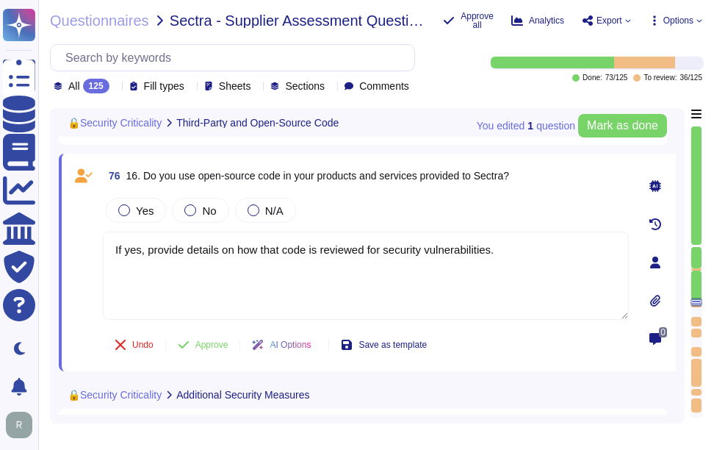
scroll to position [13460, 0]
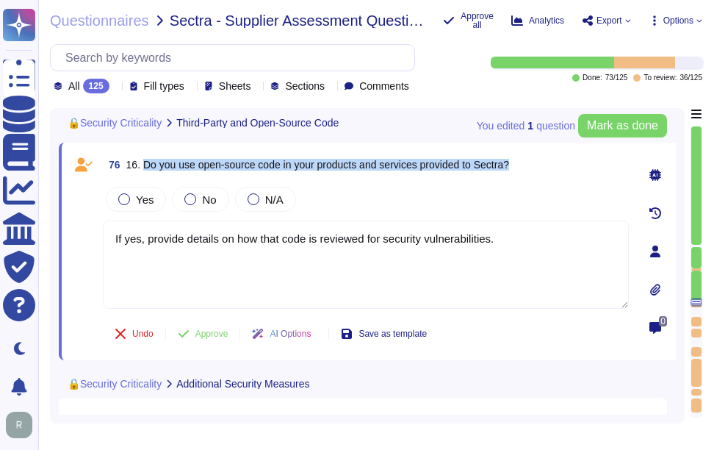
drag, startPoint x: 145, startPoint y: 166, endPoint x: 578, endPoint y: 175, distance: 433.7
click at [578, 175] on div "76 16. Do you use open-source code in your products and services provided to Se…" at bounding box center [366, 164] width 526 height 26
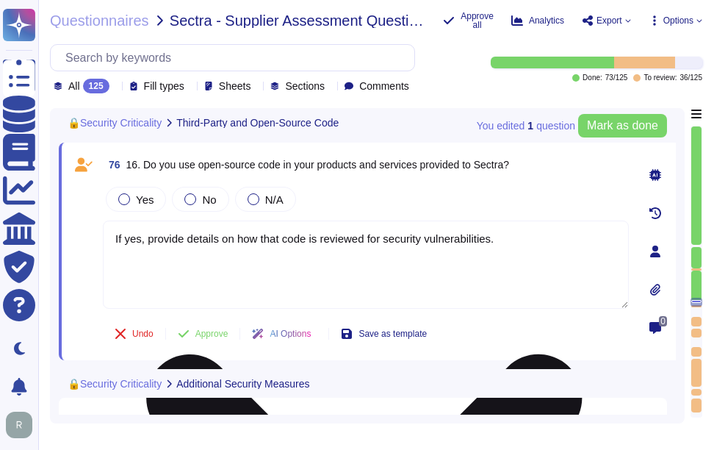
click at [307, 253] on textarea "If yes, provide details on how that code is reviewed for security vulnerabiliti…" at bounding box center [366, 264] width 526 height 88
paste textarea "Yes, we use open-source software and libraries in our products and services. We…"
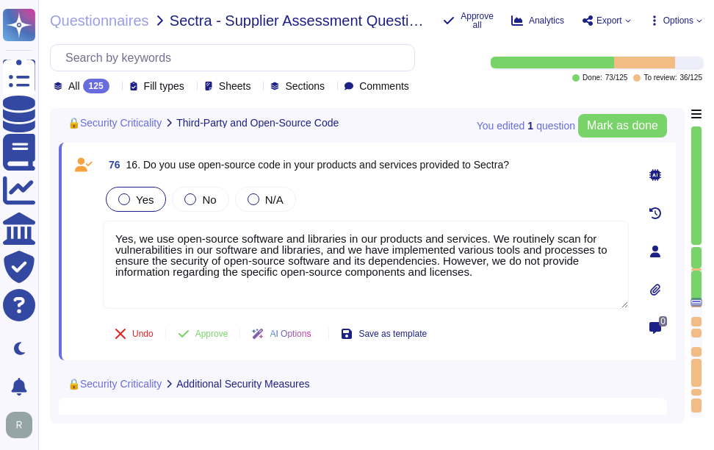
type textarea "Yes, we use open-source software and libraries in our products and services. We…"
click at [152, 203] on div "Yes" at bounding box center [136, 199] width 60 height 25
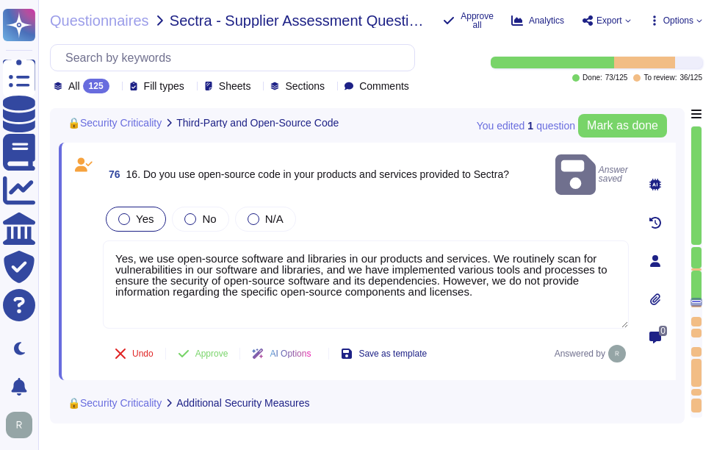
click at [140, 212] on span "Yes" at bounding box center [145, 218] width 18 height 12
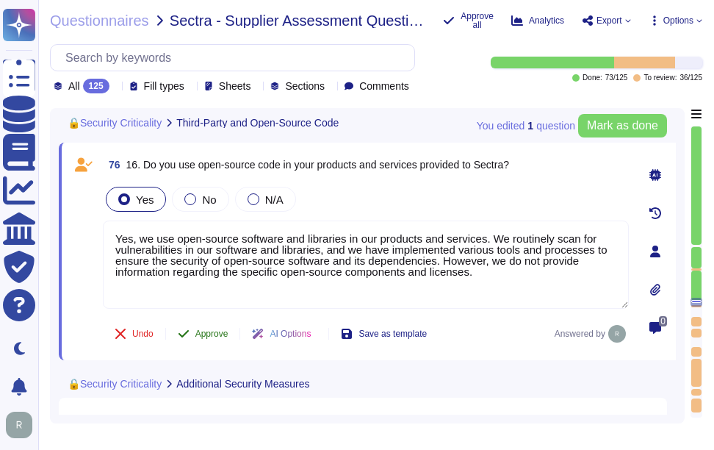
click at [205, 338] on span "Approve" at bounding box center [211, 333] width 33 height 9
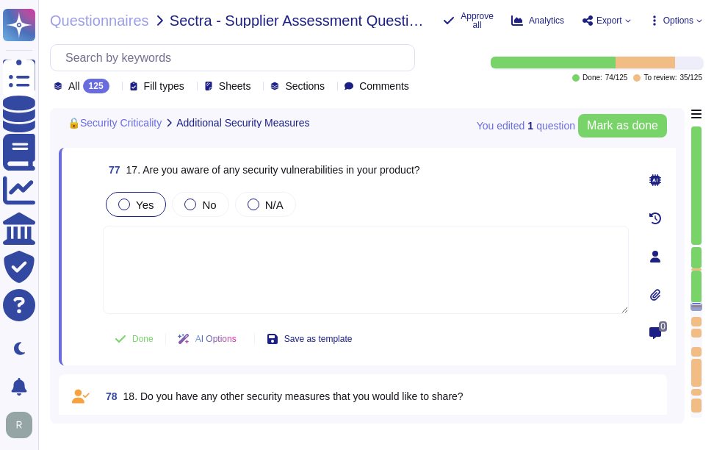
scroll to position [13690, 0]
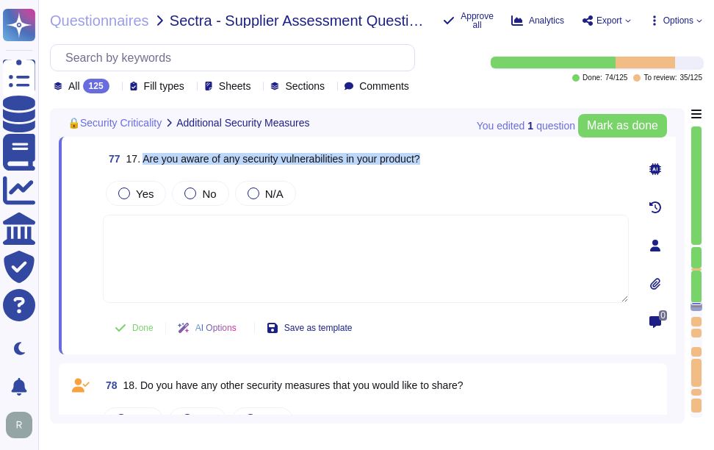
drag, startPoint x: 142, startPoint y: 153, endPoint x: 465, endPoint y: 168, distance: 323.7
click at [465, 168] on div "77 17. Are you aware of any security vulnerabilities in your product?" at bounding box center [366, 159] width 526 height 26
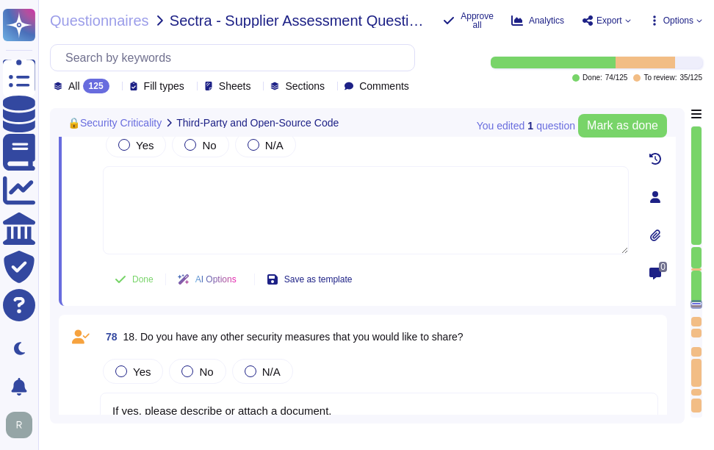
type textarea "No. Our SCM is a SaaS product accessible through popular browsers. The Applicat…"
type textarea "Yes, we use open-source software and libraries in our products and services. We…"
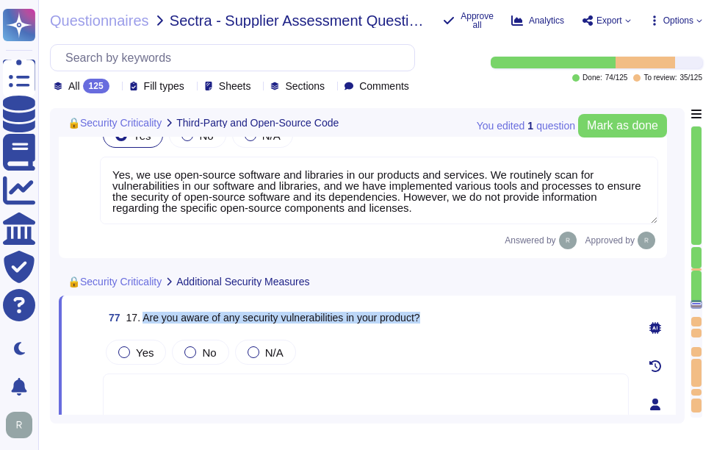
scroll to position [13410, 0]
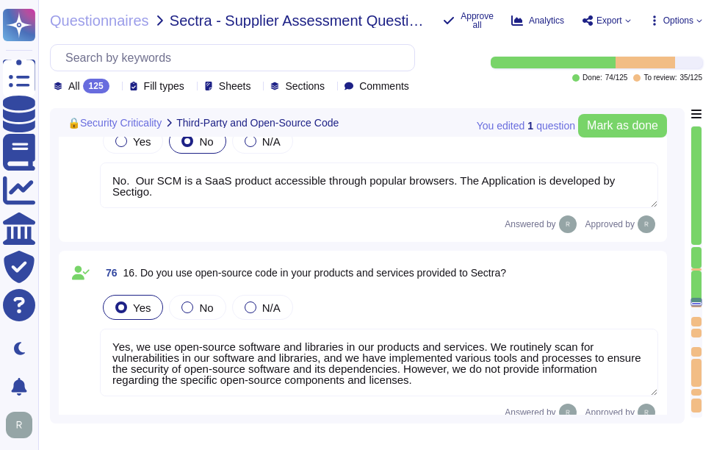
type textarea "If yes, please describe or attach a document."
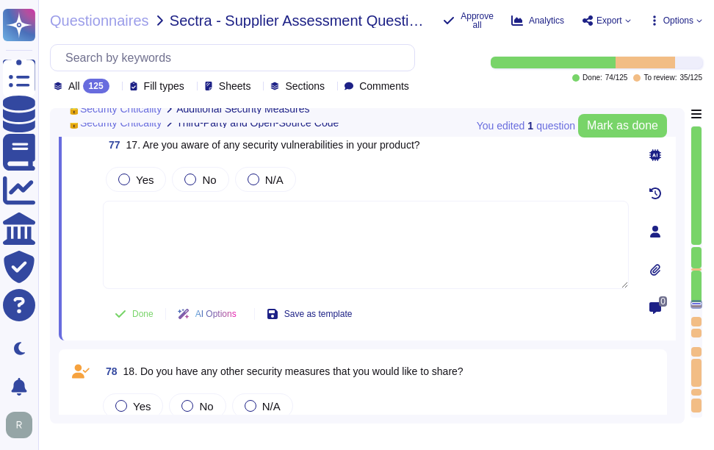
type textarea "No. Our SCM is a SaaS product accessible through popular browsers. The Applicat…"
type textarea "Yes, we use open-source software and libraries in our products and services. We…"
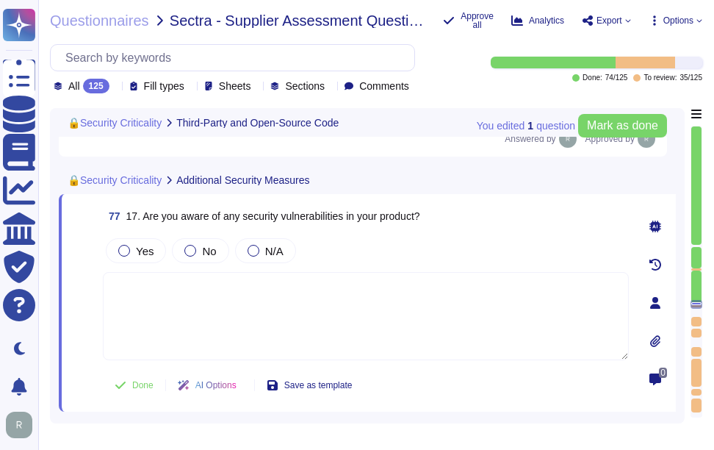
scroll to position [13582, 0]
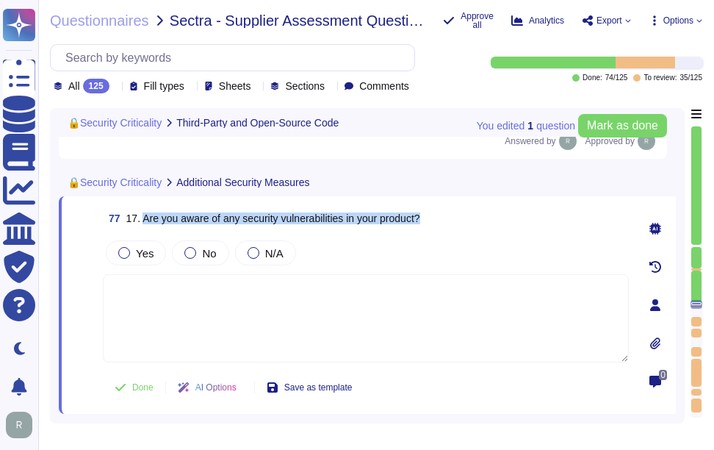
drag, startPoint x: 140, startPoint y: 223, endPoint x: 471, endPoint y: 234, distance: 330.9
click at [471, 232] on div "77 17. Are you aware of any security vulnerabilities in your product?" at bounding box center [366, 218] width 526 height 26
click at [223, 223] on span "17. Are you aware of any security vulnerabilities in your product?" at bounding box center [273, 218] width 294 height 12
drag, startPoint x: 242, startPoint y: 222, endPoint x: 498, endPoint y: 227, distance: 256.5
click at [498, 227] on div "77 17. Are you aware of any security vulnerabilities in your product?" at bounding box center [366, 218] width 526 height 26
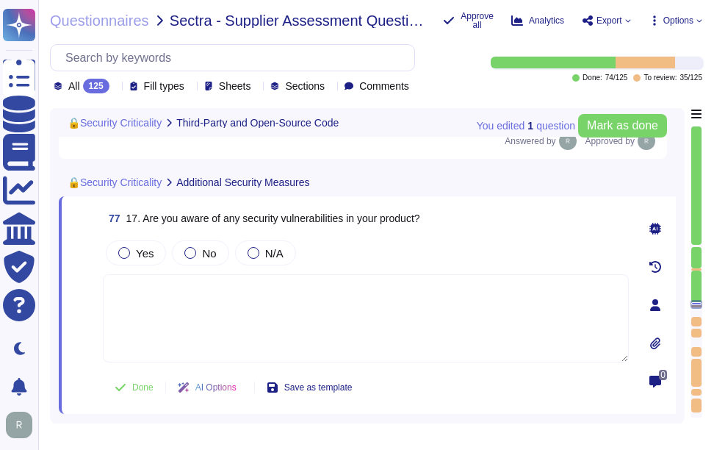
click at [277, 310] on textarea at bounding box center [366, 318] width 526 height 88
type textarea "v"
paste textarea "Sectigo has established a comprehensive vulnerability management program to add…"
type textarea "Sectigo has established a comprehensive vulnerability management program to add…"
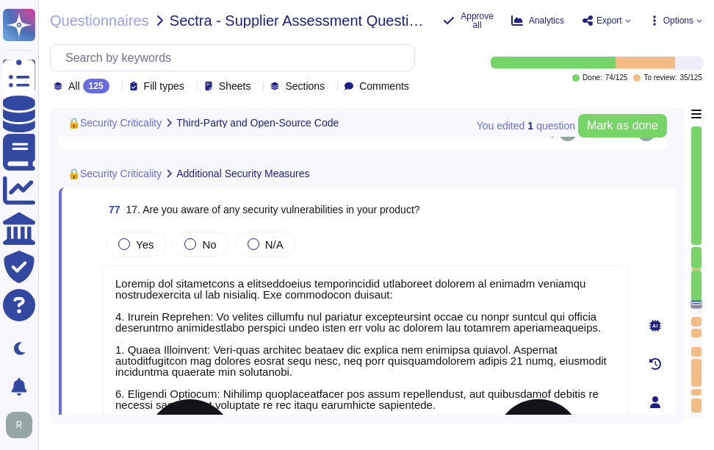
scroll to position [13590, 0]
type textarea "No. Our SCM is a SaaS product accessible through popular browsers. The Applicat…"
type textarea "Yes, we use open-source software and libraries in our products and services. We…"
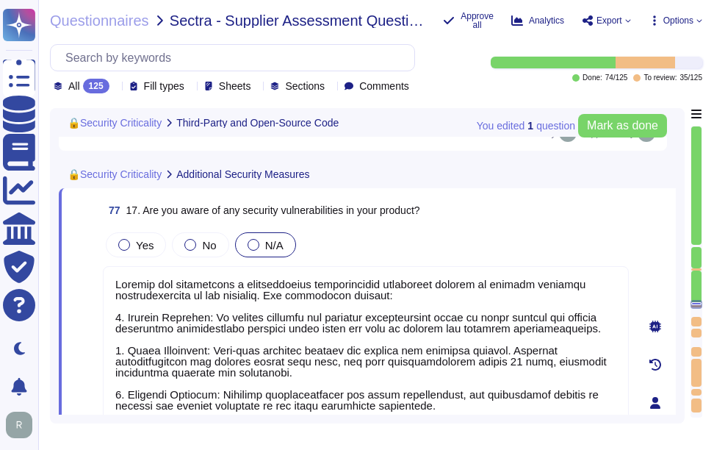
type textarea "Sectigo has established a comprehensive vulnerability management program to add…"
click at [265, 250] on span "N/A" at bounding box center [274, 245] width 18 height 12
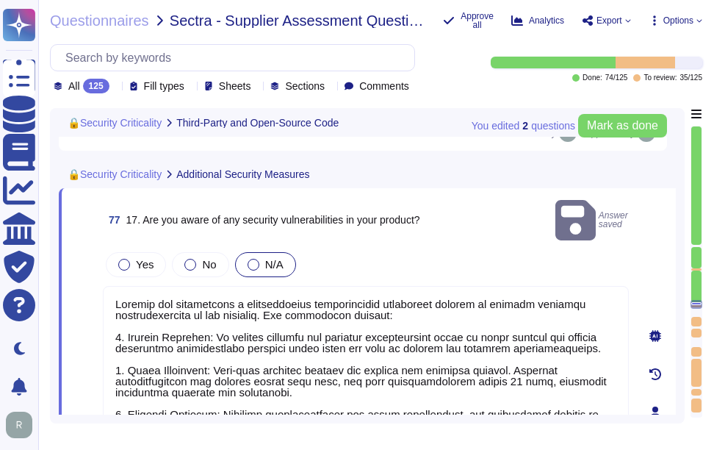
click at [258, 259] on label "N/A" at bounding box center [266, 265] width 36 height 12
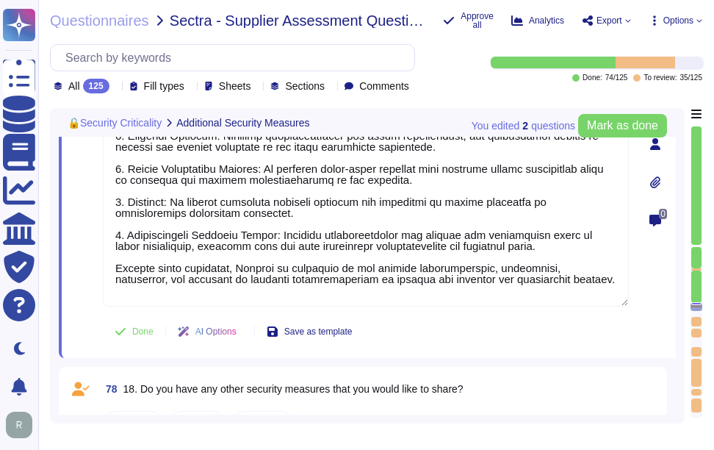
scroll to position [13884, 0]
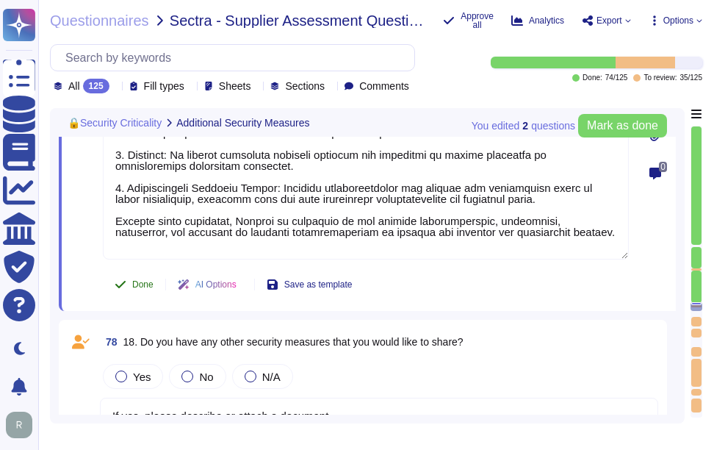
click at [146, 277] on button "Done" at bounding box center [134, 284] width 62 height 29
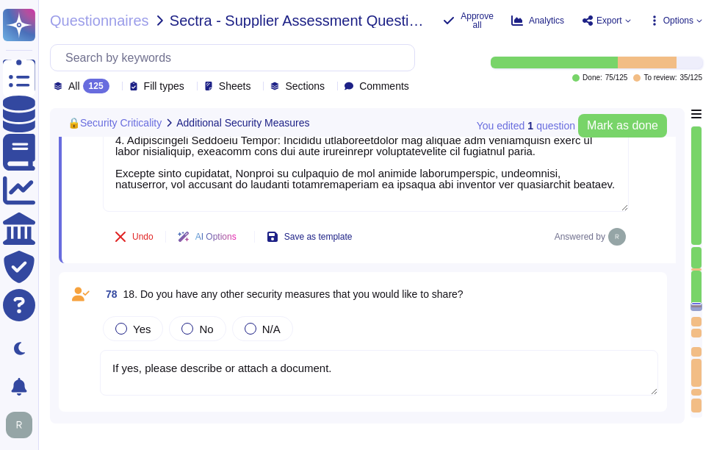
scroll to position [13958, 0]
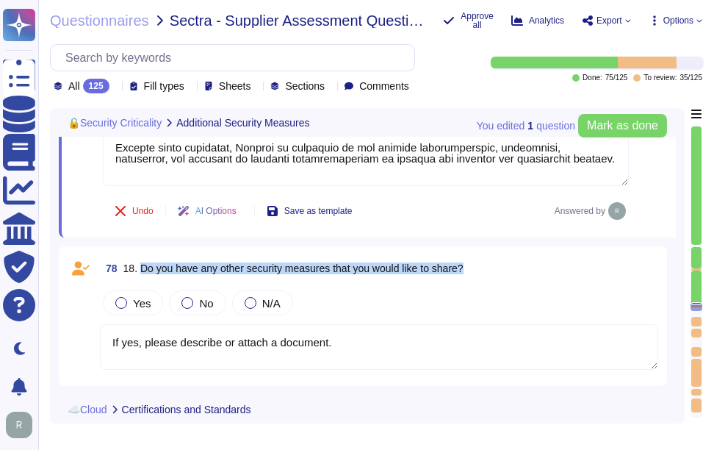
drag, startPoint x: 138, startPoint y: 267, endPoint x: 565, endPoint y: 277, distance: 427.1
click at [565, 277] on div "78 18. Do you have any other security measures that you would like to share?" at bounding box center [379, 268] width 559 height 26
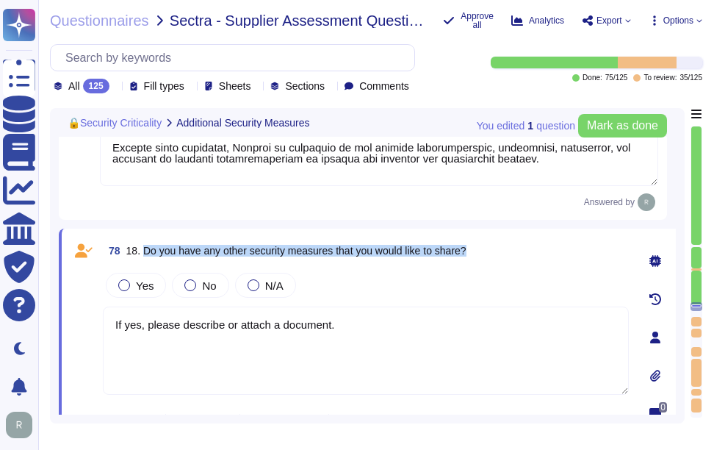
drag, startPoint x: 142, startPoint y: 256, endPoint x: 492, endPoint y: 253, distance: 349.8
click at [492, 253] on div "78 18. Do you have any other security measures that you would like to share?" at bounding box center [366, 250] width 526 height 26
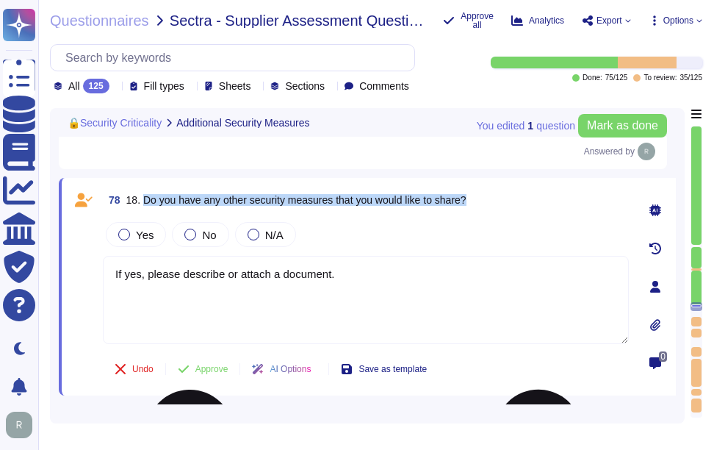
scroll to position [14031, 0]
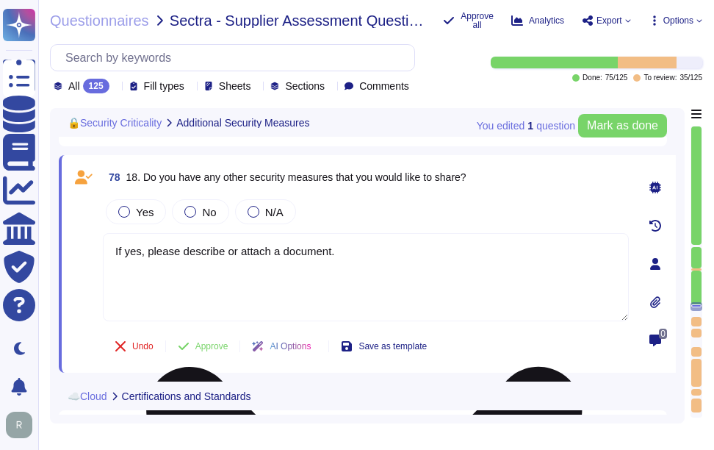
click at [367, 259] on textarea "If yes, please describe or attach a document." at bounding box center [366, 277] width 526 height 88
paste textarea "Sectigo implements a comprehensive range of security measures, including: 1. Pa…"
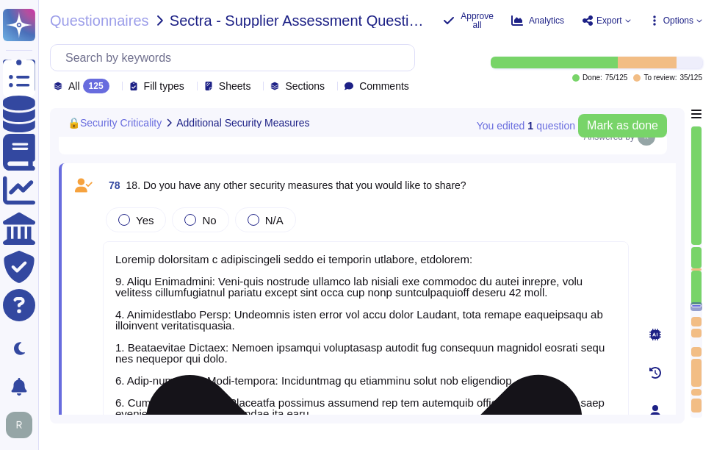
scroll to position [13988, 0]
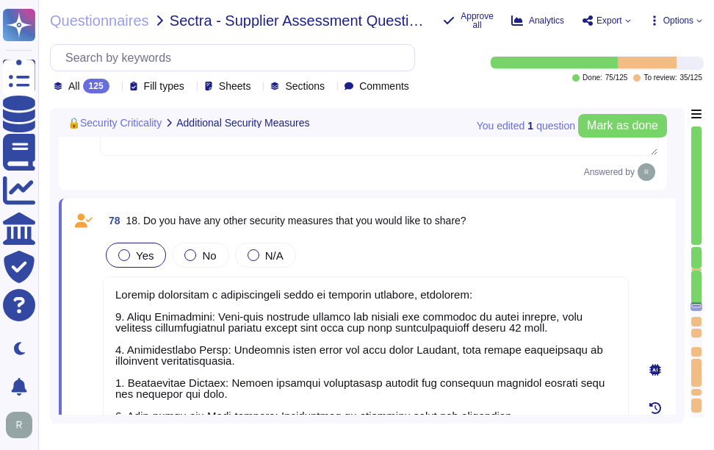
type textarea "Sectigo implements a comprehensive range of security measures, including: 1. Pa…"
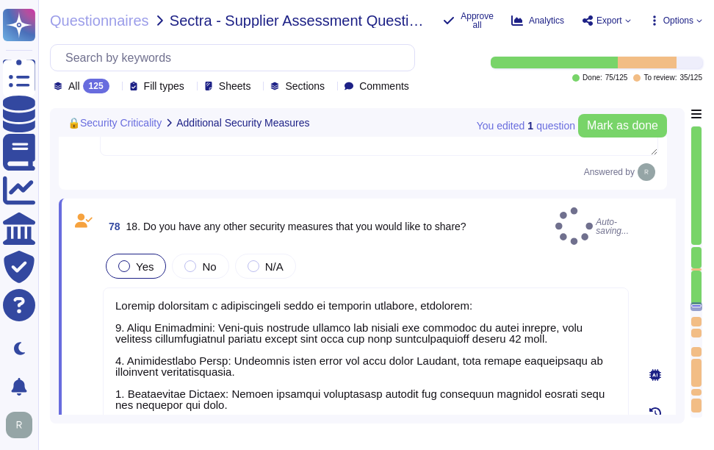
click at [151, 262] on span "Yes" at bounding box center [145, 266] width 18 height 12
click at [137, 260] on span "Yes" at bounding box center [145, 266] width 18 height 12
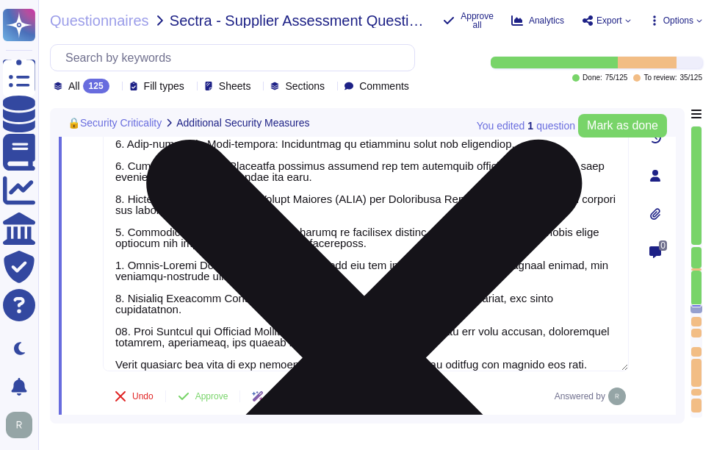
scroll to position [14282, 0]
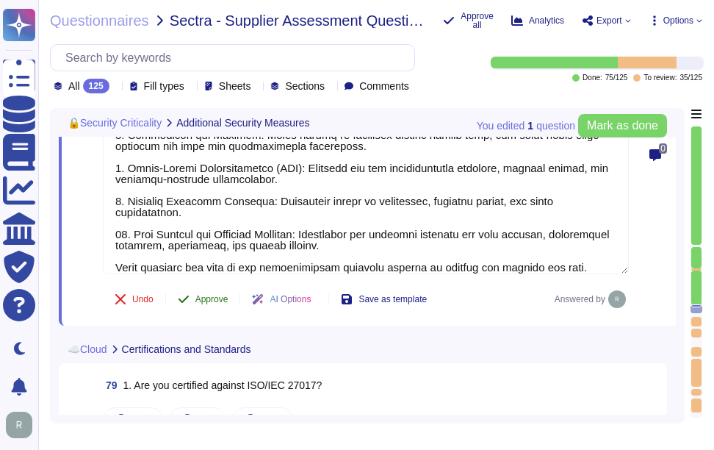
click at [210, 301] on span "Approve" at bounding box center [211, 299] width 33 height 9
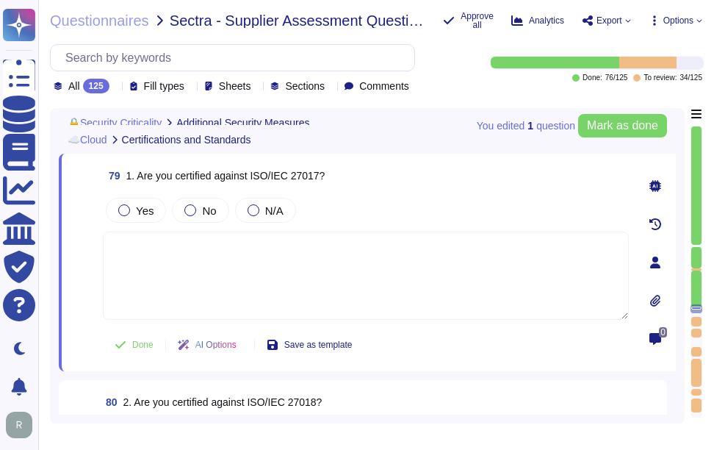
scroll to position [14553, 0]
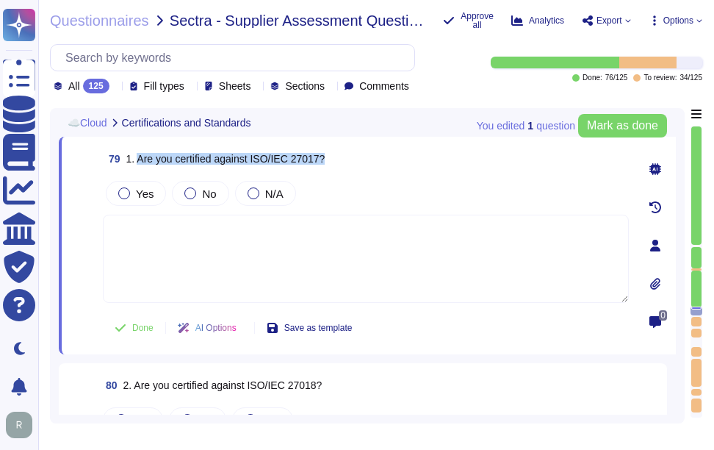
drag, startPoint x: 137, startPoint y: 157, endPoint x: 335, endPoint y: 157, distance: 198.4
click at [335, 157] on div "79 1. Are you certified against ISO/IEC 27017?" at bounding box center [366, 159] width 526 height 26
click at [189, 193] on div at bounding box center [190, 193] width 12 height 12
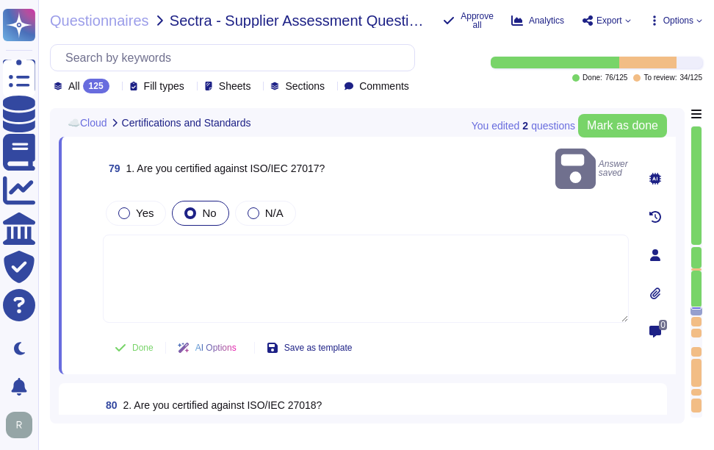
click at [168, 250] on textarea at bounding box center [366, 278] width 526 height 88
paste textarea "Yes, our organization is ISO 27001 certified."
drag, startPoint x: 143, startPoint y: 233, endPoint x: 95, endPoint y: 232, distance: 47.8
click at [95, 232] on div "79 1. Are you certified against ISO/IEC 27017? Answer saved Yes No N/A Yes, our…" at bounding box center [350, 256] width 559 height 220
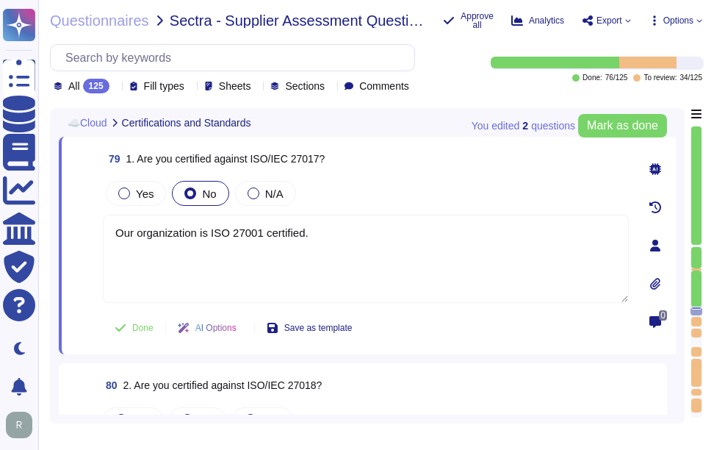
click at [399, 184] on div "Yes No N/A" at bounding box center [366, 193] width 526 height 31
click at [136, 330] on span "Done" at bounding box center [142, 327] width 21 height 9
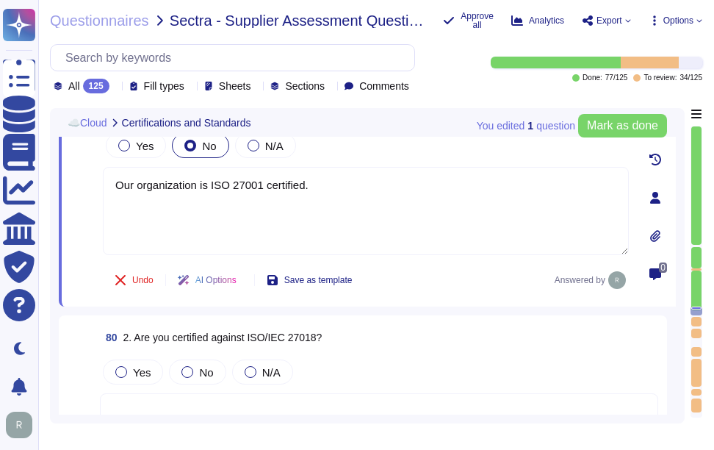
scroll to position [14626, 0]
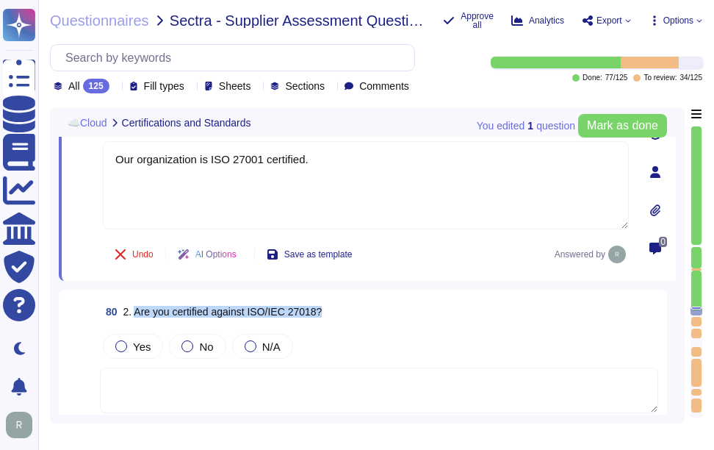
drag, startPoint x: 134, startPoint y: 308, endPoint x: 344, endPoint y: 310, distance: 209.5
click at [344, 310] on div "80 2. Are you certified against ISO/IEC 27018?" at bounding box center [379, 311] width 559 height 26
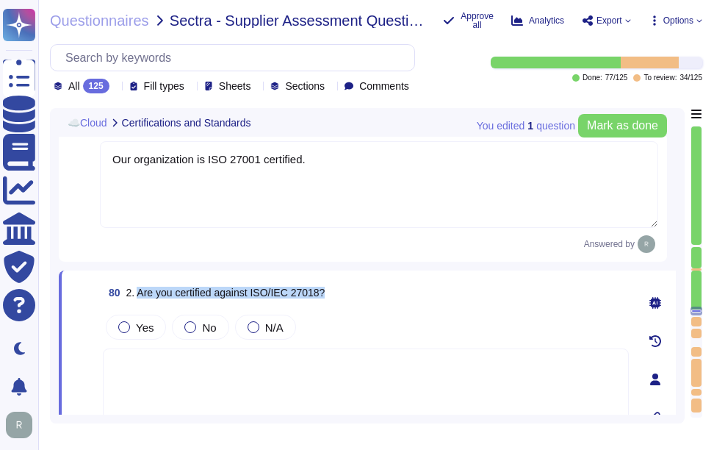
drag, startPoint x: 138, startPoint y: 295, endPoint x: 371, endPoint y: 294, distance: 233.0
click at [371, 294] on div "80 2. Are you certified against ISO/IEC 27018?" at bounding box center [366, 292] width 526 height 26
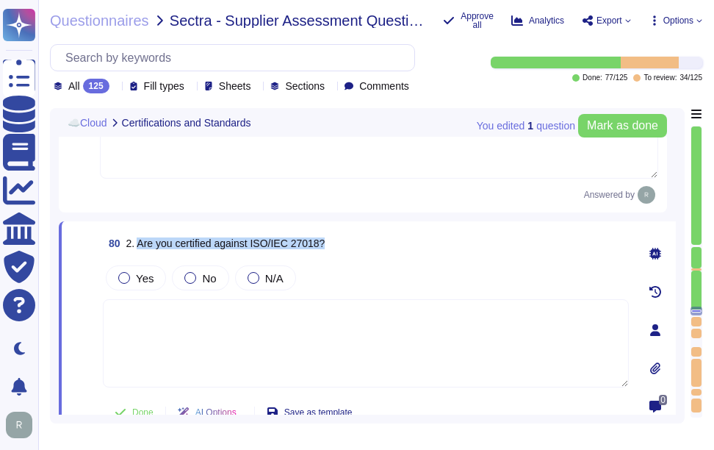
scroll to position [14699, 0]
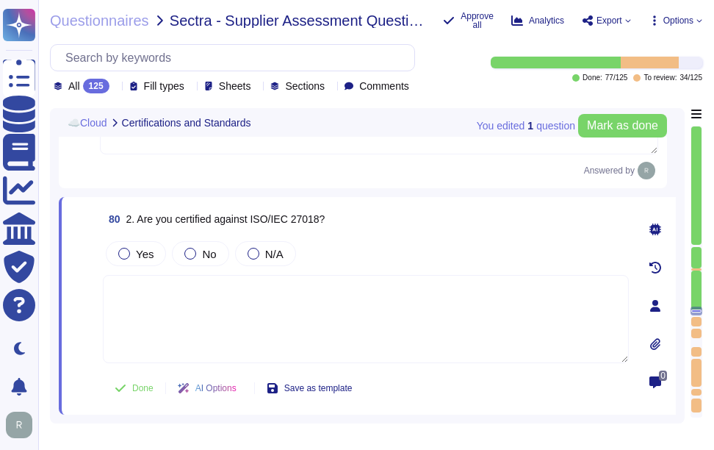
click at [334, 331] on textarea at bounding box center [366, 319] width 526 height 88
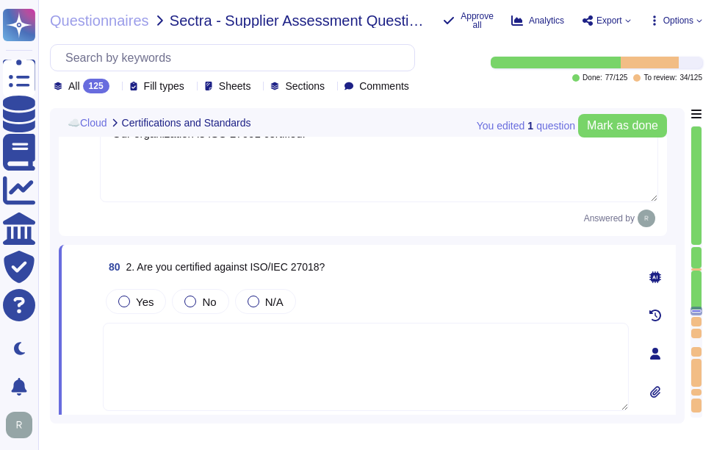
scroll to position [14626, 0]
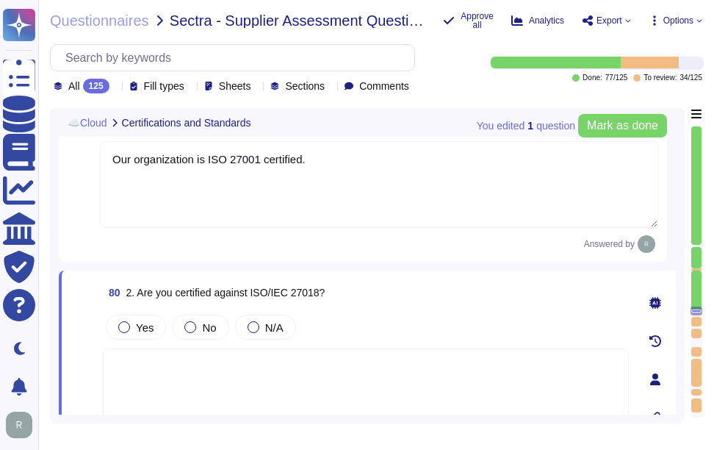
drag, startPoint x: 284, startPoint y: 157, endPoint x: 100, endPoint y: 149, distance: 184.6
click at [100, 149] on textarea "Our organization is ISO 27001 certified." at bounding box center [379, 184] width 559 height 87
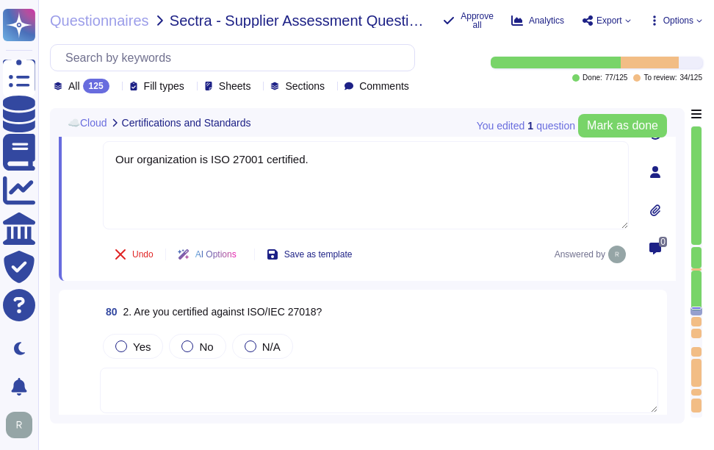
click at [186, 390] on textarea at bounding box center [379, 390] width 559 height 46
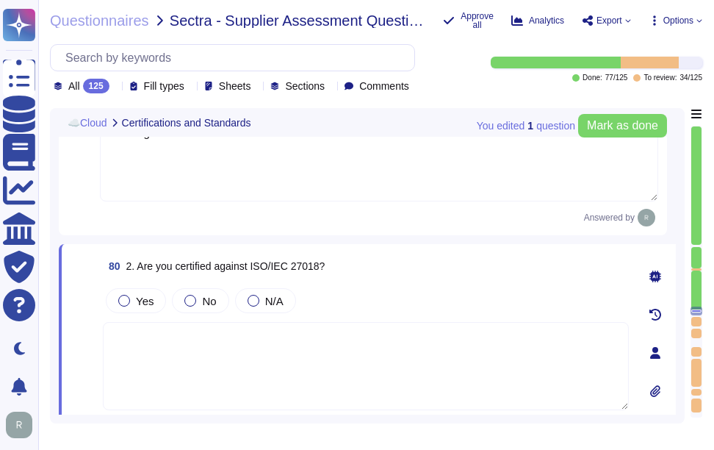
scroll to position [14699, 0]
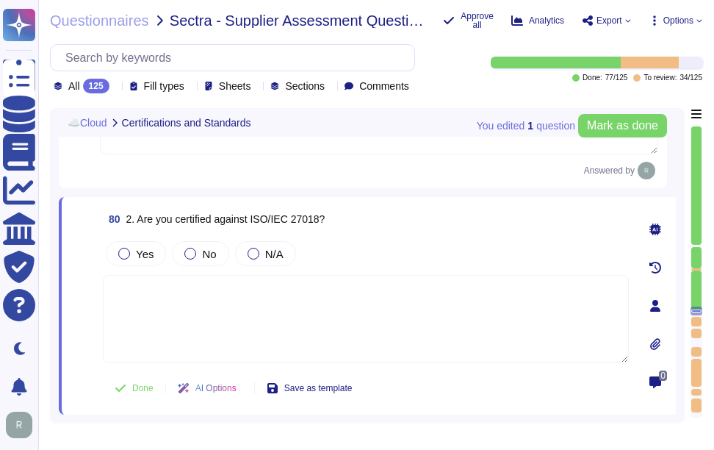
paste textarea "Our organization is ISO 27001 certified."
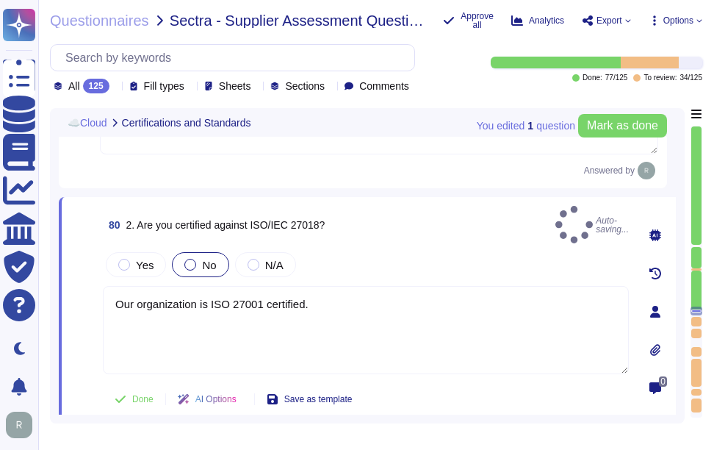
click at [203, 259] on span "No" at bounding box center [209, 265] width 14 height 12
click at [197, 259] on label "No" at bounding box center [200, 265] width 32 height 12
click at [217, 254] on div "No" at bounding box center [200, 264] width 57 height 25
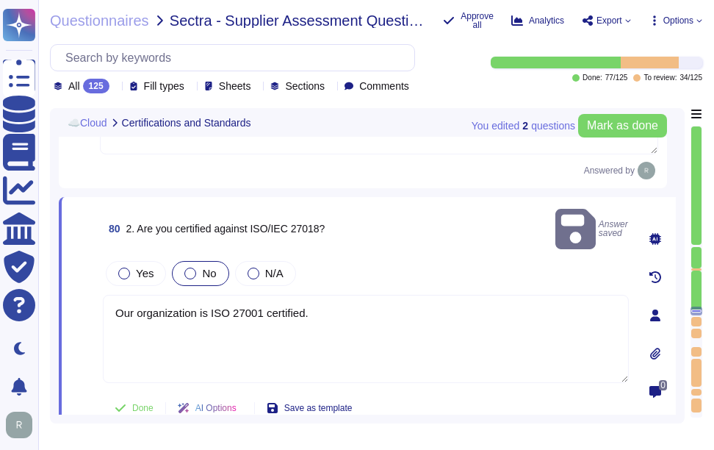
click at [207, 267] on span "No" at bounding box center [209, 273] width 14 height 12
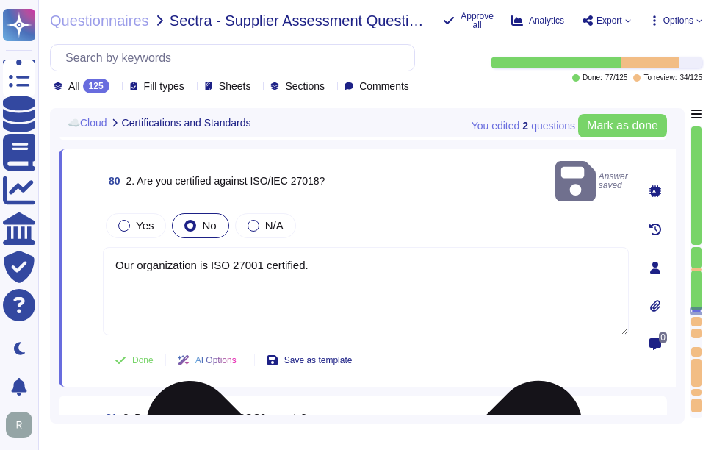
scroll to position [14773, 0]
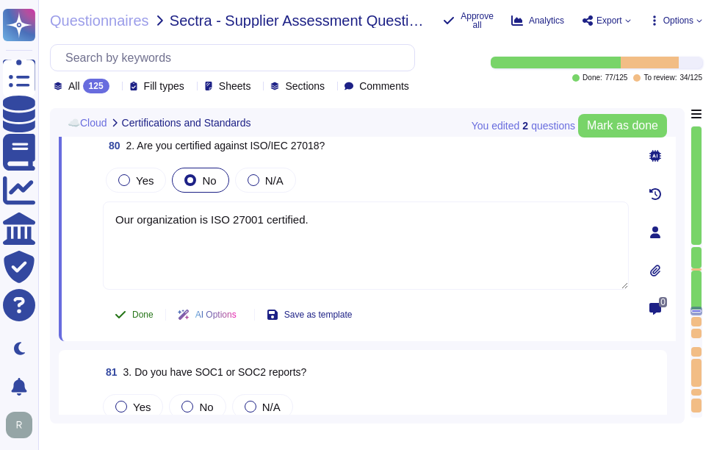
click at [140, 313] on span "Done" at bounding box center [142, 314] width 21 height 9
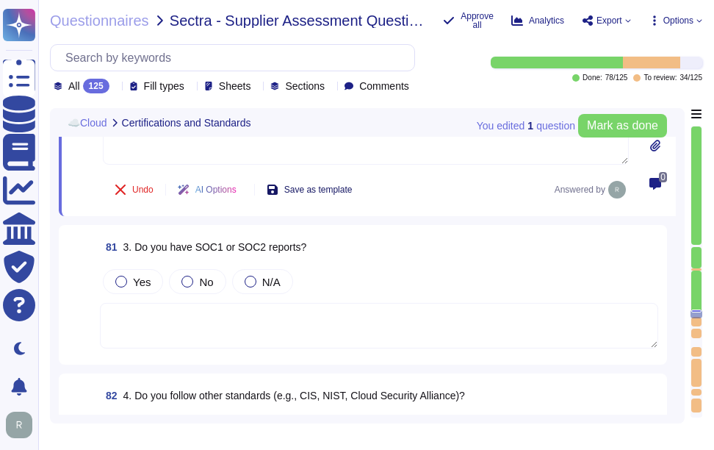
scroll to position [14920, 0]
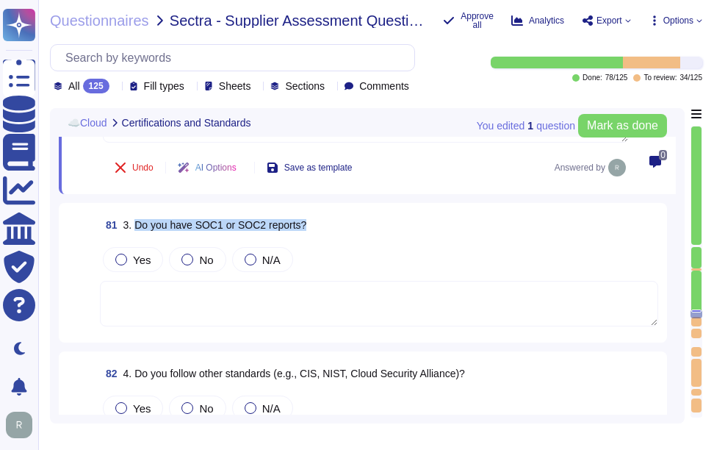
drag, startPoint x: 134, startPoint y: 226, endPoint x: 385, endPoint y: 229, distance: 250.6
click at [385, 229] on div "81 3. Do you have SOC1 or SOC2 reports?" at bounding box center [379, 225] width 559 height 26
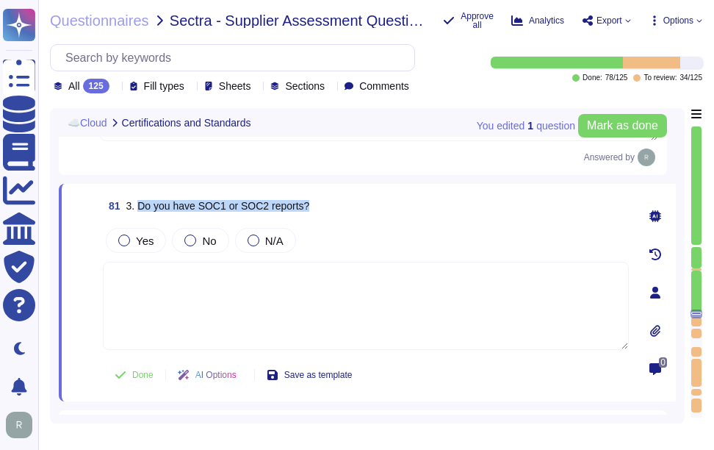
drag, startPoint x: 137, startPoint y: 212, endPoint x: 464, endPoint y: 214, distance: 327.1
click at [464, 214] on div "81 3. Do you have SOC1 or SOC2 reports?" at bounding box center [366, 206] width 526 height 26
click at [146, 247] on span "Yes" at bounding box center [145, 240] width 18 height 12
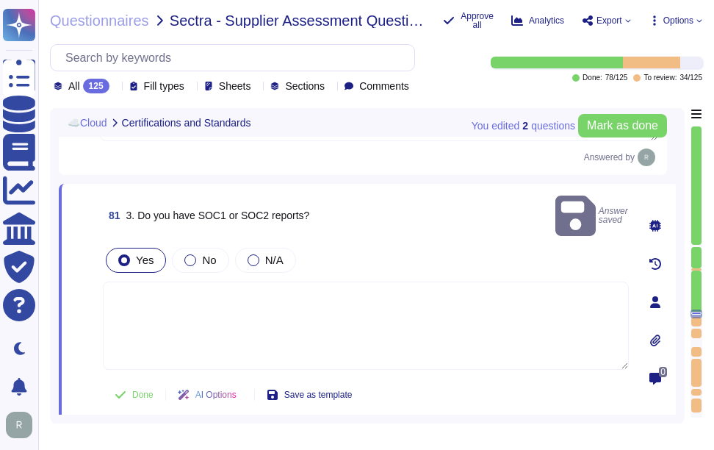
click at [282, 299] on textarea at bounding box center [366, 325] width 526 height 88
paste textarea "Yes, we have SOC 2 Type 2 reports available. Access to the SOC 2 Type 2 report …"
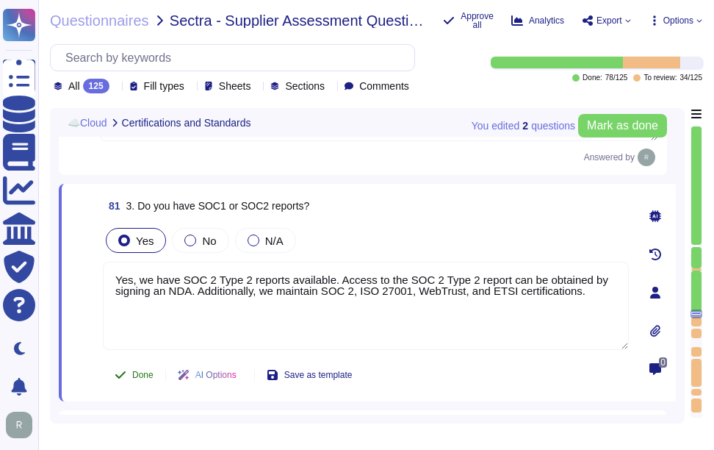
click at [147, 379] on span "Done" at bounding box center [142, 374] width 21 height 9
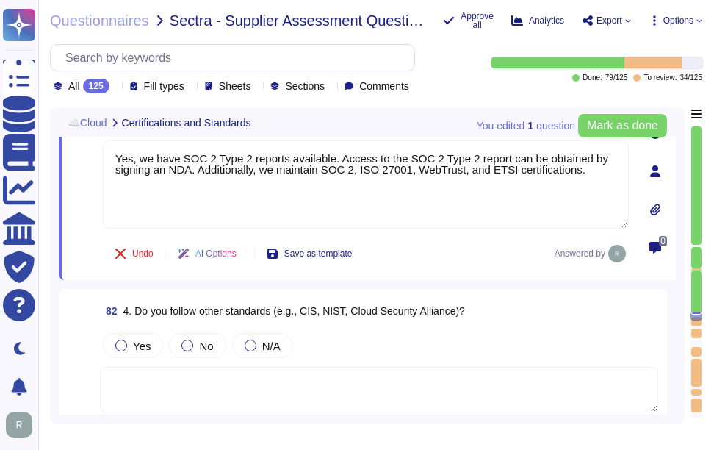
scroll to position [15067, 0]
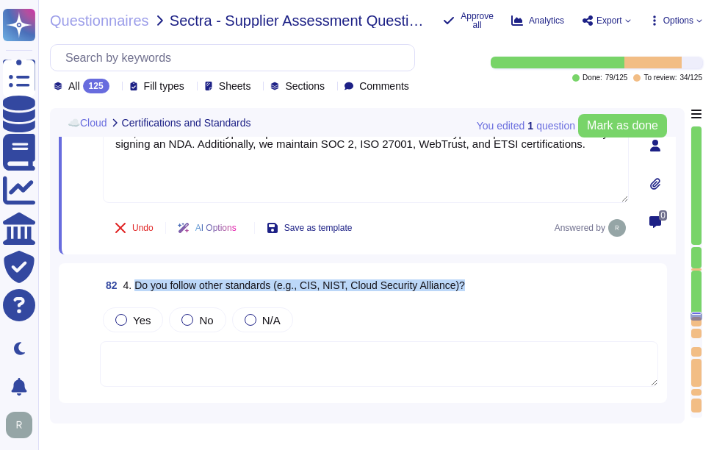
drag, startPoint x: 136, startPoint y: 290, endPoint x: 495, endPoint y: 292, distance: 359.4
click at [495, 292] on div "82 4. Do you follow other standards (e.g., CIS, NIST, Cloud Security Alliance)?" at bounding box center [379, 285] width 559 height 26
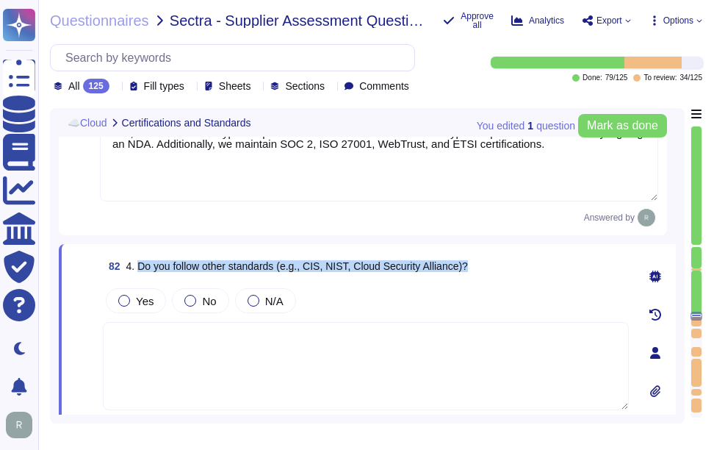
drag, startPoint x: 141, startPoint y: 270, endPoint x: 515, endPoint y: 268, distance: 374.1
click at [515, 268] on div "82 4. Do you follow other standards (e.g., CIS, NIST, Cloud Security Alliance)?" at bounding box center [366, 266] width 526 height 26
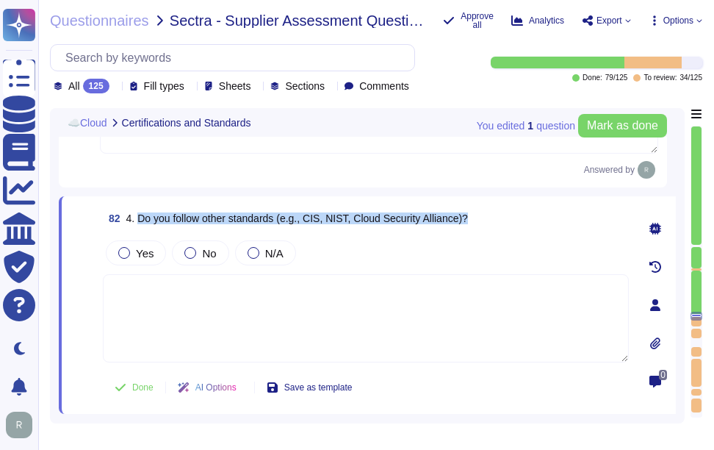
scroll to position [15140, 0]
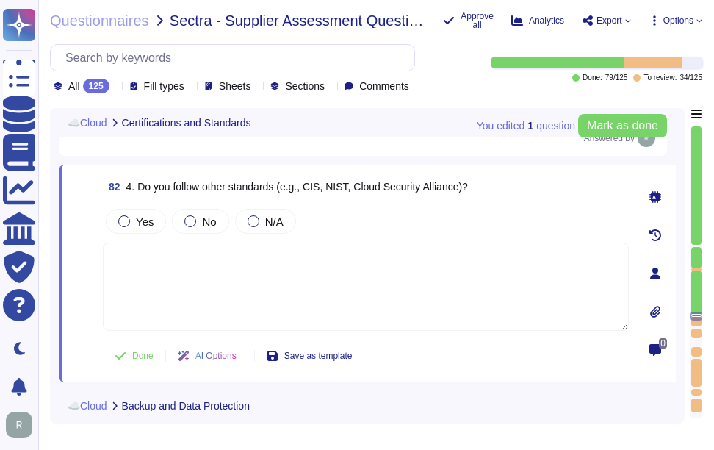
click at [370, 326] on textarea at bounding box center [366, 287] width 526 height 88
click at [364, 295] on textarea at bounding box center [366, 287] width 526 height 88
paste textarea "Yes, we conform to the ISO 27001 standard security framework, along with other …"
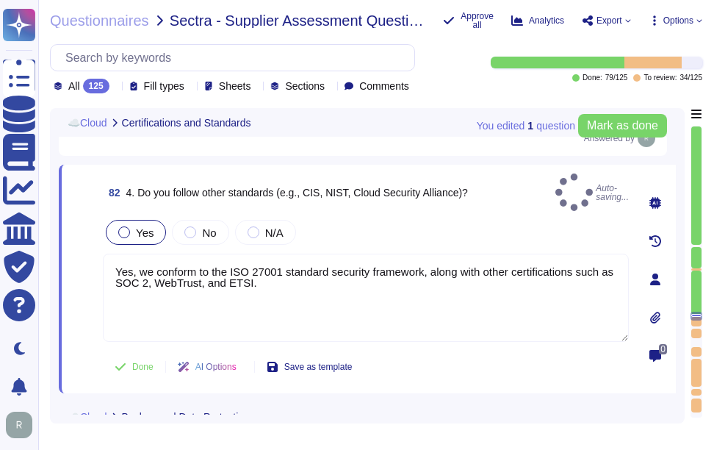
click at [146, 226] on span "Yes" at bounding box center [145, 232] width 18 height 12
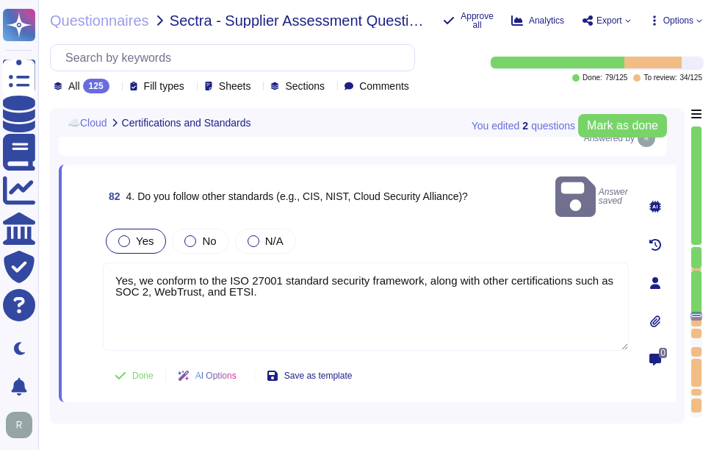
click at [134, 235] on label "Yes" at bounding box center [135, 241] width 35 height 12
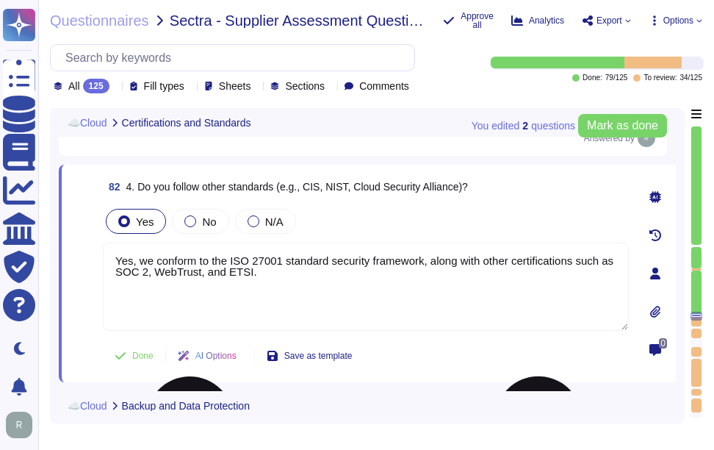
click at [452, 279] on textarea "Yes, we conform to the ISO 27001 standard security framework, along with other …" at bounding box center [366, 287] width 526 height 88
click at [135, 359] on span "Done" at bounding box center [142, 355] width 21 height 9
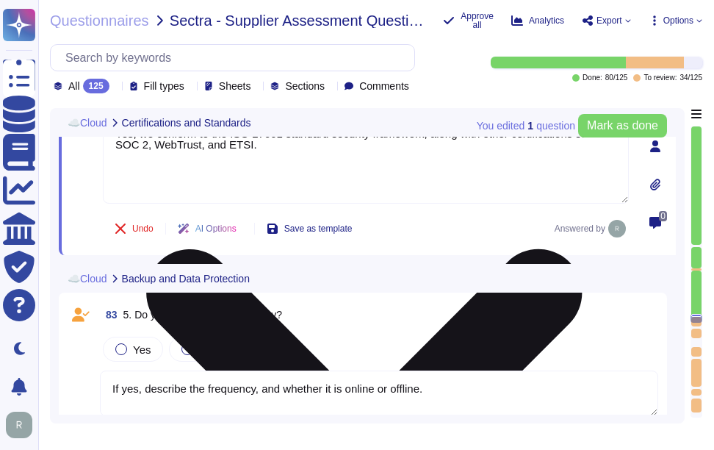
scroll to position [15218, 0]
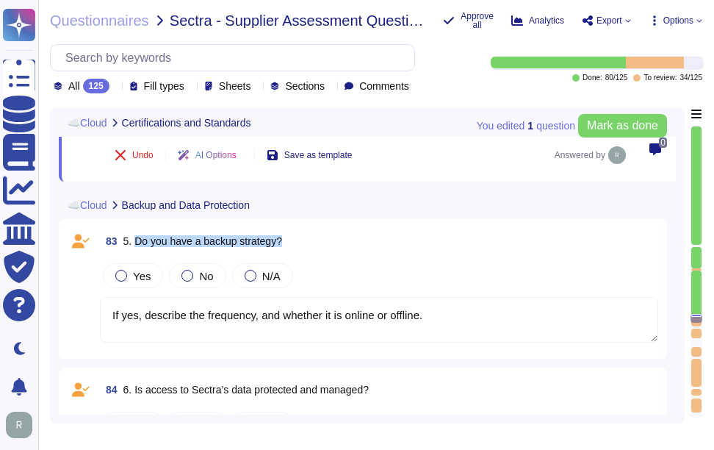
drag, startPoint x: 134, startPoint y: 244, endPoint x: 388, endPoint y: 251, distance: 254.4
click at [388, 251] on div "83 5. Do you have a backup strategy?" at bounding box center [379, 241] width 559 height 26
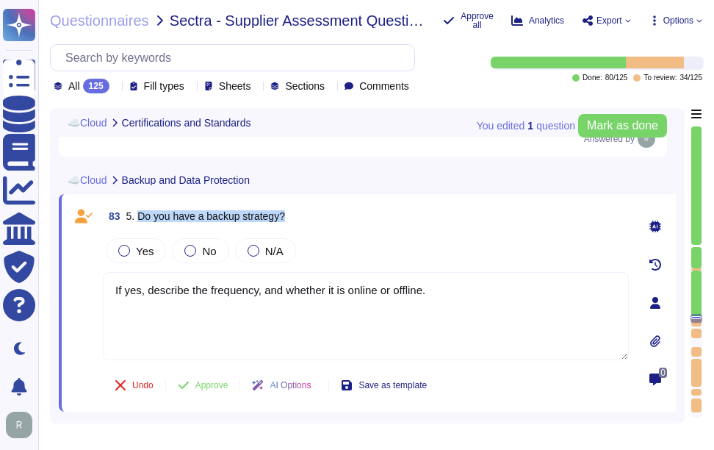
drag, startPoint x: 139, startPoint y: 221, endPoint x: 334, endPoint y: 220, distance: 195.5
click at [334, 220] on div "83 5. Do you have a backup strategy?" at bounding box center [366, 216] width 526 height 26
click at [115, 87] on icon at bounding box center [115, 87] width 0 height 0
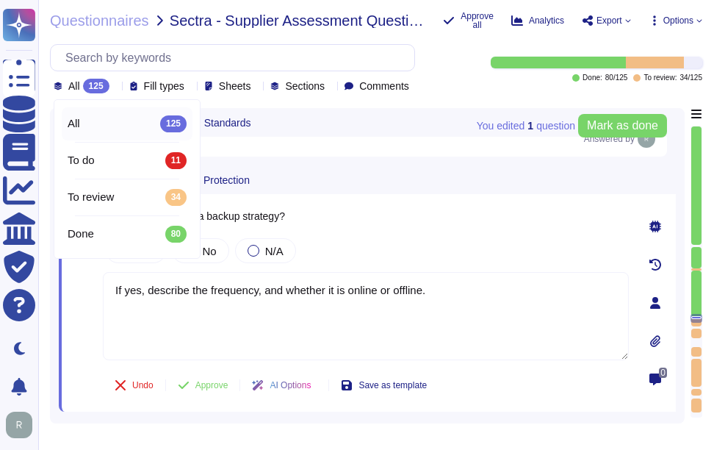
click at [115, 87] on icon at bounding box center [115, 87] width 0 height 0
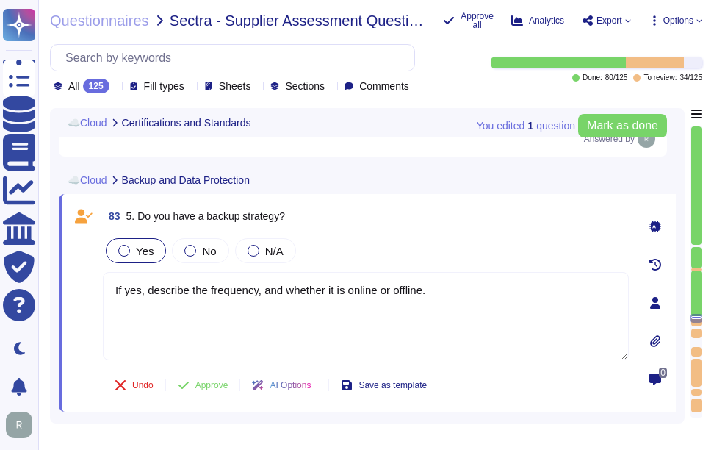
click at [146, 257] on span "Yes" at bounding box center [145, 251] width 18 height 12
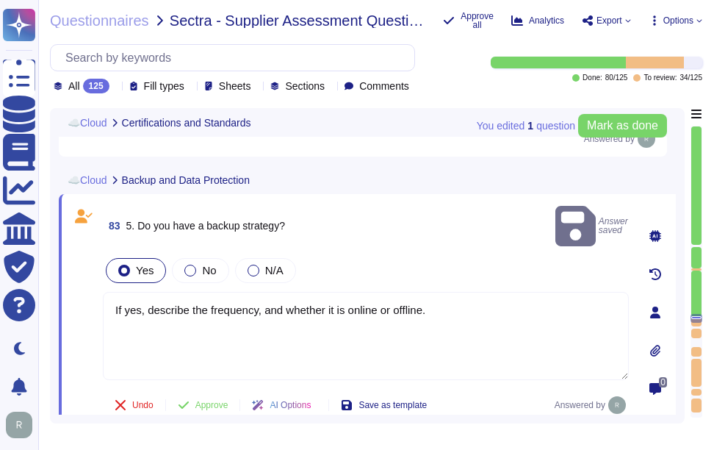
click at [305, 324] on textarea "If yes, describe the frequency, and whether it is online or offline." at bounding box center [366, 336] width 526 height 88
click at [305, 322] on textarea "If yes, describe the frequency, and whether it is online or offline." at bounding box center [366, 336] width 526 height 88
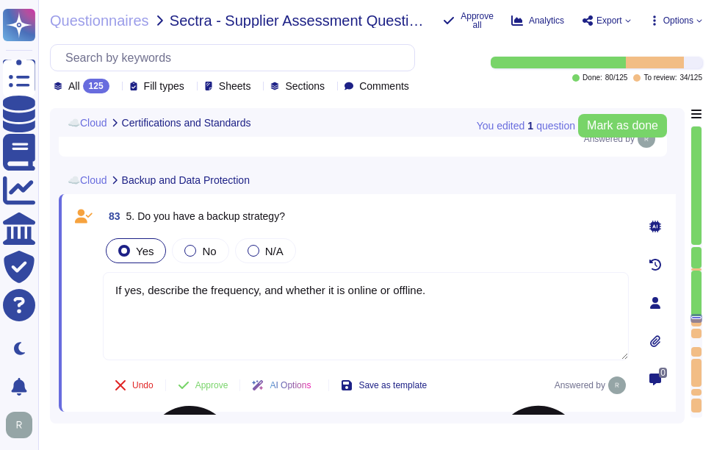
paste textarea "Yes, we have a comprehensive backup strategy implemented. This includes continu…"
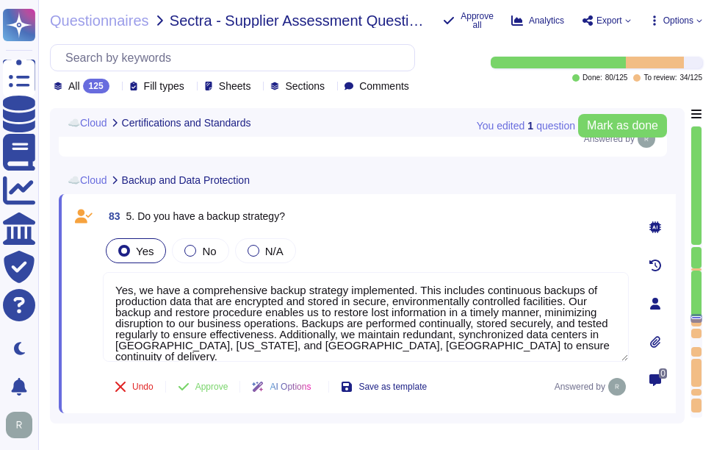
click at [467, 245] on div "Yes No N/A" at bounding box center [366, 250] width 526 height 31
click at [215, 391] on span "Approve" at bounding box center [211, 386] width 33 height 9
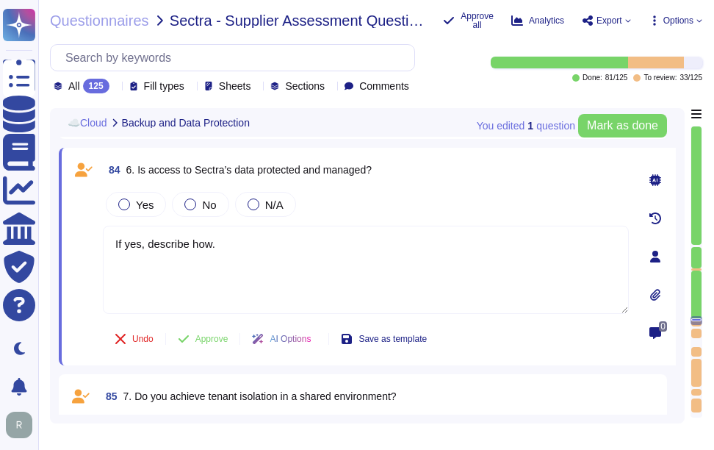
scroll to position [15465, 0]
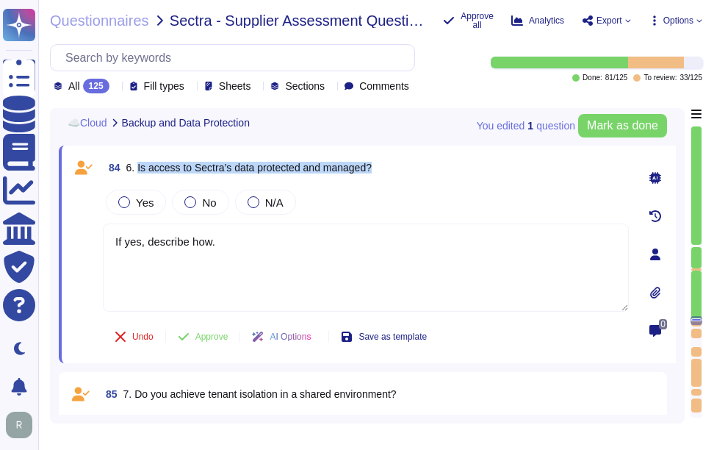
drag, startPoint x: 137, startPoint y: 165, endPoint x: 445, endPoint y: 168, distance: 307.9
click at [445, 168] on div "84 6. Is access to Sectra’s data protected and managed?" at bounding box center [366, 167] width 526 height 26
click at [147, 197] on span "Yes" at bounding box center [145, 202] width 18 height 12
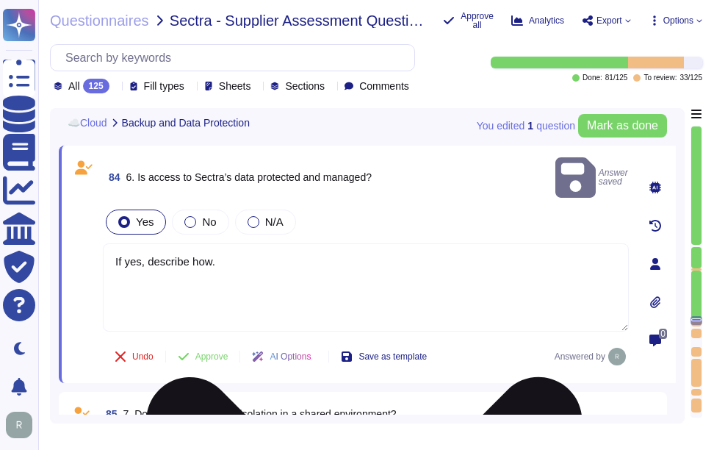
click at [326, 275] on textarea "If yes, describe how." at bounding box center [366, 287] width 526 height 88
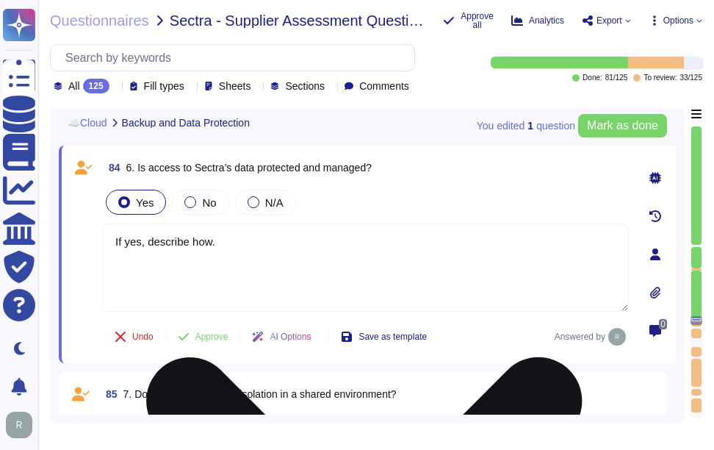
click at [326, 275] on textarea "If yes, describe how." at bounding box center [366, 267] width 526 height 88
paste textarea "Yes, access to Sectigo's data is protected and managed through several key meas…"
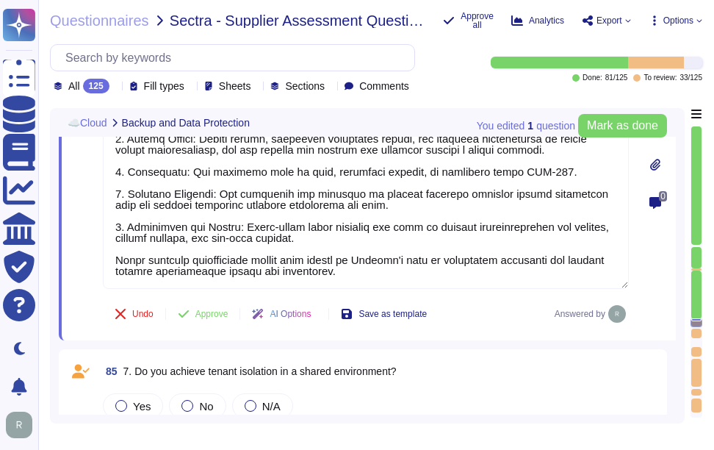
scroll to position [15710, 0]
click at [224, 309] on span "Approve" at bounding box center [211, 313] width 33 height 9
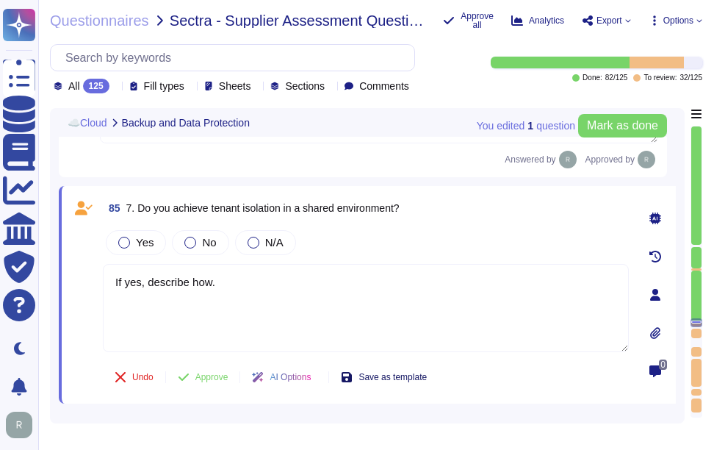
scroll to position [15875, 0]
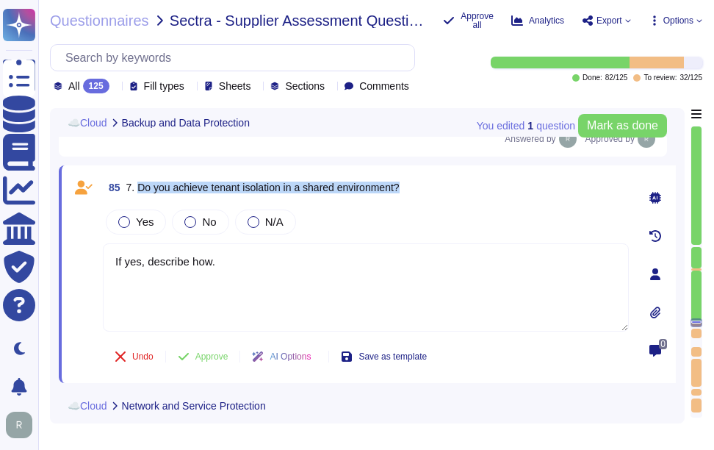
drag, startPoint x: 138, startPoint y: 165, endPoint x: 548, endPoint y: 187, distance: 410.7
click at [548, 187] on div "85 7. Do you achieve tenant isolation in a shared environment? Yes No N/A If ye…" at bounding box center [350, 274] width 559 height 200
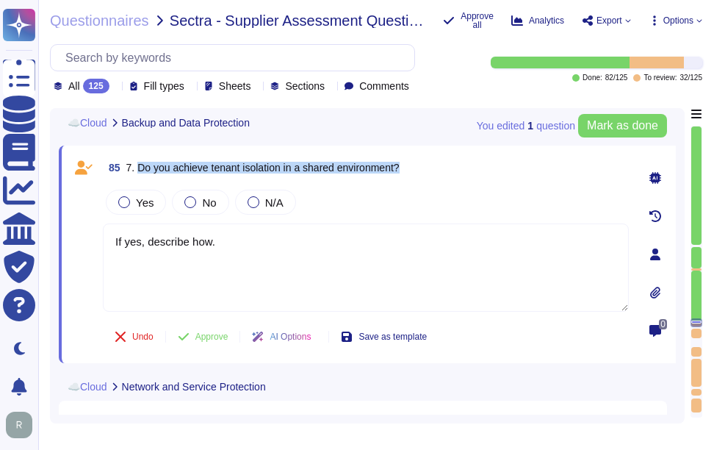
click at [177, 168] on span "7. Do you achieve tenant isolation in a shared environment?" at bounding box center [262, 168] width 273 height 12
drag, startPoint x: 143, startPoint y: 167, endPoint x: 409, endPoint y: 178, distance: 266.3
click at [409, 178] on div "85 7. Do you achieve tenant isolation in a shared environment?" at bounding box center [366, 167] width 526 height 26
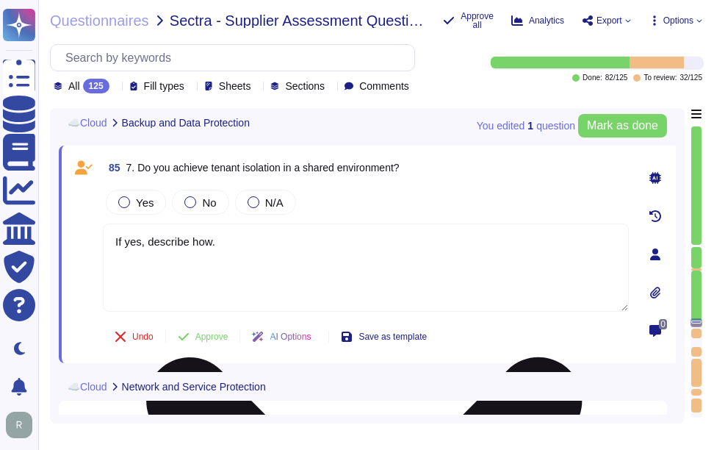
click at [287, 269] on textarea "If yes, describe how." at bounding box center [366, 267] width 526 height 88
paste textarea "Yes, we achieve tenant isolation in a shared environment through a multi-tenant…"
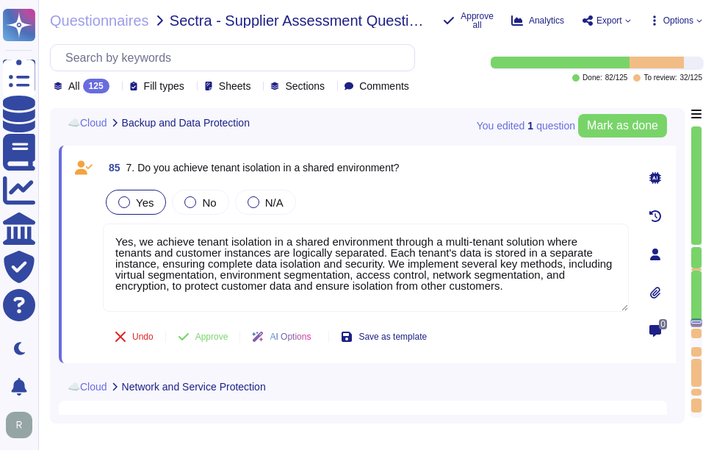
click at [134, 205] on label "Yes" at bounding box center [135, 202] width 35 height 12
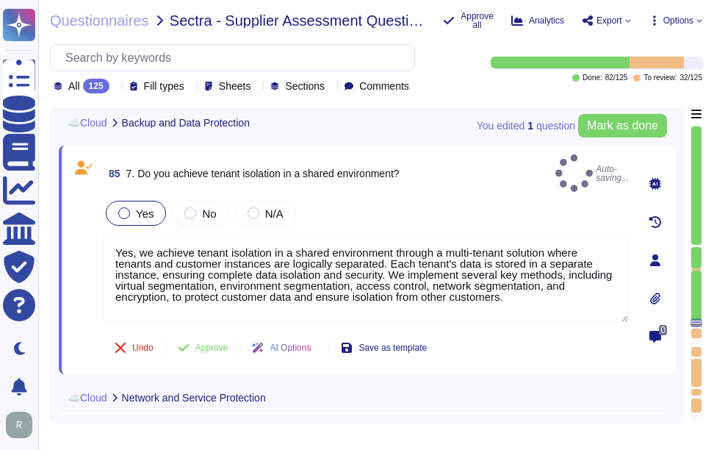
click at [158, 201] on div "Yes" at bounding box center [136, 213] width 60 height 25
click at [135, 207] on label "Yes" at bounding box center [135, 213] width 35 height 12
click at [122, 207] on div at bounding box center [124, 213] width 12 height 12
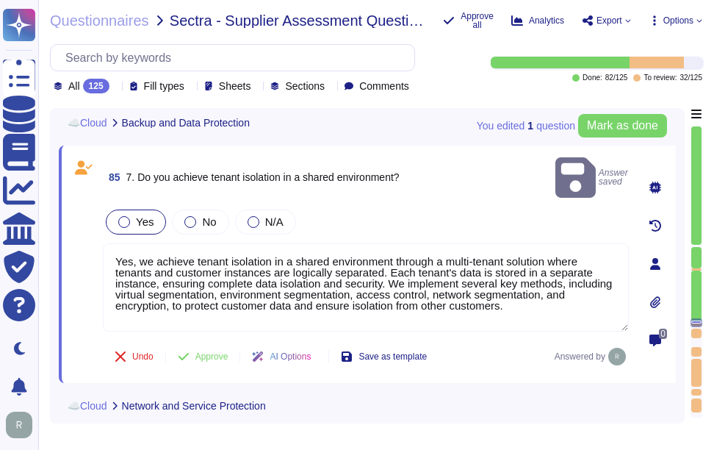
click at [143, 215] on span "Yes" at bounding box center [145, 221] width 18 height 12
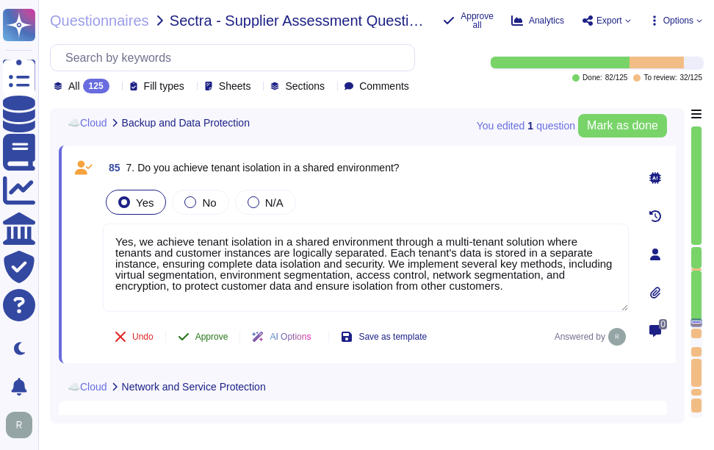
click at [214, 333] on span "Approve" at bounding box center [211, 336] width 33 height 9
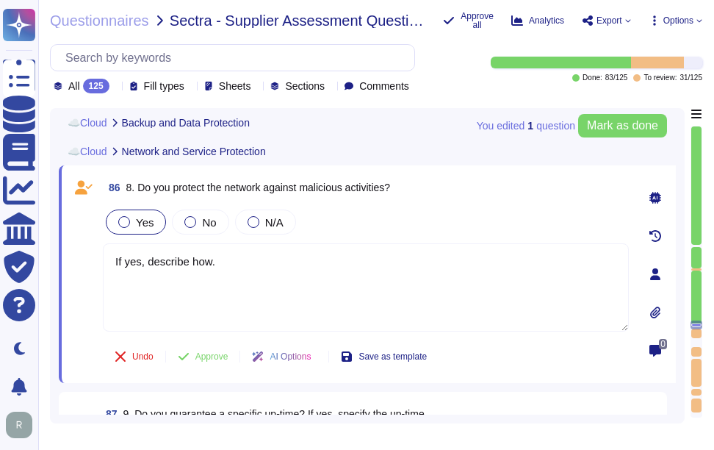
scroll to position [16102, 0]
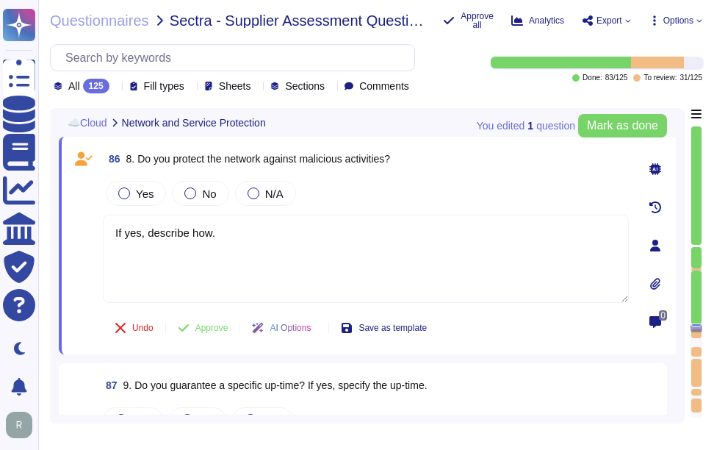
drag, startPoint x: 140, startPoint y: 158, endPoint x: 412, endPoint y: 159, distance: 272.7
click at [412, 159] on div "86 8. Do you protect the network against malicious activities?" at bounding box center [366, 159] width 526 height 26
click at [145, 200] on span "Yes" at bounding box center [145, 193] width 18 height 12
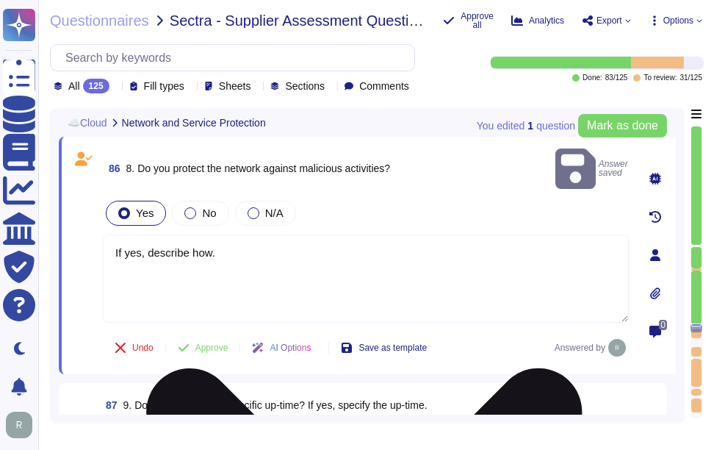
click at [309, 234] on textarea "If yes, describe how." at bounding box center [366, 278] width 526 height 88
paste textarea "Yes, we protect the network against malicious activities through several measur…"
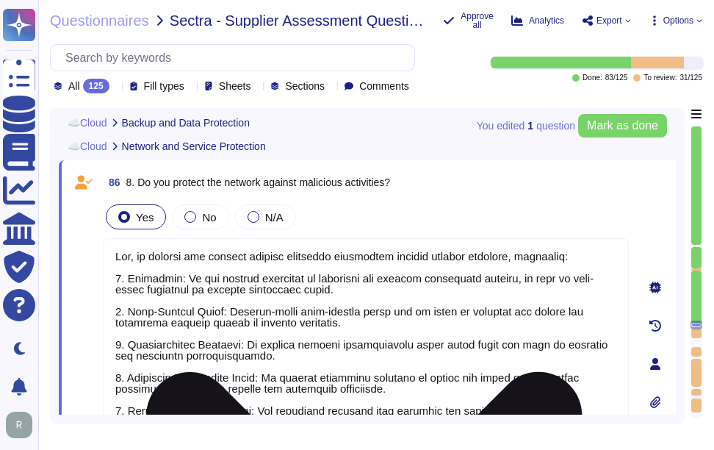
scroll to position [1, 0]
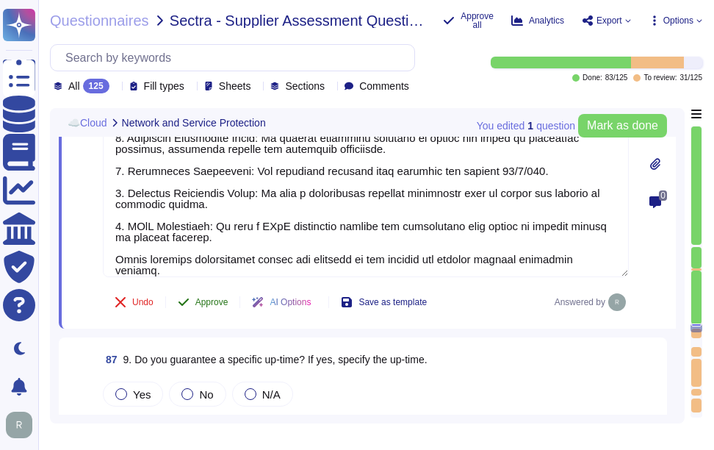
click at [203, 304] on span "Approve" at bounding box center [211, 302] width 33 height 9
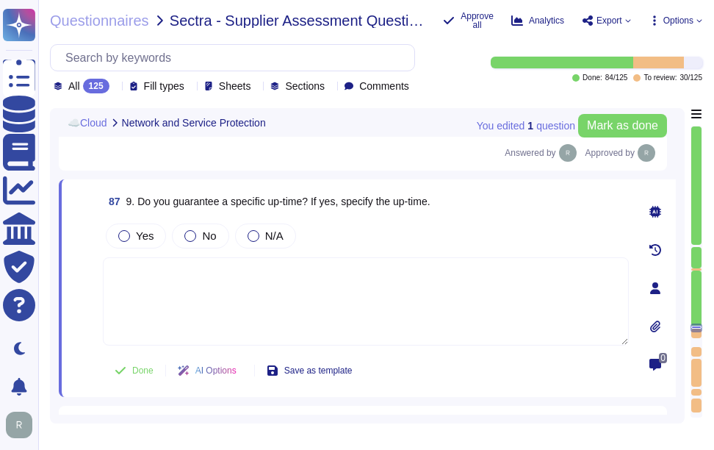
scroll to position [16483, 0]
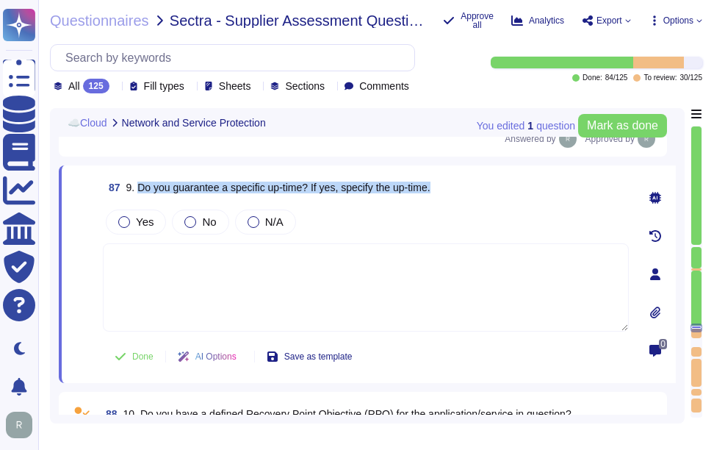
drag, startPoint x: 137, startPoint y: 165, endPoint x: 454, endPoint y: 165, distance: 316.8
click at [454, 174] on div "87 9. Do you guarantee a specific up-time? If yes, specify the up-time." at bounding box center [366, 187] width 526 height 26
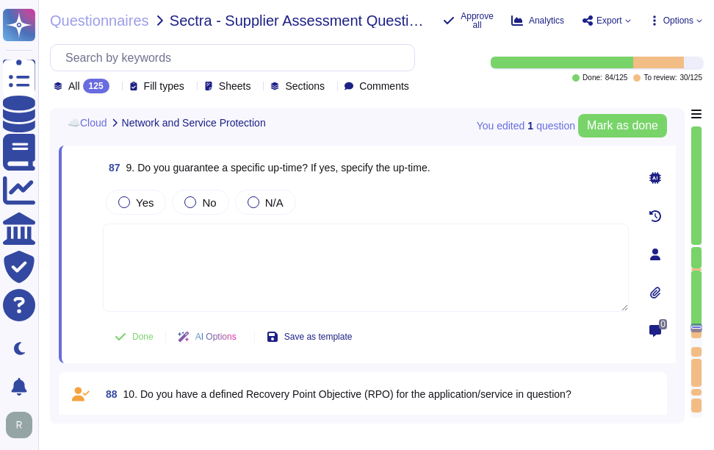
click at [261, 279] on textarea at bounding box center [366, 267] width 526 height 88
paste textarea "Yes, we guarantee a 99.5% uptime for Supply Chain Management (SCM) services and…"
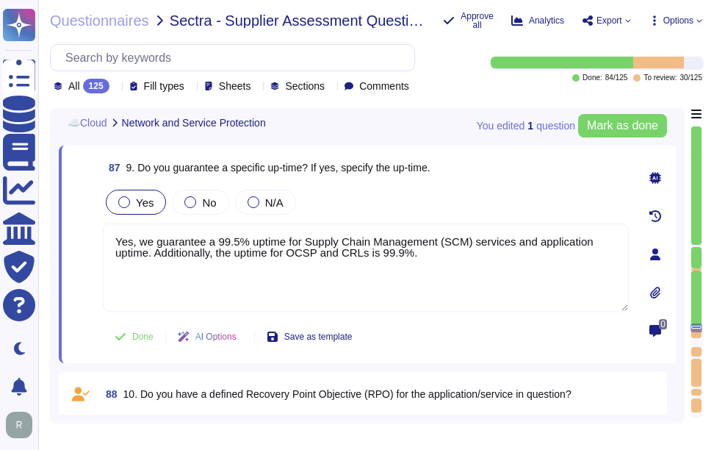
click at [142, 205] on span "Yes" at bounding box center [145, 202] width 18 height 12
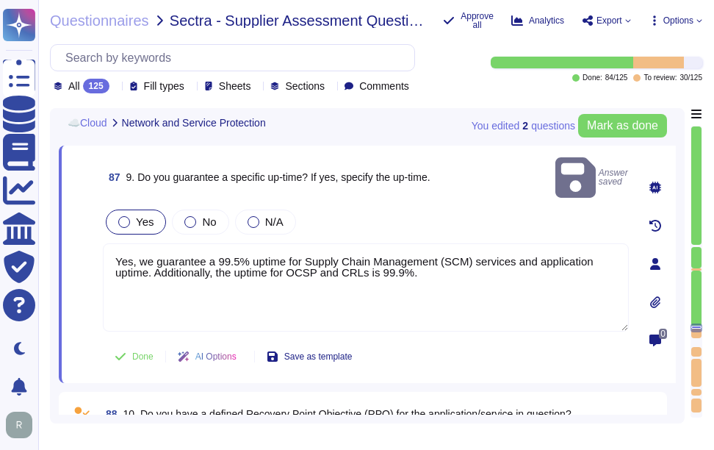
click at [146, 215] on span "Yes" at bounding box center [145, 221] width 18 height 12
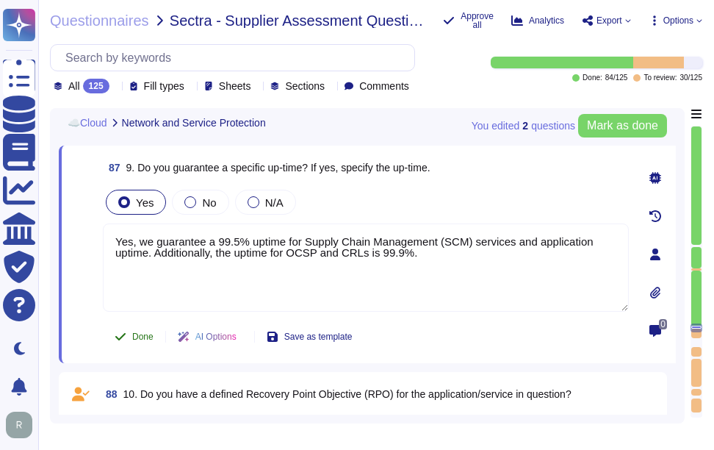
click at [143, 334] on span "Done" at bounding box center [142, 336] width 21 height 9
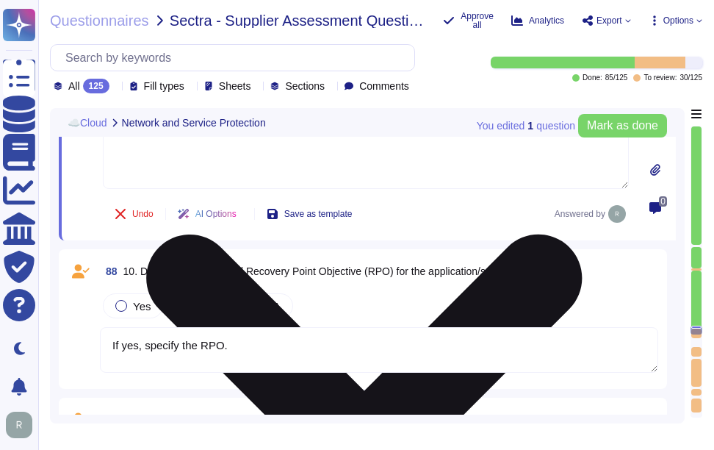
scroll to position [16630, 0]
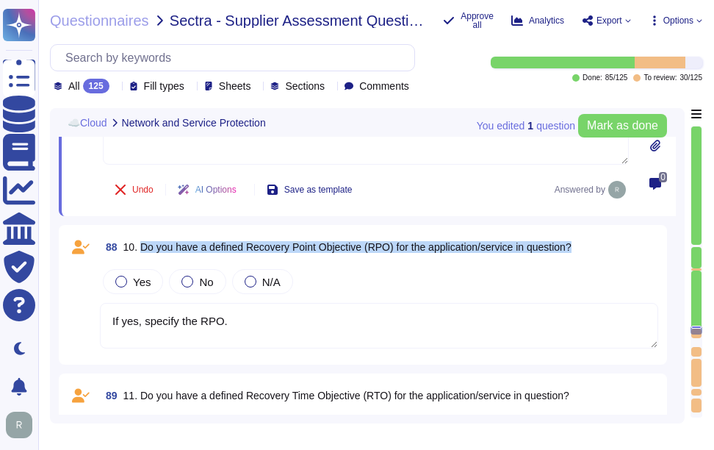
drag, startPoint x: 140, startPoint y: 247, endPoint x: 586, endPoint y: 245, distance: 446.1
click at [586, 245] on div "88 10. Do you have a defined Recovery Point Objective (RPO) for the application…" at bounding box center [379, 247] width 559 height 26
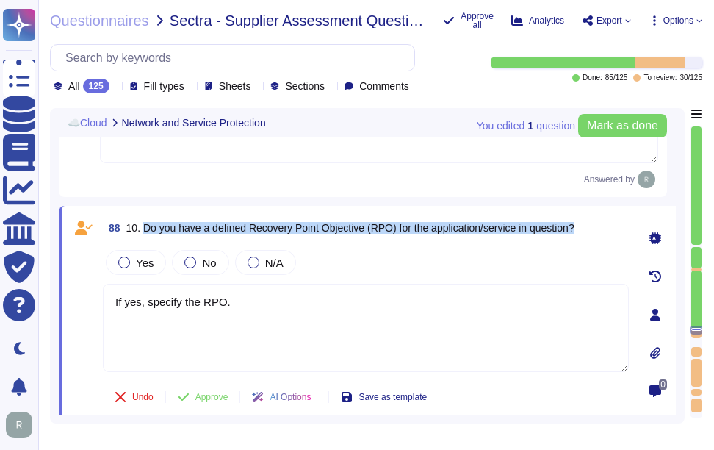
drag, startPoint x: 143, startPoint y: 227, endPoint x: 603, endPoint y: 226, distance: 460.8
click at [603, 226] on div "88 10. Do you have a defined Recovery Point Objective (RPO) for the application…" at bounding box center [366, 228] width 526 height 26
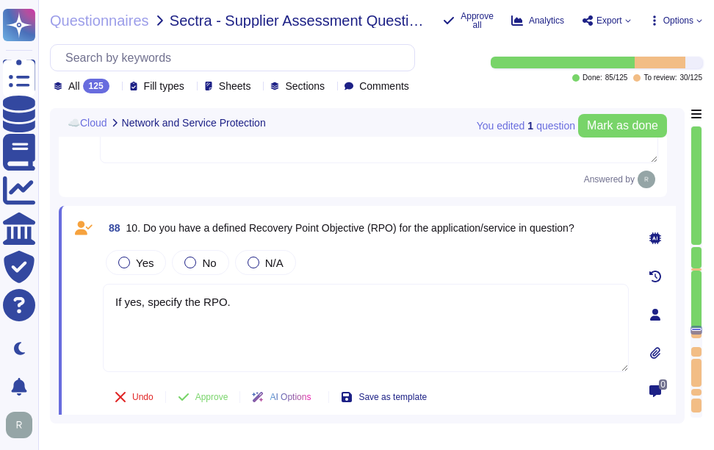
drag, startPoint x: 242, startPoint y: 299, endPoint x: 66, endPoint y: 297, distance: 175.7
click at [68, 297] on div "88 10. Do you have a defined Recovery Point Objective (RPO) for the application…" at bounding box center [367, 315] width 617 height 218
paste textarea "Yes, our organization has defined a Recovery Point Objective (RPO) for all syst…"
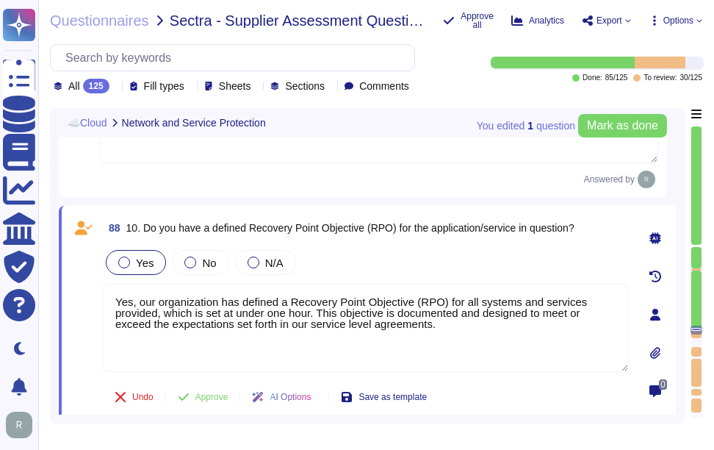
click at [150, 265] on span "Yes" at bounding box center [145, 262] width 18 height 12
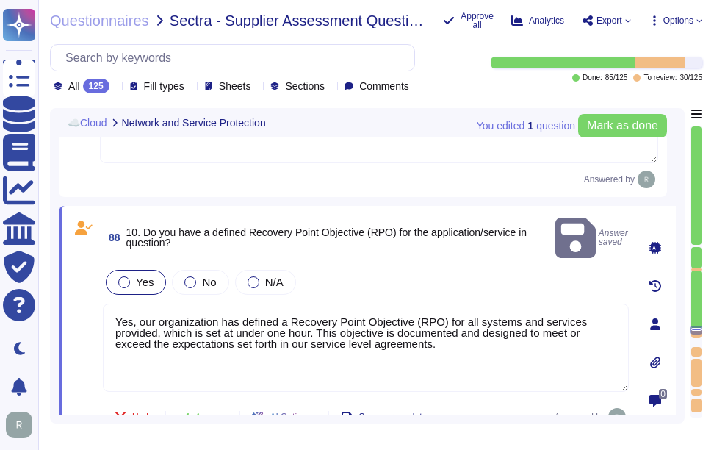
click at [145, 276] on span "Yes" at bounding box center [145, 282] width 18 height 12
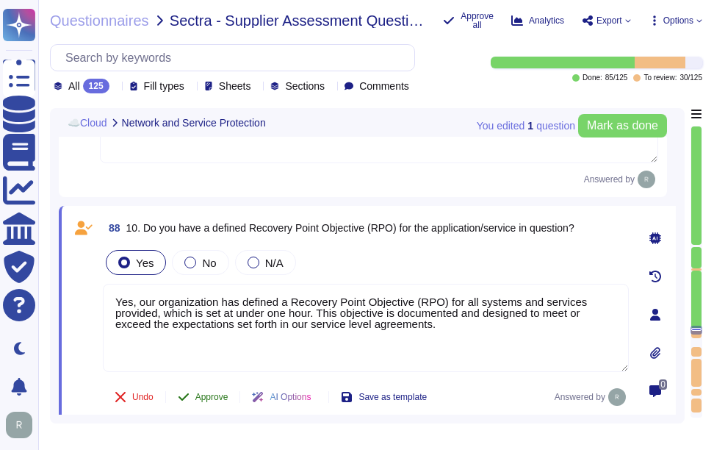
click at [215, 395] on span "Approve" at bounding box center [211, 396] width 33 height 9
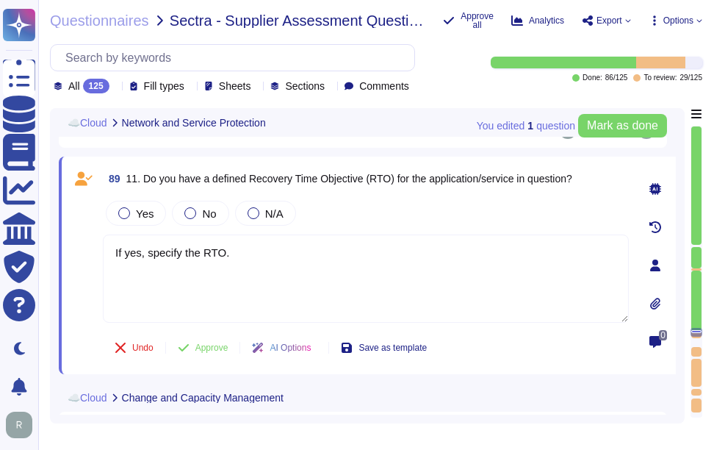
scroll to position [16880, 0]
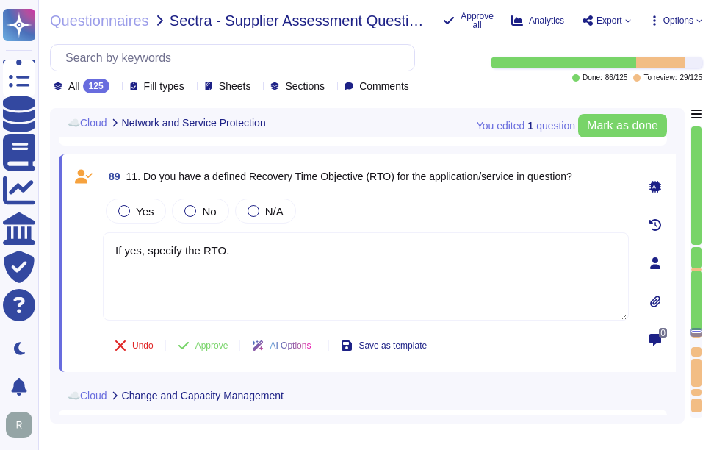
drag, startPoint x: 140, startPoint y: 176, endPoint x: 598, endPoint y: 176, distance: 457.9
click at [598, 176] on div "89 11. Do you have a defined Recovery Time Objective (RTO) for the application/…" at bounding box center [366, 176] width 526 height 26
click at [148, 212] on span "Yes" at bounding box center [145, 211] width 18 height 12
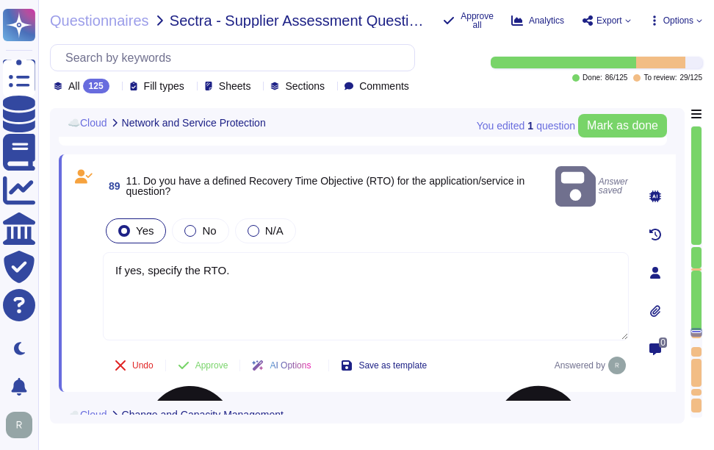
click at [433, 278] on textarea "If yes, specify the RTO." at bounding box center [366, 296] width 526 height 88
paste textarea "Yes, our organization has defined a Recovery Time Objective (RTO) for the appli…"
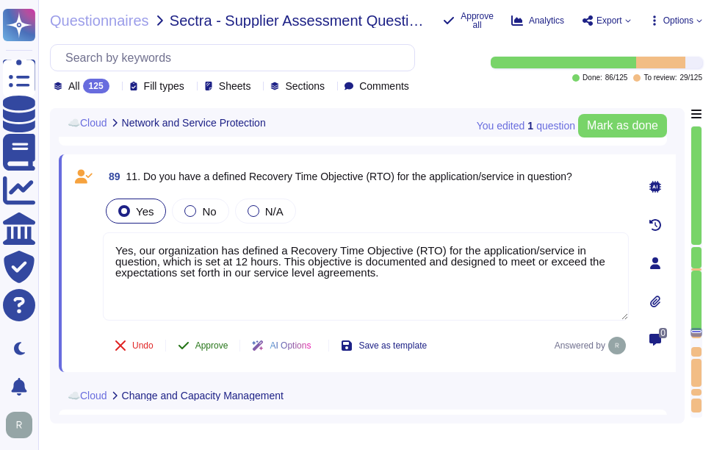
click at [220, 342] on span "Approve" at bounding box center [211, 345] width 33 height 9
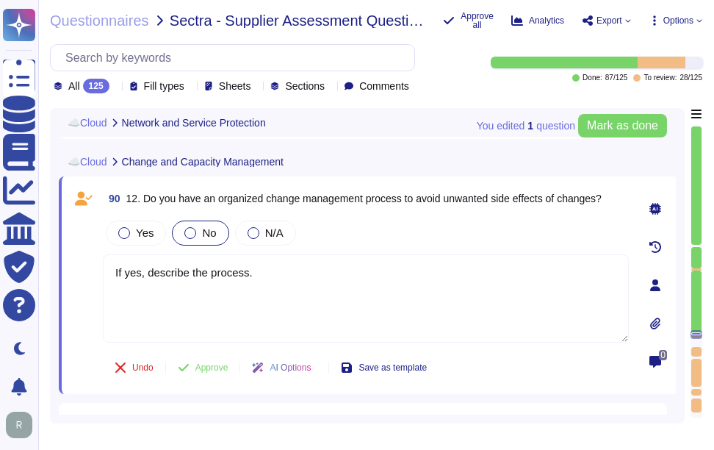
scroll to position [17107, 0]
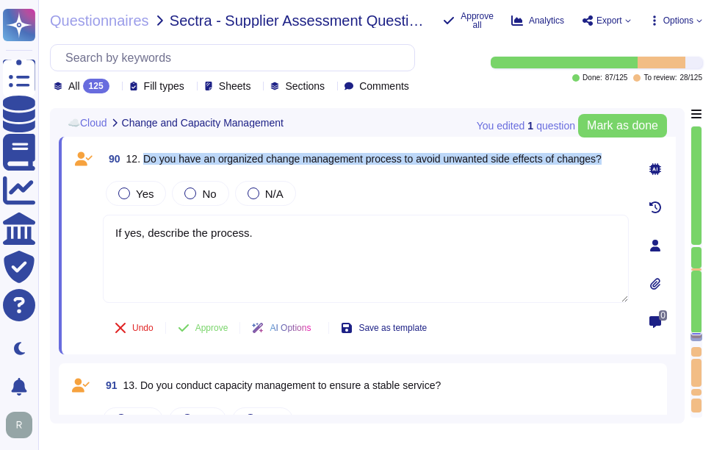
drag, startPoint x: 145, startPoint y: 157, endPoint x: 616, endPoint y: 160, distance: 471.1
click at [616, 160] on div "90 12. Do you have an organized change management process to avoid unwanted sid…" at bounding box center [366, 159] width 526 height 26
click at [151, 191] on span "Yes" at bounding box center [145, 193] width 18 height 12
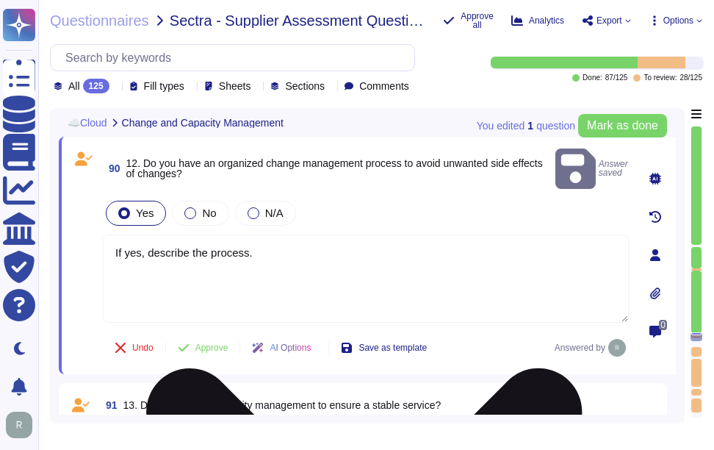
click at [339, 247] on textarea "If yes, describe the process." at bounding box center [366, 278] width 526 height 88
paste textarea "Yes, we have a formal Change Management process that is documented, approved by…"
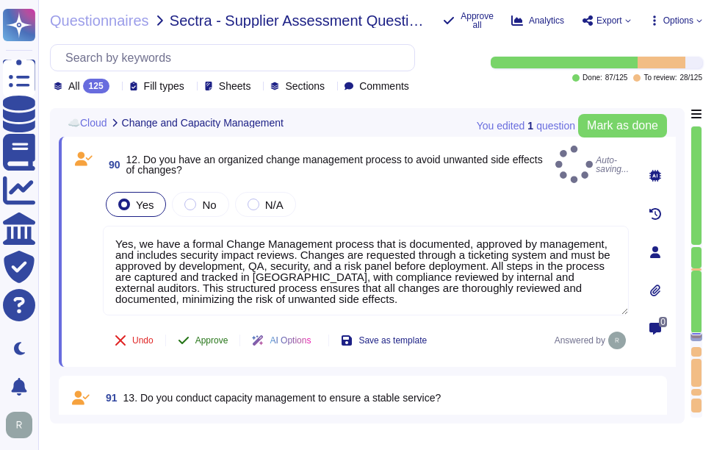
click at [203, 336] on span "Approve" at bounding box center [211, 340] width 33 height 9
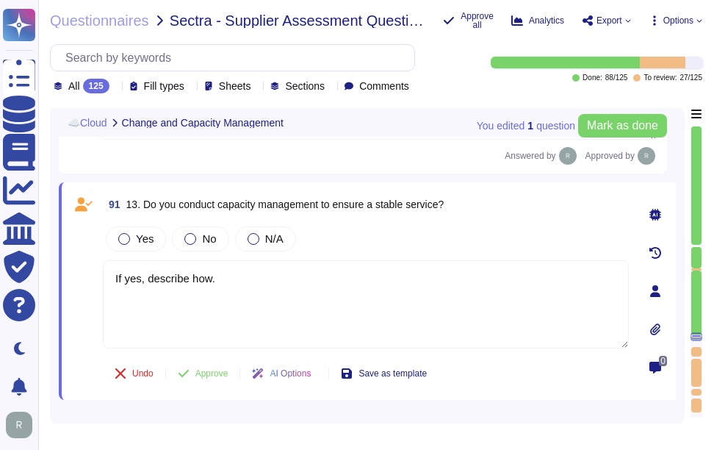
scroll to position [17311, 0]
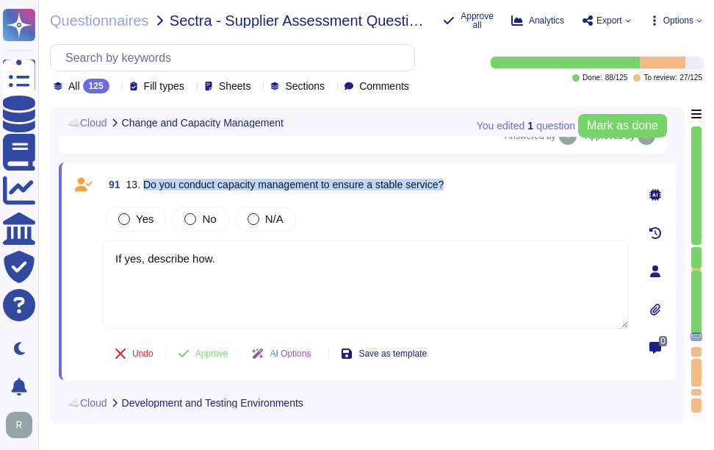
drag, startPoint x: 143, startPoint y: 164, endPoint x: 487, endPoint y: 160, distance: 344.7
click at [487, 171] on div "91 13. Do you conduct capacity management to ensure a stable service?" at bounding box center [366, 184] width 526 height 26
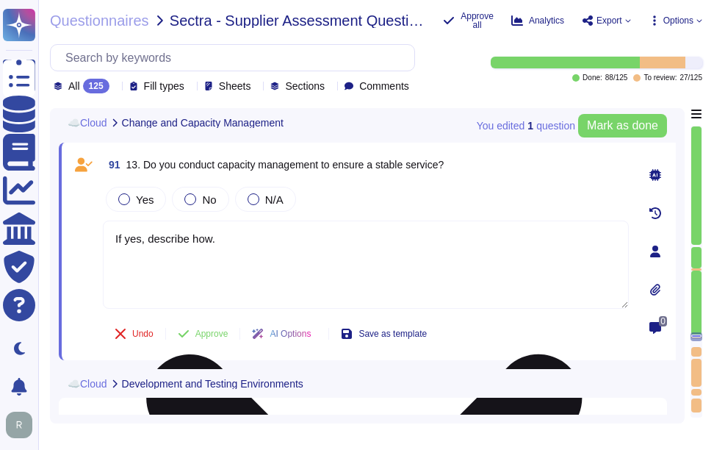
click at [320, 266] on textarea "If yes, describe how." at bounding box center [366, 264] width 526 height 88
paste textarea "Yes, we conduct capacity management to ensure a stable service. Our capacity ma…"
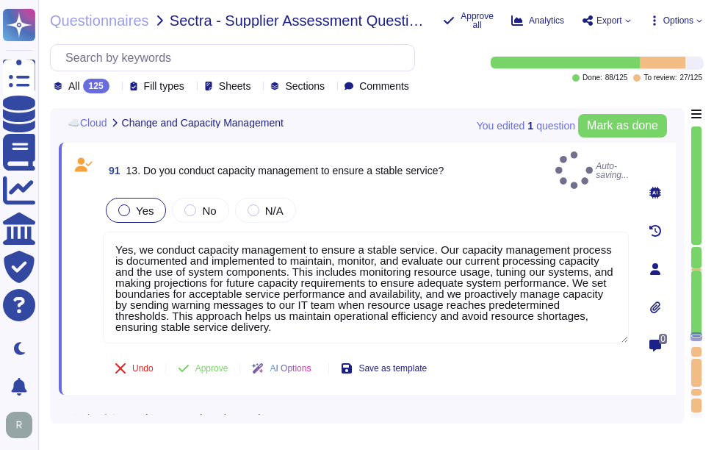
click at [149, 204] on span "Yes" at bounding box center [145, 210] width 18 height 12
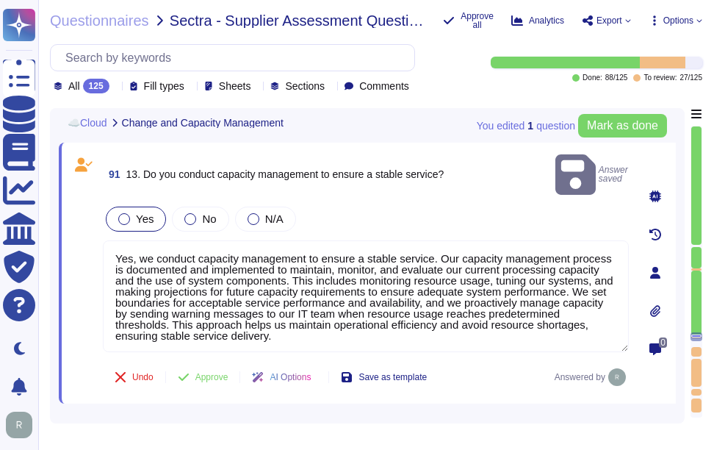
click at [148, 212] on span "Yes" at bounding box center [145, 218] width 18 height 12
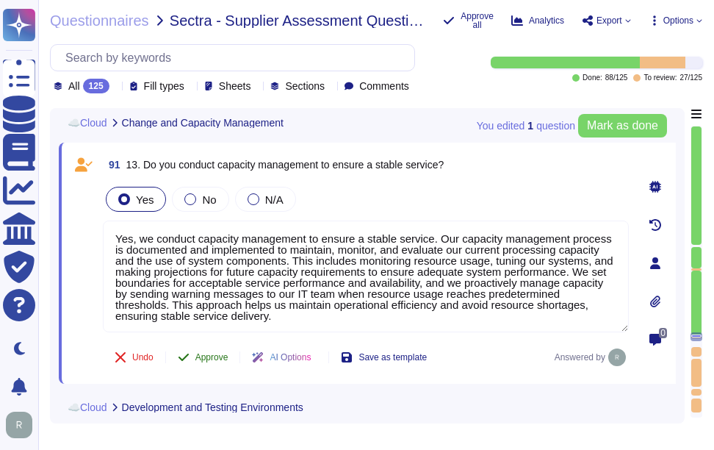
click at [205, 360] on span "Approve" at bounding box center [211, 357] width 33 height 9
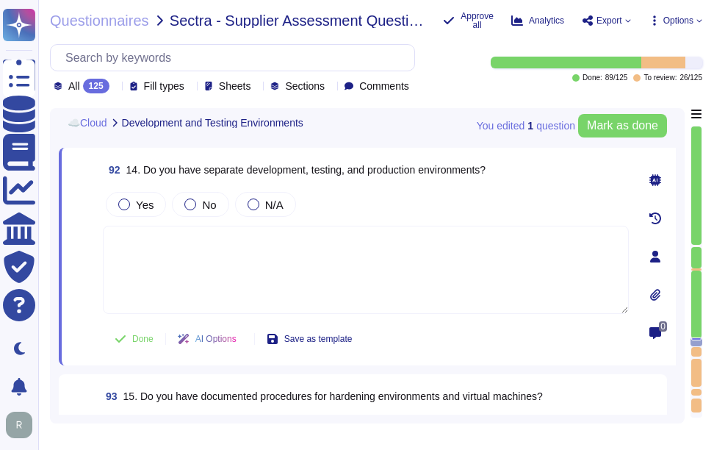
scroll to position [17566, 0]
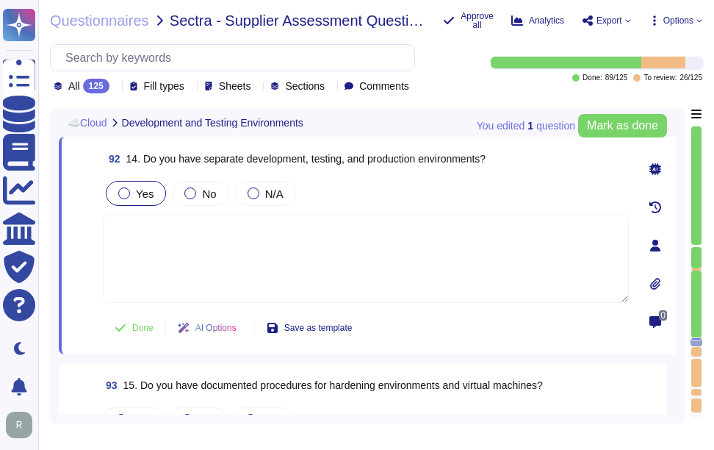
drag, startPoint x: 143, startPoint y: 184, endPoint x: 155, endPoint y: 182, distance: 12.6
click at [155, 182] on div "Yes" at bounding box center [136, 193] width 60 height 25
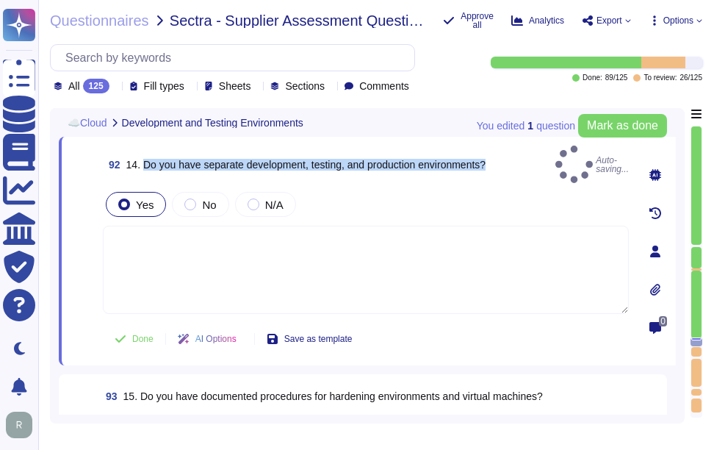
drag, startPoint x: 143, startPoint y: 157, endPoint x: 506, endPoint y: 157, distance: 362.3
click at [506, 157] on div "92 14. Do you have separate development, testing, and production environments? …" at bounding box center [366, 164] width 526 height 37
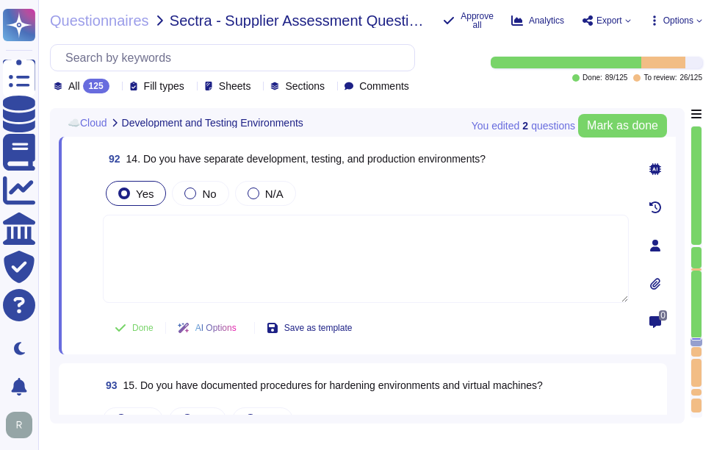
click at [422, 249] on textarea at bounding box center [366, 259] width 526 height 88
paste textarea "Yes, we have separate development, testing, and production environments. These …"
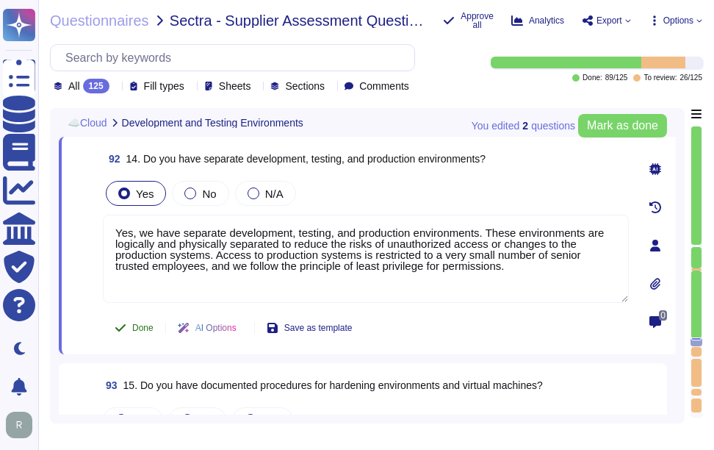
click at [142, 325] on span "Done" at bounding box center [142, 327] width 21 height 9
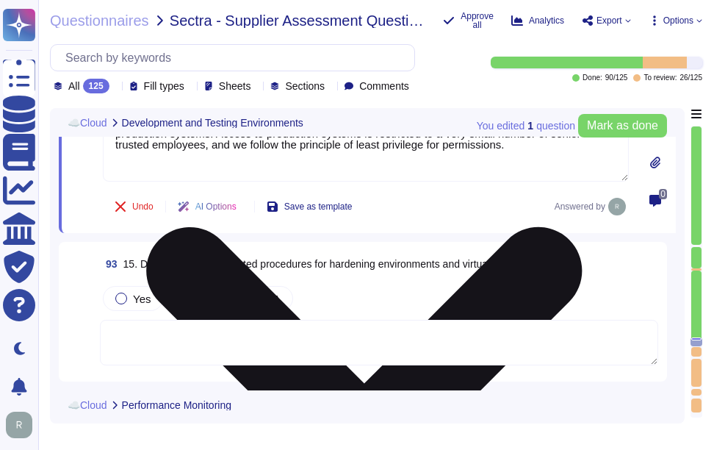
scroll to position [17702, 0]
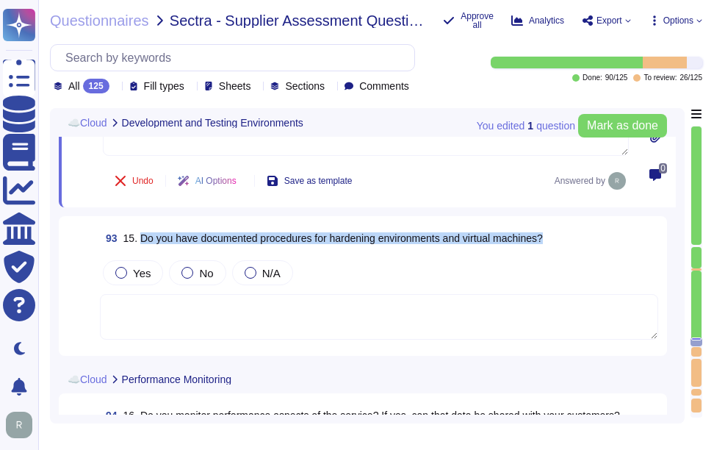
drag, startPoint x: 141, startPoint y: 238, endPoint x: 582, endPoint y: 232, distance: 441.0
click at [582, 232] on div "93 15. Do you have documented procedures for hardening environments and virtual…" at bounding box center [379, 238] width 559 height 26
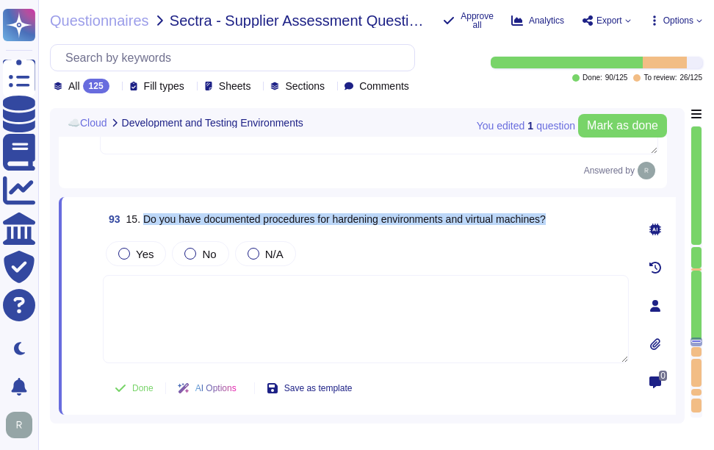
drag, startPoint x: 142, startPoint y: 221, endPoint x: 594, endPoint y: 224, distance: 452.0
click at [594, 224] on div "93 15. Do you have documented procedures for hardening environments and virtual…" at bounding box center [366, 219] width 526 height 26
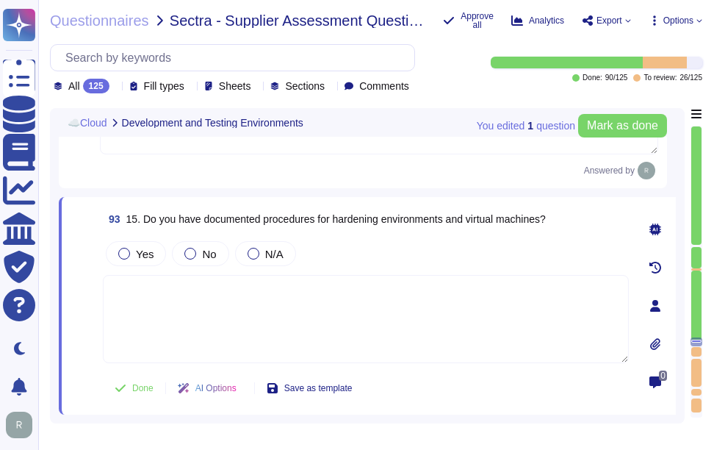
click at [391, 295] on textarea at bounding box center [366, 319] width 526 height 88
paste textarea "Yes, we have developed secure configurations for hardware and software, which i…"
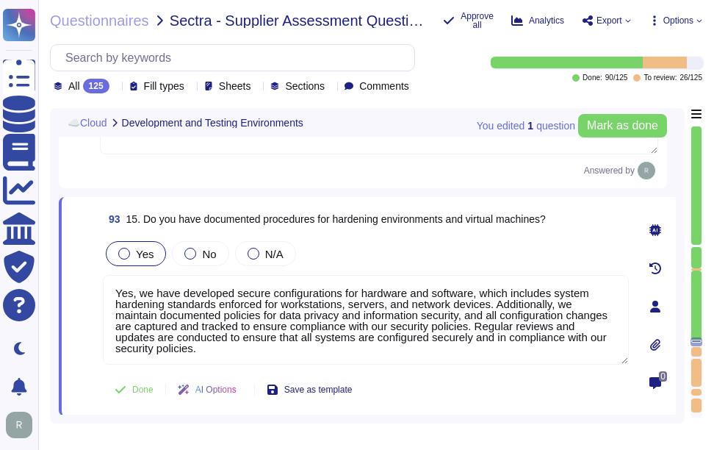
click at [137, 255] on span "Yes" at bounding box center [145, 254] width 18 height 12
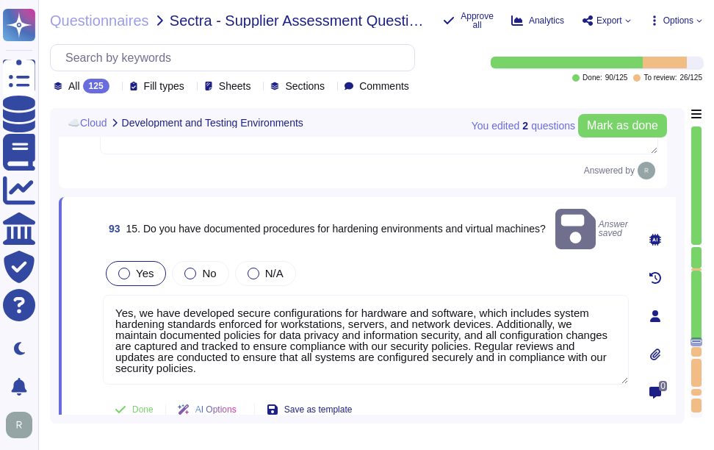
click at [154, 261] on div "Yes" at bounding box center [136, 273] width 60 height 25
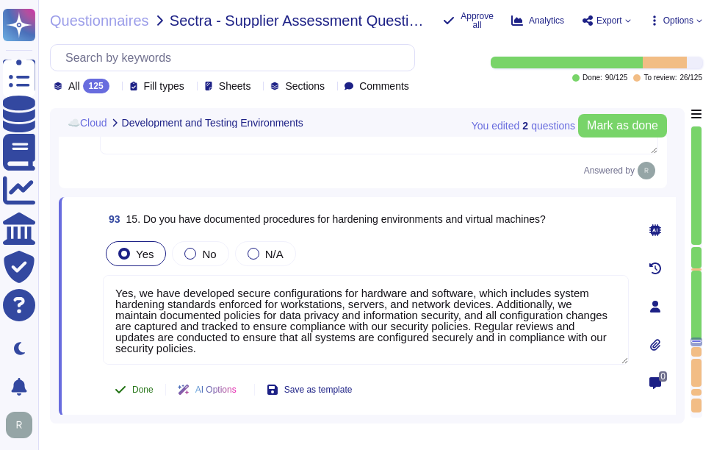
click at [139, 392] on span "Done" at bounding box center [142, 389] width 21 height 9
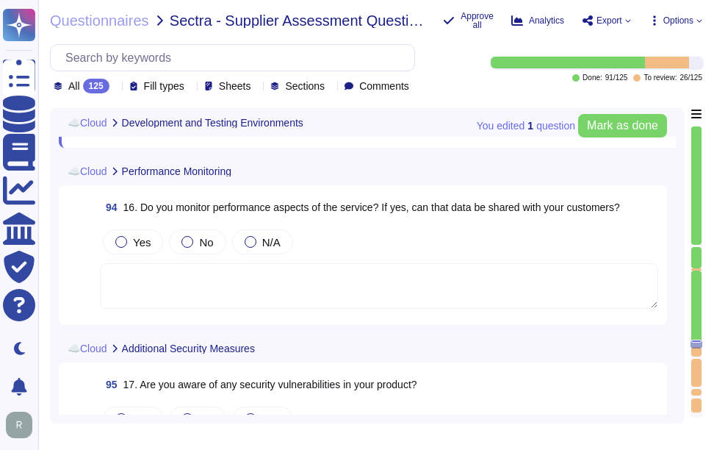
scroll to position [17996, 0]
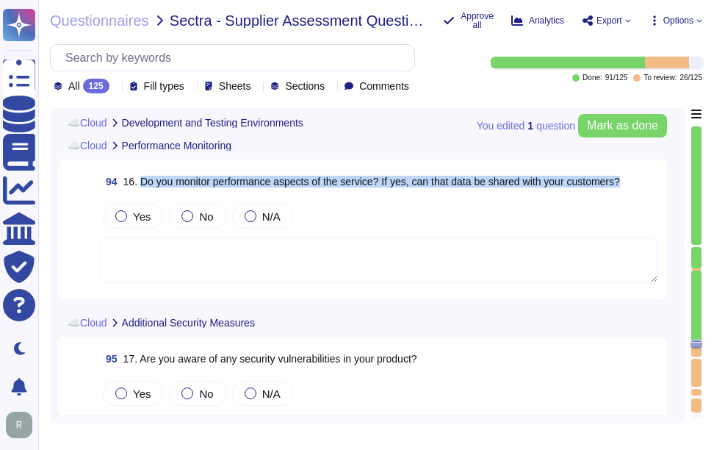
drag, startPoint x: 139, startPoint y: 184, endPoint x: 636, endPoint y: 194, distance: 497.7
click at [636, 194] on div "94 16. Do you monitor performance aspects of the service? If yes, can that data…" at bounding box center [379, 181] width 559 height 26
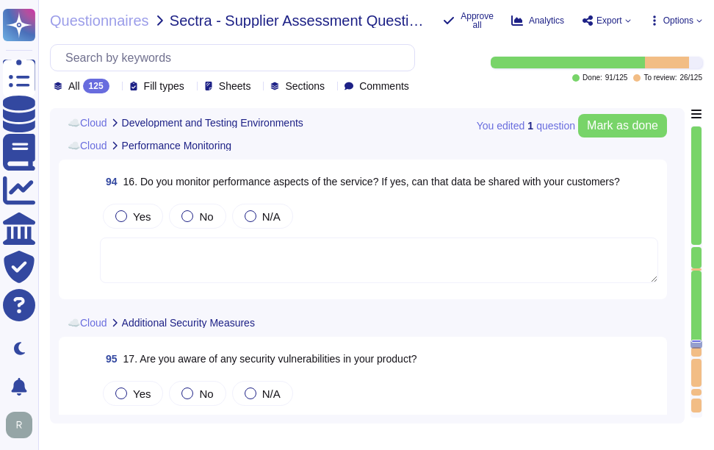
scroll to position [0, 0]
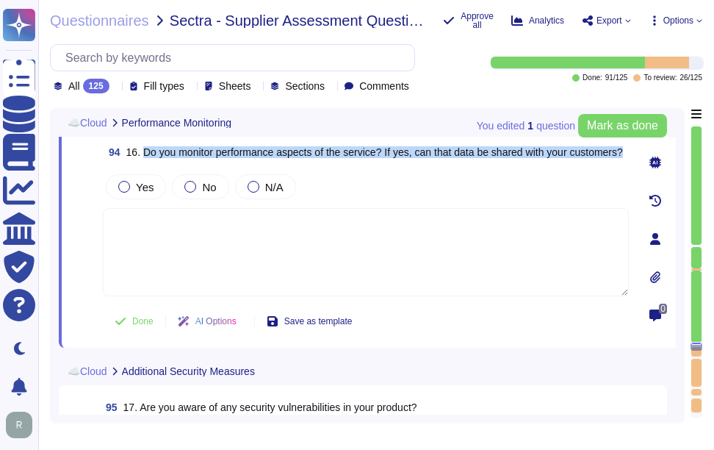
drag, startPoint x: 143, startPoint y: 145, endPoint x: 197, endPoint y: 155, distance: 55.4
click at [197, 155] on span "16. Do you monitor performance aspects of the service? If yes, can that data be…" at bounding box center [374, 152] width 497 height 10
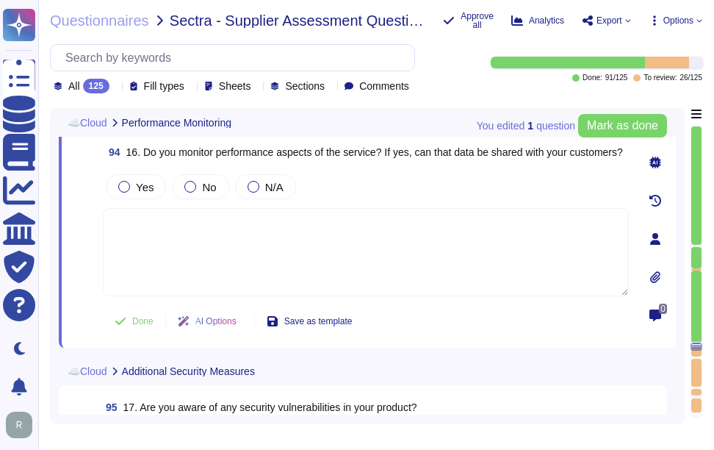
click at [212, 218] on textarea at bounding box center [366, 252] width 526 height 88
paste textarea "Yes, we monitor performance aspects of the service using monitoring tools and a…"
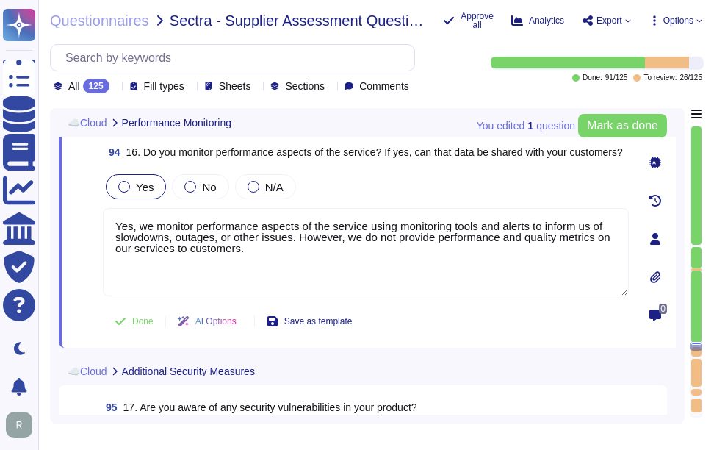
click at [148, 184] on span "Yes" at bounding box center [145, 187] width 18 height 12
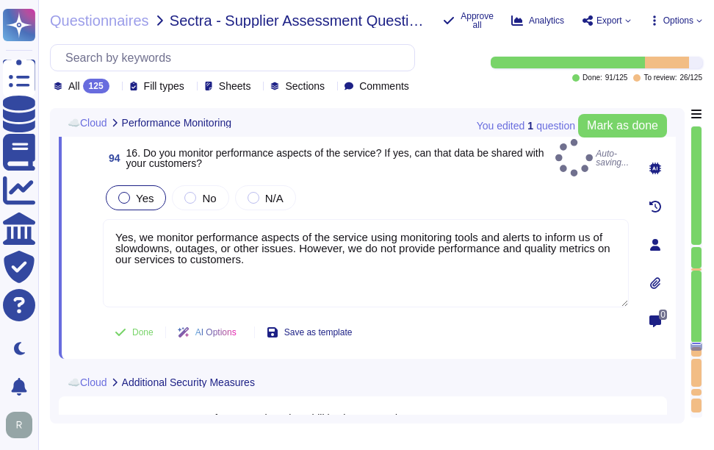
click at [138, 192] on span "Yes" at bounding box center [145, 198] width 18 height 12
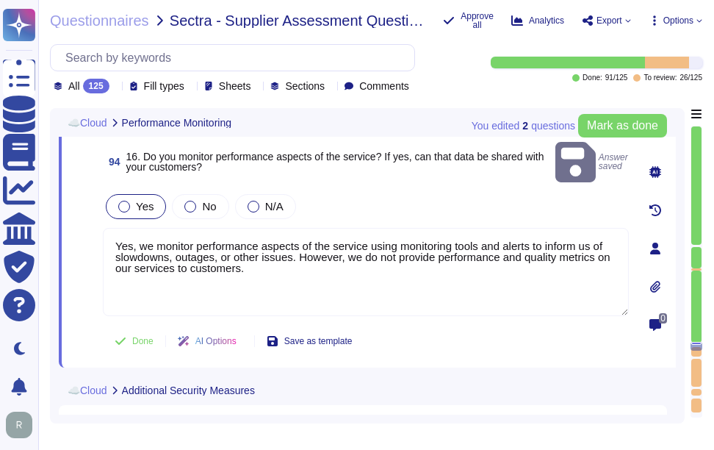
click at [148, 200] on span "Yes" at bounding box center [145, 206] width 18 height 12
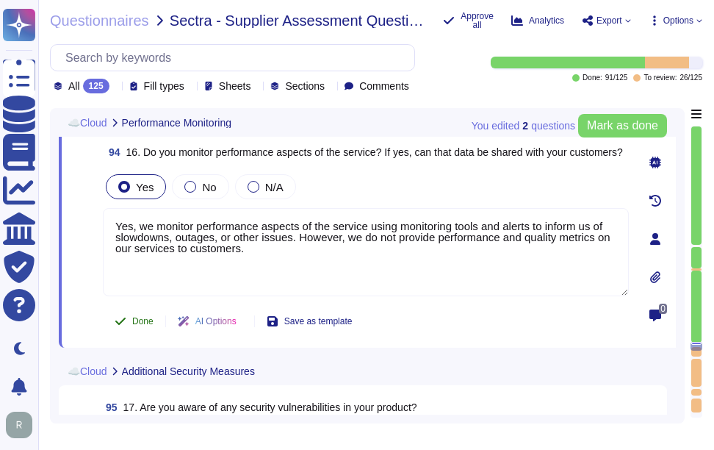
click at [144, 321] on span "Done" at bounding box center [142, 321] width 21 height 9
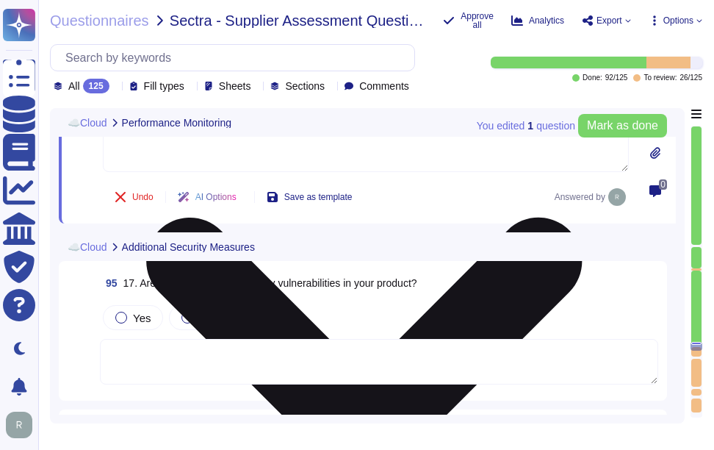
scroll to position [18143, 0]
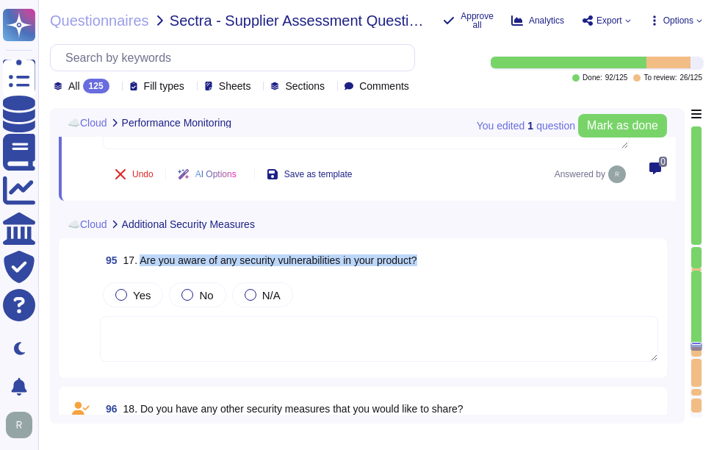
drag, startPoint x: 140, startPoint y: 260, endPoint x: 497, endPoint y: 256, distance: 356.5
click at [497, 256] on div "95 17. Are you aware of any security vulnerabilities in your product?" at bounding box center [379, 260] width 559 height 26
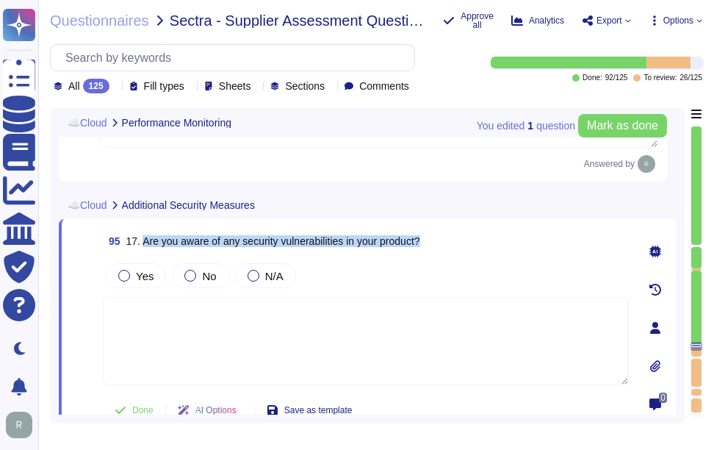
drag, startPoint x: 143, startPoint y: 240, endPoint x: 500, endPoint y: 243, distance: 357.2
click at [500, 243] on div "95 17. Are you aware of any security vulnerabilities in your product?" at bounding box center [366, 241] width 526 height 26
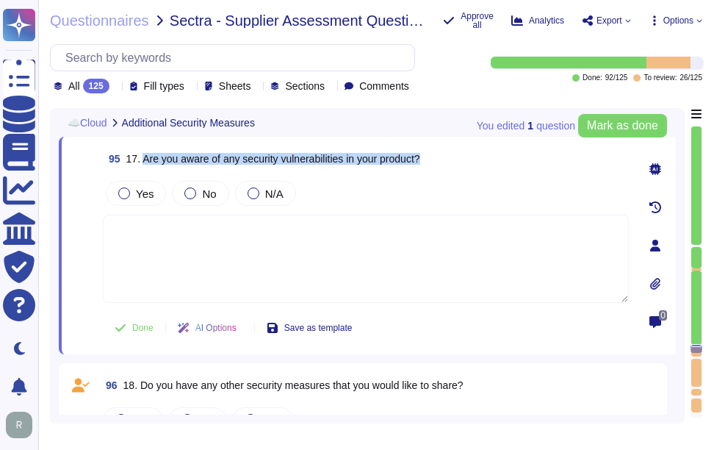
scroll to position [18113, 0]
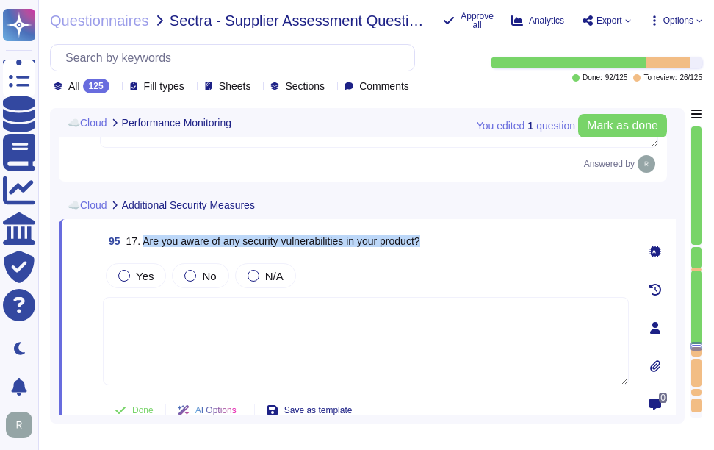
click at [304, 246] on span "17. Are you aware of any security vulnerabilities in your product?" at bounding box center [273, 241] width 294 height 12
click at [246, 239] on span "17. Are you aware of any security vulnerabilities in your product?" at bounding box center [273, 241] width 294 height 12
drag, startPoint x: 245, startPoint y: 242, endPoint x: 432, endPoint y: 242, distance: 187.4
click at [432, 242] on div "95 17. Are you aware of any security vulnerabilities in your product?" at bounding box center [366, 241] width 526 height 26
click at [211, 275] on span "No" at bounding box center [209, 276] width 14 height 12
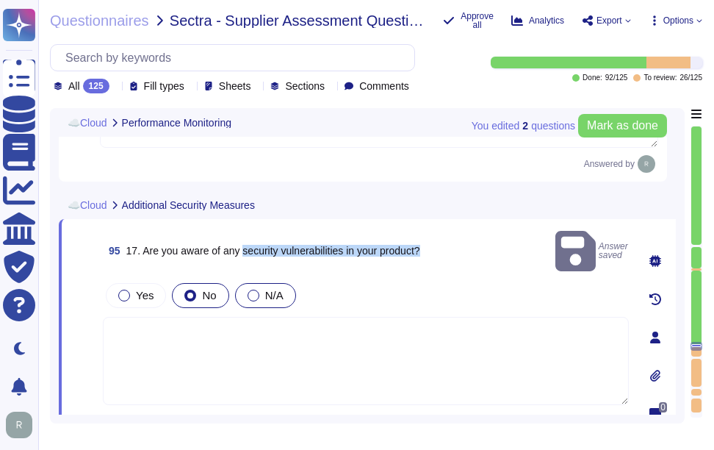
click at [252, 290] on div at bounding box center [254, 296] width 12 height 12
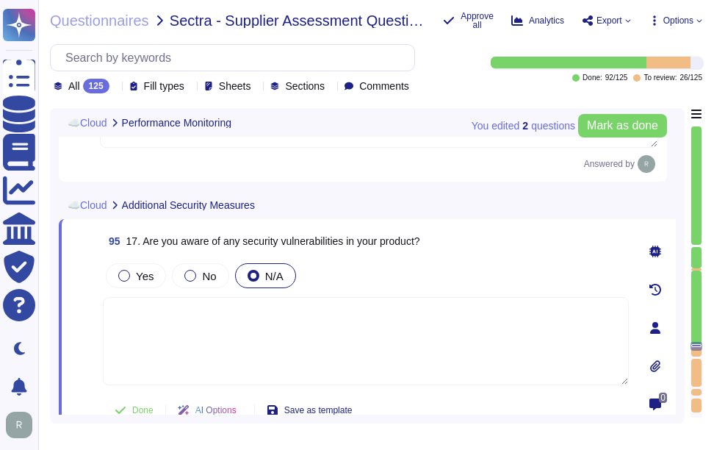
click at [371, 342] on textarea at bounding box center [366, 341] width 526 height 88
paste textarea "Sectigo has established a comprehensive vulnerability management program to add…"
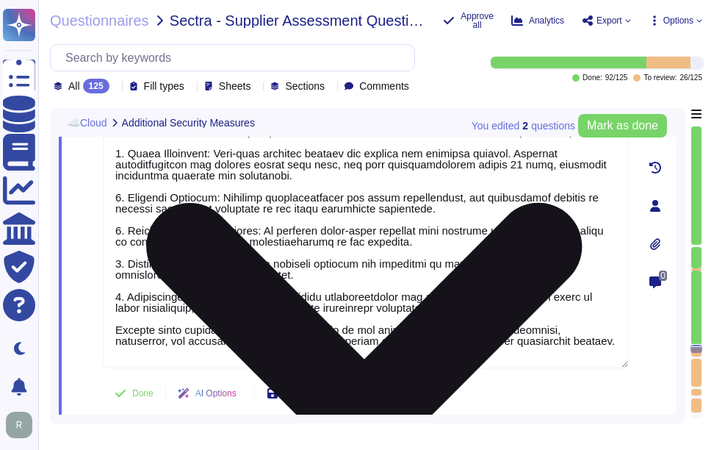
scroll to position [18362, 0]
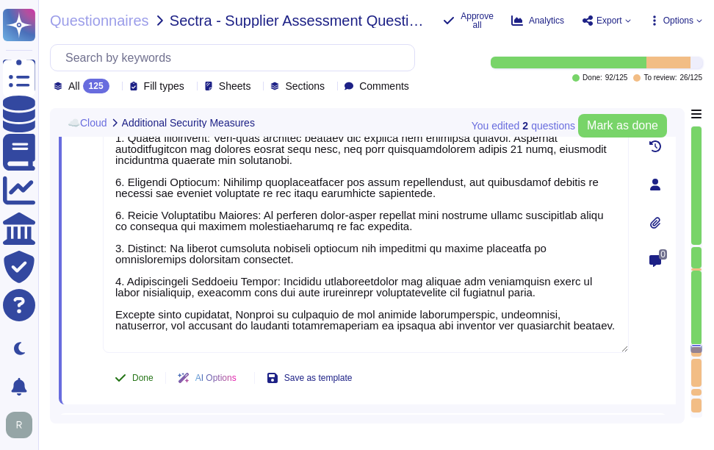
click at [138, 373] on span "Done" at bounding box center [142, 377] width 21 height 9
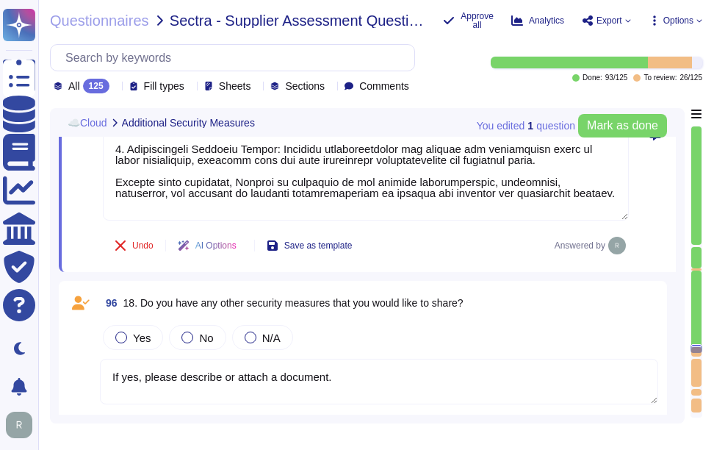
scroll to position [18506, 0]
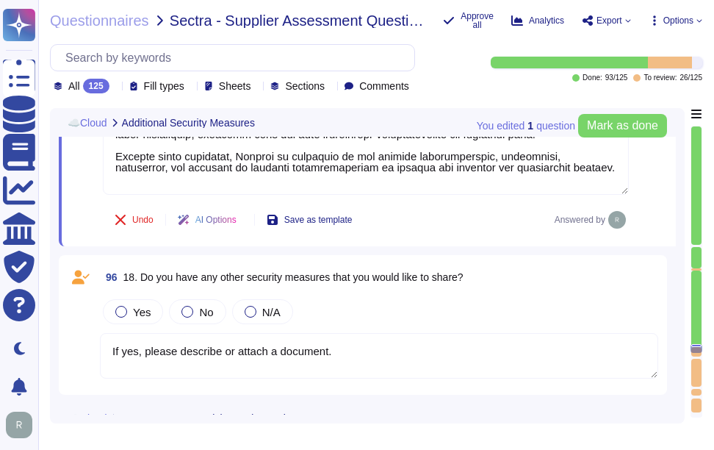
drag, startPoint x: 137, startPoint y: 273, endPoint x: 571, endPoint y: 278, distance: 433.6
click at [571, 278] on div "96 18. Do you have any other security measures that you would like to share?" at bounding box center [379, 277] width 559 height 26
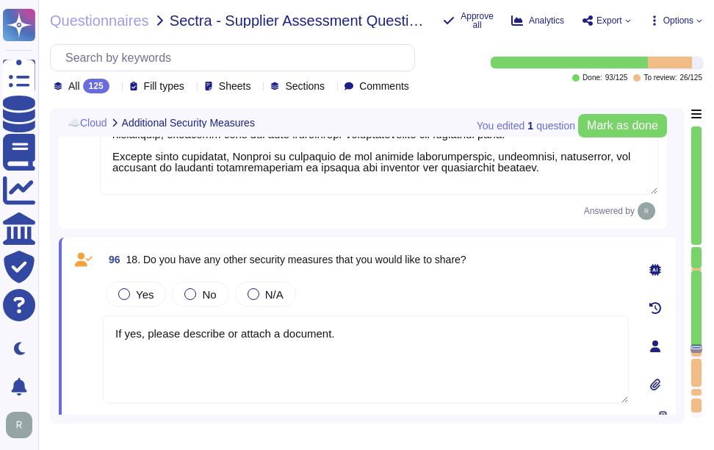
scroll to position [0, 0]
drag, startPoint x: 140, startPoint y: 256, endPoint x: 506, endPoint y: 262, distance: 365.3
click at [506, 262] on div "96 18. Do you have any other security measures that you would like to share?" at bounding box center [366, 259] width 526 height 26
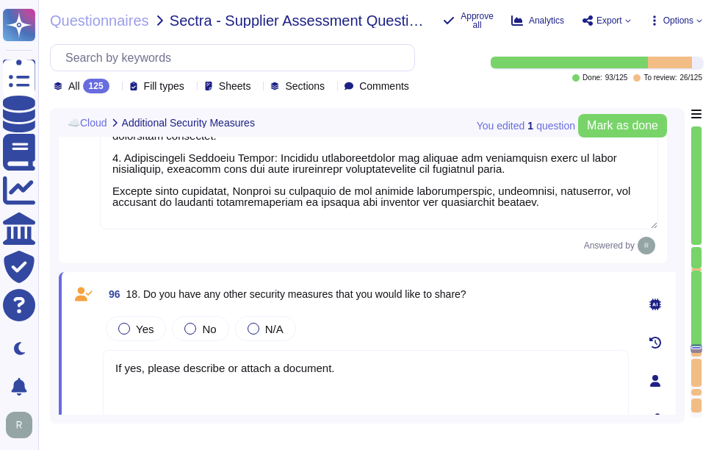
scroll to position [18506, 0]
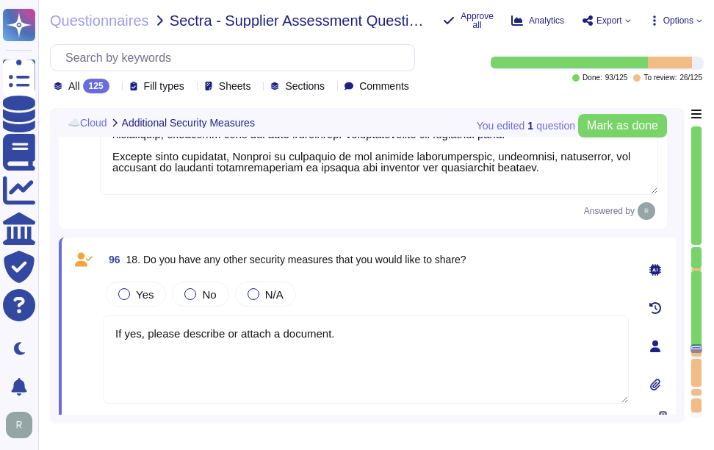
click at [296, 273] on div "96 18. Do you have any other security measures that you would like to share? Ye…" at bounding box center [350, 346] width 559 height 200
drag, startPoint x: 223, startPoint y: 257, endPoint x: 487, endPoint y: 265, distance: 263.9
click at [487, 265] on div "96 18. Do you have any other security measures that you would like to share?" at bounding box center [366, 259] width 526 height 26
click at [305, 324] on textarea "If yes, please describe or attach a document." at bounding box center [366, 359] width 526 height 88
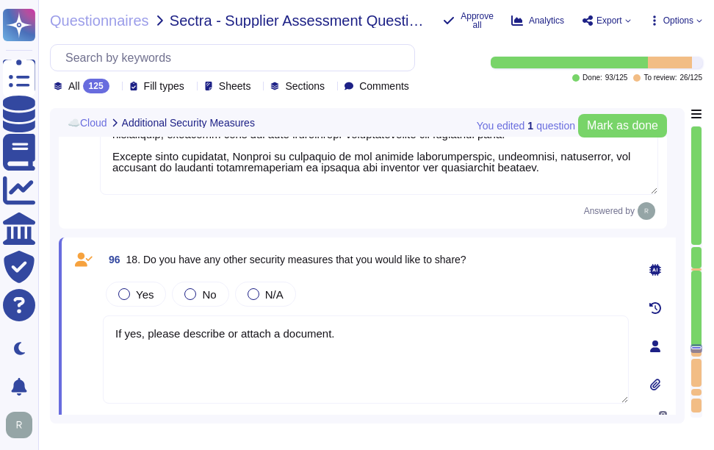
click at [305, 324] on textarea "If yes, please describe or attach a document." at bounding box center [366, 359] width 526 height 88
paste textarea "Sectigo implements several additional security measures to enhance our security…"
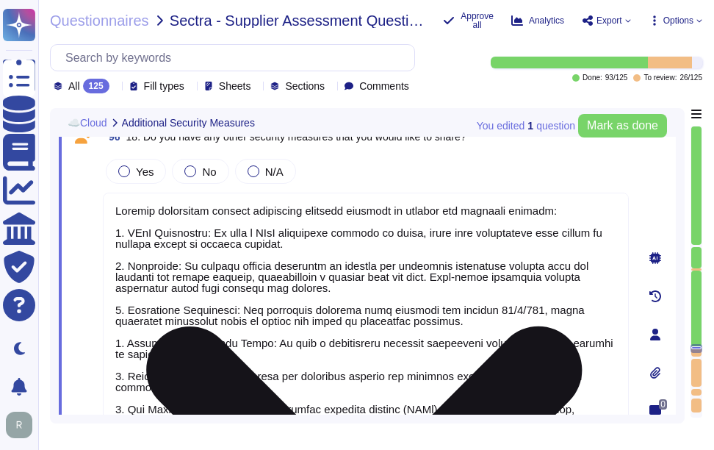
scroll to position [18560, 0]
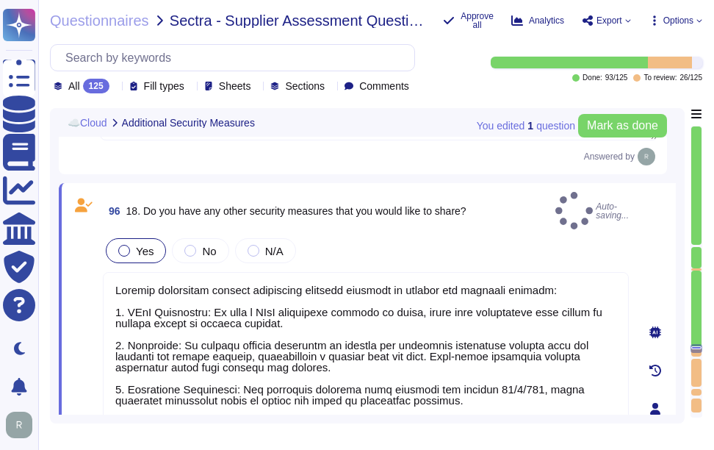
click at [150, 245] on span "Yes" at bounding box center [145, 251] width 18 height 12
click at [138, 245] on span "Yes" at bounding box center [145, 251] width 18 height 12
click at [144, 245] on span "Yes" at bounding box center [145, 251] width 18 height 12
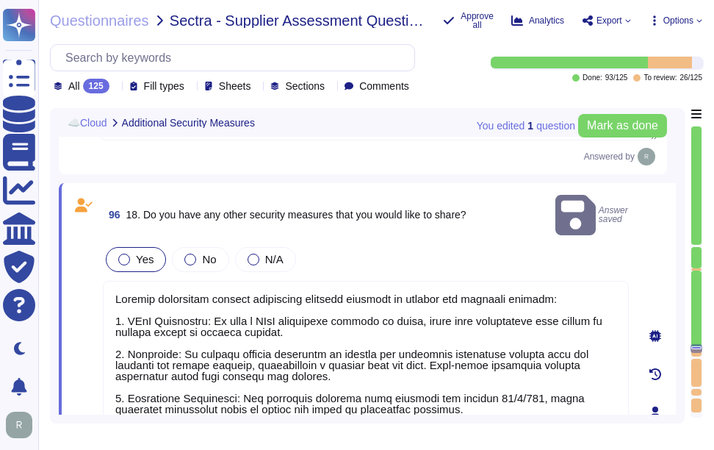
click at [148, 253] on span "Yes" at bounding box center [145, 259] width 18 height 12
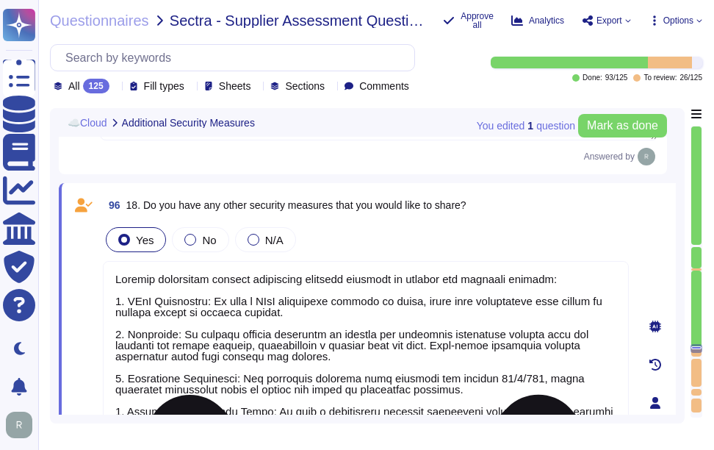
scroll to position [1, 0]
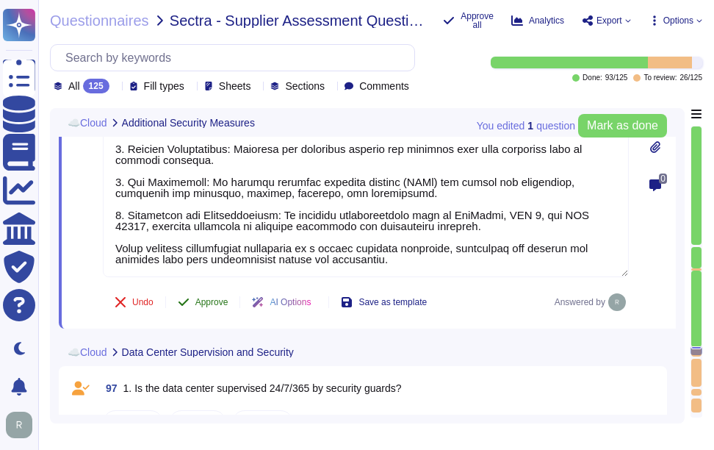
click at [211, 300] on span "Approve" at bounding box center [211, 302] width 33 height 9
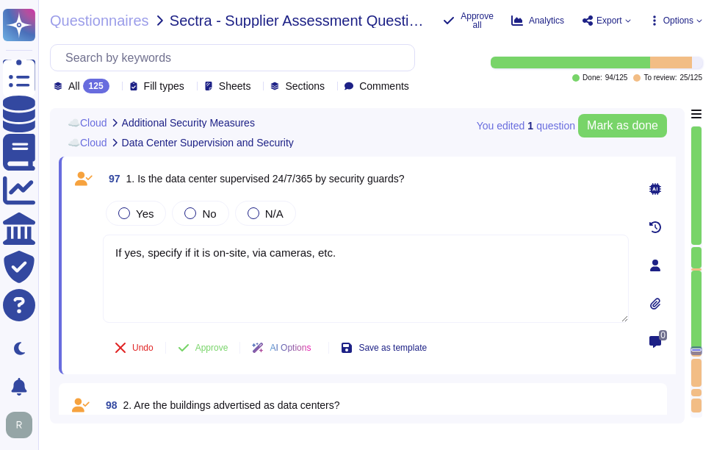
scroll to position [19048, 0]
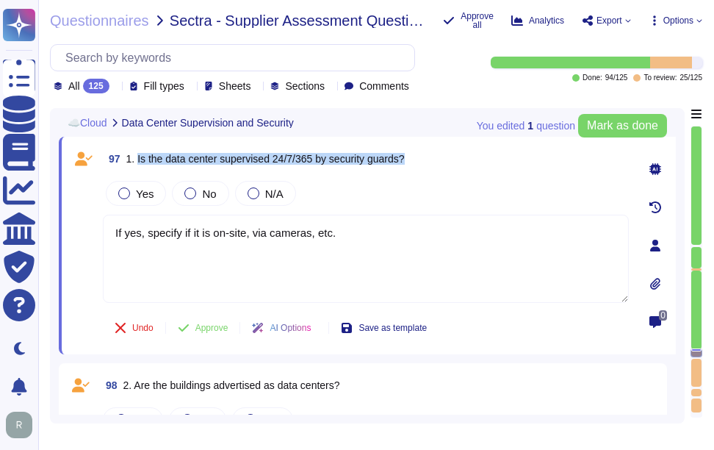
drag, startPoint x: 137, startPoint y: 157, endPoint x: 481, endPoint y: 163, distance: 344.7
click at [481, 163] on div "97 1. Is the data center supervised 24/7/365 by security guards?" at bounding box center [366, 159] width 526 height 26
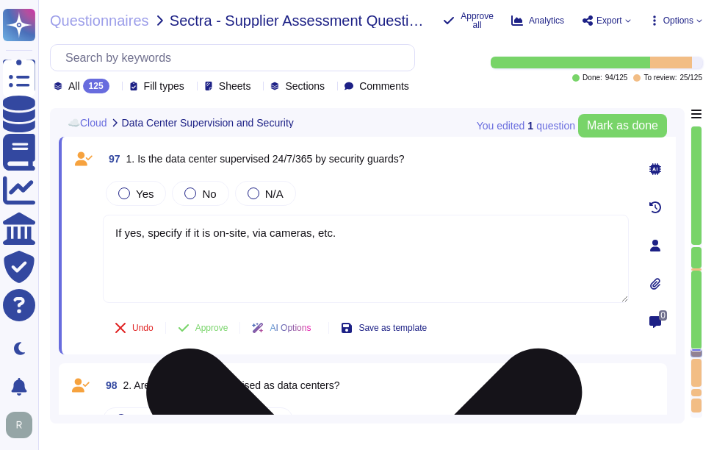
click at [362, 254] on textarea "If yes, specify if it is on-site, via cameras, etc." at bounding box center [366, 259] width 526 height 88
paste textarea "Yes, the data centers are staffed 24/7 by security personnel, including securit…"
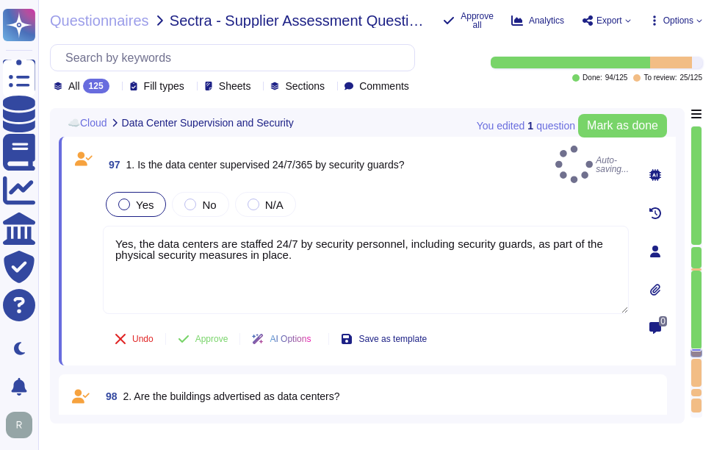
click at [150, 198] on span "Yes" at bounding box center [145, 204] width 18 height 12
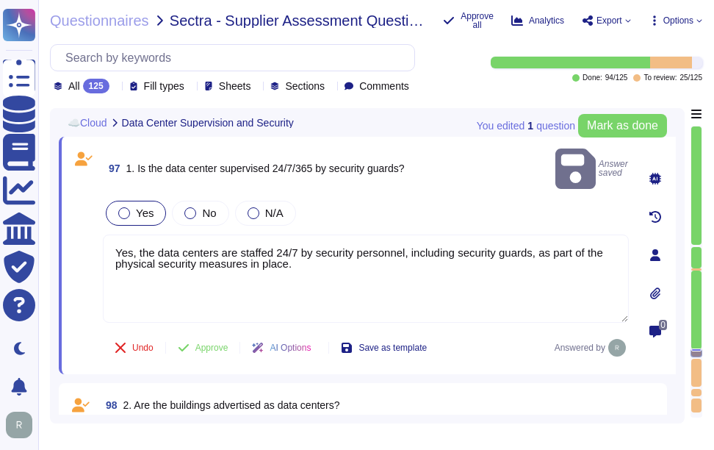
click at [133, 207] on label "Yes" at bounding box center [135, 213] width 35 height 12
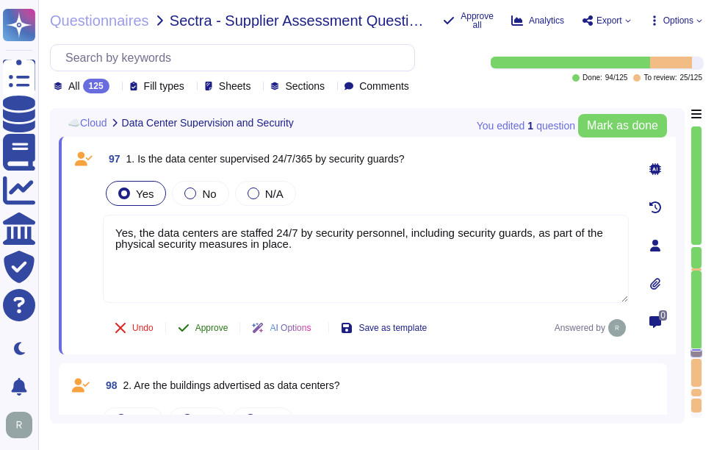
click at [213, 329] on span "Approve" at bounding box center [211, 327] width 33 height 9
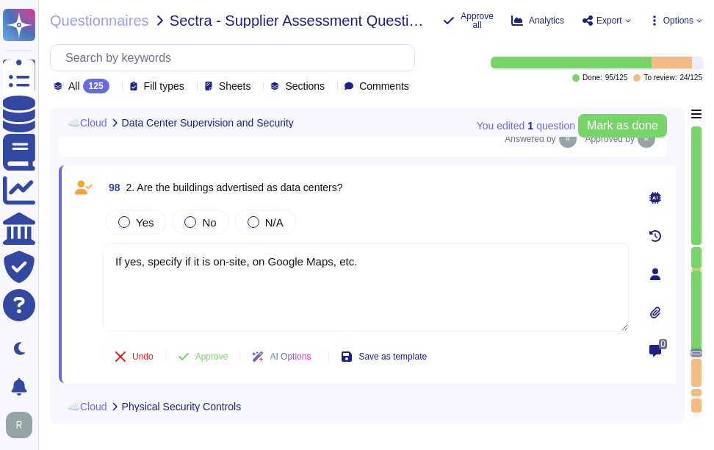
scroll to position [19247, 0]
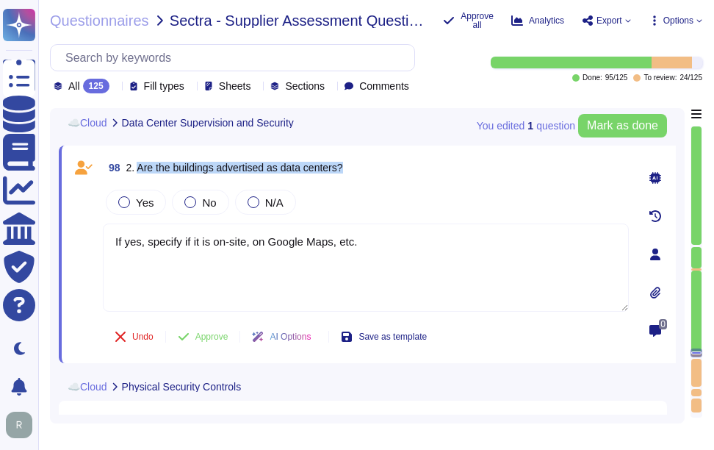
drag, startPoint x: 137, startPoint y: 166, endPoint x: 365, endPoint y: 171, distance: 227.2
click at [365, 171] on div "98 2. Are the buildings advertised as data centers?" at bounding box center [366, 167] width 526 height 26
click at [297, 179] on span "98 2. Are the buildings advertised as data centers?" at bounding box center [223, 167] width 240 height 26
drag, startPoint x: 285, startPoint y: 168, endPoint x: 389, endPoint y: 175, distance: 103.9
click at [389, 175] on div "98 2. Are the buildings advertised as data centers?" at bounding box center [366, 167] width 526 height 26
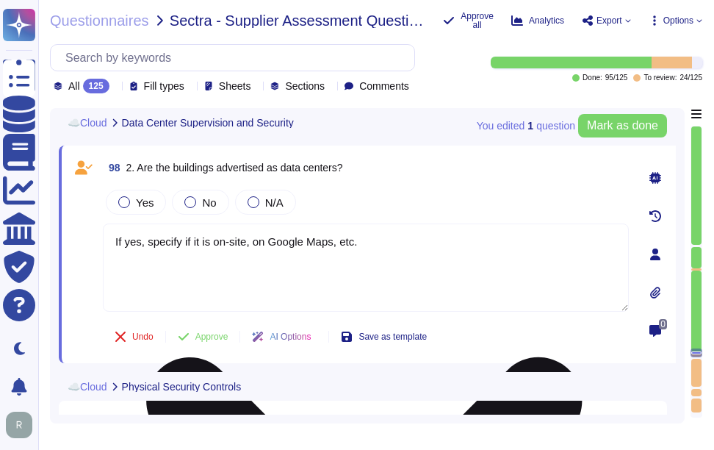
click at [402, 248] on textarea "If yes, specify if it is on-site, on Google Maps, etc." at bounding box center [366, 267] width 526 height 88
paste textarea "Scoped data is located in the core data center in the [GEOGRAPHIC_DATA], with a…"
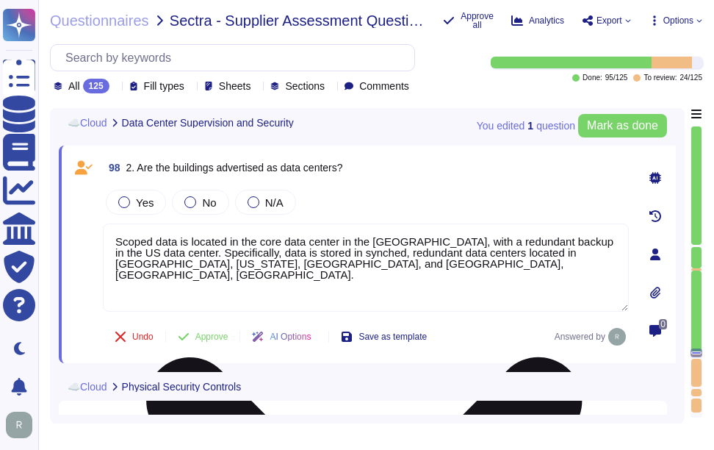
click at [342, 263] on textarea "Scoped data is located in the core data center in the [GEOGRAPHIC_DATA], with a…" at bounding box center [366, 267] width 526 height 88
drag, startPoint x: 321, startPoint y: 267, endPoint x: 370, endPoint y: 270, distance: 49.4
click at [97, 229] on div "98 2. Are the buildings advertised as data centers? Yes No N/A Scoped data is l…" at bounding box center [350, 254] width 559 height 200
paste textarea "We use colocation centers from Equinix and TeleData. Our production infrastruct…"
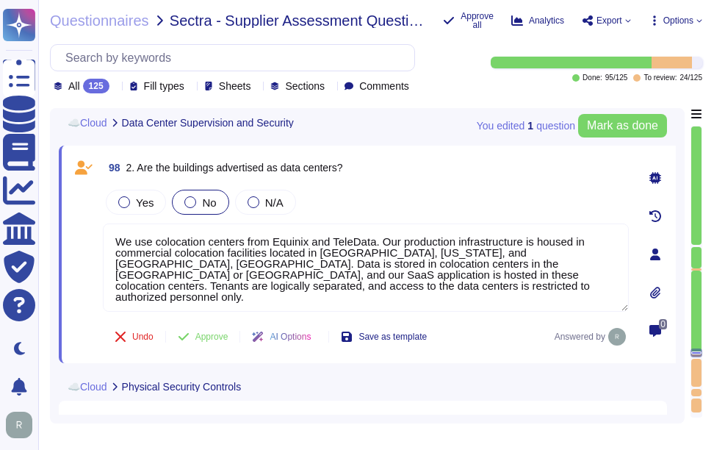
click at [209, 200] on span "No" at bounding box center [209, 202] width 14 height 12
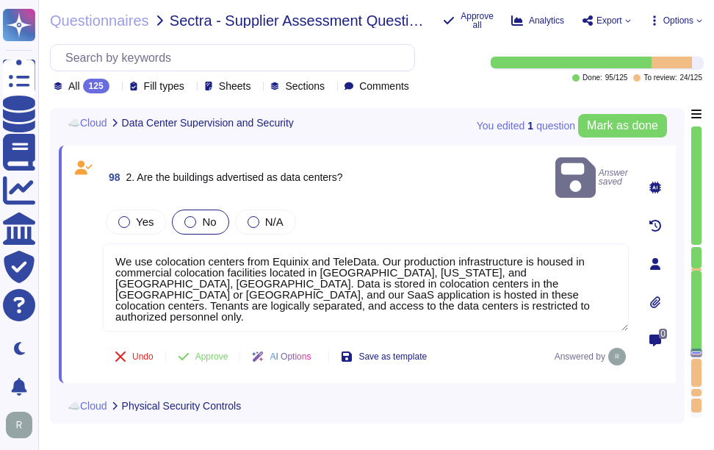
click at [195, 216] on label "No" at bounding box center [200, 222] width 32 height 12
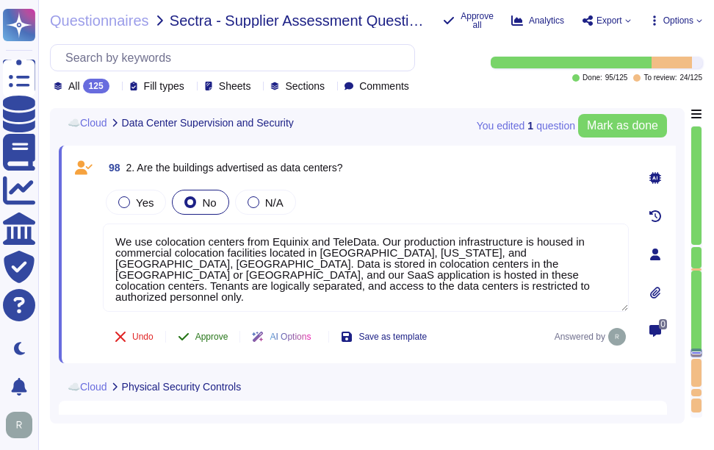
click at [207, 334] on span "Approve" at bounding box center [211, 336] width 33 height 9
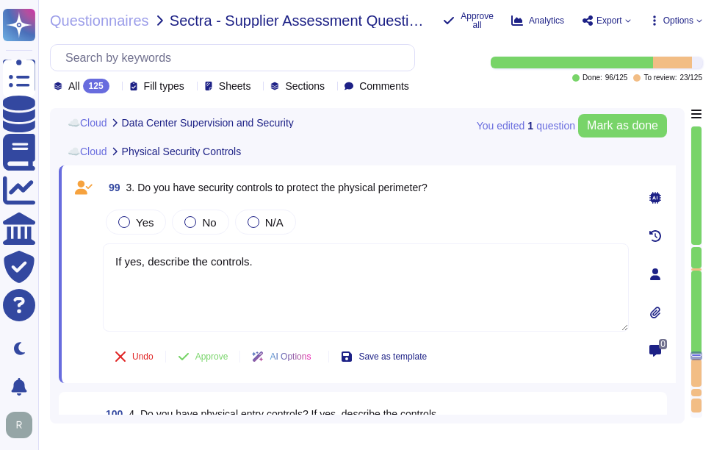
scroll to position [19474, 0]
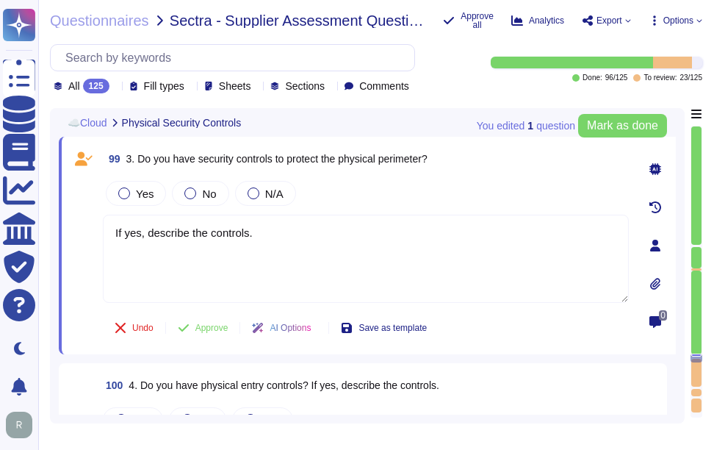
drag, startPoint x: 137, startPoint y: 159, endPoint x: 446, endPoint y: 154, distance: 309.4
click at [446, 154] on div "99 3. Do you have security controls to protect the physical perimeter?" at bounding box center [366, 159] width 526 height 26
click at [140, 197] on span "Yes" at bounding box center [145, 193] width 18 height 12
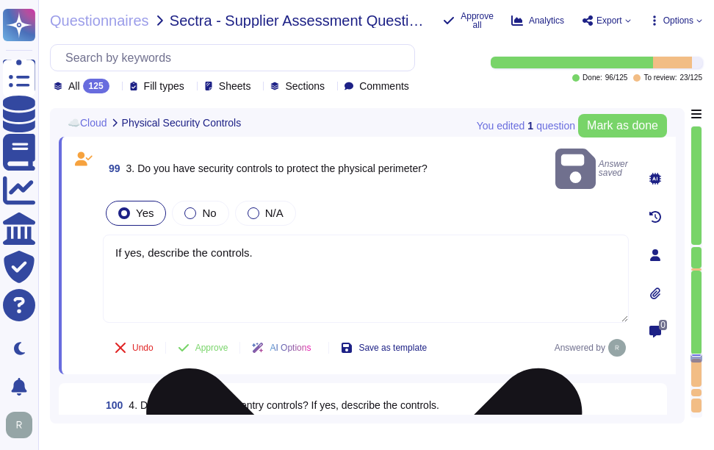
click at [338, 236] on textarea "If yes, describe the controls." at bounding box center [366, 278] width 526 height 88
paste textarea "Yes, we have implemented security controls to protect the physical perimeter, w…"
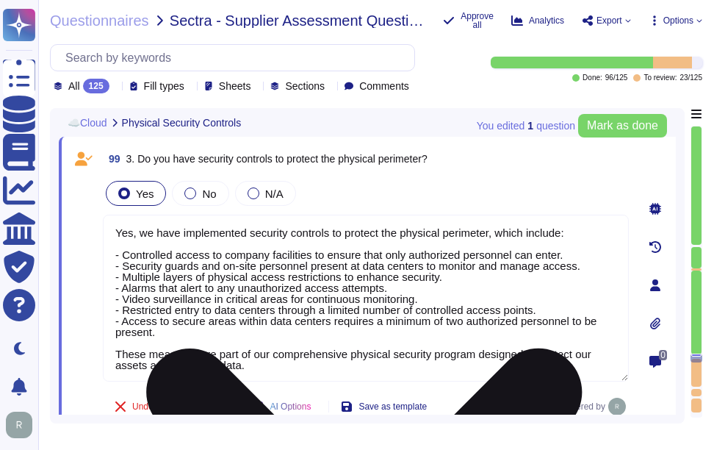
scroll to position [1, 0]
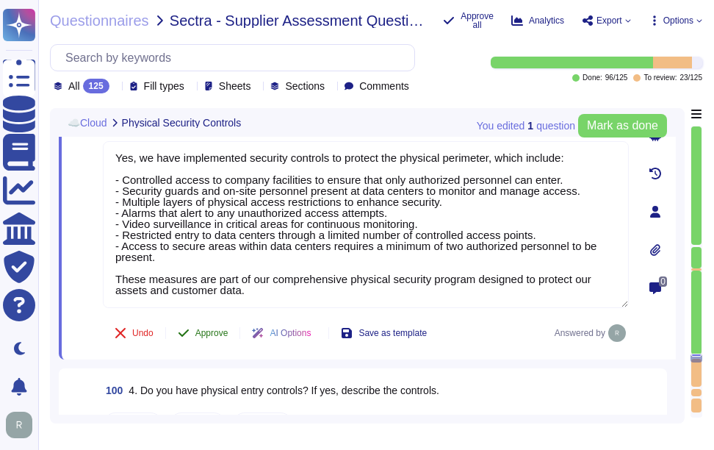
click at [211, 331] on span "Approve" at bounding box center [211, 333] width 33 height 9
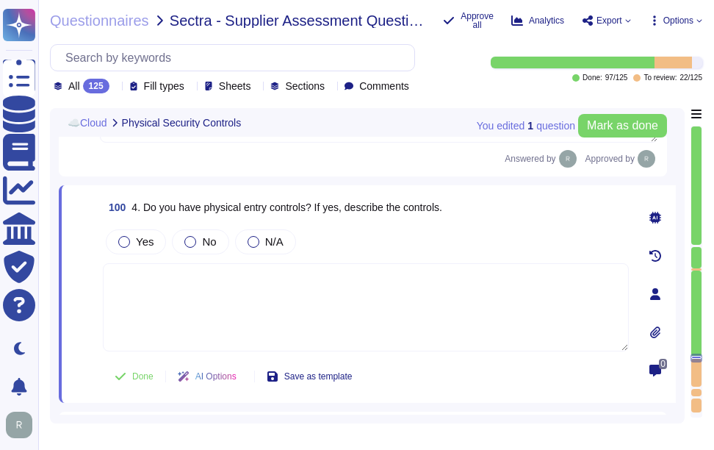
scroll to position [19752, 0]
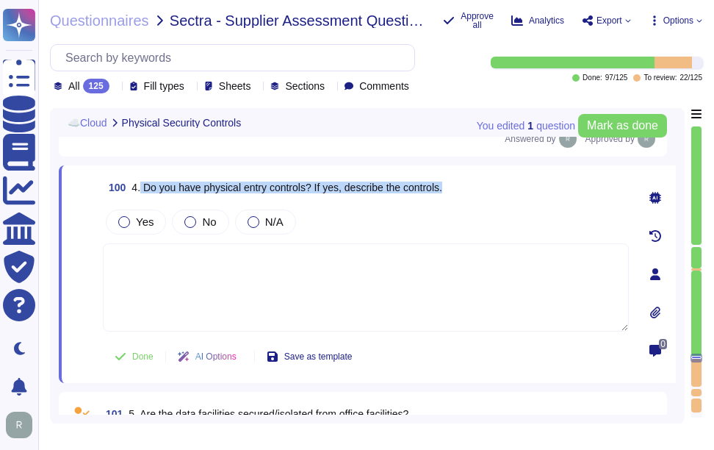
drag, startPoint x: 142, startPoint y: 167, endPoint x: 461, endPoint y: 173, distance: 319.0
click at [461, 174] on div "100 4. Do you have physical entry controls? If yes, describe the controls." at bounding box center [366, 187] width 526 height 26
click at [162, 182] on span "4. Do you have physical entry controls? If yes, describe the controls." at bounding box center [287, 188] width 311 height 12
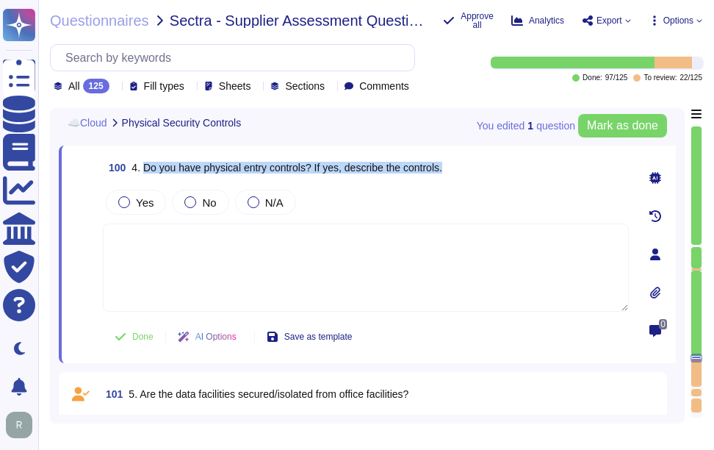
drag, startPoint x: 210, startPoint y: 165, endPoint x: 472, endPoint y: 167, distance: 261.6
click at [472, 167] on div "100 4. Do you have physical entry controls? If yes, describe the controls." at bounding box center [366, 167] width 526 height 26
click at [146, 199] on span "Yes" at bounding box center [145, 202] width 18 height 12
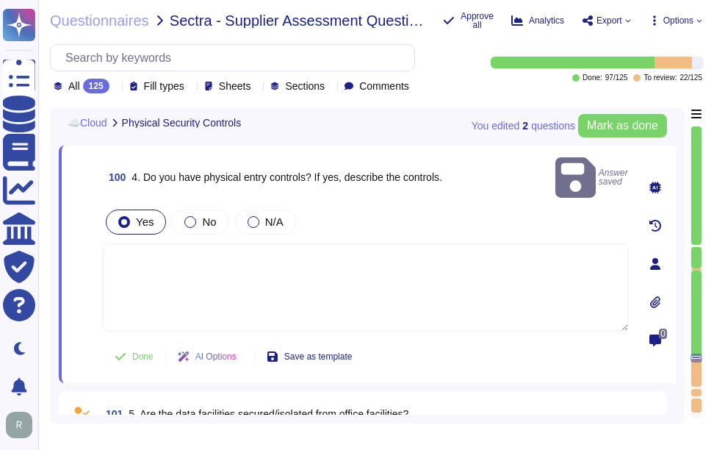
click at [397, 267] on textarea at bounding box center [366, 287] width 526 height 88
paste textarea "Yes, we have physical entry controls in place, which include: - Controlled acce…"
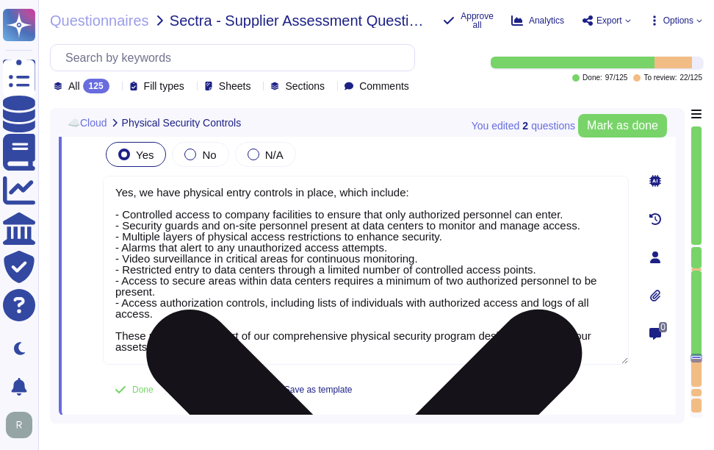
scroll to position [19826, 0]
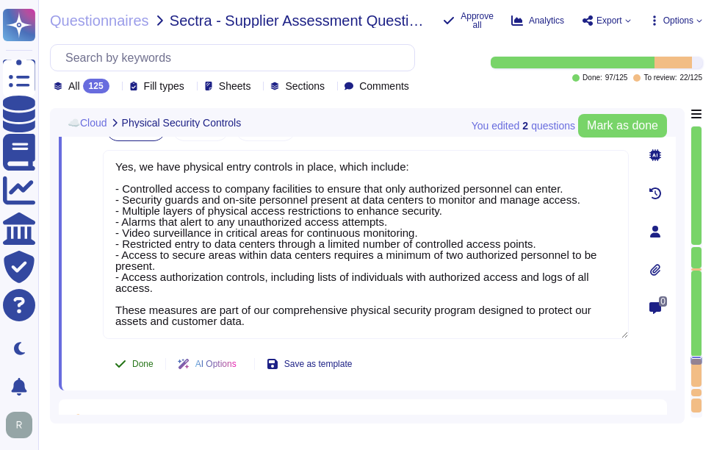
click at [142, 365] on span "Done" at bounding box center [142, 363] width 21 height 9
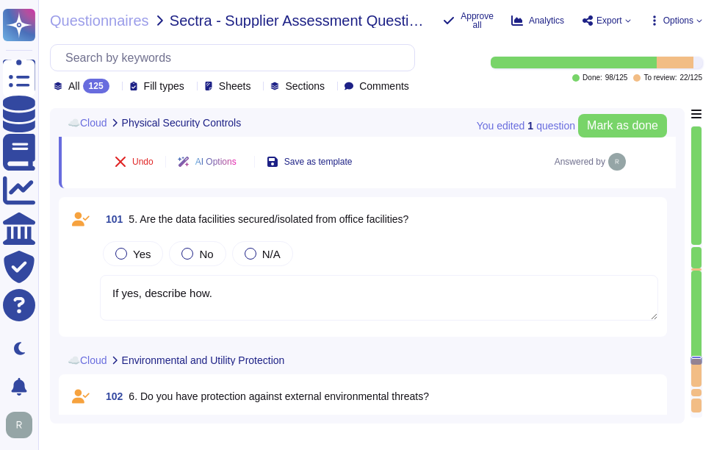
scroll to position [20042, 0]
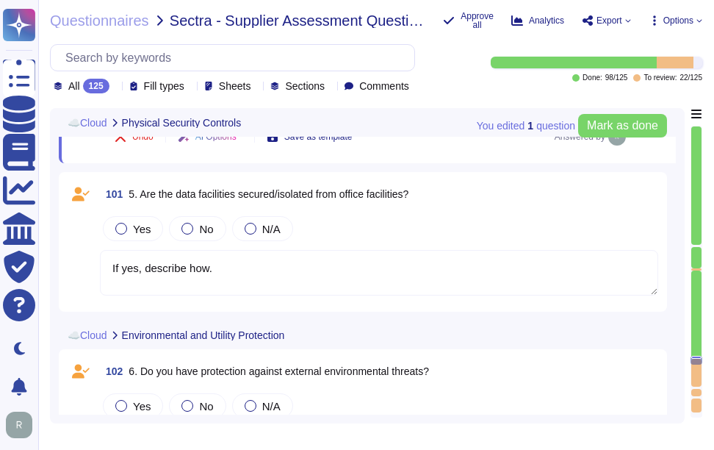
drag, startPoint x: 142, startPoint y: 190, endPoint x: 449, endPoint y: 198, distance: 307.3
click at [449, 198] on div "101 5. Are the data facilities secured/isolated from office facilities?" at bounding box center [379, 194] width 559 height 26
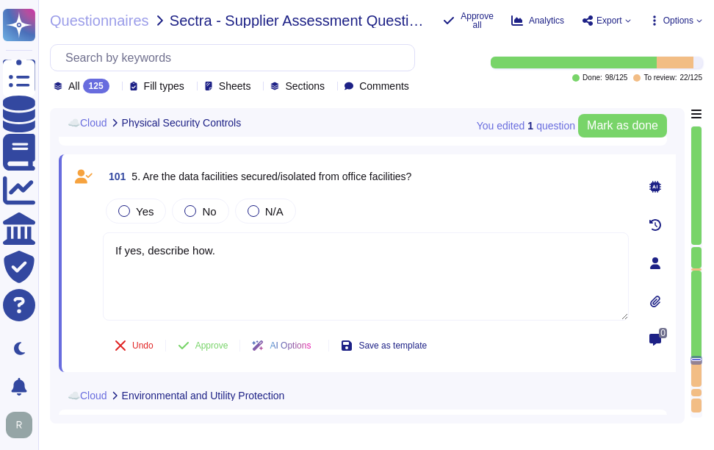
drag, startPoint x: 145, startPoint y: 173, endPoint x: 453, endPoint y: 180, distance: 308.0
click at [453, 180] on div "101 5. Are the data facilities secured/isolated from office facilities?" at bounding box center [366, 176] width 526 height 26
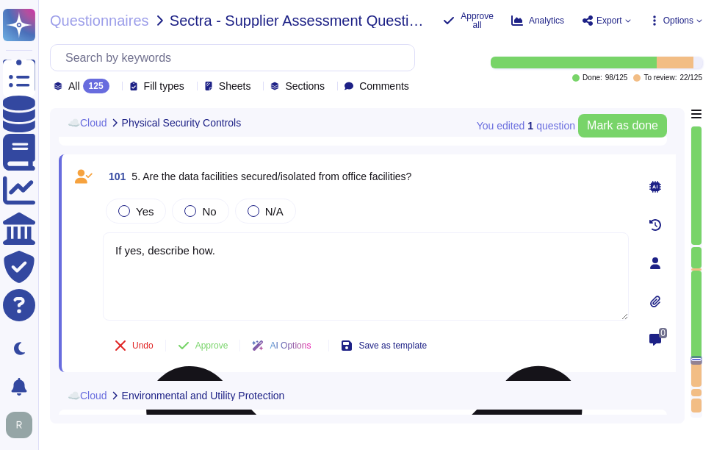
click at [406, 278] on textarea "If yes, describe how." at bounding box center [366, 276] width 526 height 88
paste textarea "Additionally, physical security measures are in place for data centers, includi…"
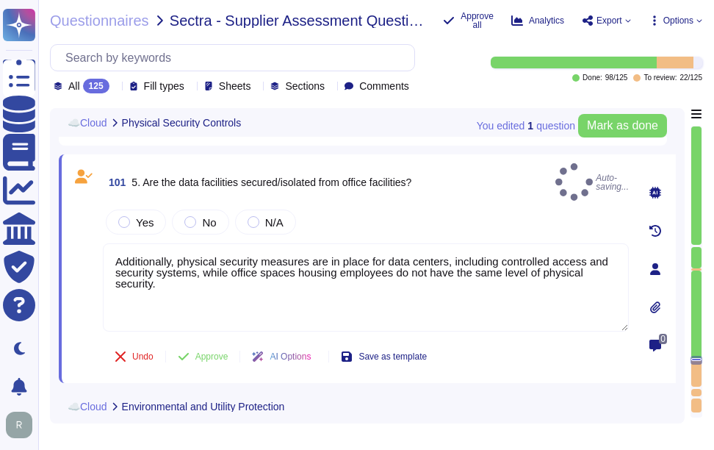
drag, startPoint x: 143, startPoint y: 174, endPoint x: 484, endPoint y: 174, distance: 340.3
click at [484, 174] on div "101 5. Are the data facilities secured/isolated from office facilities? Auto-sa…" at bounding box center [366, 181] width 526 height 37
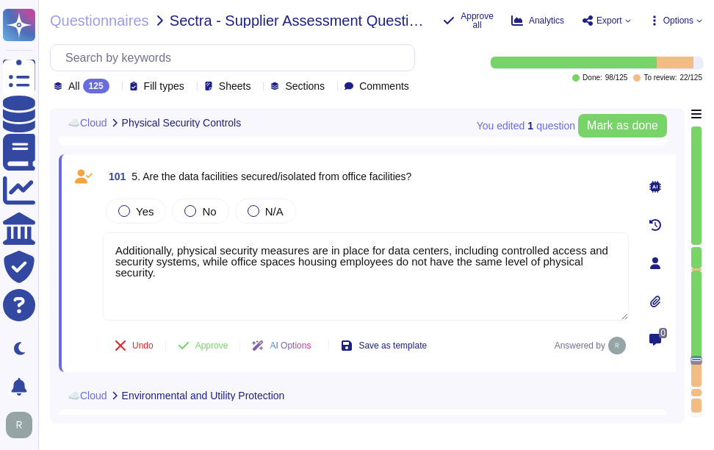
click at [214, 176] on span "5. Are the data facilities secured/isolated from office facilities?" at bounding box center [272, 177] width 280 height 12
drag, startPoint x: 180, startPoint y: 174, endPoint x: 530, endPoint y: 192, distance: 350.3
click at [530, 192] on div "101 5. Are the data facilities secured/isolated from office facilities? Yes No …" at bounding box center [350, 263] width 559 height 200
click at [133, 212] on label "Yes" at bounding box center [135, 211] width 35 height 12
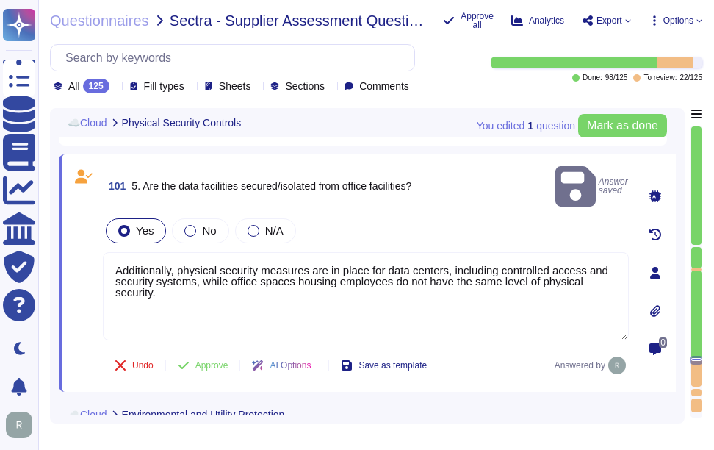
drag, startPoint x: 185, startPoint y: 249, endPoint x: 85, endPoint y: 245, distance: 100.8
click at [85, 245] on div "101 5. Are the data facilities secured/isolated from office facilities? Answer …" at bounding box center [350, 273] width 559 height 220
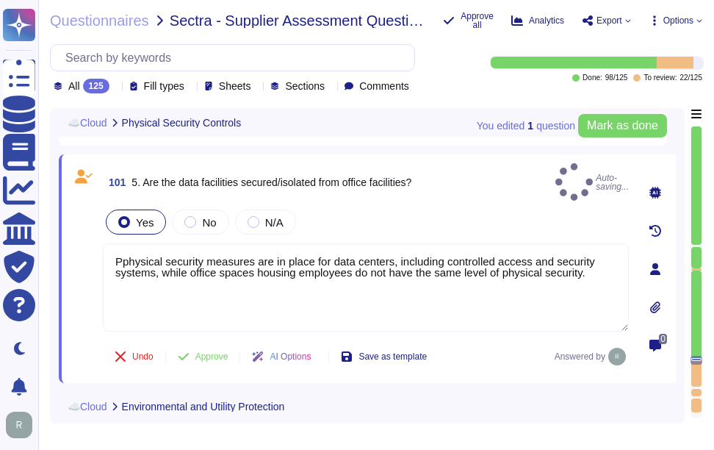
click at [462, 219] on div "Yes No N/A" at bounding box center [366, 222] width 526 height 31
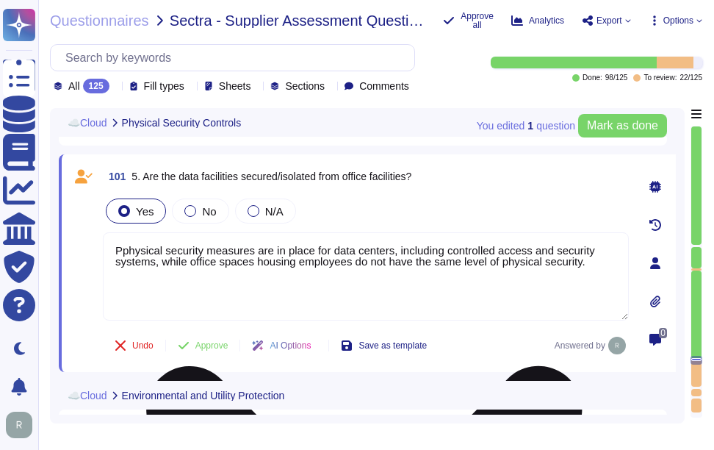
click at [126, 249] on textarea "Pphysical security measures are in place for data centers, including controlled…" at bounding box center [366, 276] width 526 height 88
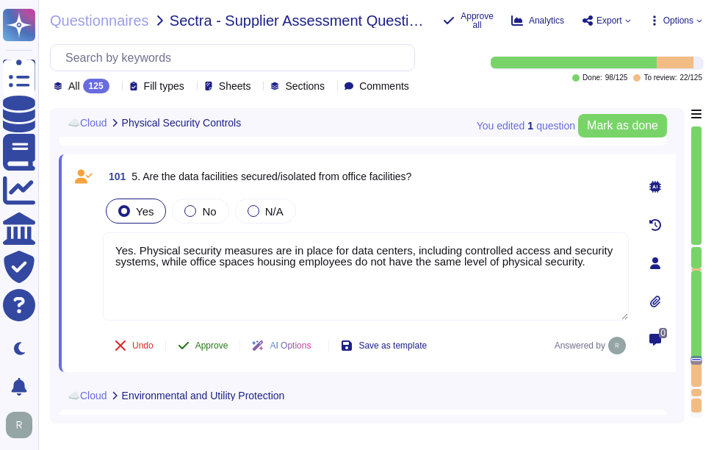
click at [216, 341] on span "Approve" at bounding box center [211, 345] width 33 height 9
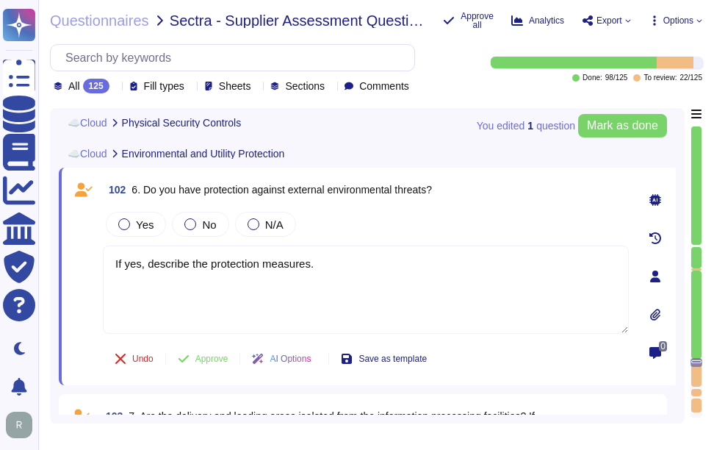
scroll to position [20269, 0]
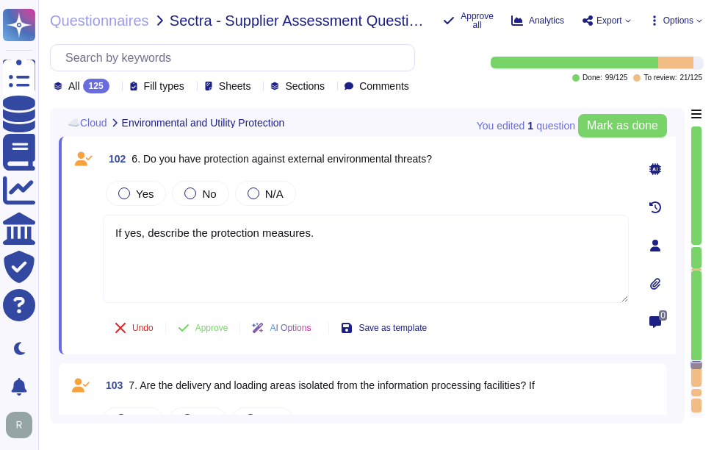
drag, startPoint x: 143, startPoint y: 157, endPoint x: 465, endPoint y: 155, distance: 322.6
click at [465, 155] on div "102 6. Do you have protection against external environmental threats?" at bounding box center [366, 159] width 526 height 26
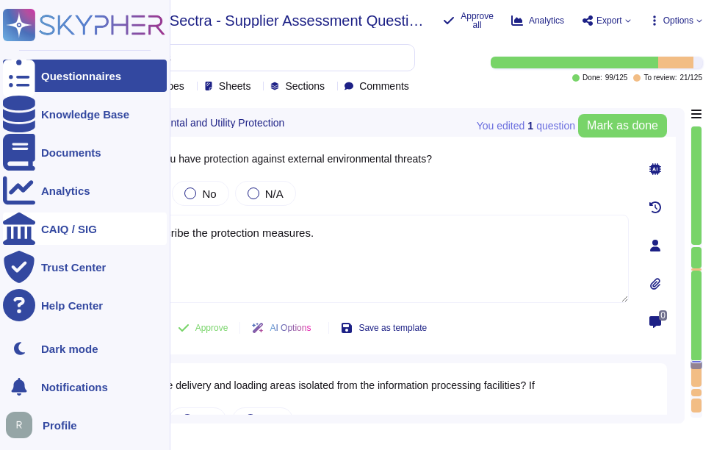
drag, startPoint x: 328, startPoint y: 235, endPoint x: 28, endPoint y: 217, distance: 300.4
click at [28, 217] on div "Questionnaires Knowledge Base Documents Analytics CAIQ / SIG Trust Center Help …" at bounding box center [357, 225] width 714 height 450
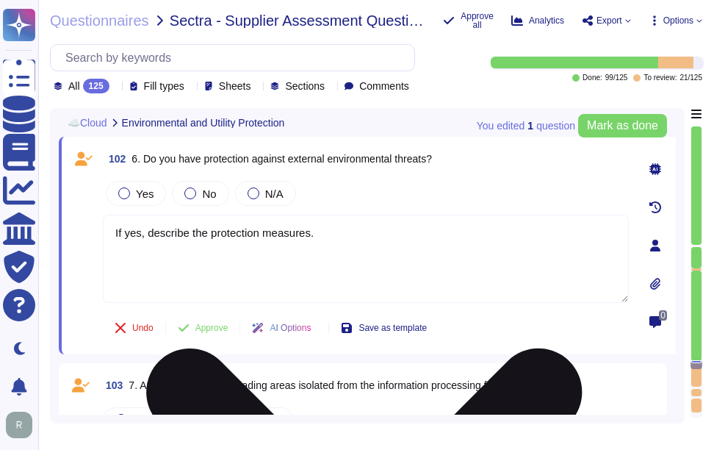
paste textarea "Yes, our organization has implemented several measures to protect our key infra…"
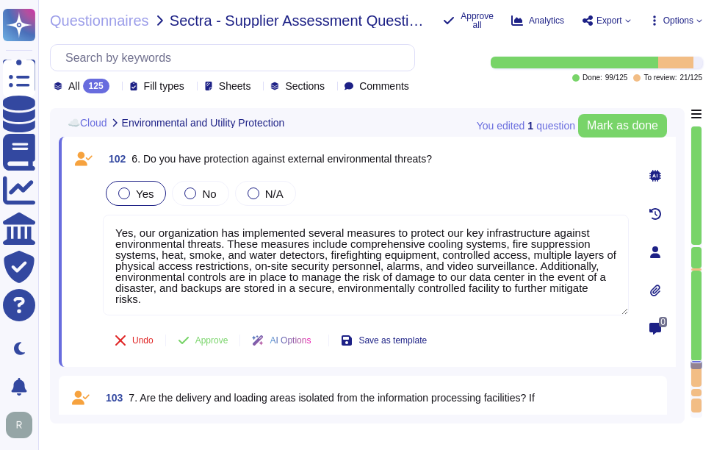
click at [144, 193] on span "Yes" at bounding box center [145, 193] width 18 height 12
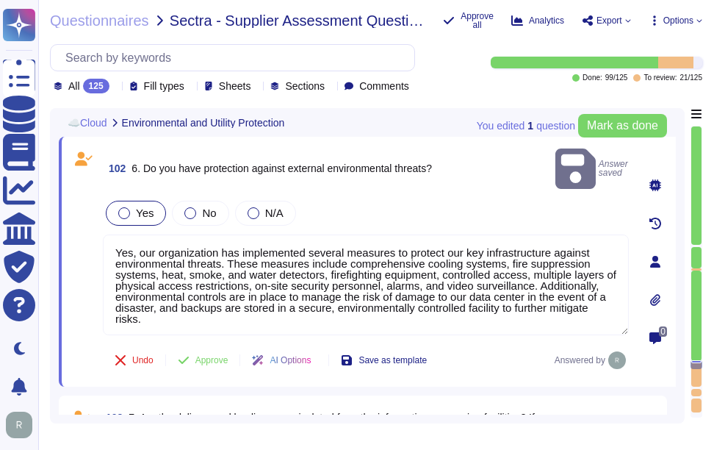
click at [151, 207] on span "Yes" at bounding box center [145, 213] width 18 height 12
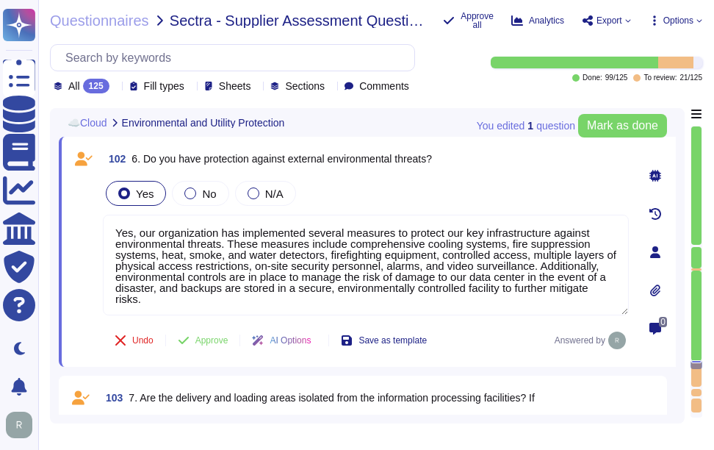
drag, startPoint x: 143, startPoint y: 157, endPoint x: 512, endPoint y: 151, distance: 368.2
click at [512, 151] on div "102 6. Do you have protection against external environmental threats?" at bounding box center [366, 159] width 526 height 26
click at [215, 340] on span "Approve" at bounding box center [211, 340] width 33 height 9
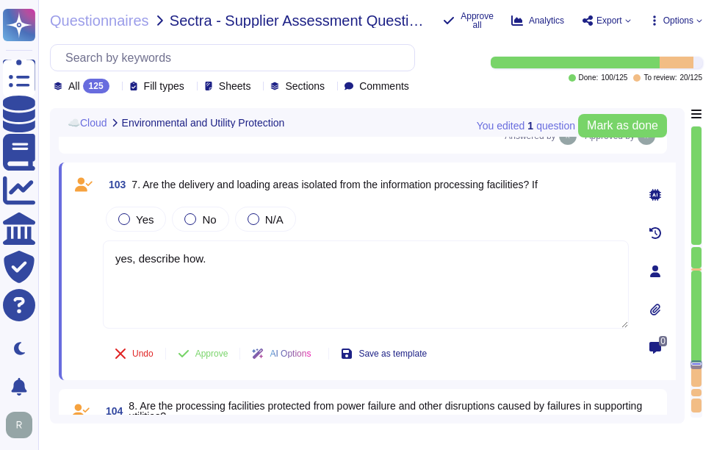
scroll to position [20484, 0]
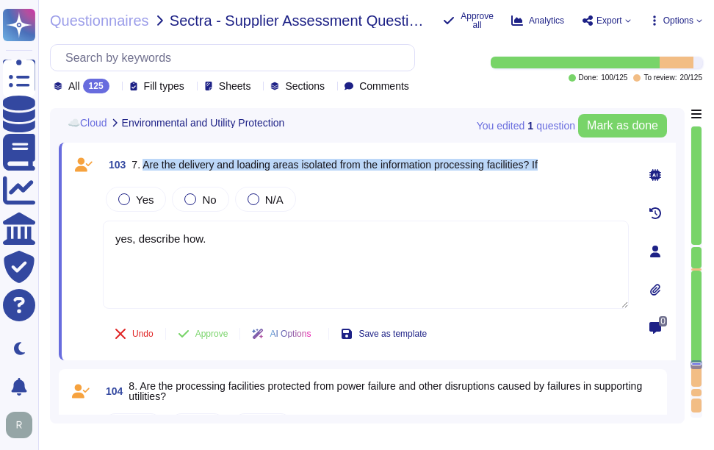
drag, startPoint x: 144, startPoint y: 165, endPoint x: 553, endPoint y: 176, distance: 408.8
click at [553, 176] on div "103 7. Are the delivery and loading areas isolated from the information process…" at bounding box center [366, 164] width 526 height 26
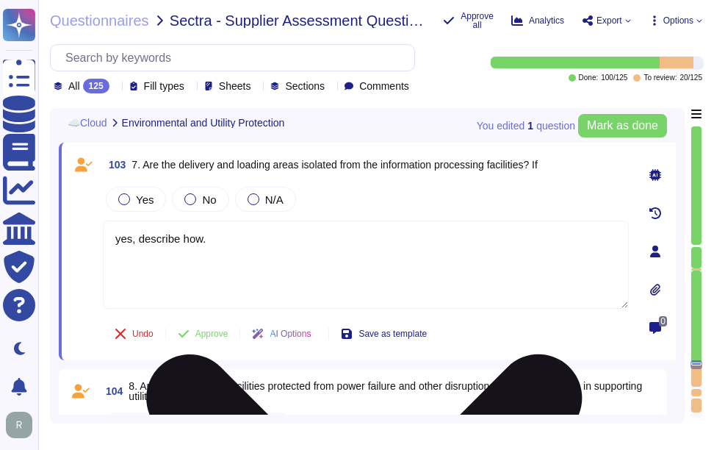
click at [331, 252] on textarea "yes, describe how." at bounding box center [366, 264] width 526 height 88
paste textarea "Yes, the delivery and loading areas are isolated from the information processin…"
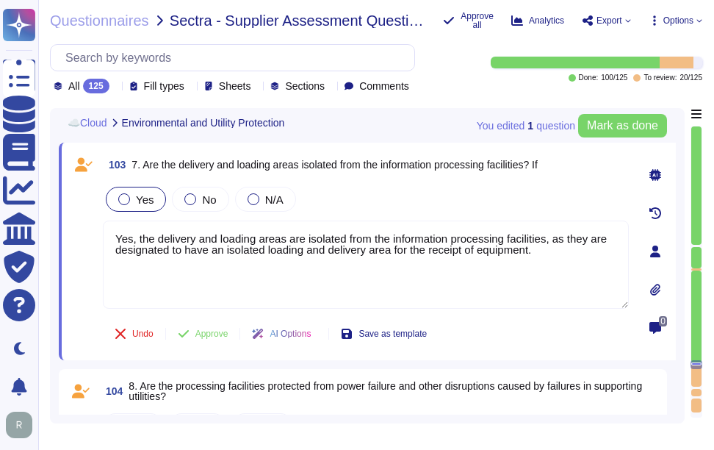
click at [139, 206] on span "Yes" at bounding box center [145, 199] width 18 height 12
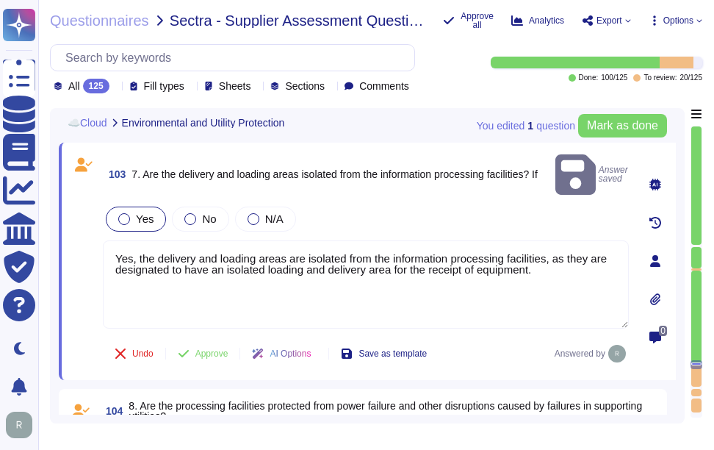
click at [148, 212] on span "Yes" at bounding box center [145, 218] width 18 height 12
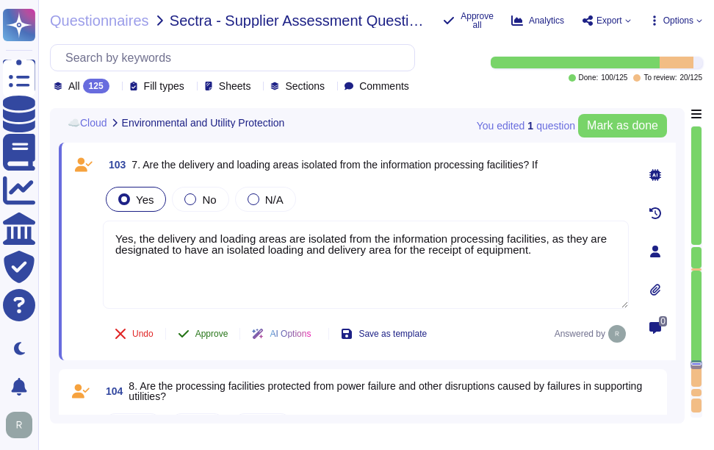
click at [224, 333] on span "Approve" at bounding box center [211, 333] width 33 height 9
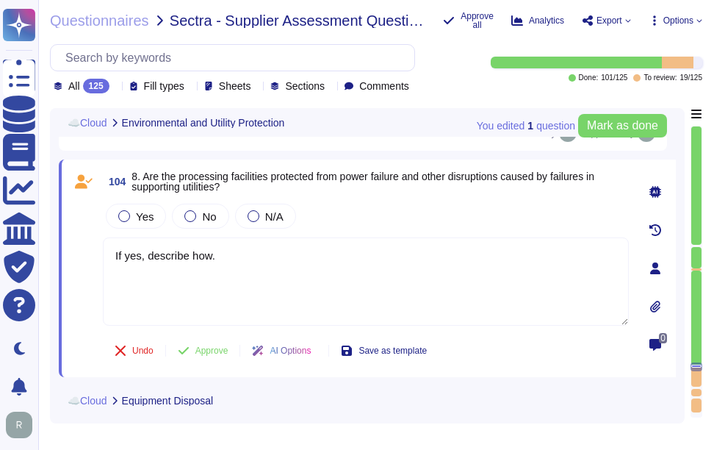
scroll to position [20686, 0]
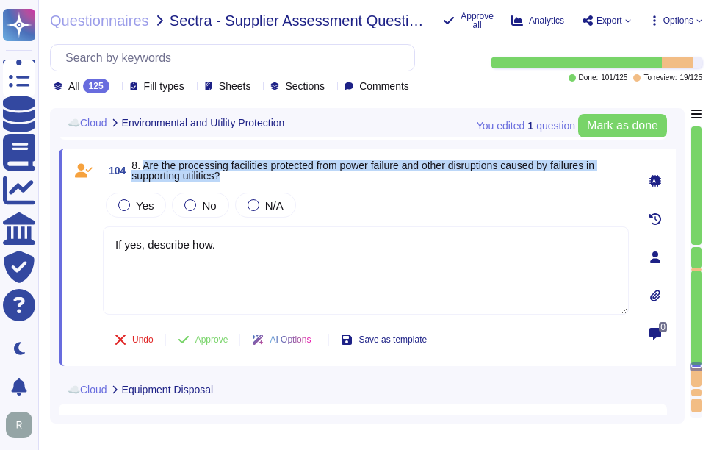
drag, startPoint x: 145, startPoint y: 170, endPoint x: 278, endPoint y: 179, distance: 133.3
click at [278, 179] on span "8. Are the processing facilities protected from power failure and other disrupt…" at bounding box center [381, 170] width 498 height 21
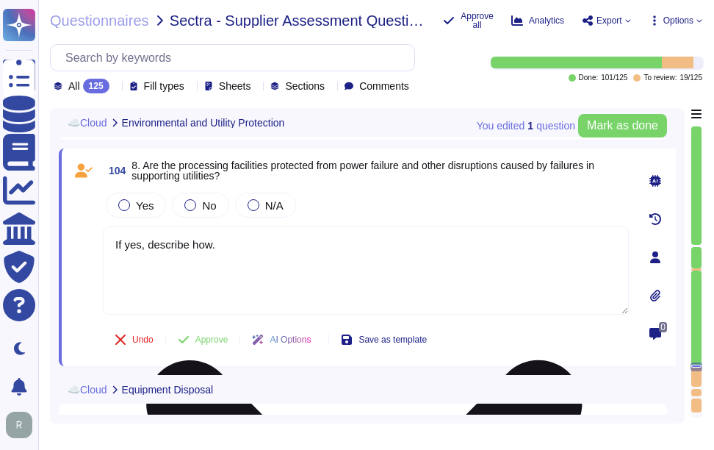
click at [345, 275] on textarea "If yes, describe how." at bounding box center [366, 270] width 526 height 88
paste textarea "Yes, the processing facilities are protected from power failures and other disr…"
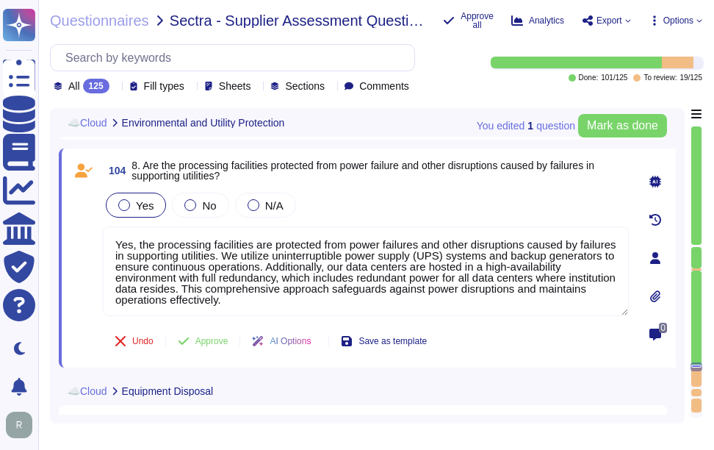
click at [133, 211] on label "Yes" at bounding box center [135, 205] width 35 height 12
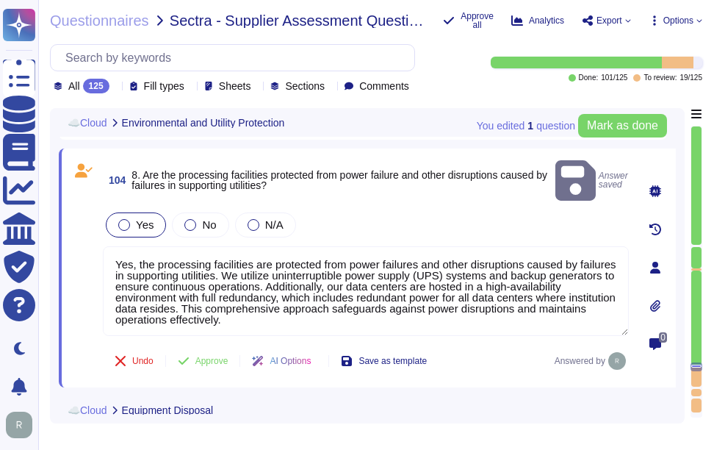
click at [141, 218] on span "Yes" at bounding box center [145, 224] width 18 height 12
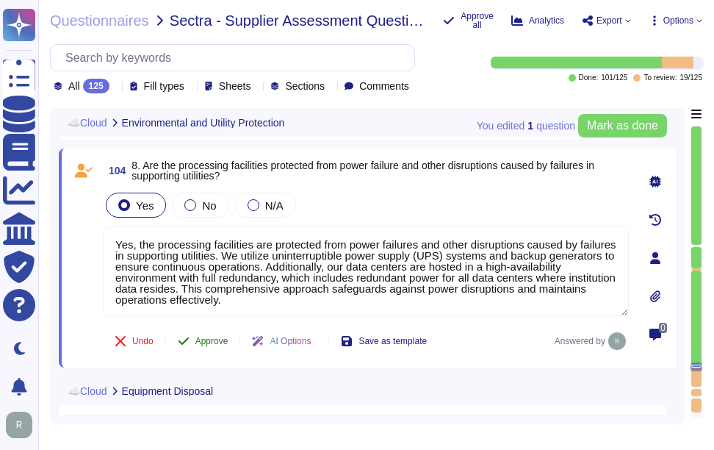
click at [220, 345] on span "Approve" at bounding box center [211, 341] width 33 height 9
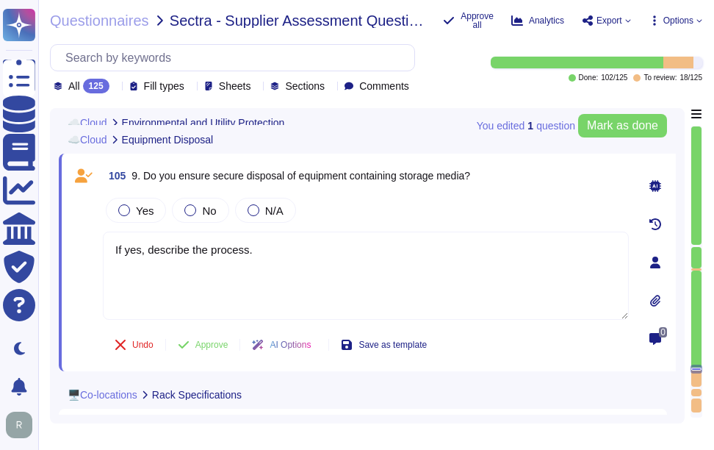
scroll to position [20916, 0]
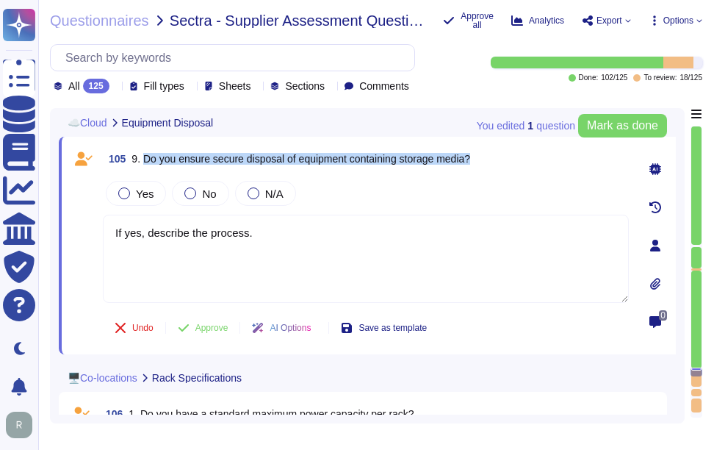
drag, startPoint x: 143, startPoint y: 158, endPoint x: 520, endPoint y: 151, distance: 377.1
click at [520, 151] on div "105 9. Do you ensure secure disposal of equipment containing storage media?" at bounding box center [366, 159] width 526 height 26
click at [148, 195] on span "Yes" at bounding box center [145, 193] width 18 height 12
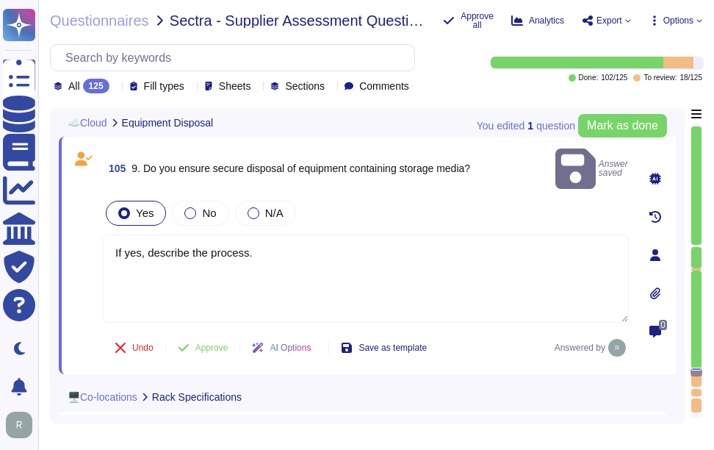
click at [97, 222] on div "105 9. Do you ensure secure disposal of equipment containing storage media? Ans…" at bounding box center [350, 256] width 559 height 220
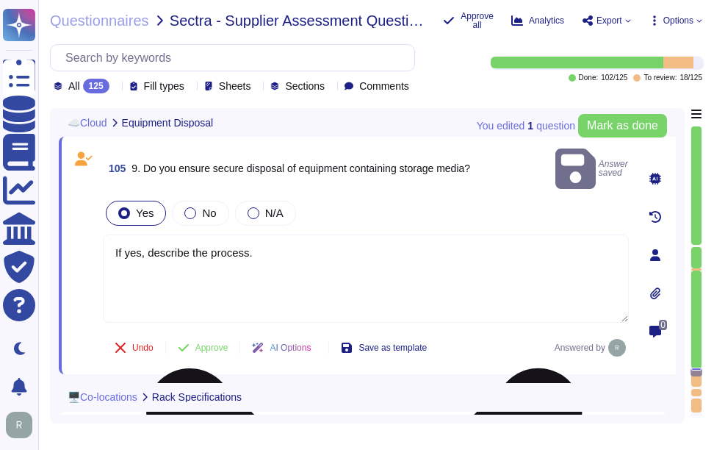
click at [322, 242] on textarea "If yes, describe the process." at bounding box center [366, 278] width 526 height 88
paste textarea "Yes, we ensure secure disposal of equipment containing storage media. All equip…"
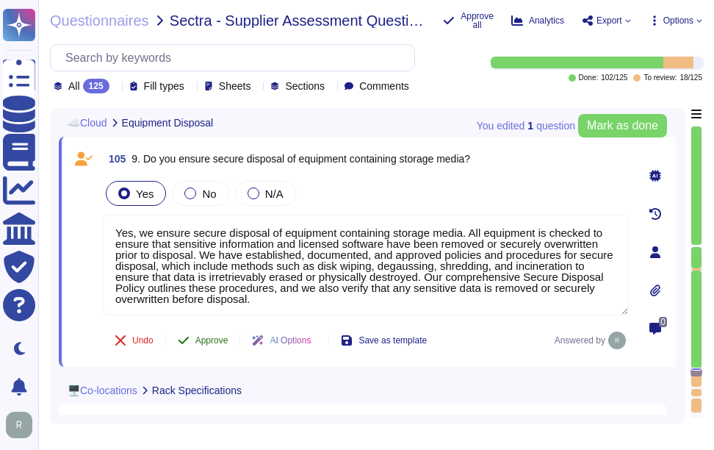
click at [203, 340] on span "Approve" at bounding box center [211, 340] width 33 height 9
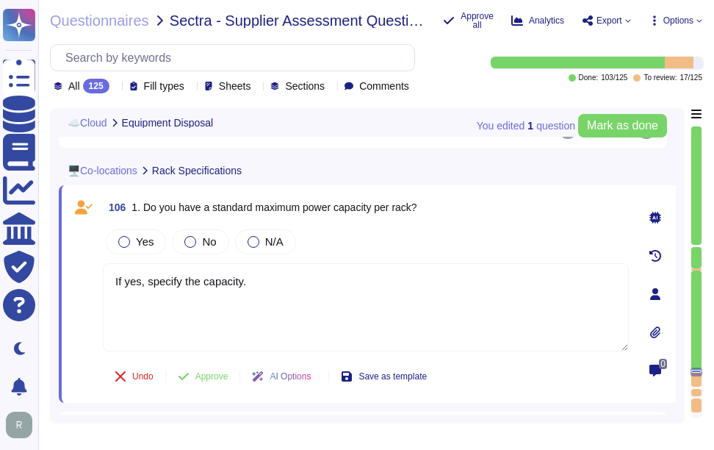
scroll to position [21157, 0]
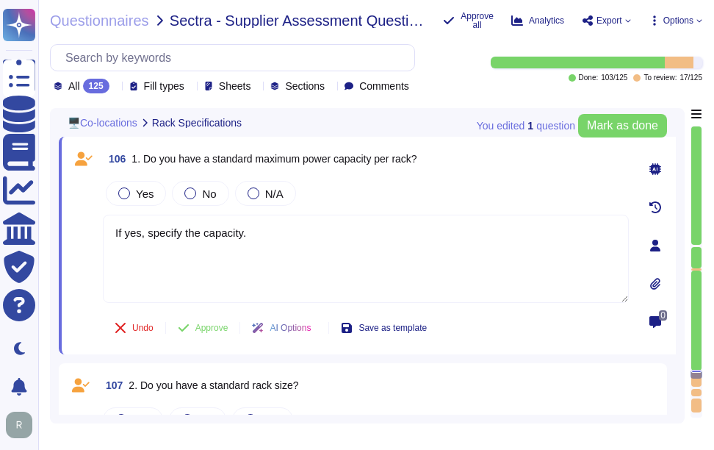
drag, startPoint x: 142, startPoint y: 157, endPoint x: 521, endPoint y: 167, distance: 379.4
click at [521, 167] on div "106 1. Do you have a standard maximum power capacity per rack?" at bounding box center [366, 159] width 526 height 26
click at [243, 158] on span "1. Do you have a standard maximum power capacity per rack?" at bounding box center [274, 159] width 285 height 12
drag, startPoint x: 254, startPoint y: 155, endPoint x: 459, endPoint y: 152, distance: 204.3
click at [459, 152] on div "106 1. Do you have a standard maximum power capacity per rack?" at bounding box center [366, 159] width 526 height 26
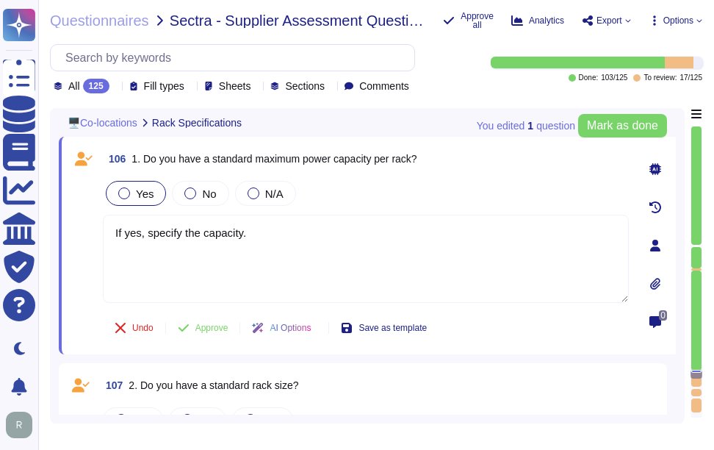
click at [140, 197] on span "Yes" at bounding box center [145, 193] width 18 height 12
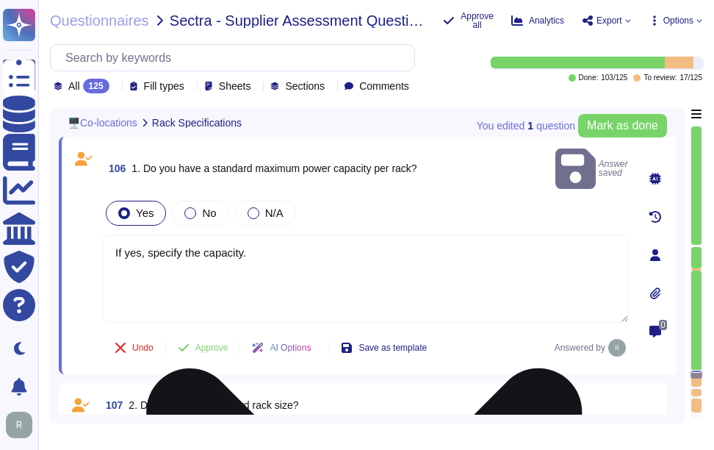
drag, startPoint x: 271, startPoint y: 228, endPoint x: 107, endPoint y: 226, distance: 163.9
click at [107, 234] on textarea "If yes, specify the capacity." at bounding box center [366, 278] width 526 height 88
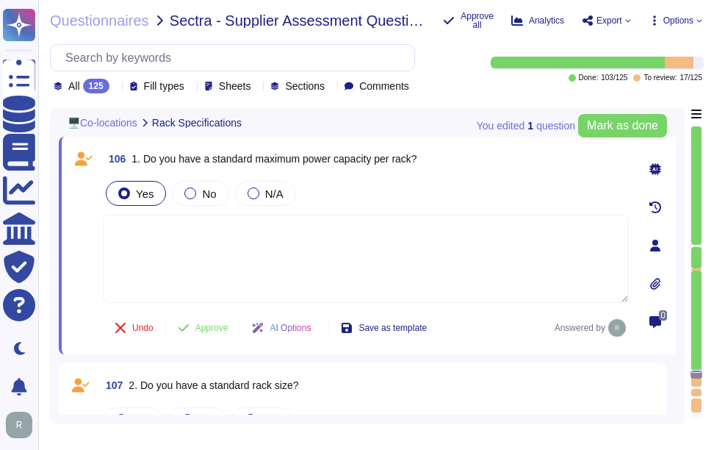
click at [426, 178] on div "Yes No N/A" at bounding box center [366, 193] width 526 height 31
click at [215, 329] on span "Approve" at bounding box center [211, 327] width 33 height 9
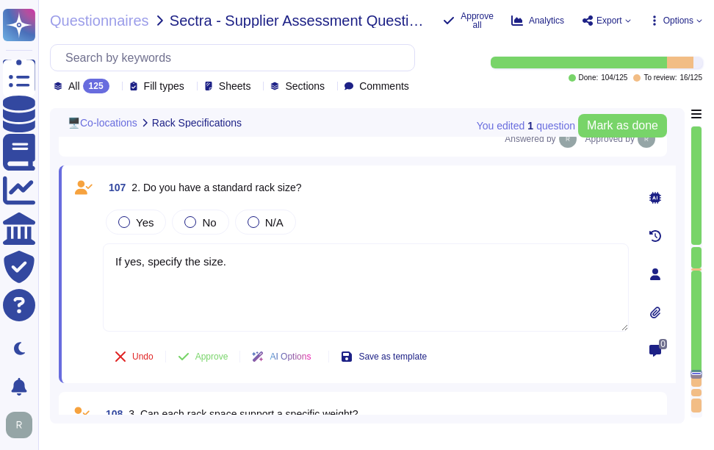
scroll to position [21355, 0]
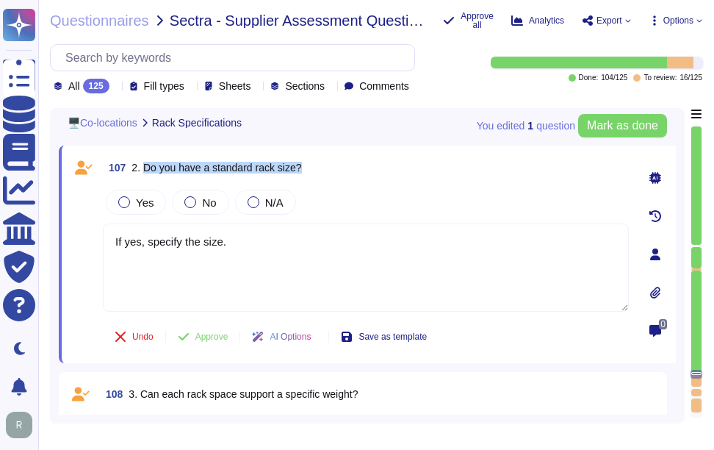
drag, startPoint x: 144, startPoint y: 165, endPoint x: 386, endPoint y: 179, distance: 242.2
click at [386, 179] on div "107 2. Do you have a standard rack size?" at bounding box center [366, 167] width 526 height 26
click at [146, 201] on span "Yes" at bounding box center [145, 202] width 18 height 12
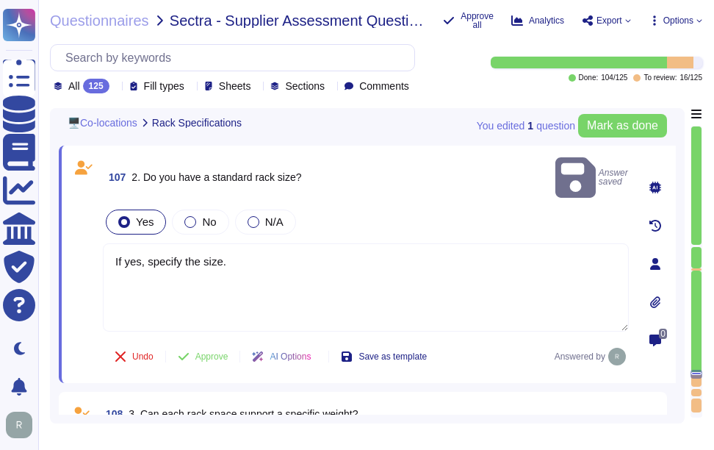
drag, startPoint x: 260, startPoint y: 238, endPoint x: 101, endPoint y: 226, distance: 159.2
click at [101, 226] on div "107 2. Do you have a standard rack size? Answer saved Yes No N/A If yes, specif…" at bounding box center [350, 264] width 559 height 220
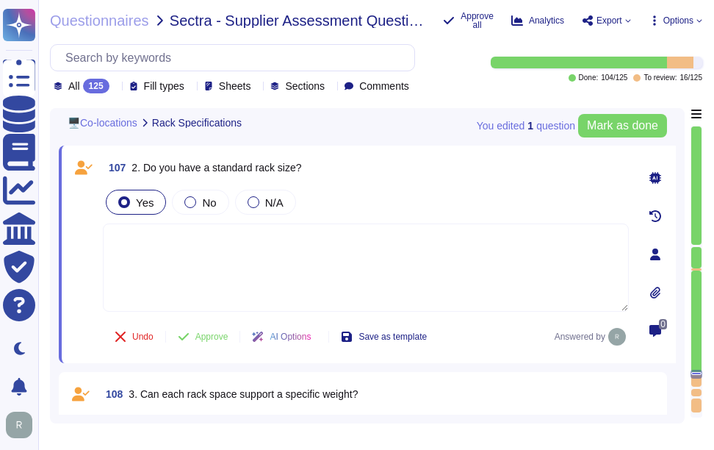
click at [366, 184] on div "107 2. Do you have a standard rack size? Yes No N/A Undo Approve AI Options Sav…" at bounding box center [350, 254] width 559 height 200
click at [215, 337] on span "Approve" at bounding box center [211, 336] width 33 height 9
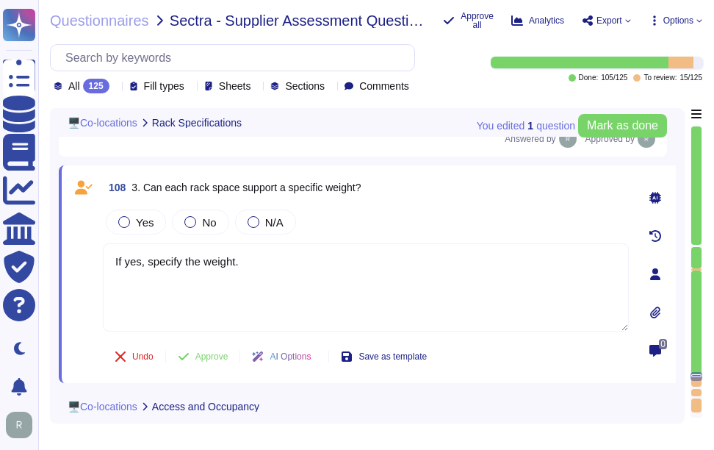
scroll to position [21554, 0]
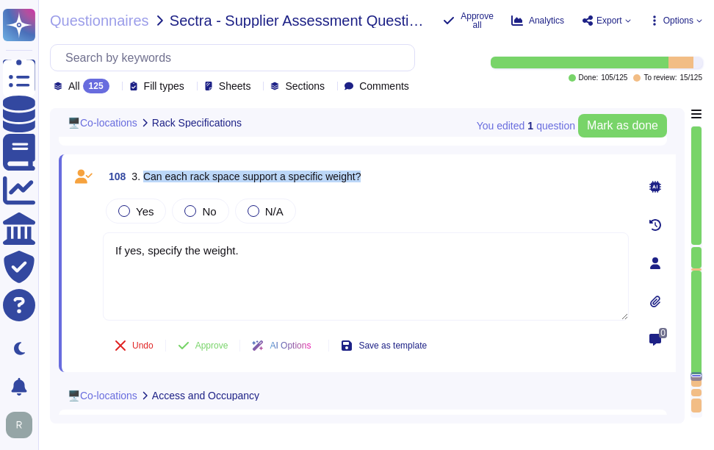
drag, startPoint x: 145, startPoint y: 178, endPoint x: 406, endPoint y: 168, distance: 261.8
click at [406, 168] on div "108 3. Can each rack space support a specific weight?" at bounding box center [366, 176] width 526 height 26
click at [147, 212] on span "Yes" at bounding box center [145, 211] width 18 height 12
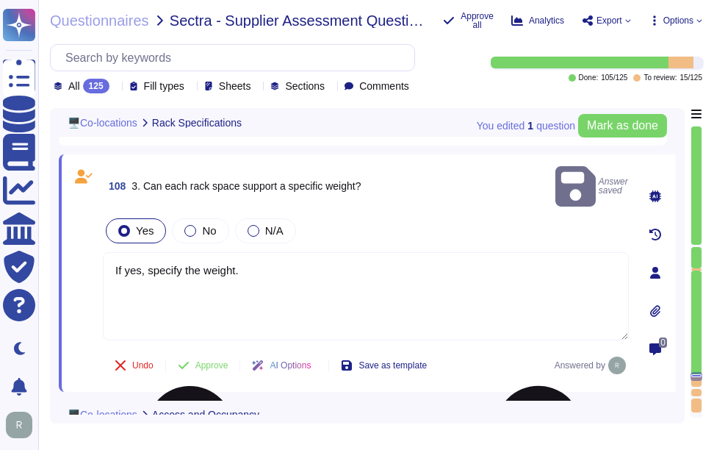
drag, startPoint x: 266, startPoint y: 247, endPoint x: 107, endPoint y: 237, distance: 159.8
click at [107, 252] on textarea "If yes, specify the weight." at bounding box center [366, 296] width 526 height 88
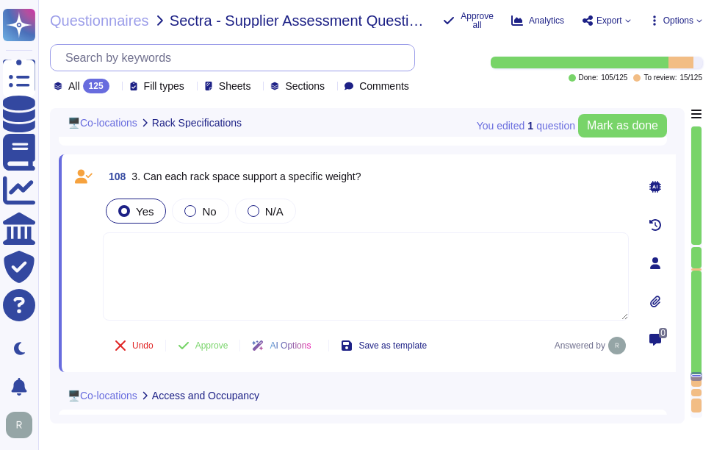
click at [378, 88] on div "All 125 Fill types Sheets Sections Comments" at bounding box center [232, 68] width 365 height 49
click at [208, 345] on span "Approve" at bounding box center [211, 345] width 33 height 9
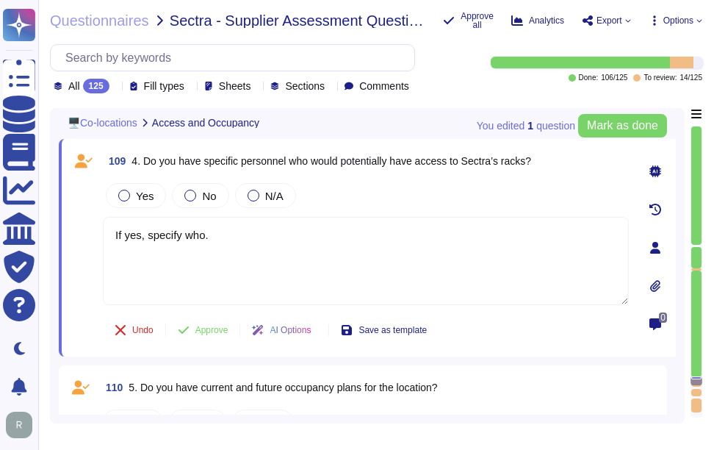
scroll to position [21781, 0]
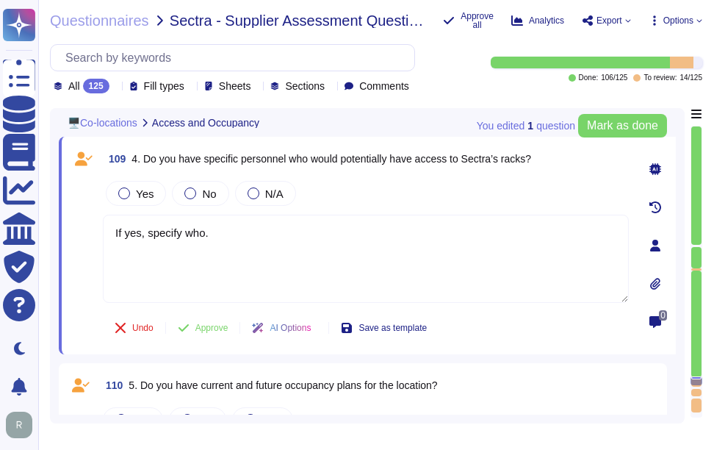
drag, startPoint x: 144, startPoint y: 158, endPoint x: 606, endPoint y: 151, distance: 462.3
click at [606, 151] on div "109 4. Do you have specific personnel who would potentially have access to Sect…" at bounding box center [366, 159] width 526 height 26
click at [249, 192] on div at bounding box center [254, 193] width 12 height 12
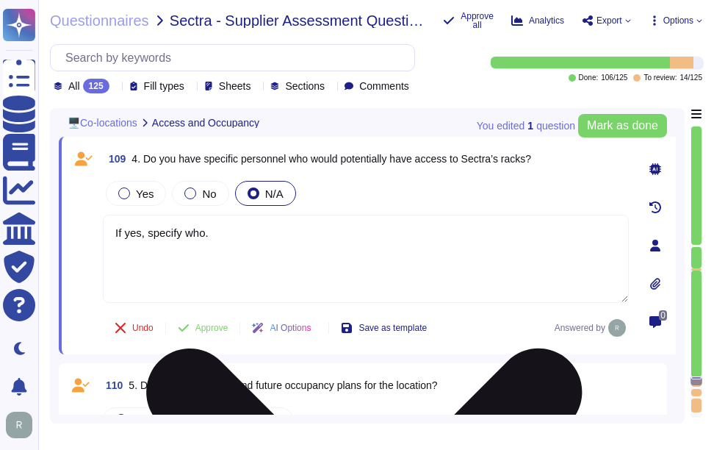
click at [350, 253] on textarea "If yes, specify who." at bounding box center [366, 259] width 526 height 88
drag, startPoint x: 233, startPoint y: 234, endPoint x: 110, endPoint y: 231, distance: 123.5
click at [110, 231] on textarea "If yes, specify who." at bounding box center [366, 259] width 526 height 88
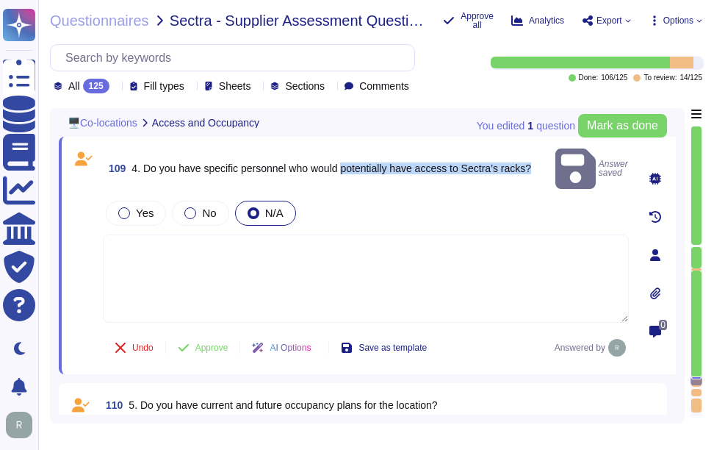
drag, startPoint x: 345, startPoint y: 157, endPoint x: 535, endPoint y: 161, distance: 190.4
click at [531, 162] on span "4. Do you have specific personnel who would potentially have access to Sectra’s…" at bounding box center [332, 168] width 400 height 12
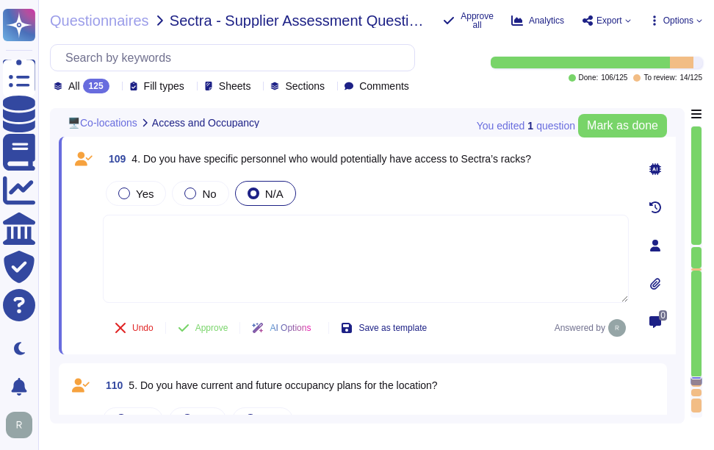
click at [201, 226] on textarea at bounding box center [366, 259] width 526 height 88
paste textarea "No party other than the customer will have access to customer data, and custome…"
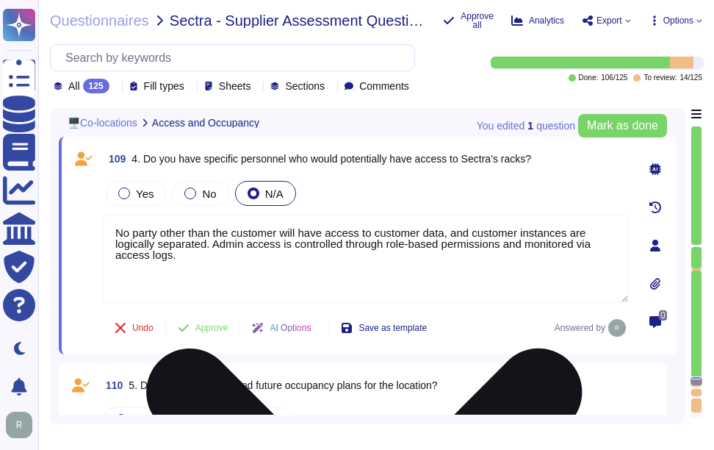
click at [317, 262] on textarea "No party other than the customer will have access to customer data, and custome…" at bounding box center [366, 259] width 526 height 88
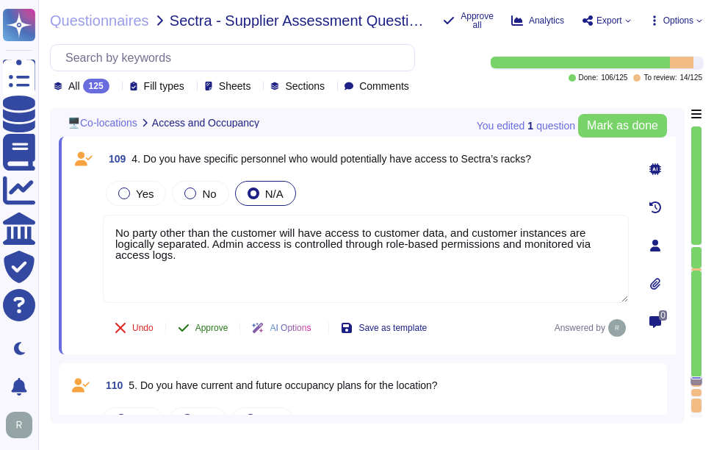
click at [212, 323] on span "Approve" at bounding box center [211, 327] width 33 height 9
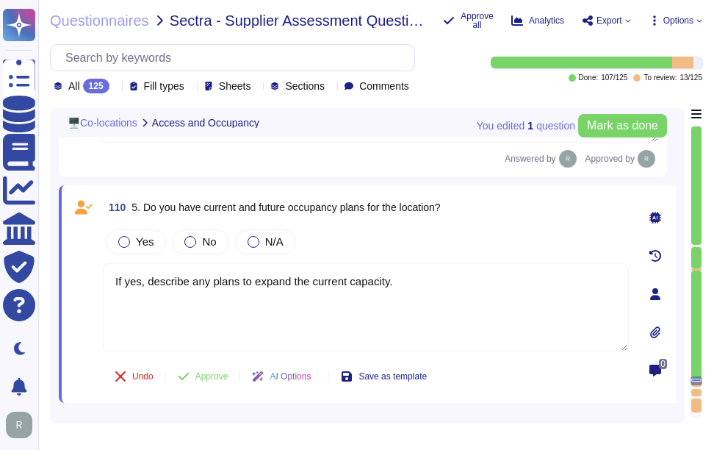
scroll to position [21979, 0]
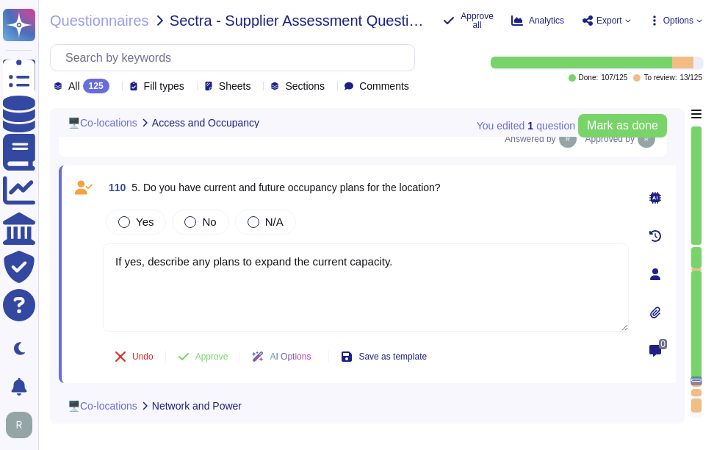
drag, startPoint x: 146, startPoint y: 169, endPoint x: 523, endPoint y: 173, distance: 377.0
click at [523, 174] on div "110 5. Do you have current and future occupancy plans for the location?" at bounding box center [366, 187] width 526 height 26
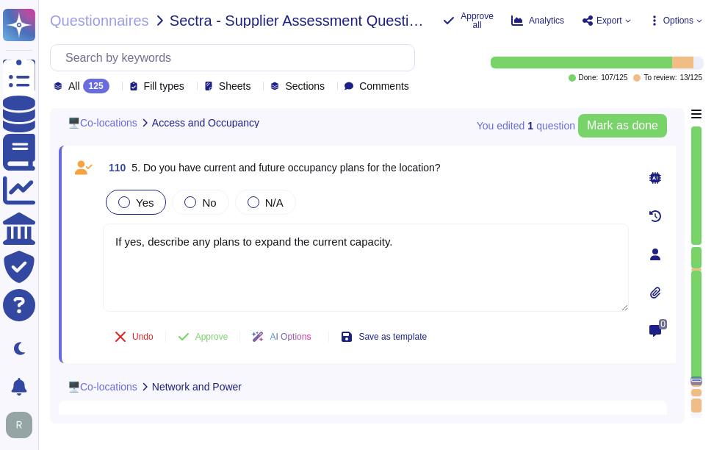
click at [158, 210] on div "Yes" at bounding box center [136, 202] width 60 height 25
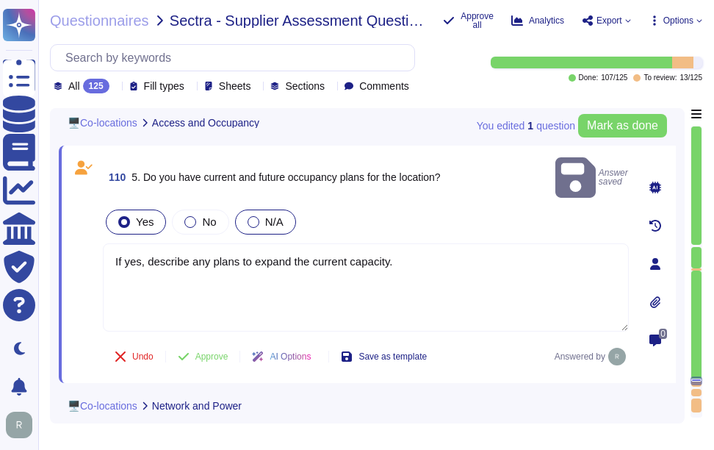
click at [252, 216] on div at bounding box center [254, 222] width 12 height 12
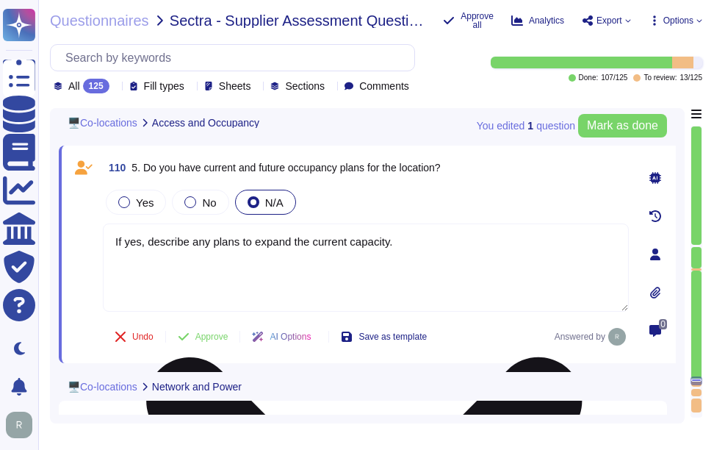
drag, startPoint x: 398, startPoint y: 242, endPoint x: 111, endPoint y: 240, distance: 287.4
click at [111, 240] on textarea "If yes, describe any plans to expand the current capacity." at bounding box center [366, 267] width 526 height 88
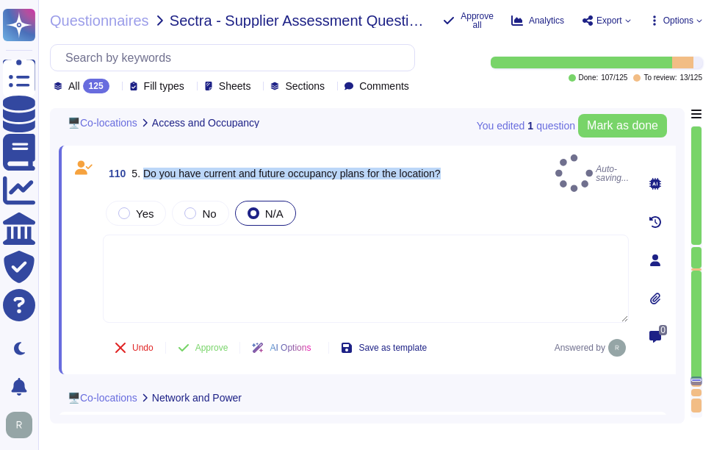
drag, startPoint x: 143, startPoint y: 164, endPoint x: 448, endPoint y: 168, distance: 305.8
click at [440, 168] on span "5. Do you have current and future occupancy plans for the location?" at bounding box center [286, 174] width 309 height 12
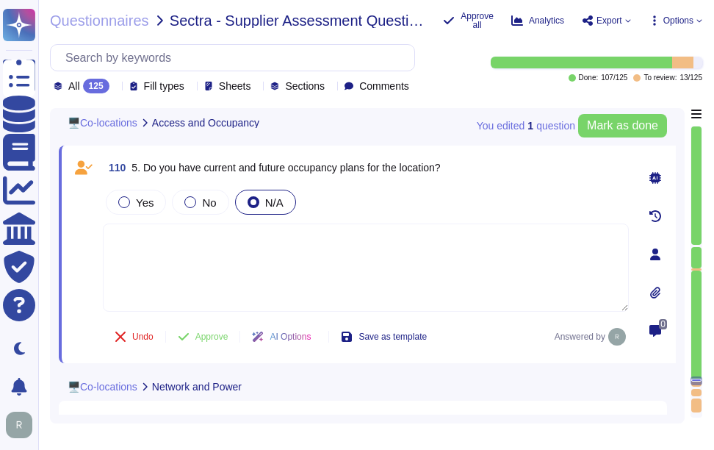
click at [326, 259] on textarea at bounding box center [366, 267] width 526 height 88
paste textarea "As of [DATE], this office is in scope, and Sectigo's core data center locations…"
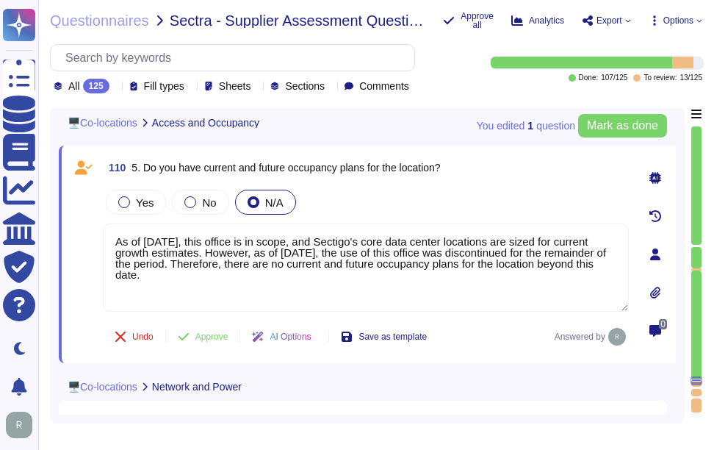
drag, startPoint x: 376, startPoint y: 265, endPoint x: -3, endPoint y: 164, distance: 392.6
click at [0, 164] on html "Questionnaires Knowledge Base Documents Analytics CAIQ / SIG Trust Center Help …" at bounding box center [357, 225] width 714 height 450
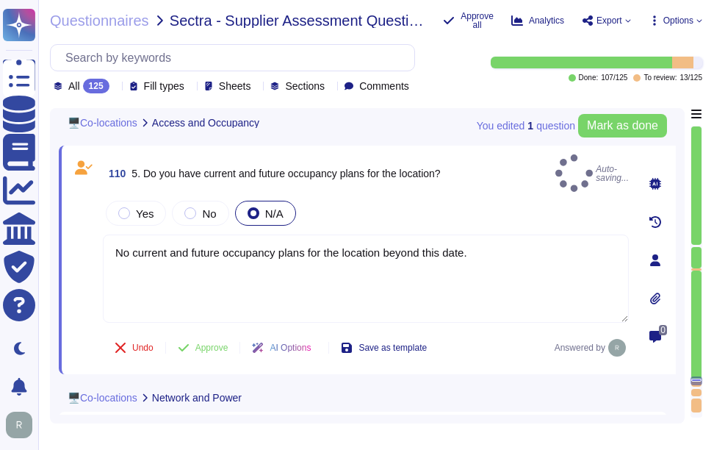
click at [433, 218] on div "Yes No N/A No current and future occupancy plans for the location beyond this d…" at bounding box center [366, 261] width 526 height 126
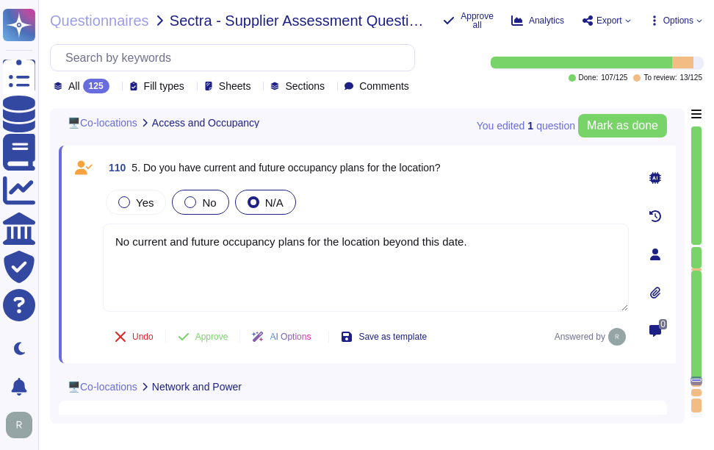
click at [209, 203] on span "No" at bounding box center [209, 202] width 14 height 12
click at [216, 333] on span "Approve" at bounding box center [211, 336] width 33 height 9
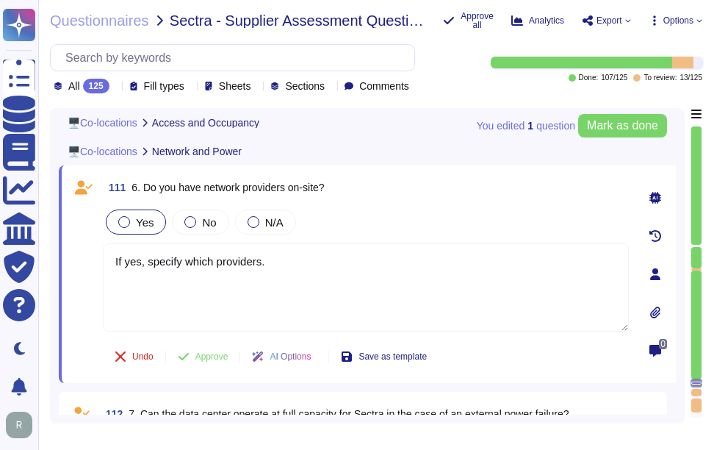
scroll to position [22206, 0]
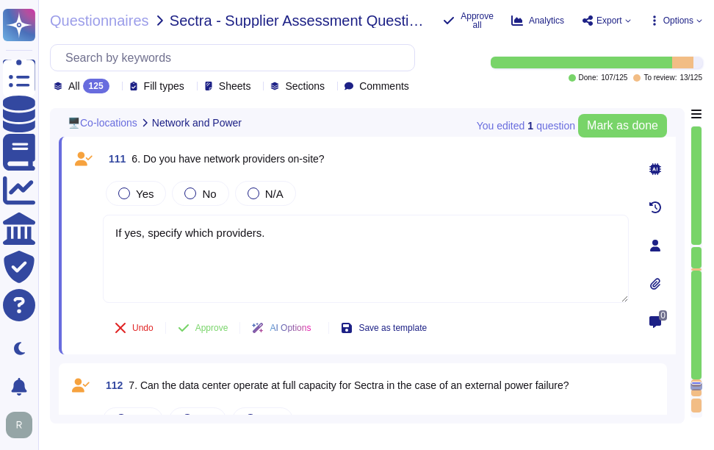
drag, startPoint x: 143, startPoint y: 157, endPoint x: 350, endPoint y: 165, distance: 206.6
click at [350, 165] on div "111 6. Do you have network providers on-site?" at bounding box center [366, 159] width 526 height 26
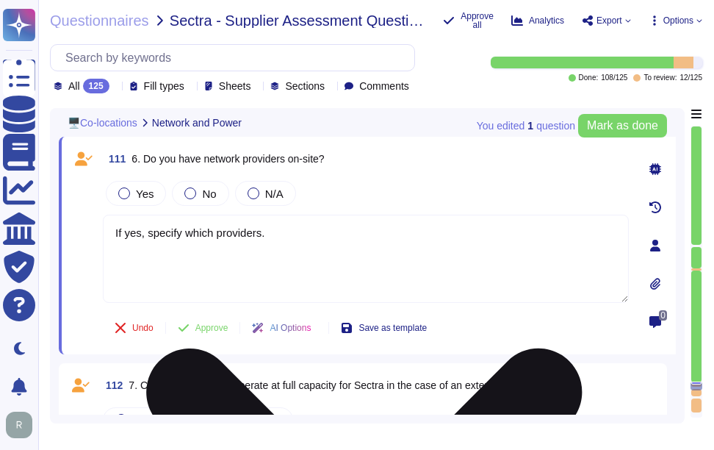
click at [316, 240] on textarea "If yes, specify which providers." at bounding box center [366, 259] width 526 height 88
paste textarea "Yes, we use colocation centers from Equinix and TeleData, and we purchase coloc…"
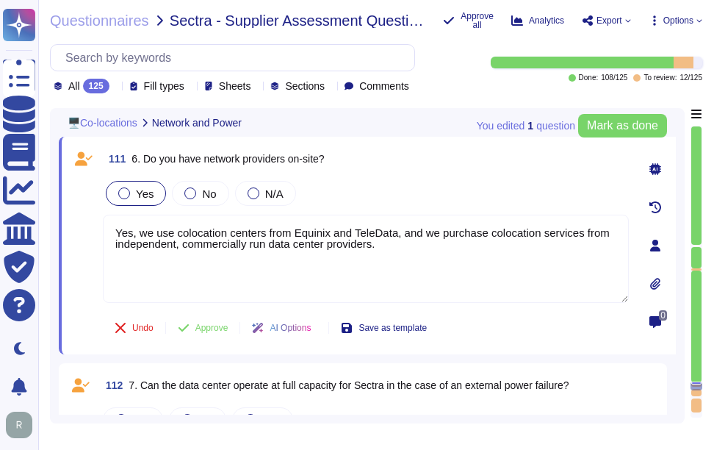
click at [143, 195] on span "Yes" at bounding box center [145, 193] width 18 height 12
click at [144, 193] on span "Yes" at bounding box center [145, 193] width 18 height 12
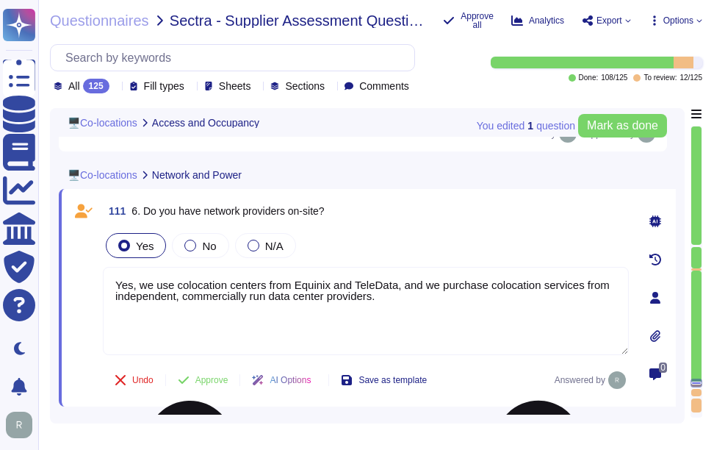
scroll to position [22114, 0]
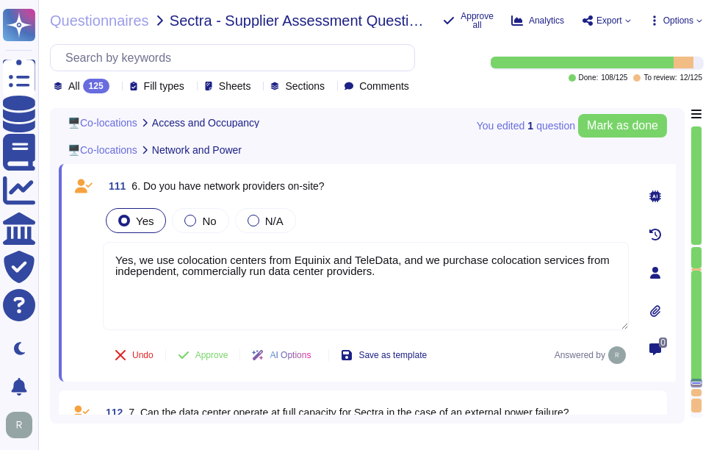
drag, startPoint x: 145, startPoint y: 183, endPoint x: 345, endPoint y: 188, distance: 200.0
click at [345, 188] on div "111 6. Do you have network providers on-site?" at bounding box center [366, 186] width 526 height 26
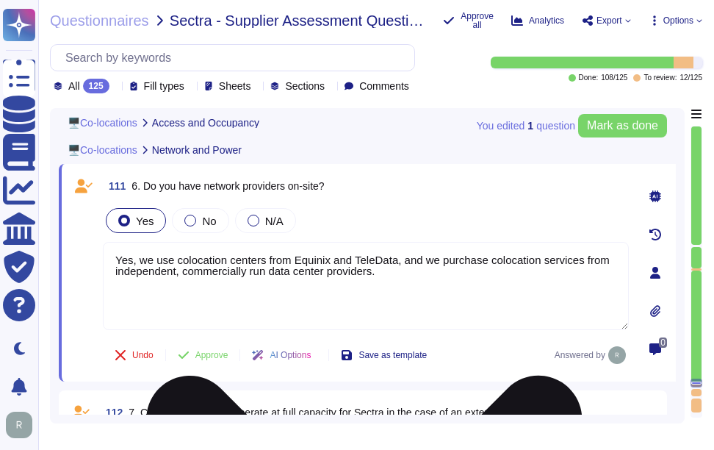
drag, startPoint x: 345, startPoint y: 188, endPoint x: 415, endPoint y: 281, distance: 116.6
click at [415, 281] on textarea "Yes, we use colocation centers from Equinix and TeleData, and we purchase coloc…" at bounding box center [366, 286] width 526 height 88
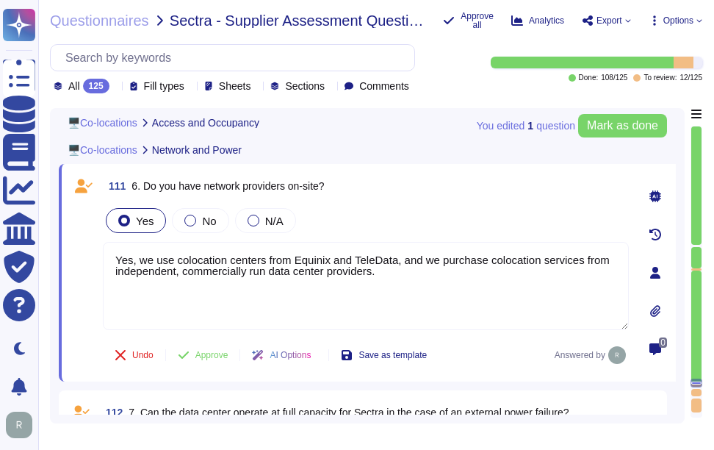
drag, startPoint x: 417, startPoint y: 277, endPoint x: 94, endPoint y: 257, distance: 324.0
click at [94, 257] on div "111 6. Do you have network providers on-site? Yes No N/A Yes, we use colocation…" at bounding box center [350, 273] width 559 height 200
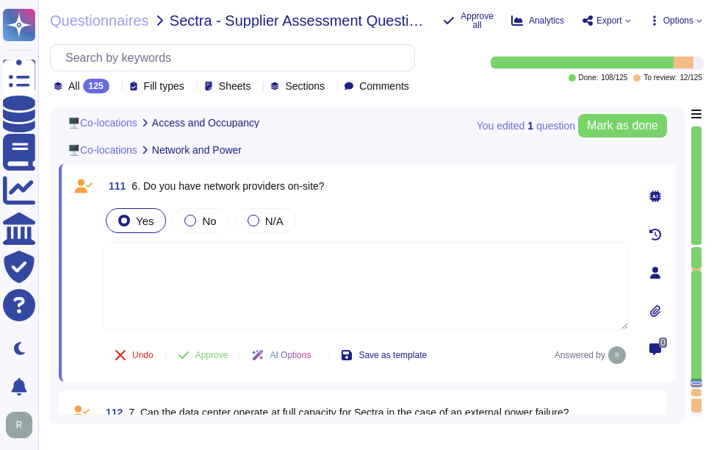
click at [427, 191] on div "111 6. Do you have network providers on-site?" at bounding box center [366, 186] width 526 height 26
click at [217, 354] on span "Approve" at bounding box center [211, 355] width 33 height 9
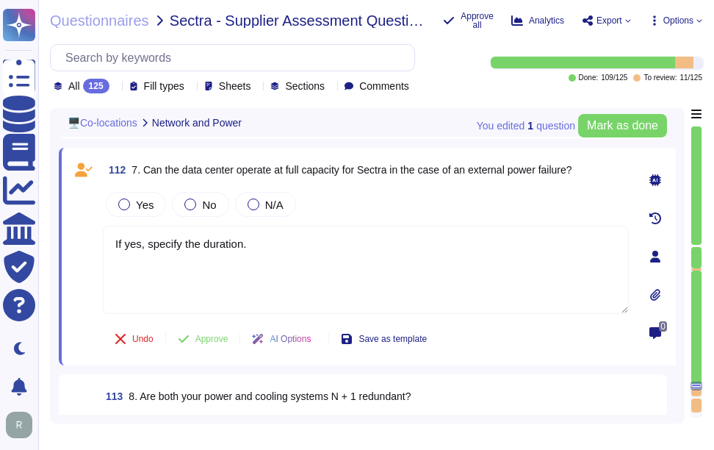
scroll to position [22322, 0]
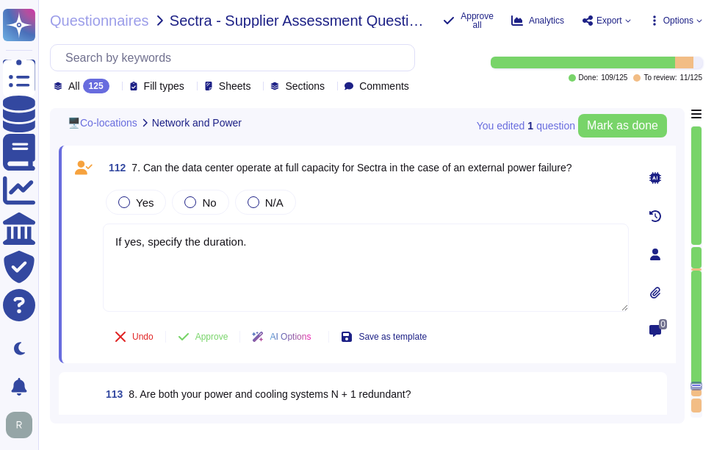
drag, startPoint x: 144, startPoint y: 166, endPoint x: 589, endPoint y: 164, distance: 444.6
click at [589, 164] on div "112 7. Can the data center operate at full capacity for Sectra in the case of a…" at bounding box center [366, 167] width 526 height 26
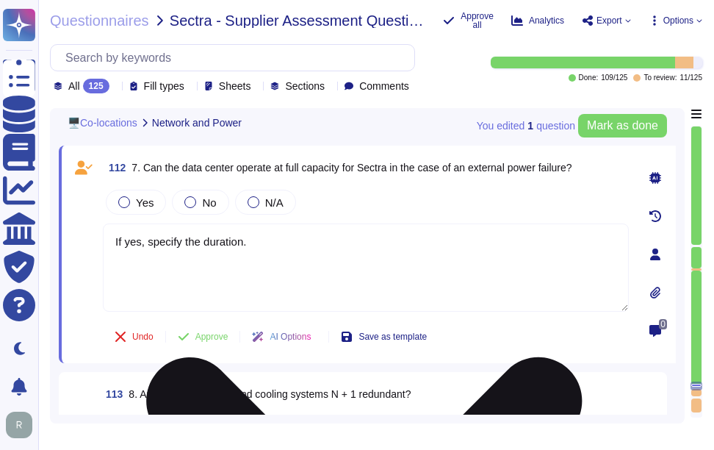
click at [329, 252] on textarea "If yes, specify the duration." at bounding box center [366, 267] width 526 height 88
paste textarea "Yes, the data center can operate at full capacity for Sectra in the case of an …"
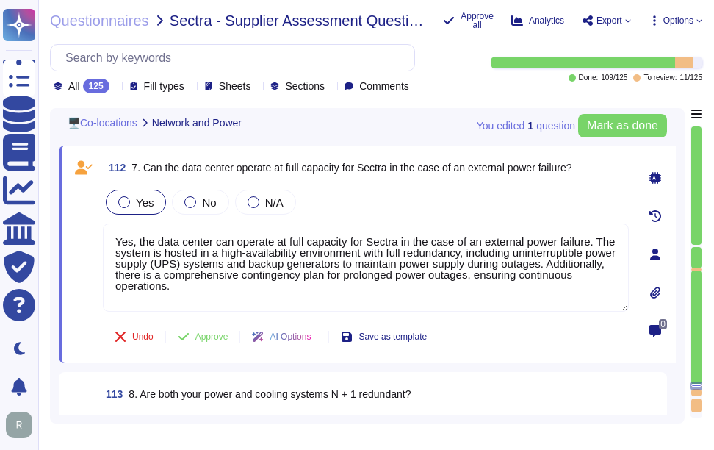
click at [143, 198] on span "Yes" at bounding box center [145, 202] width 18 height 12
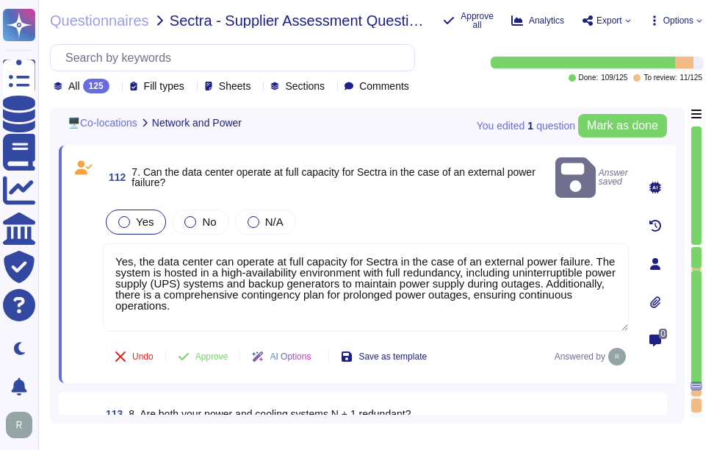
click at [120, 216] on div at bounding box center [124, 222] width 12 height 12
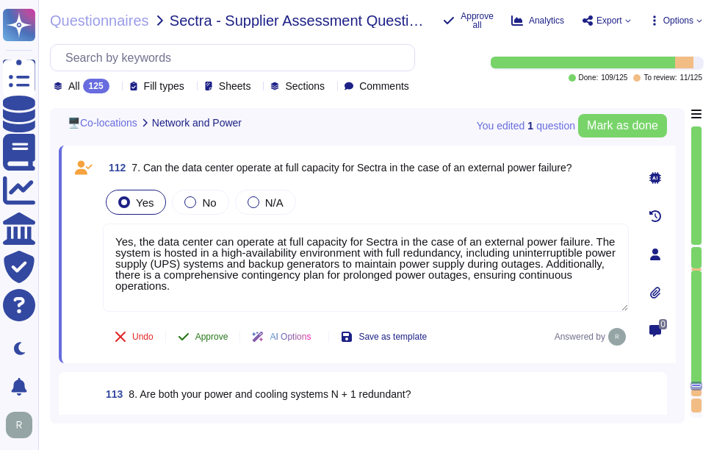
click at [223, 336] on span "Approve" at bounding box center [211, 336] width 33 height 9
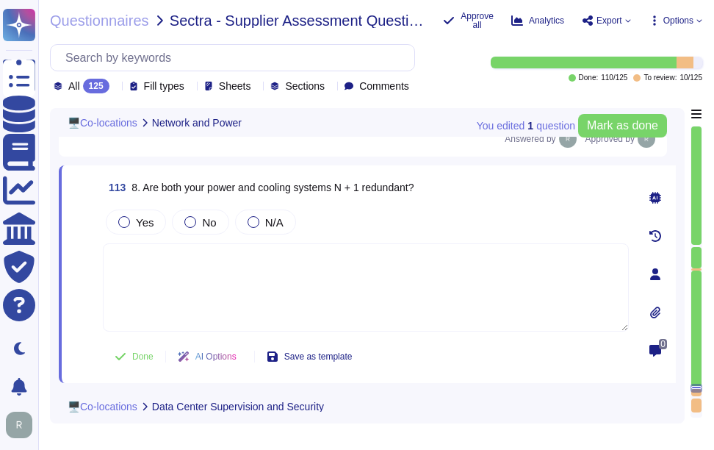
scroll to position [22521, 0]
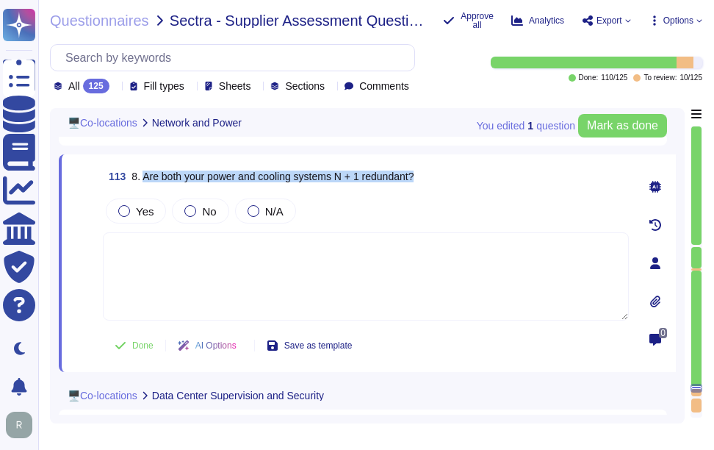
drag, startPoint x: 143, startPoint y: 176, endPoint x: 445, endPoint y: 173, distance: 301.3
click at [445, 173] on div "113 8. Are both your power and cooling systems N + 1 redundant?" at bounding box center [366, 176] width 526 height 26
copy span "Are both your power and cooling systems N + 1 redundant?"
drag, startPoint x: 110, startPoint y: 173, endPoint x: 451, endPoint y: 171, distance: 341.0
click at [451, 171] on div "113 8. Are both your power and cooling systems N + 1 redundant?" at bounding box center [366, 176] width 526 height 26
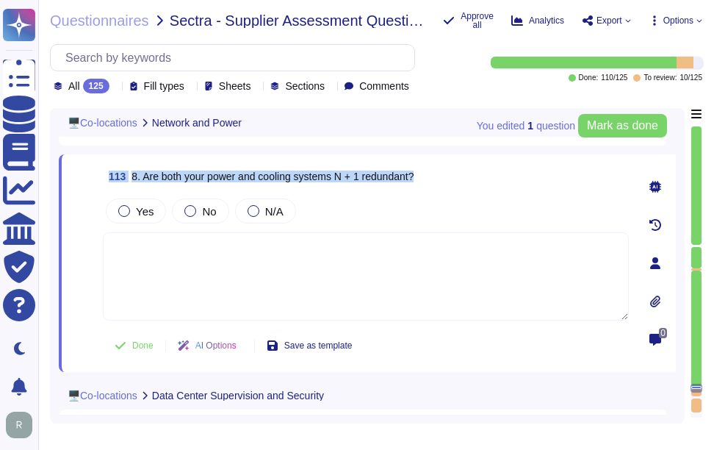
copy span "113 8. Are both your power and cooling systems N + 1 redundant?"
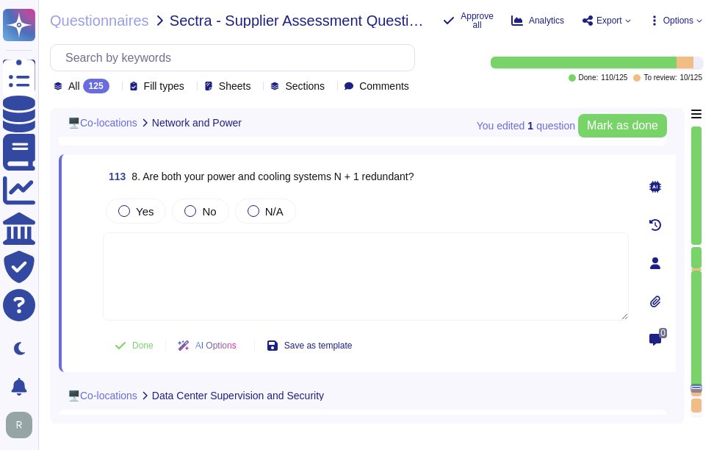
click at [173, 252] on textarea at bounding box center [366, 276] width 526 height 88
click at [466, 207] on div "Yes No N/A" at bounding box center [366, 210] width 526 height 31
click at [147, 216] on span "Yes" at bounding box center [145, 211] width 18 height 12
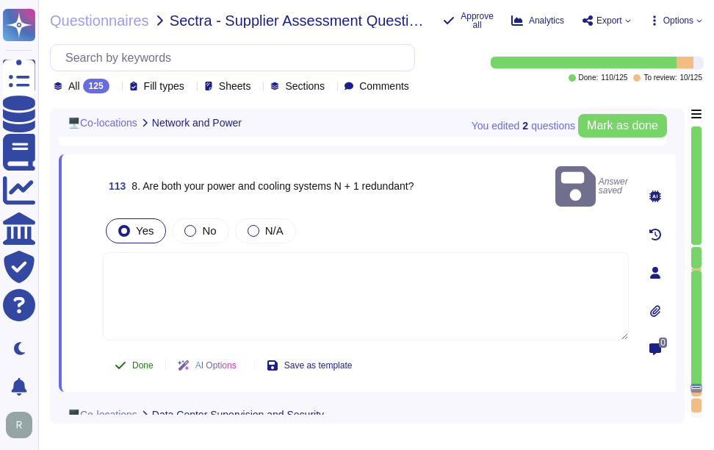
click at [145, 361] on span "Done" at bounding box center [142, 365] width 21 height 9
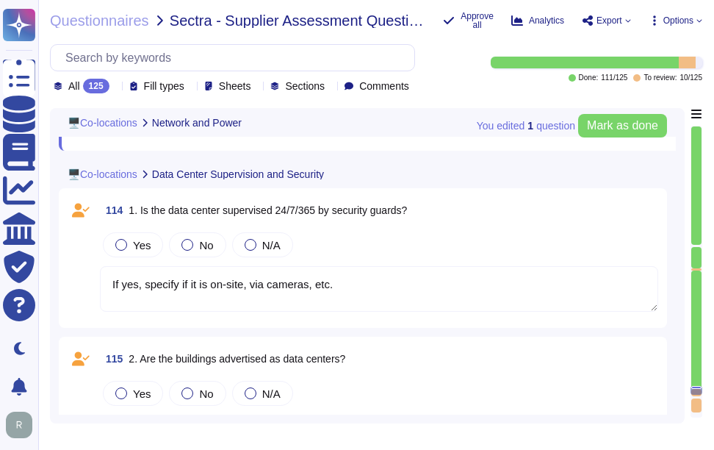
scroll to position [22741, 0]
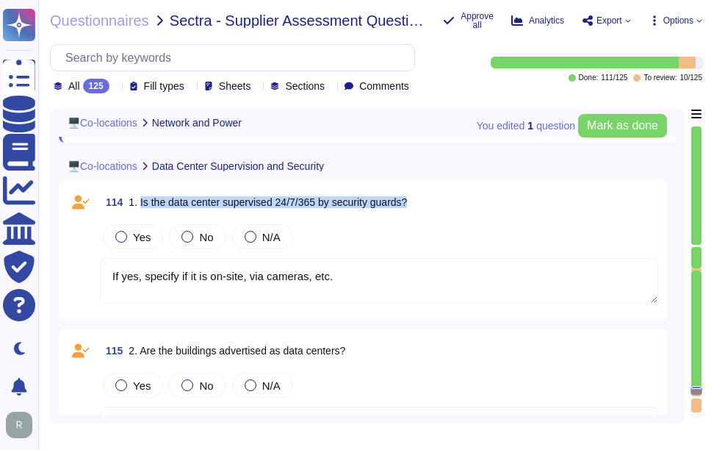
drag, startPoint x: 138, startPoint y: 201, endPoint x: 476, endPoint y: 198, distance: 337.4
click at [476, 198] on div "114 1. Is the data center supervised 24/7/365 by security guards?" at bounding box center [379, 202] width 559 height 26
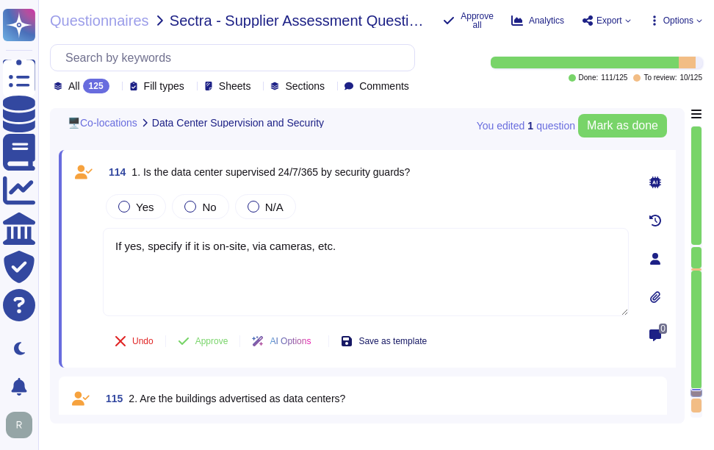
scroll to position [22649, 0]
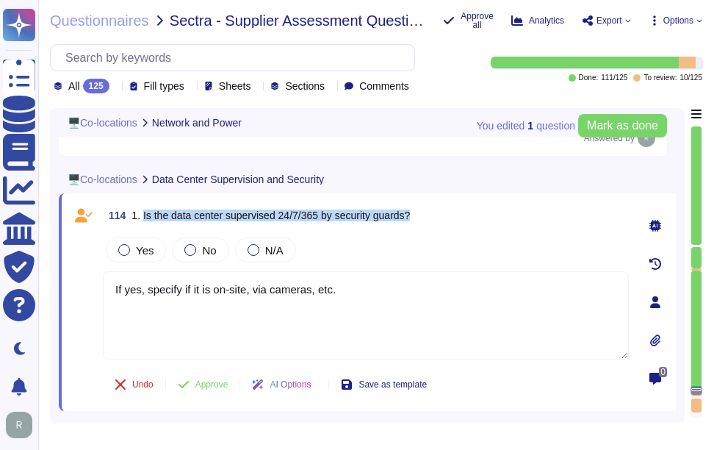
drag, startPoint x: 145, startPoint y: 215, endPoint x: 463, endPoint y: 212, distance: 318.2
click at [463, 212] on div "114 1. Is the data center supervised 24/7/365 by security guards?" at bounding box center [366, 215] width 526 height 26
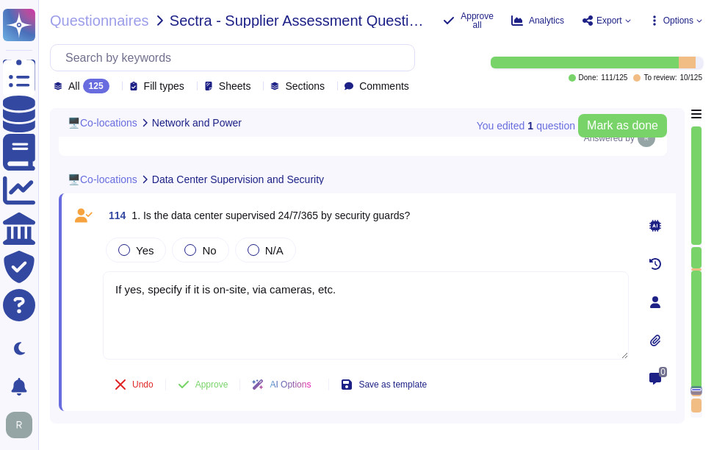
drag, startPoint x: 212, startPoint y: 296, endPoint x: 54, endPoint y: 296, distance: 158.0
click at [54, 296] on div "You edited 1 question Mark as done 🖥️Co-locations Network and Power 112 7. Can …" at bounding box center [367, 265] width 635 height 315
paste textarea "Yes, the data centers are staffed 24/7 by security personnel, including securit…"
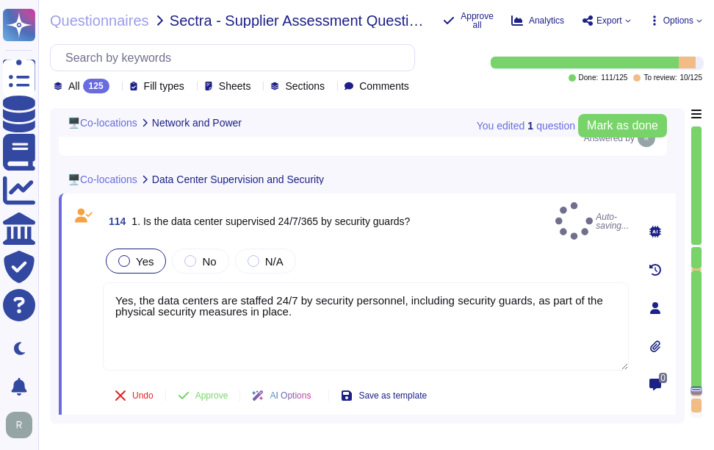
click at [150, 255] on span "Yes" at bounding box center [145, 261] width 18 height 12
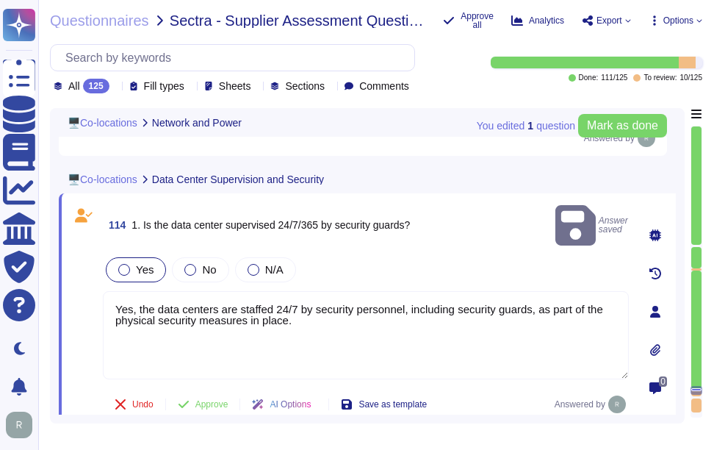
click at [151, 263] on span "Yes" at bounding box center [145, 269] width 18 height 12
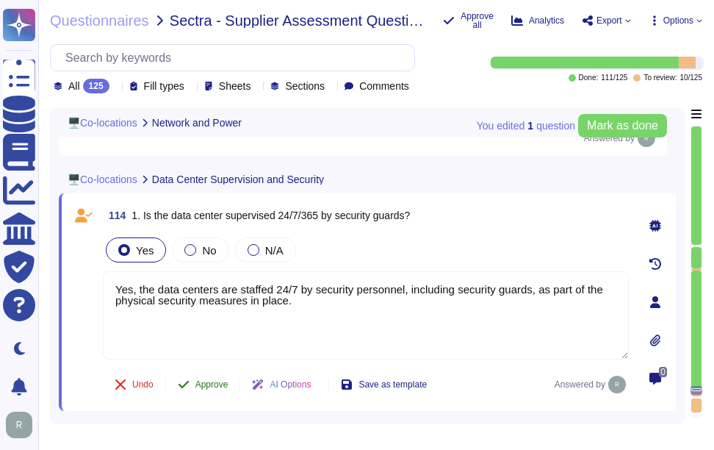
click at [219, 380] on span "Approve" at bounding box center [211, 384] width 33 height 9
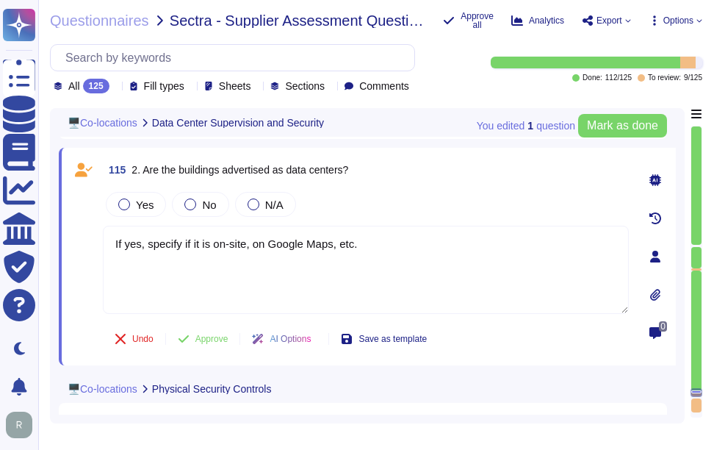
scroll to position [22886, 0]
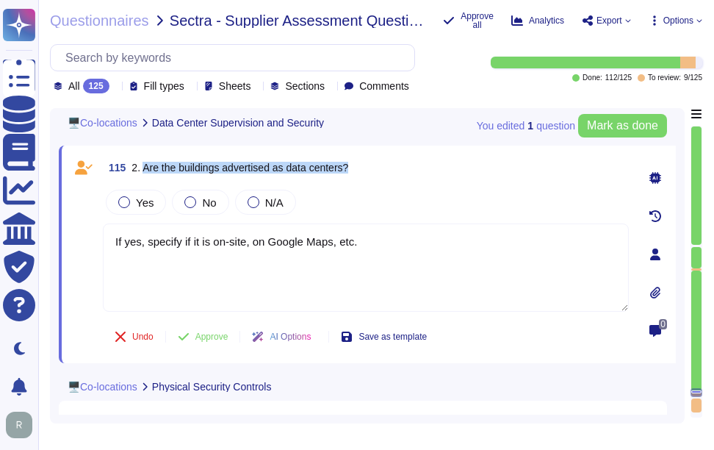
drag, startPoint x: 145, startPoint y: 165, endPoint x: 407, endPoint y: 158, distance: 262.5
click at [407, 158] on div "115 2. Are the buildings advertised as data centers?" at bounding box center [366, 167] width 526 height 26
click at [252, 201] on div at bounding box center [254, 202] width 12 height 12
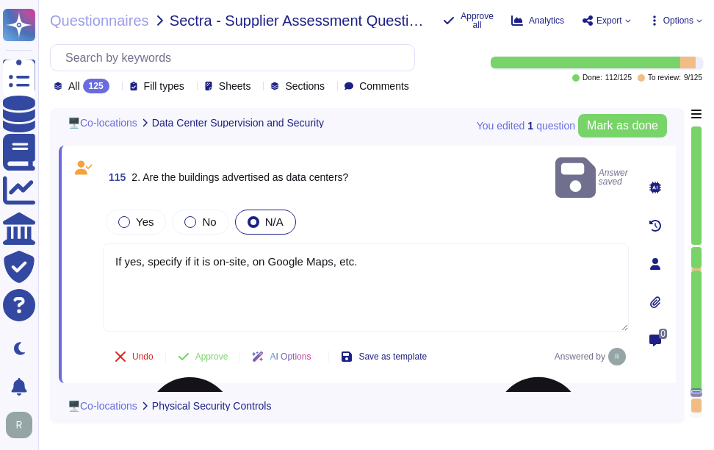
drag, startPoint x: 387, startPoint y: 244, endPoint x: 118, endPoint y: 239, distance: 269.8
click at [118, 243] on textarea "If yes, specify if it is on-site, on Google Maps, etc." at bounding box center [366, 287] width 526 height 88
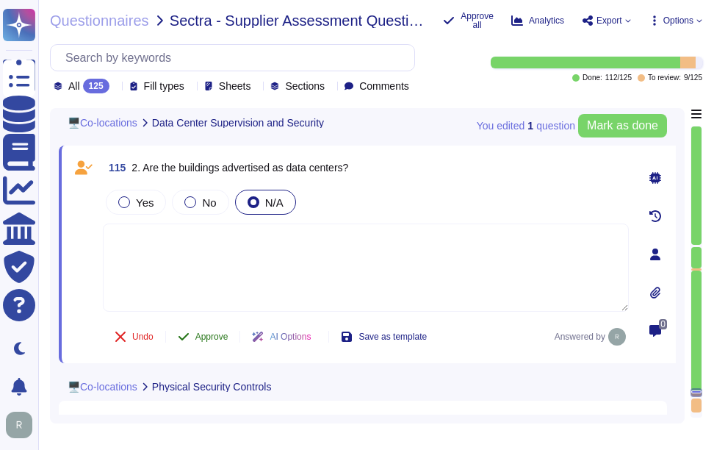
click at [213, 336] on span "Approve" at bounding box center [211, 336] width 33 height 9
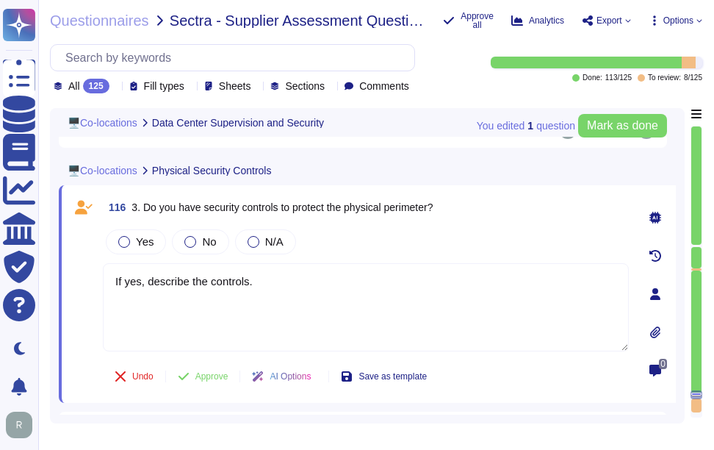
scroll to position [23113, 0]
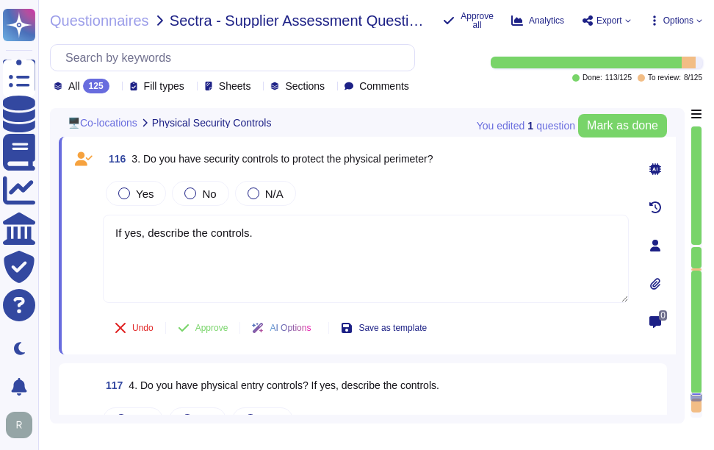
drag, startPoint x: 144, startPoint y: 158, endPoint x: 480, endPoint y: 166, distance: 336.0
click at [480, 166] on div "116 3. Do you have security controls to protect the physical perimeter?" at bounding box center [366, 159] width 526 height 26
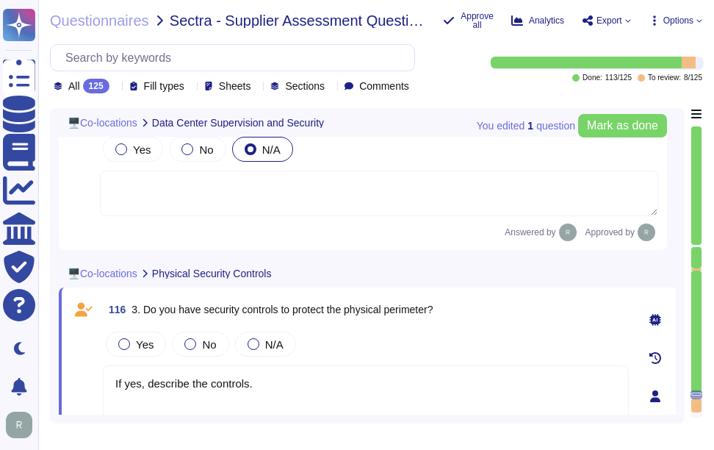
scroll to position [22978, 0]
